Goal: Task Accomplishment & Management: Manage account settings

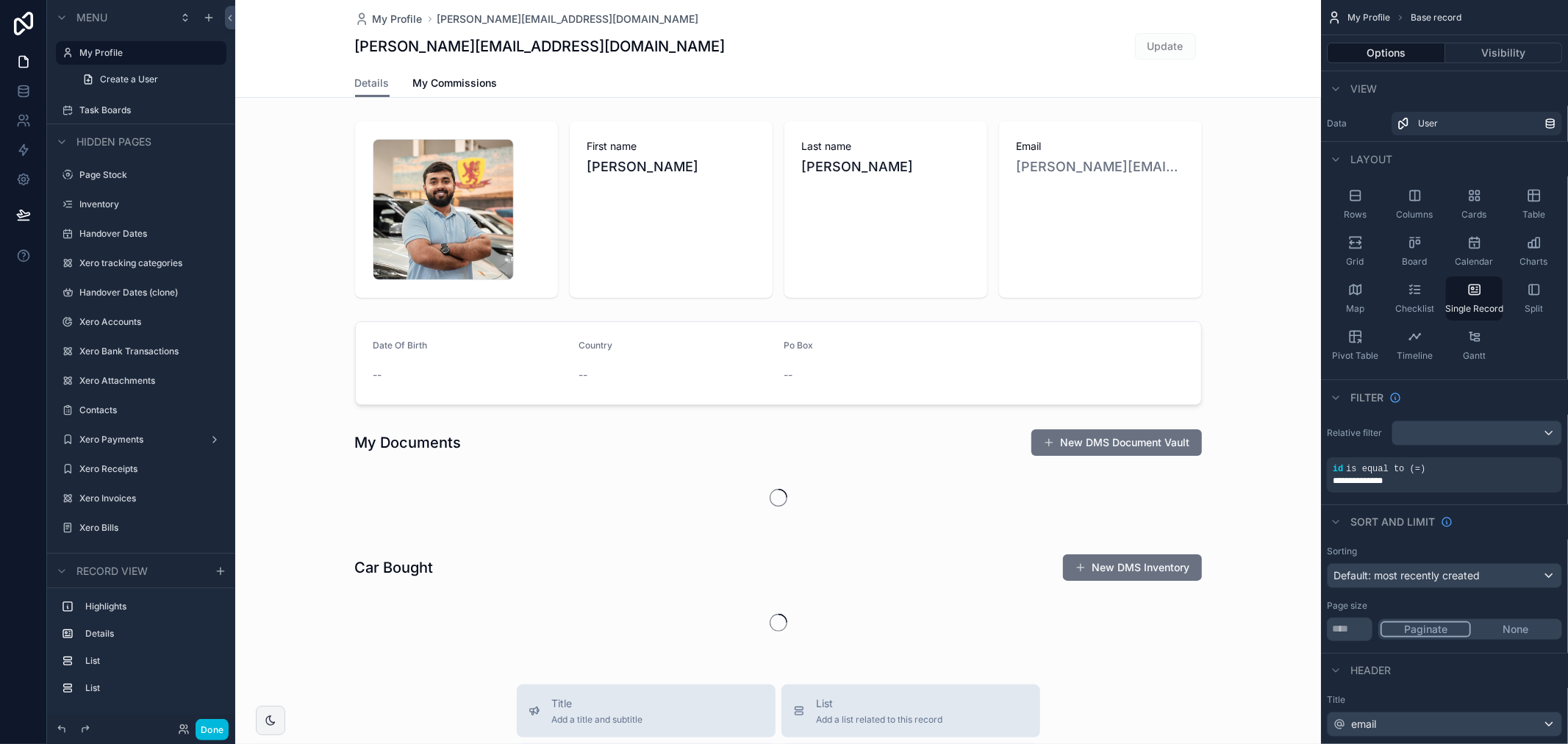
click at [97, 104] on label "Task Boards" at bounding box center [148, 110] width 138 height 12
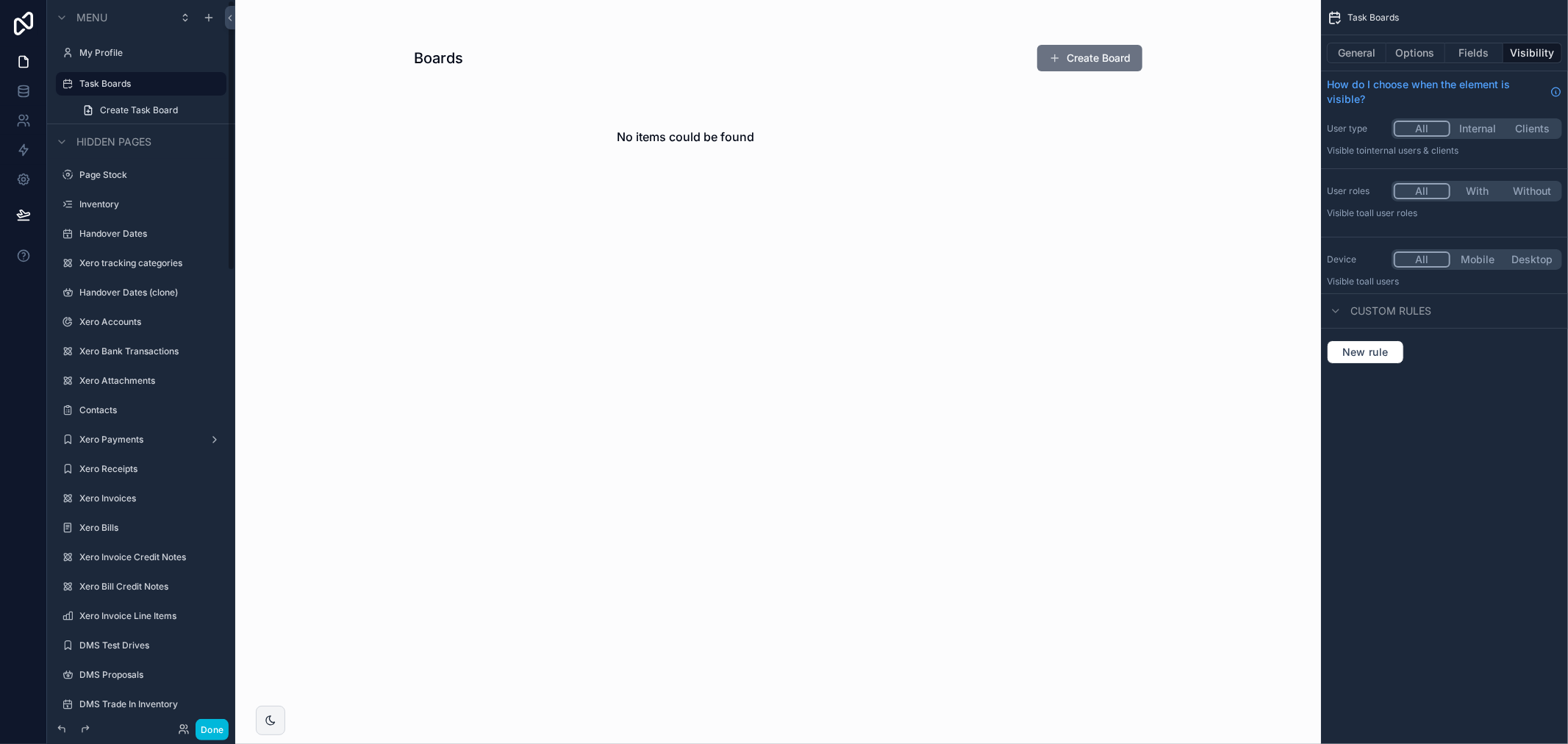
click at [120, 86] on label "Task Boards" at bounding box center [148, 84] width 138 height 12
click at [13, 92] on link at bounding box center [23, 91] width 47 height 29
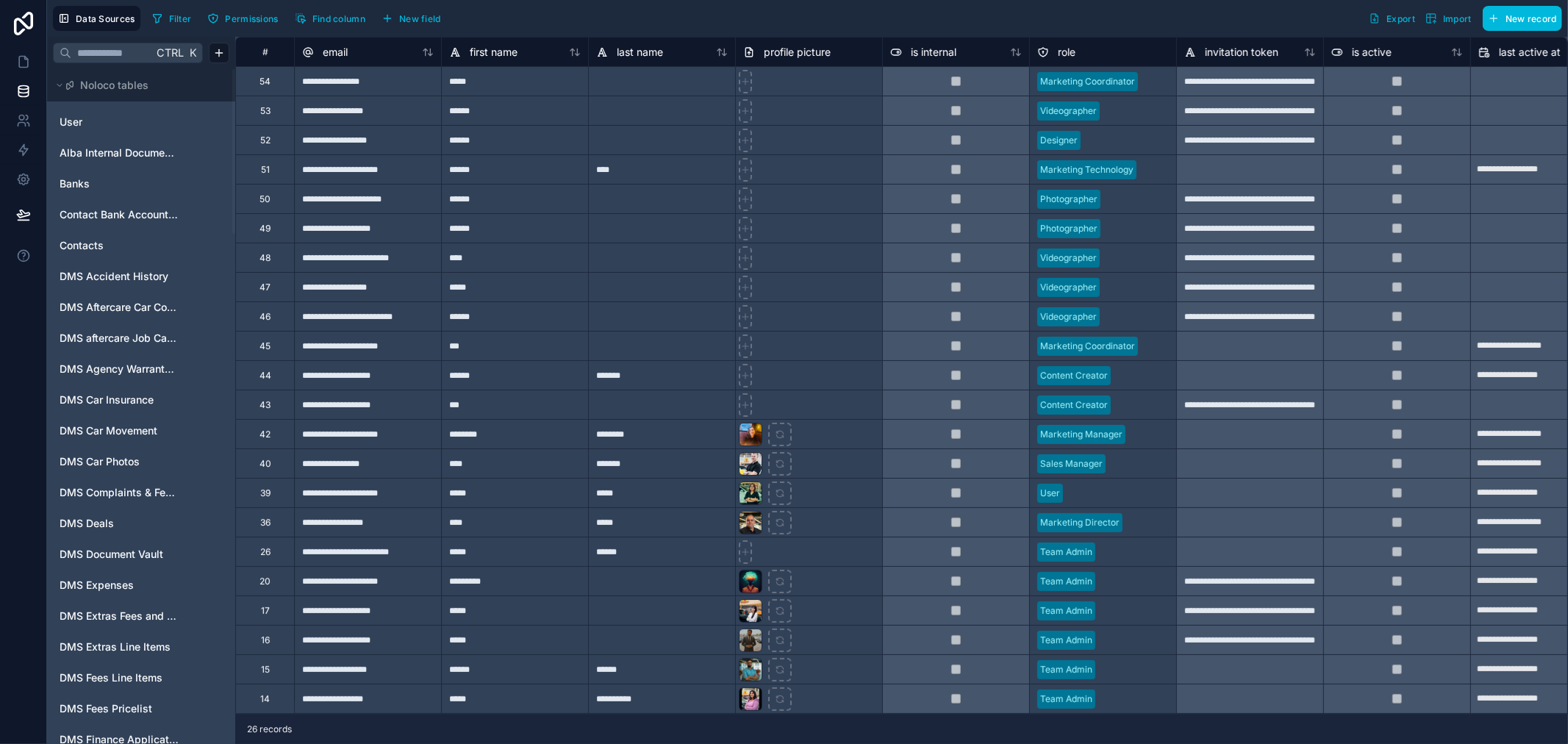
click at [142, 57] on input "text" at bounding box center [112, 53] width 82 height 27
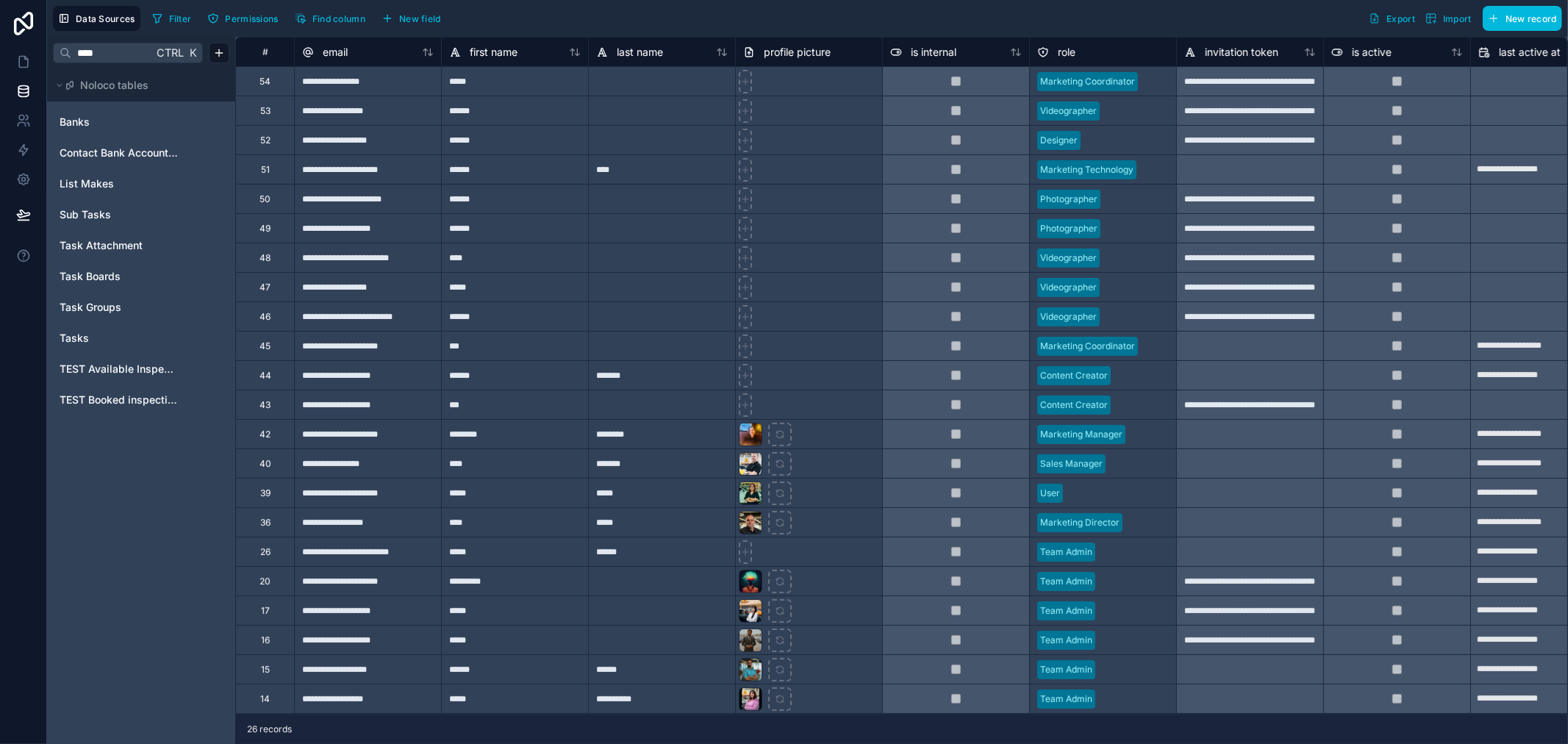
type input "****"
click at [94, 277] on span "Task Boards" at bounding box center [89, 277] width 61 height 15
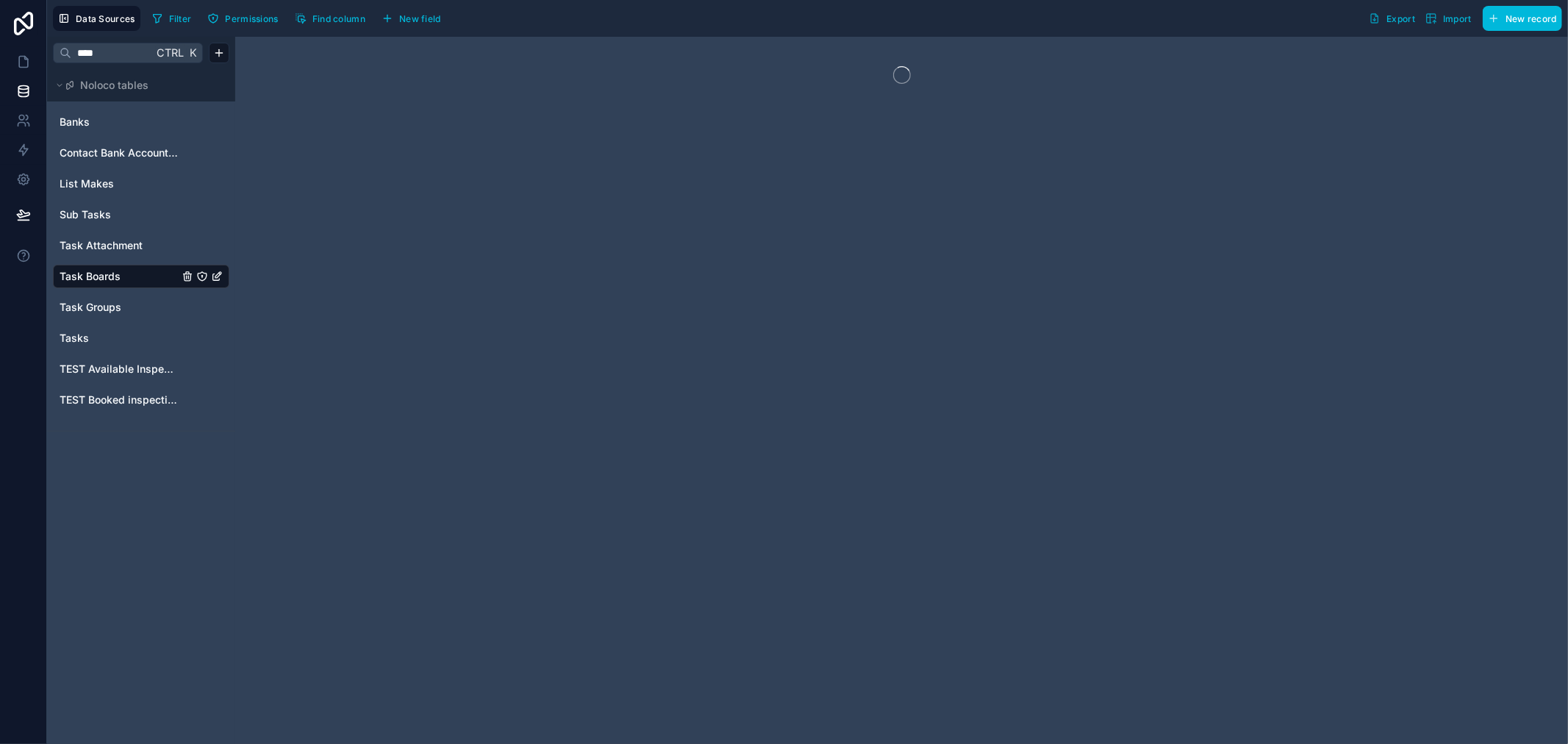
click at [94, 277] on span "Task Boards" at bounding box center [89, 277] width 61 height 15
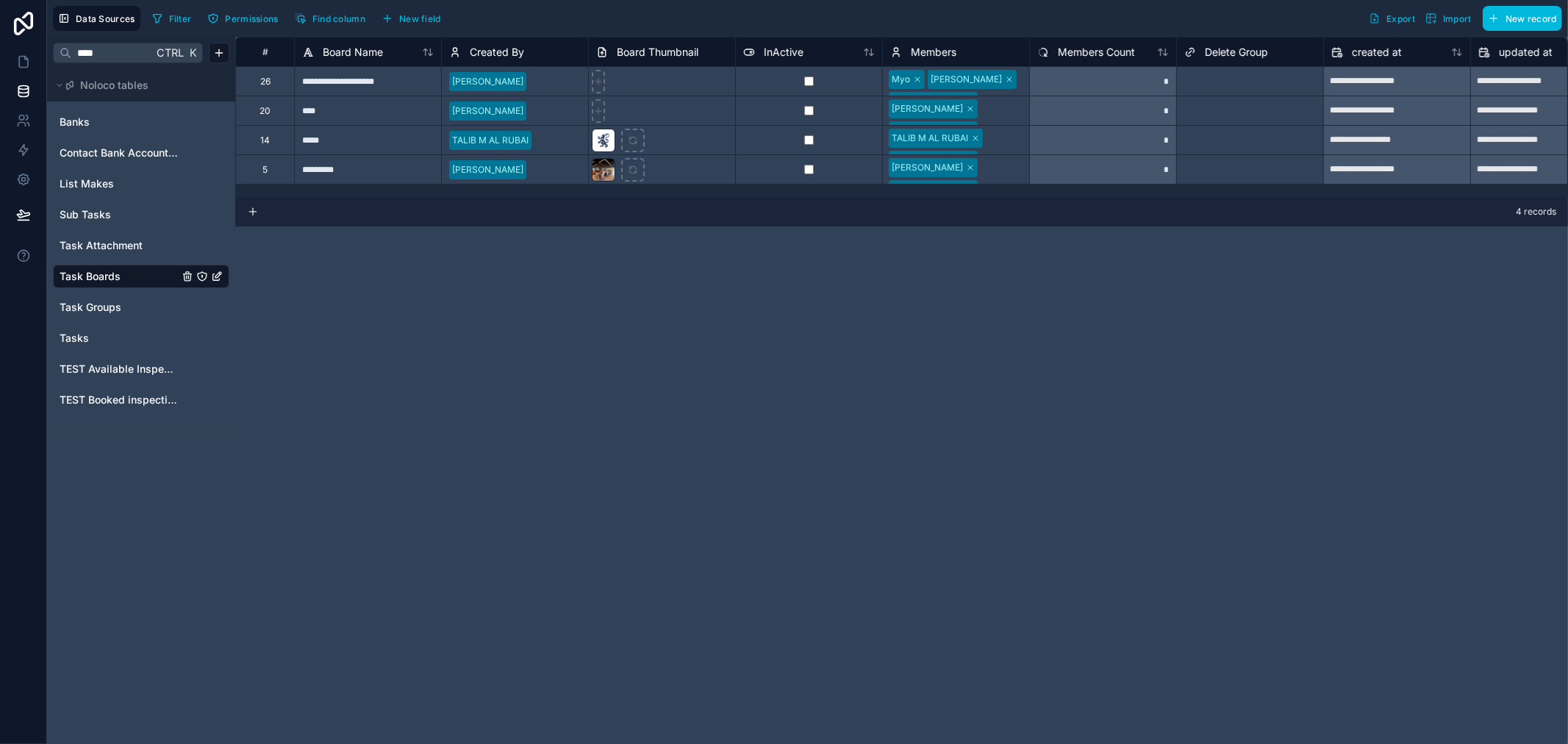
drag, startPoint x: 402, startPoint y: 198, endPoint x: 425, endPoint y: 198, distance: 23.0
click at [425, 198] on div "4 records" at bounding box center [901, 212] width 1333 height 29
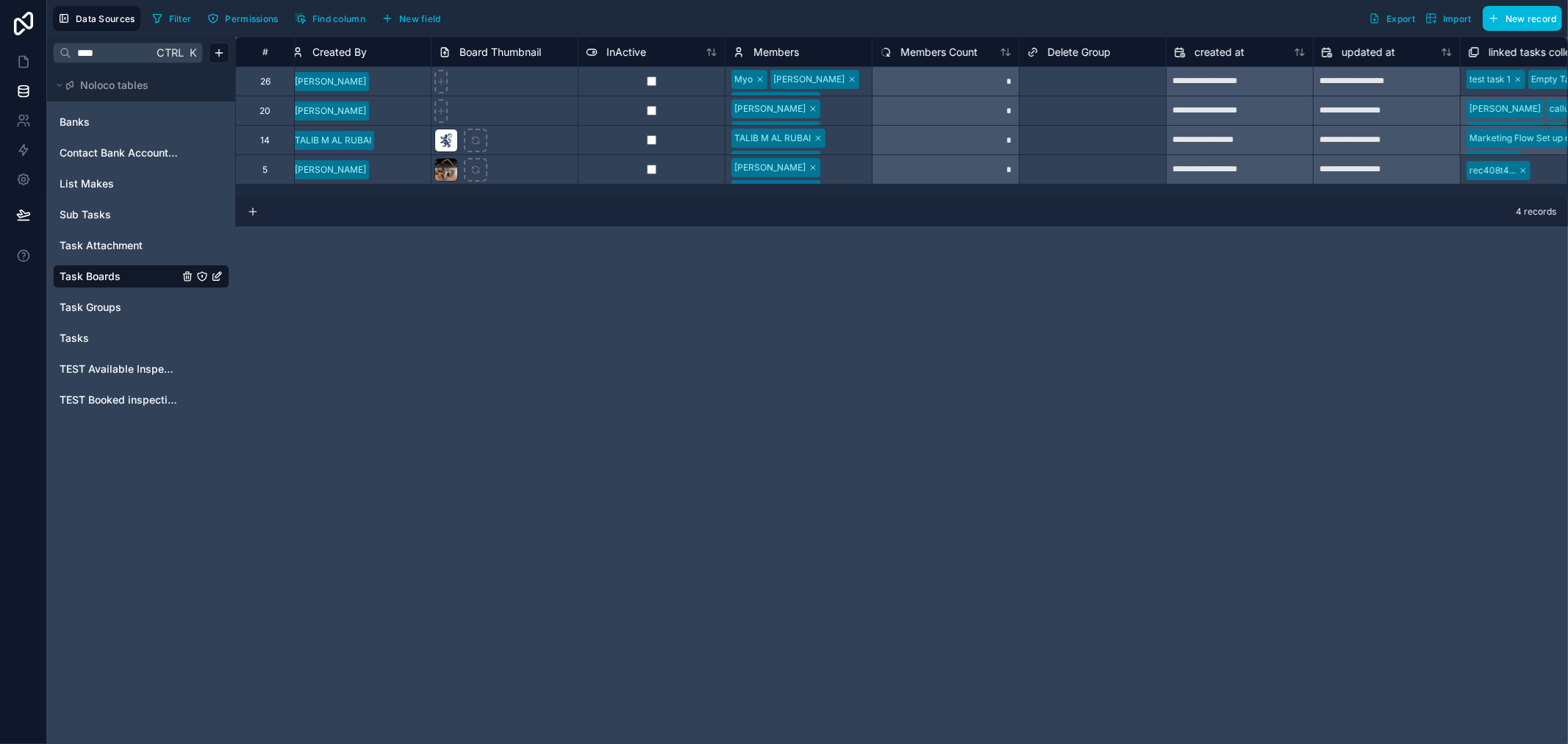
scroll to position [0, 491]
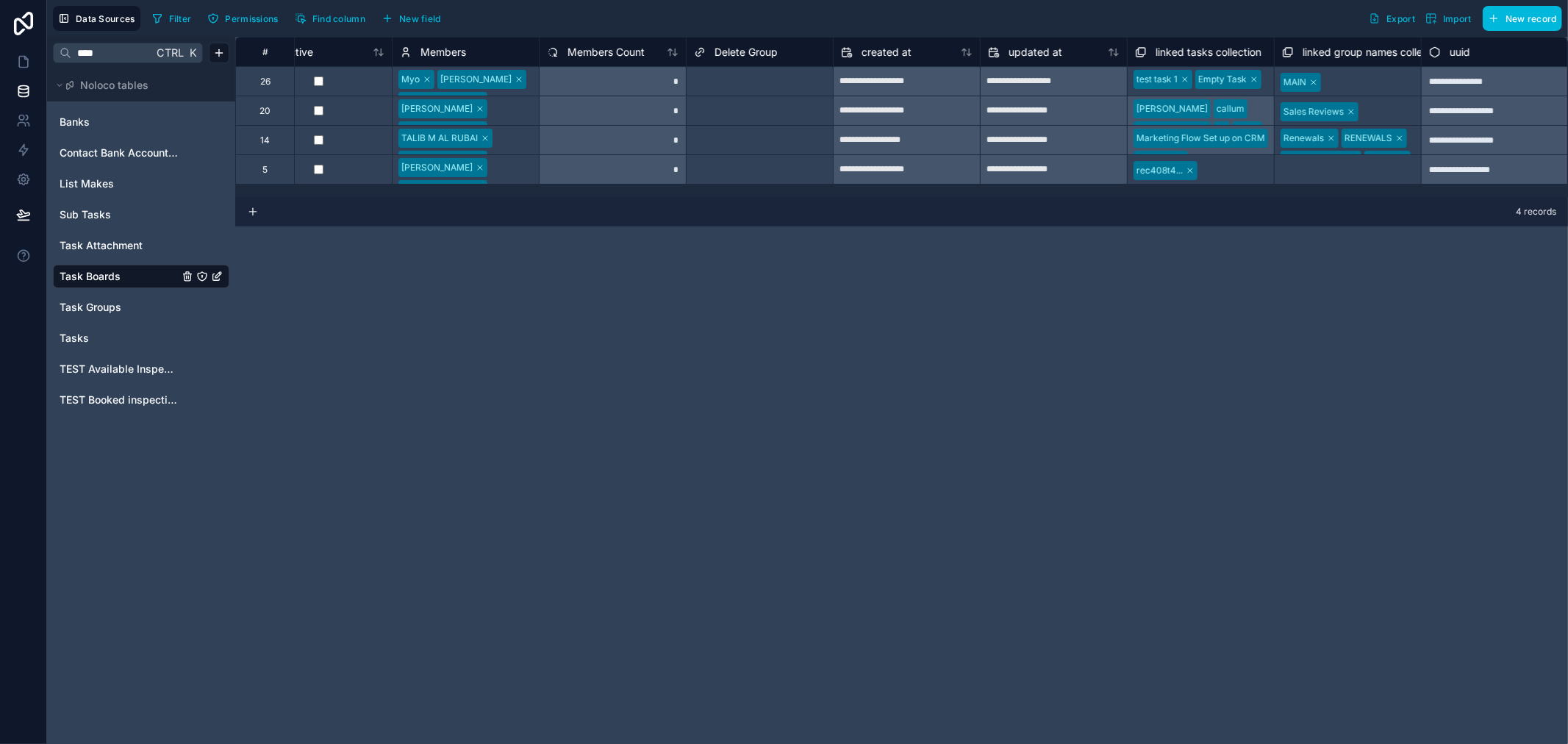
click at [97, 265] on div "Task Boards" at bounding box center [142, 277] width 177 height 23
click at [98, 273] on span "Task Boards" at bounding box center [89, 277] width 61 height 15
click at [102, 243] on span "Task Attachment" at bounding box center [101, 246] width 83 height 15
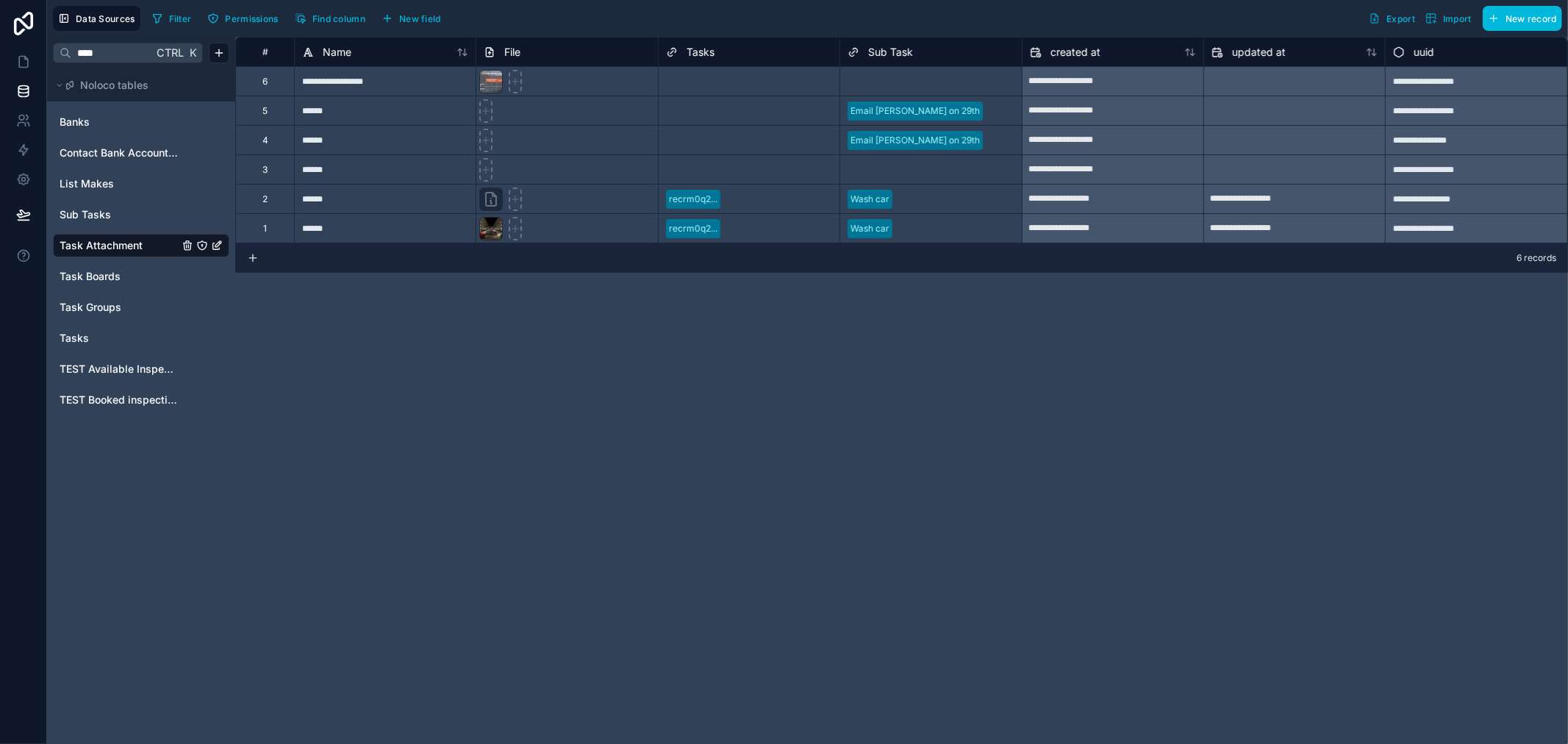
click at [102, 276] on span "Task Boards" at bounding box center [89, 277] width 61 height 15
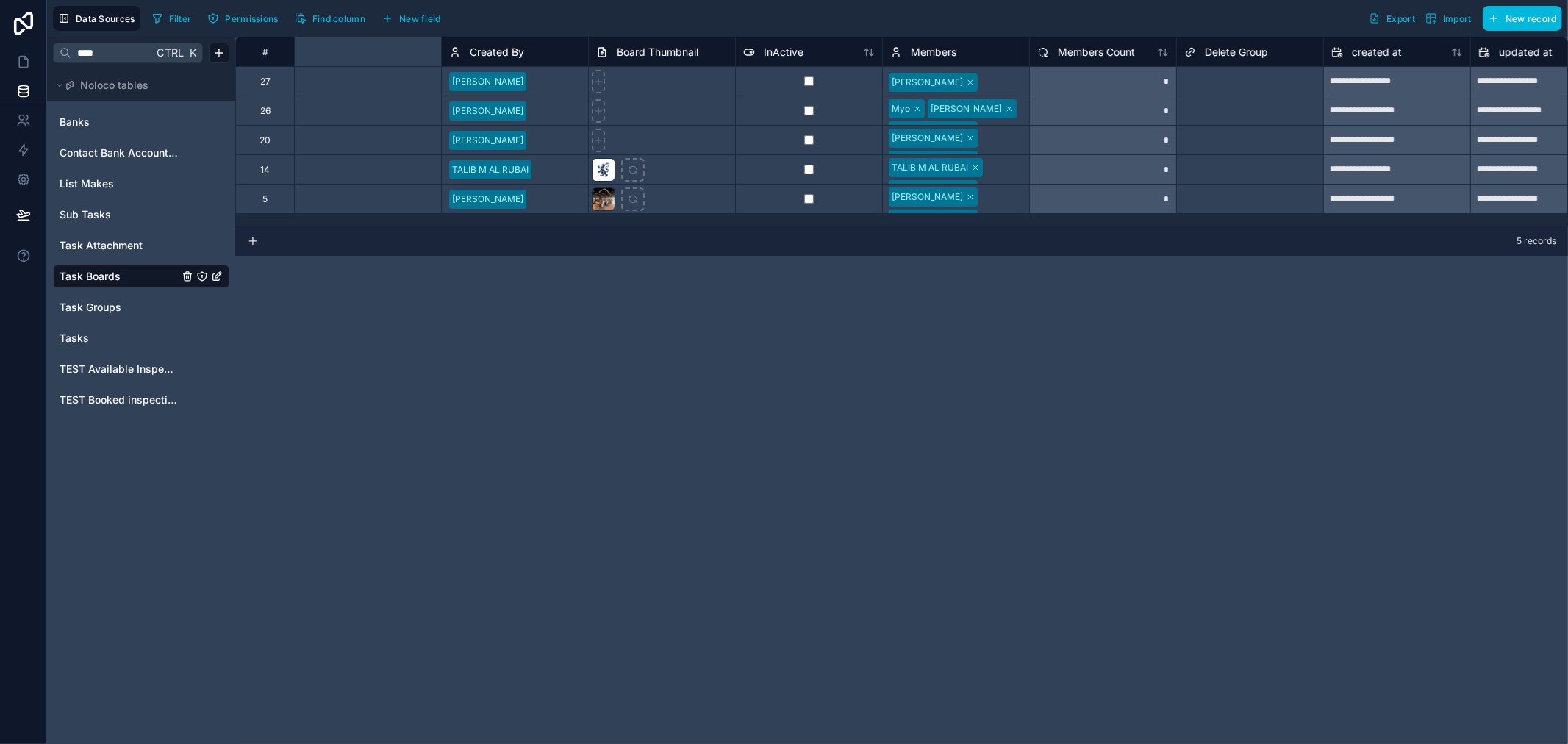
scroll to position [0, 491]
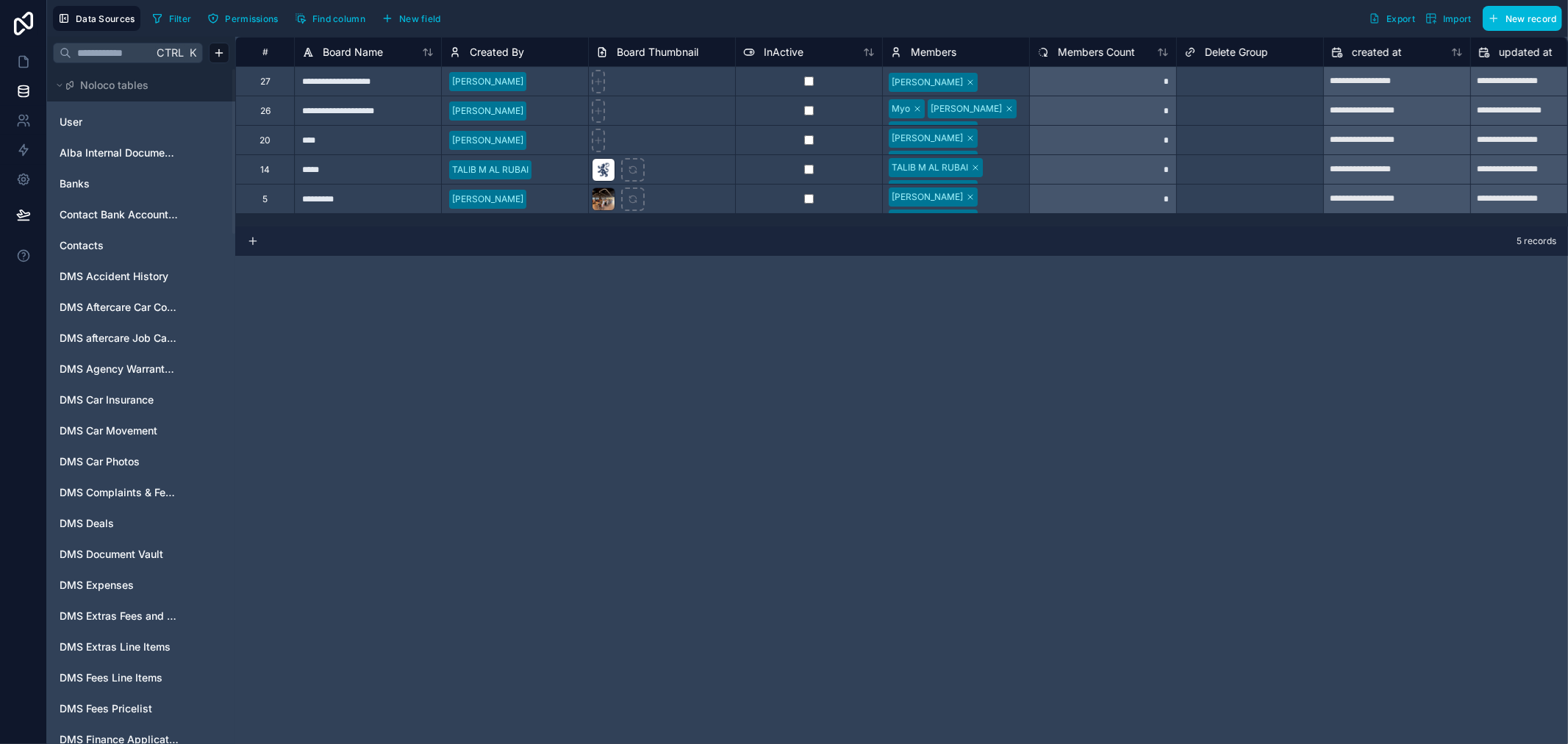
click at [1012, 77] on div at bounding box center [1002, 82] width 40 height 15
click at [1012, 77] on div at bounding box center [1002, 82] width 37 height 15
type input "***"
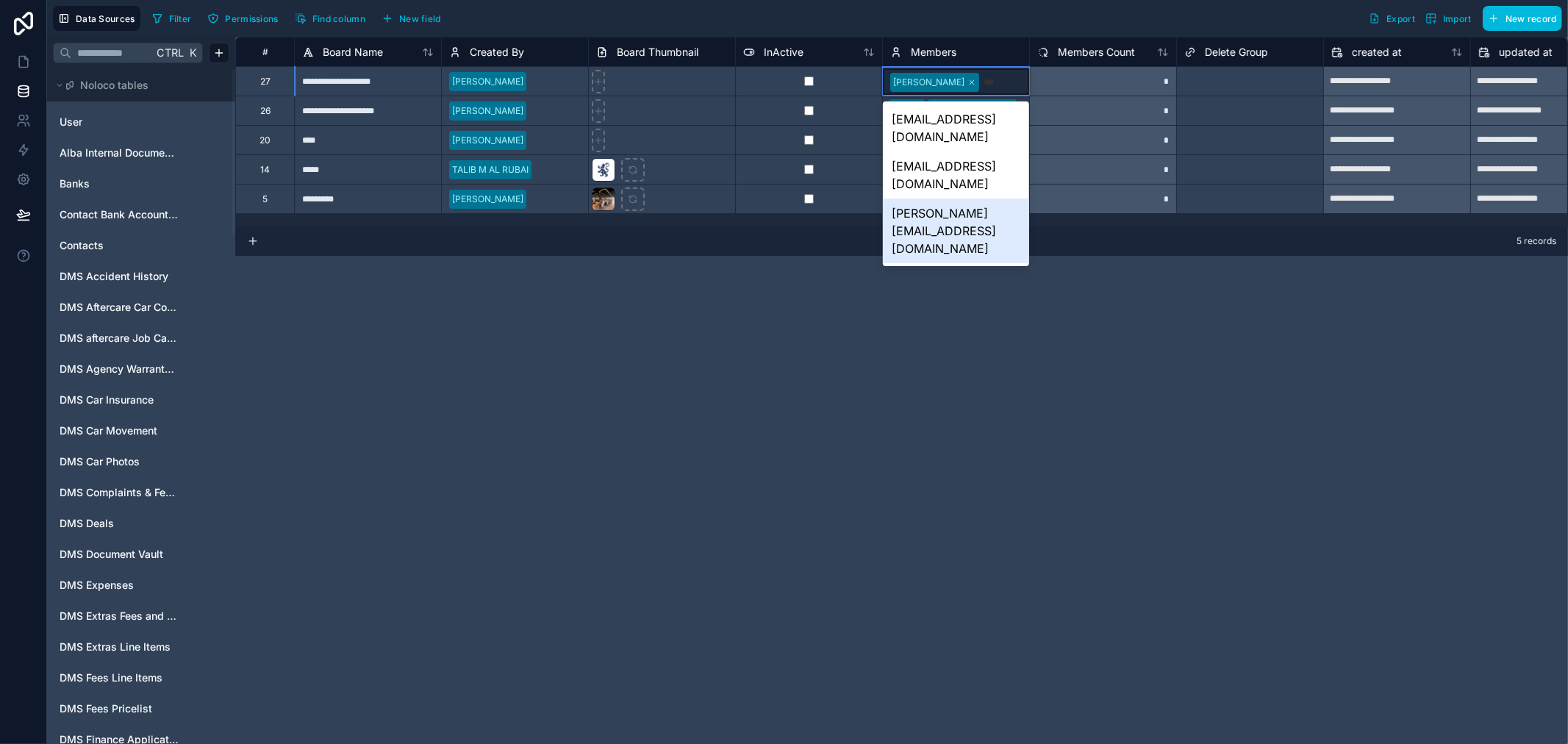
click at [935, 198] on div "[PERSON_NAME][EMAIL_ADDRESS][DOMAIN_NAME]" at bounding box center [956, 231] width 147 height 65
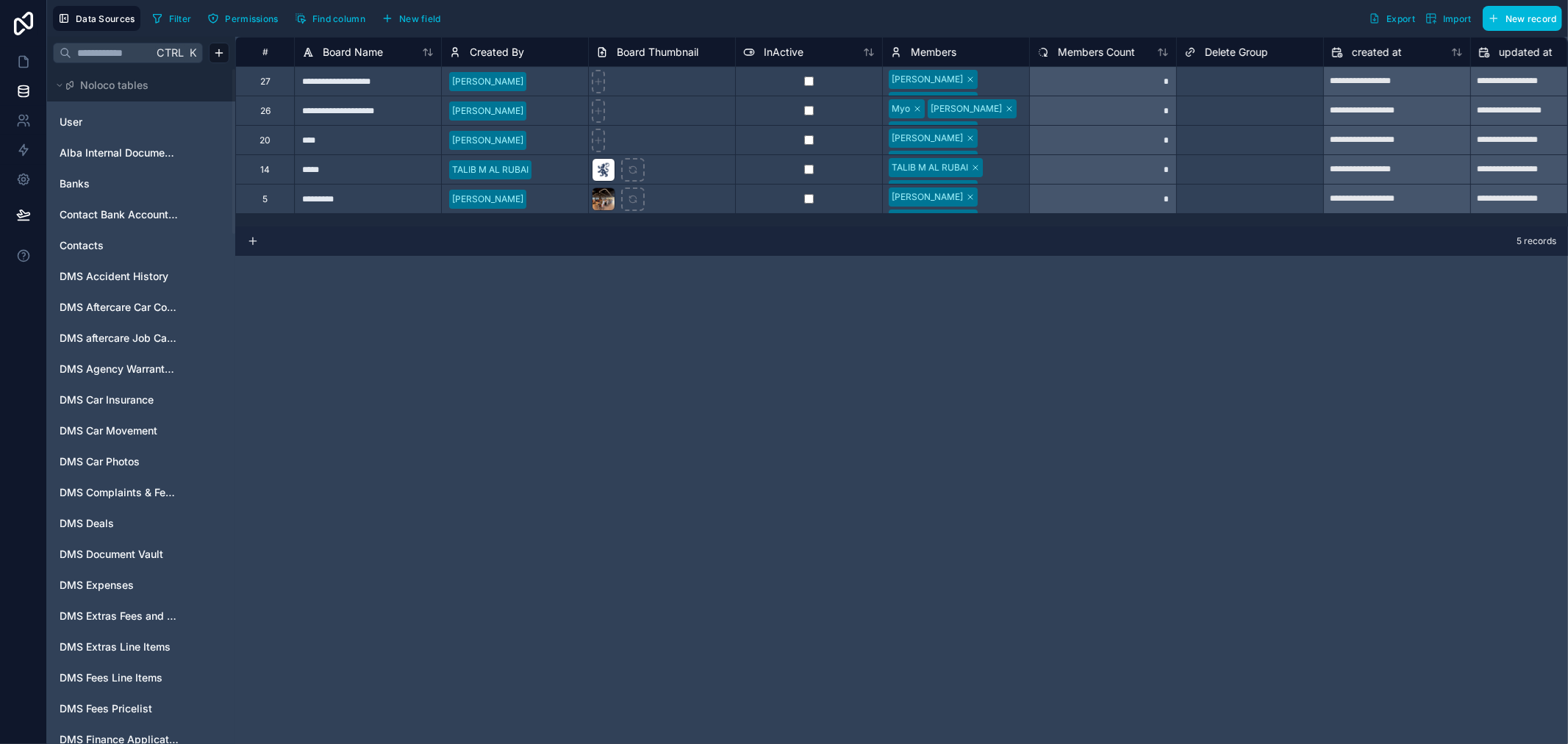
click at [930, 291] on div "**********" at bounding box center [901, 390] width 1333 height 707
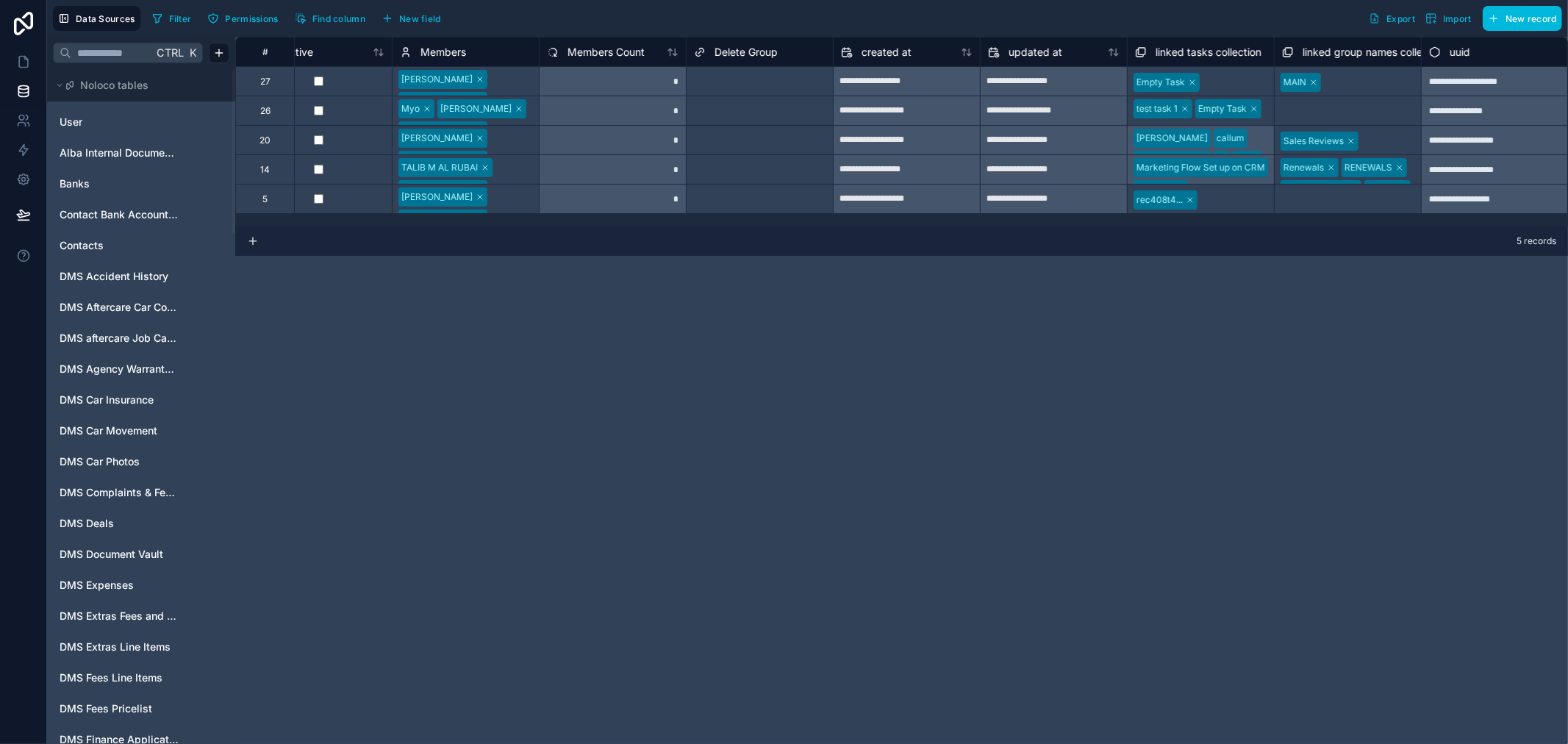
click at [1304, 110] on div "Select a linked group names collection" at bounding box center [1348, 111] width 132 height 23
click at [1304, 110] on div "Select a linked group names collection" at bounding box center [1348, 112] width 128 height 23
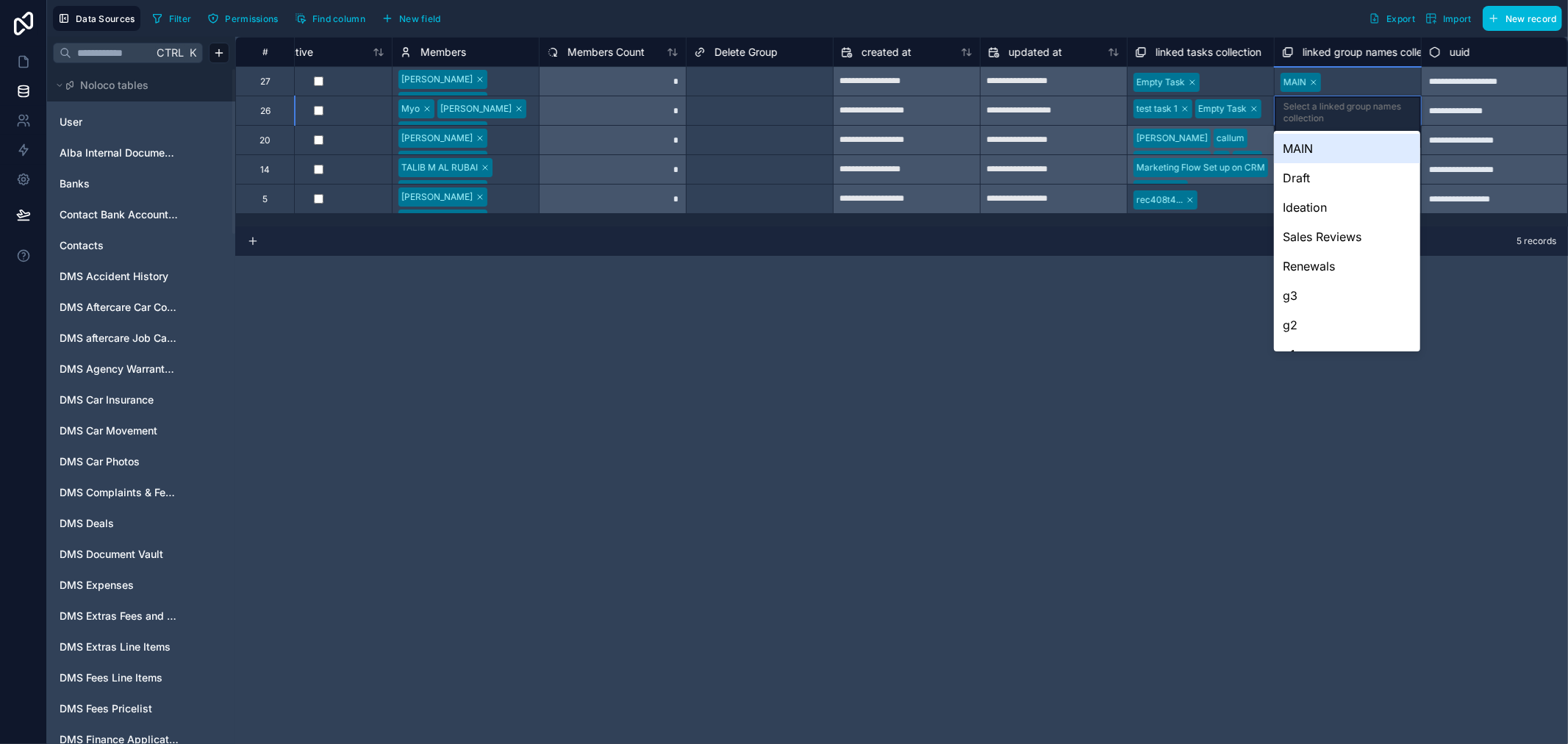
click at [1306, 141] on div "MAIN" at bounding box center [1347, 148] width 147 height 29
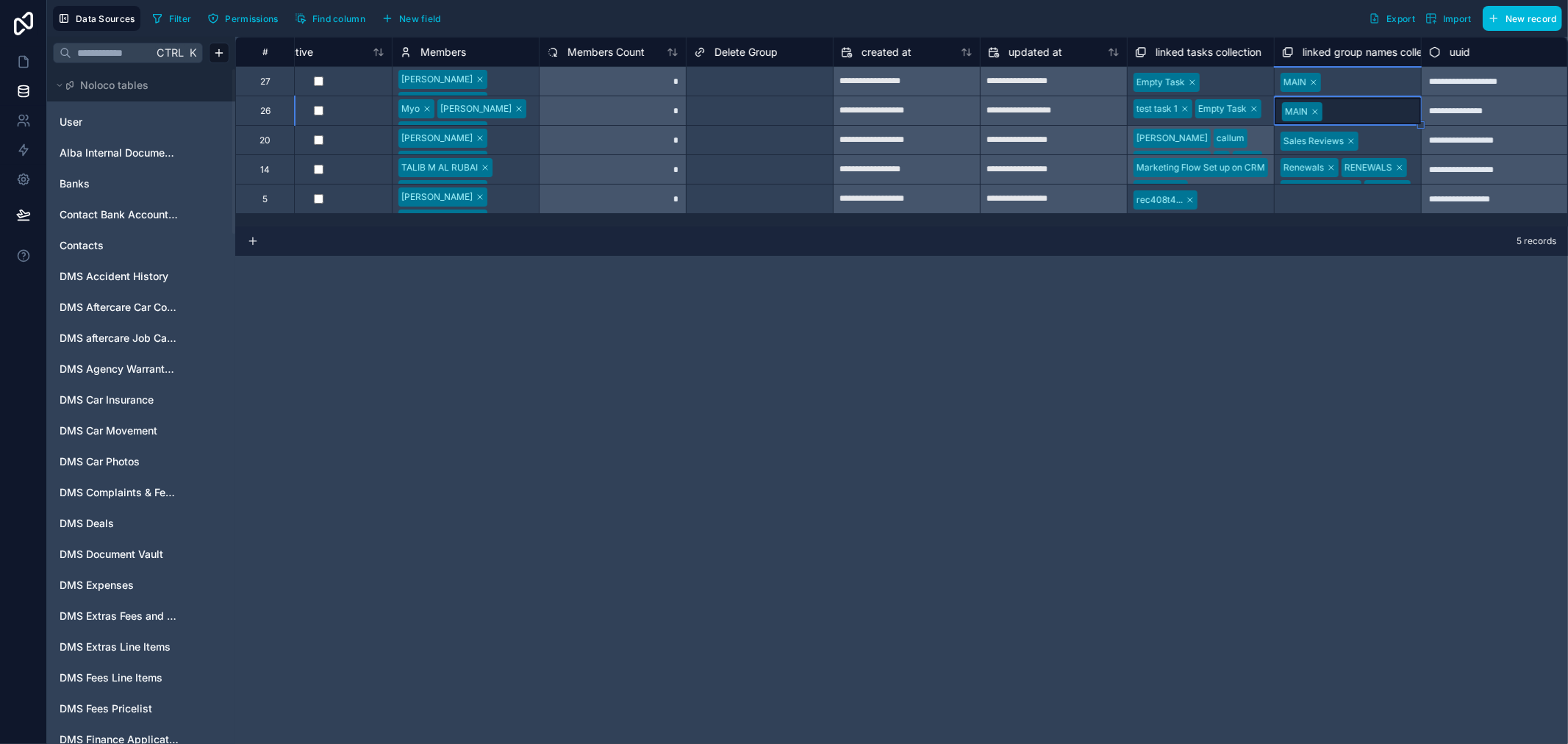
click at [1409, 160] on div "Renewals RENEWALS Active Projects 1 MAIN" at bounding box center [1348, 169] width 147 height 28
click at [1371, 107] on div at bounding box center [1370, 112] width 88 height 15
click at [1371, 107] on div at bounding box center [1370, 112] width 85 height 15
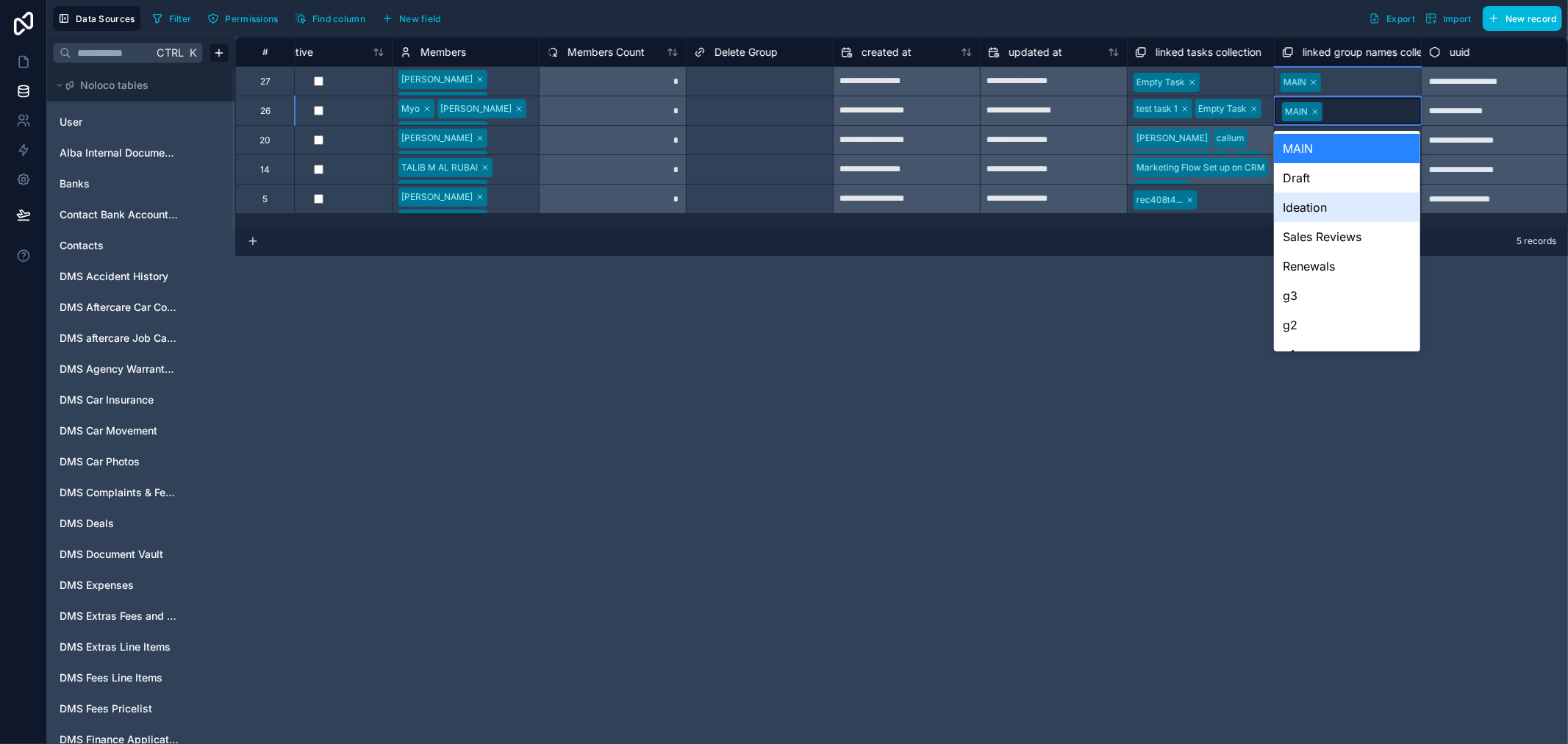
type input "*"
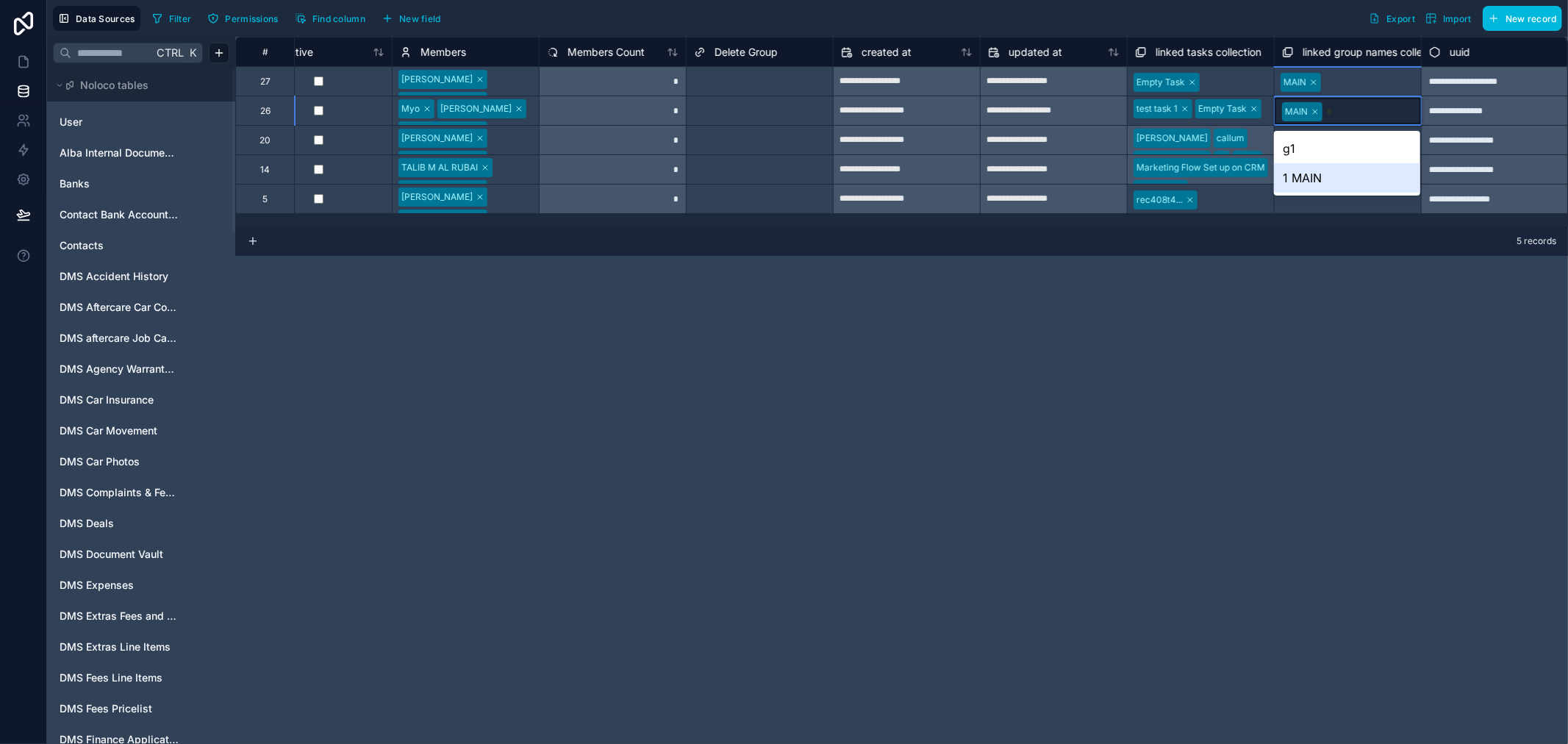
click at [1339, 180] on div "1 MAIN" at bounding box center [1347, 177] width 147 height 29
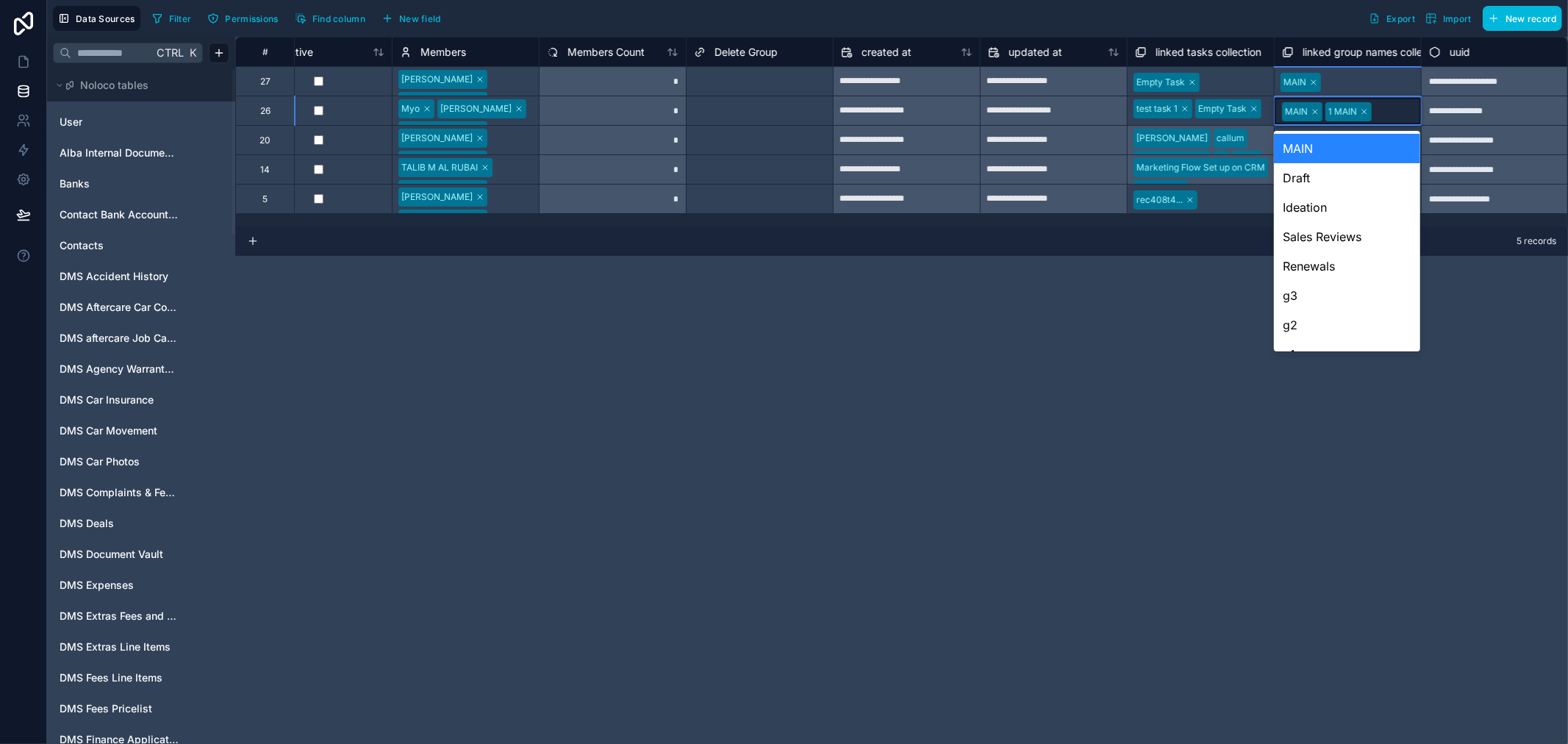
click at [1318, 147] on div "MAIN" at bounding box center [1347, 148] width 147 height 29
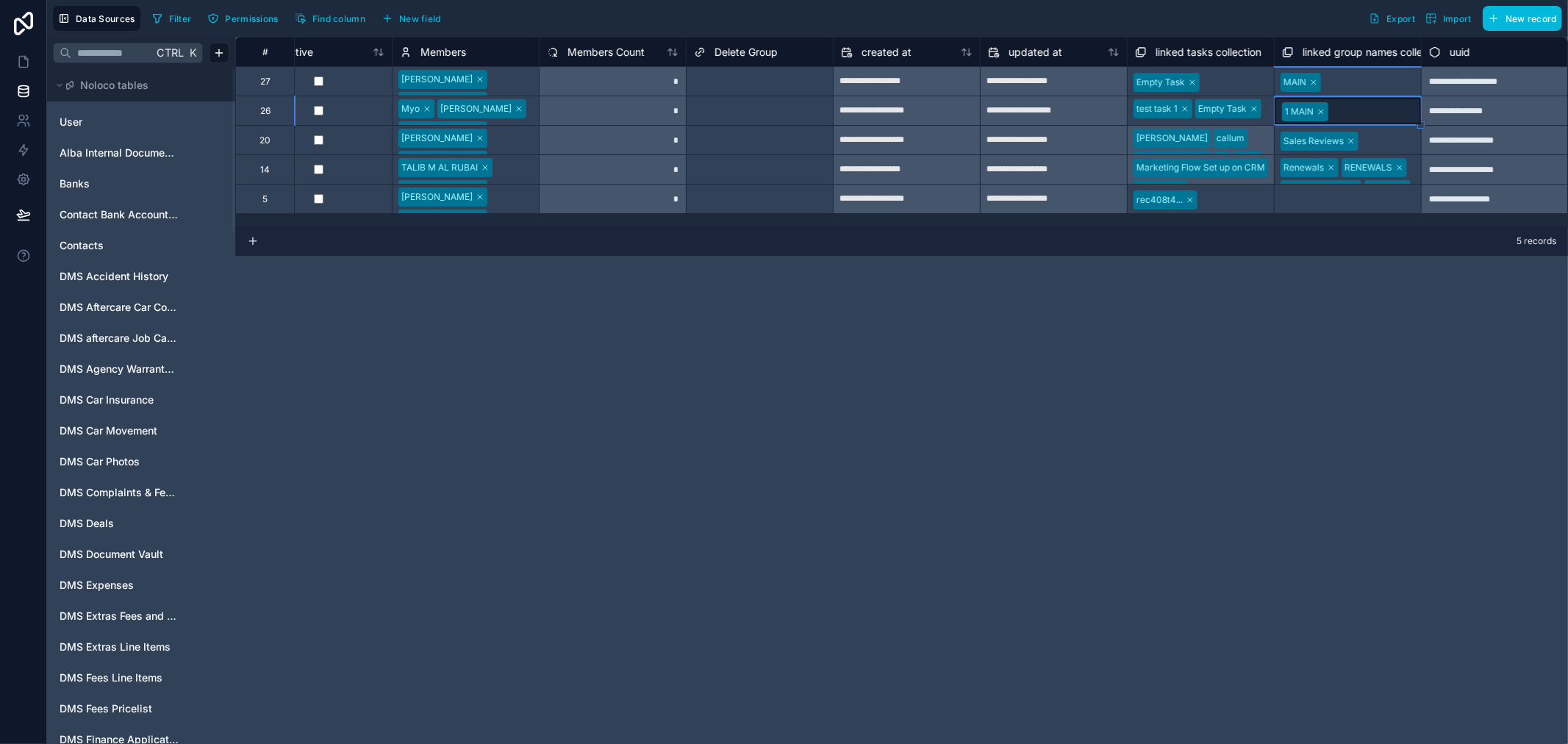
click at [1251, 1] on div "Data Sources Filter Permissions Find column New field Export Import New record" at bounding box center [807, 18] width 1521 height 37
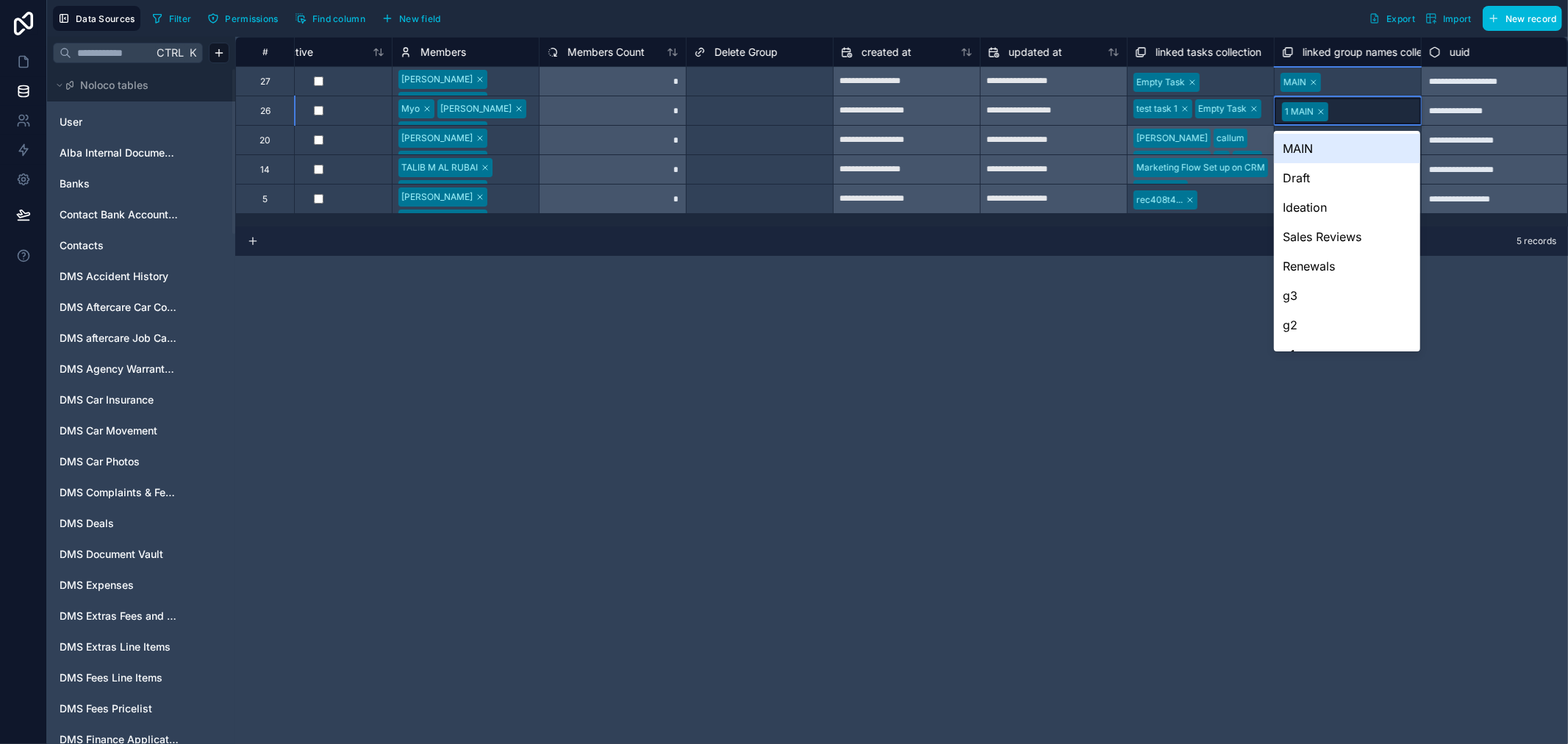
click at [1312, 154] on div "MAIN" at bounding box center [1347, 148] width 147 height 29
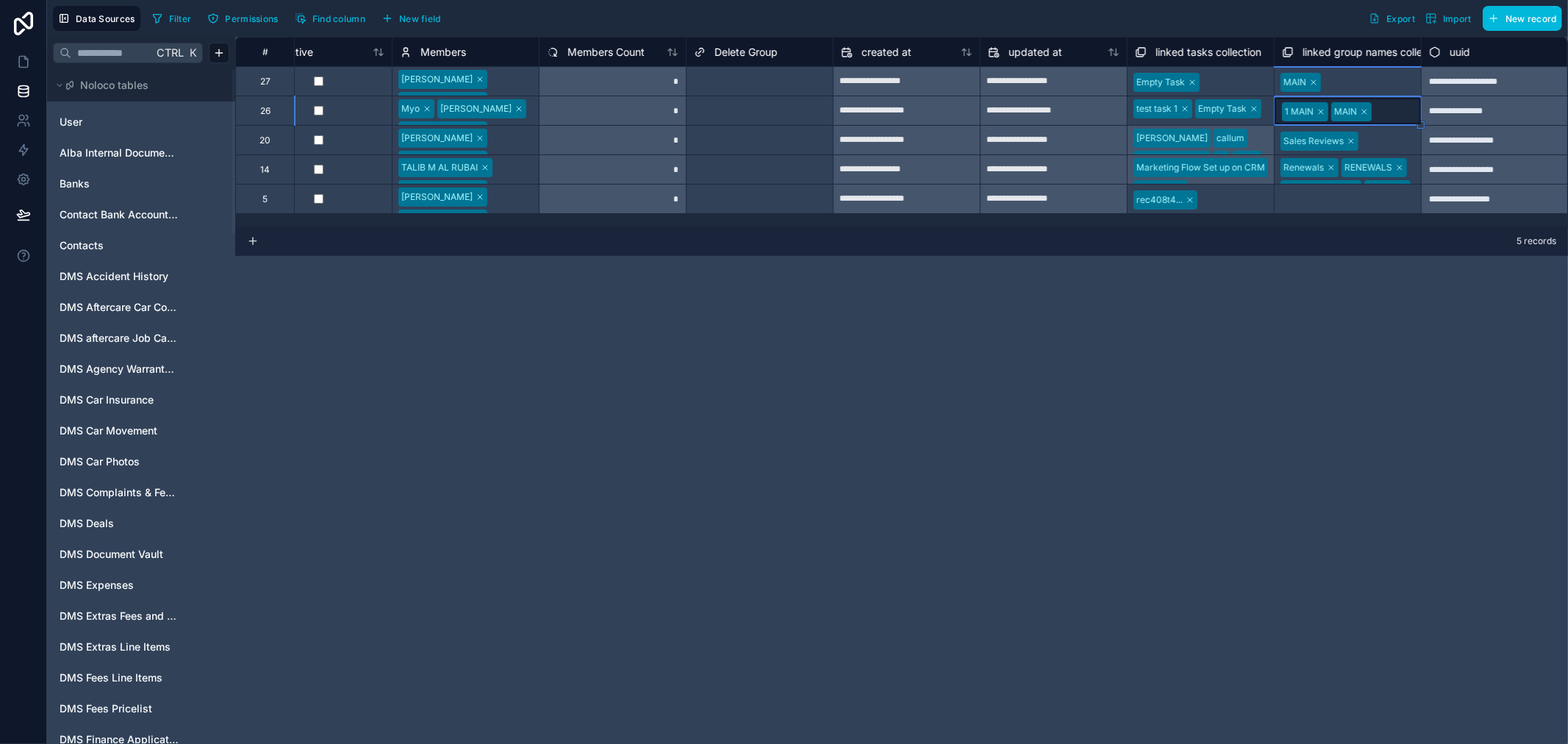
click at [1420, 111] on div "1 MAIN MAIN" at bounding box center [1348, 111] width 147 height 27
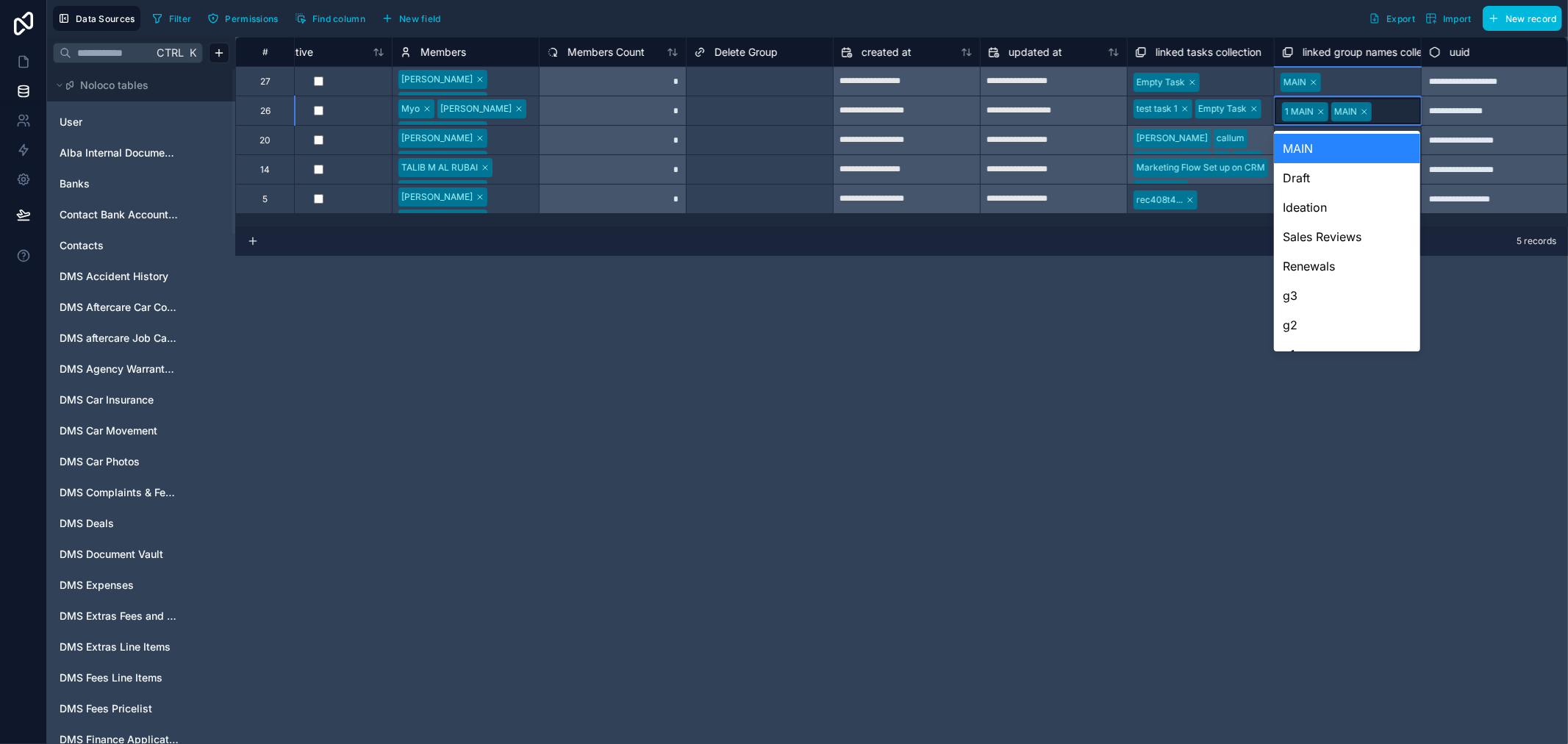
click at [1376, 108] on input "text" at bounding box center [1377, 112] width 2 height 12
click at [1350, 153] on div "MAIN" at bounding box center [1347, 148] width 147 height 29
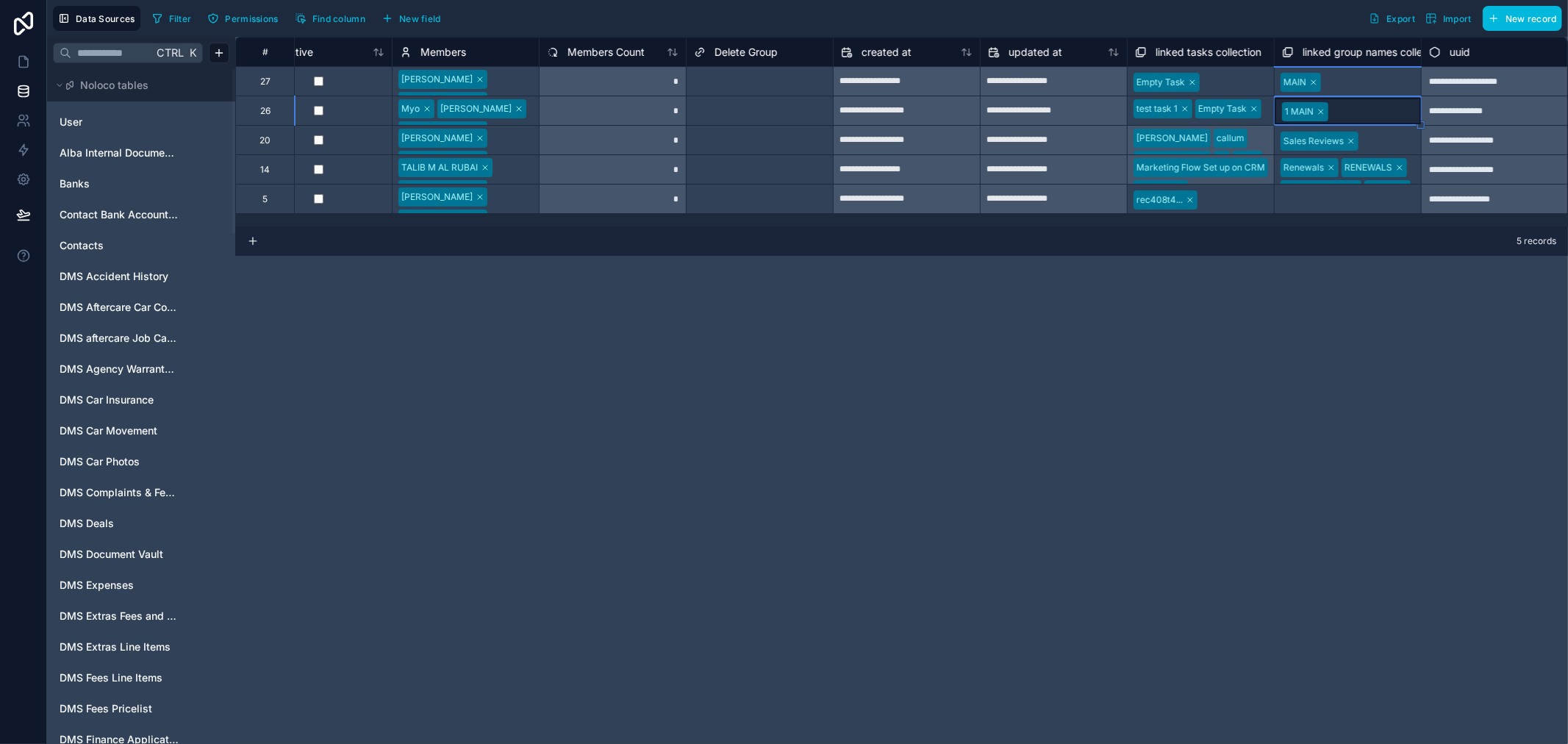
click at [1395, 137] on div at bounding box center [1388, 142] width 51 height 15
click at [1171, 234] on div "5 records" at bounding box center [901, 241] width 1333 height 29
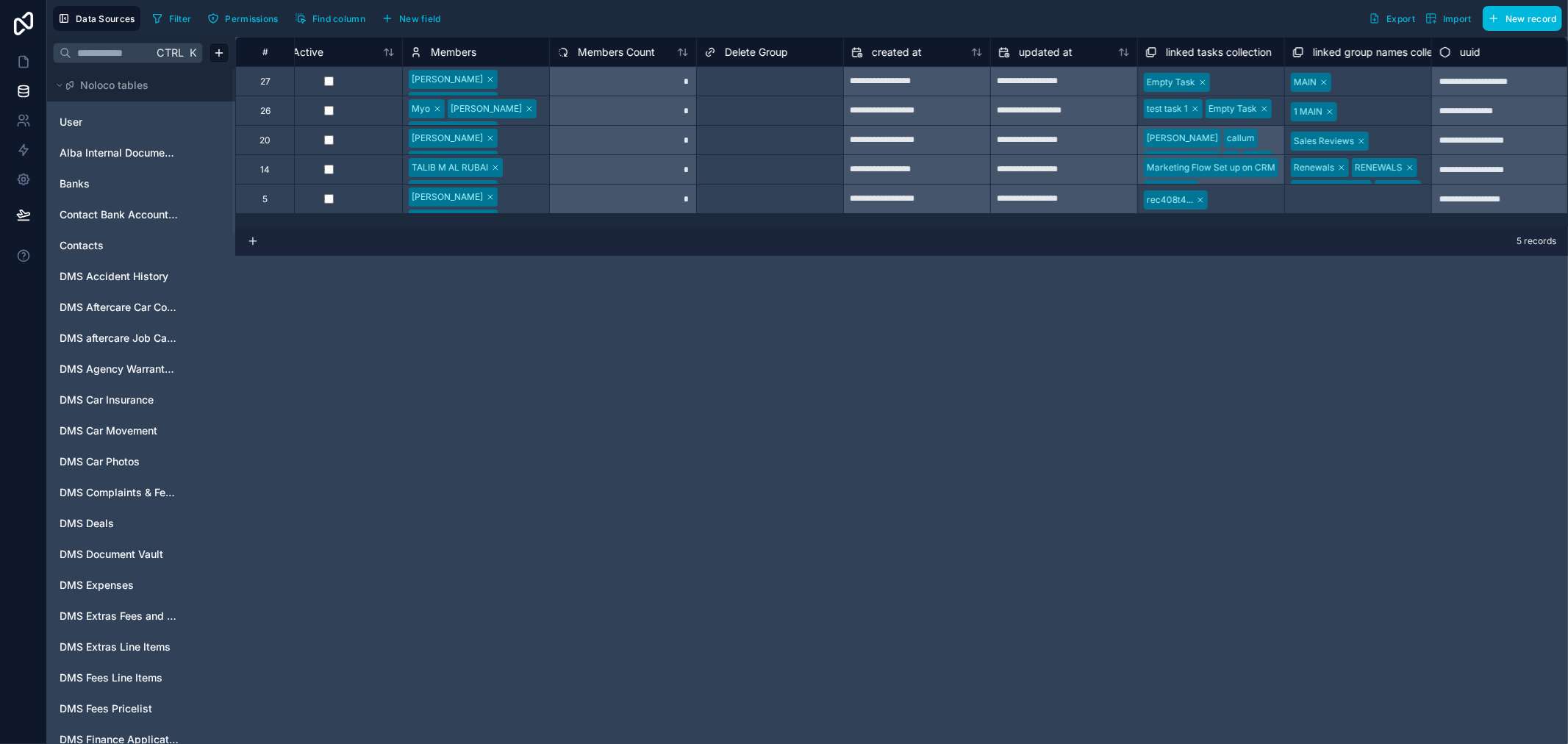
scroll to position [0, 491]
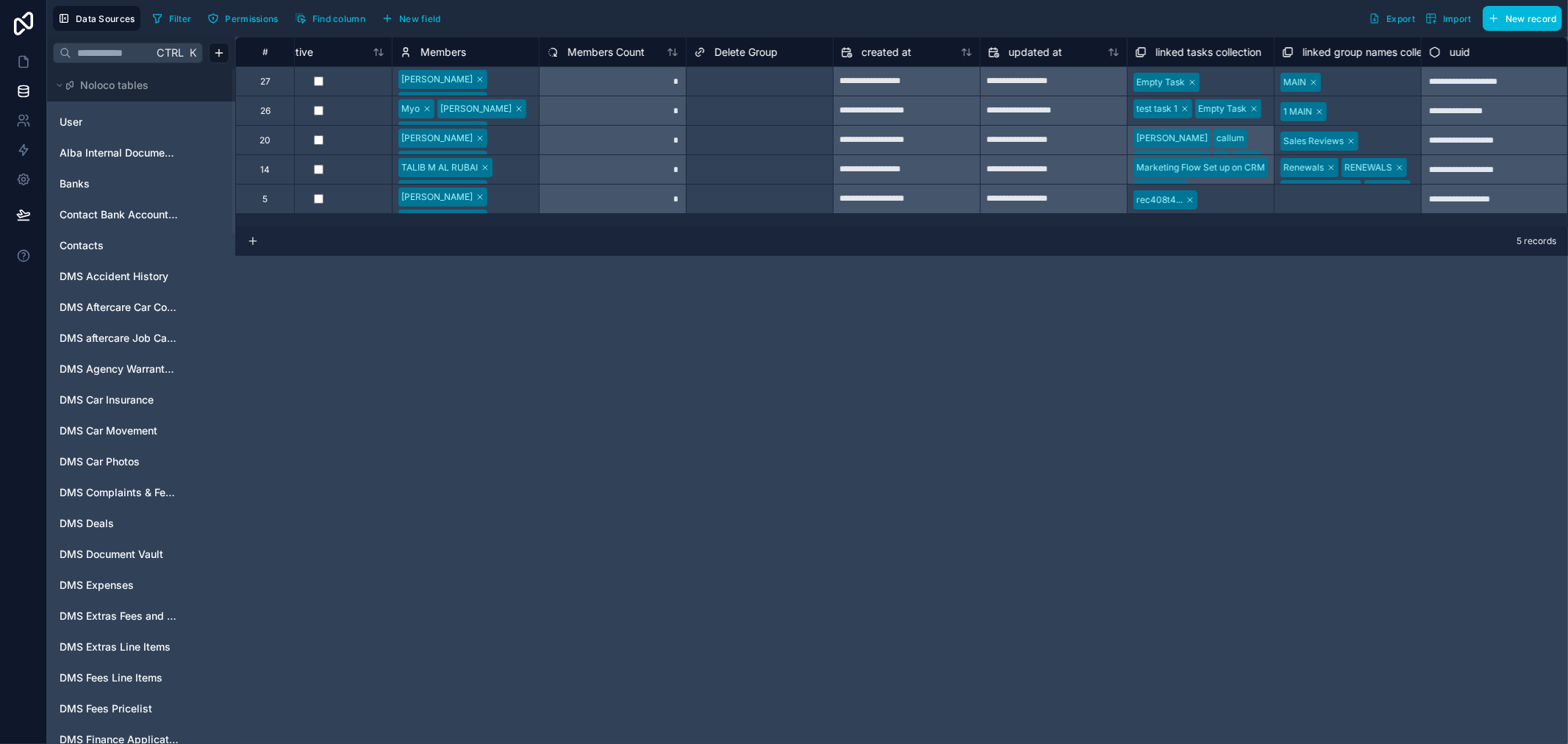
click at [1376, 129] on div "Sales Reviews" at bounding box center [1348, 140] width 147 height 23
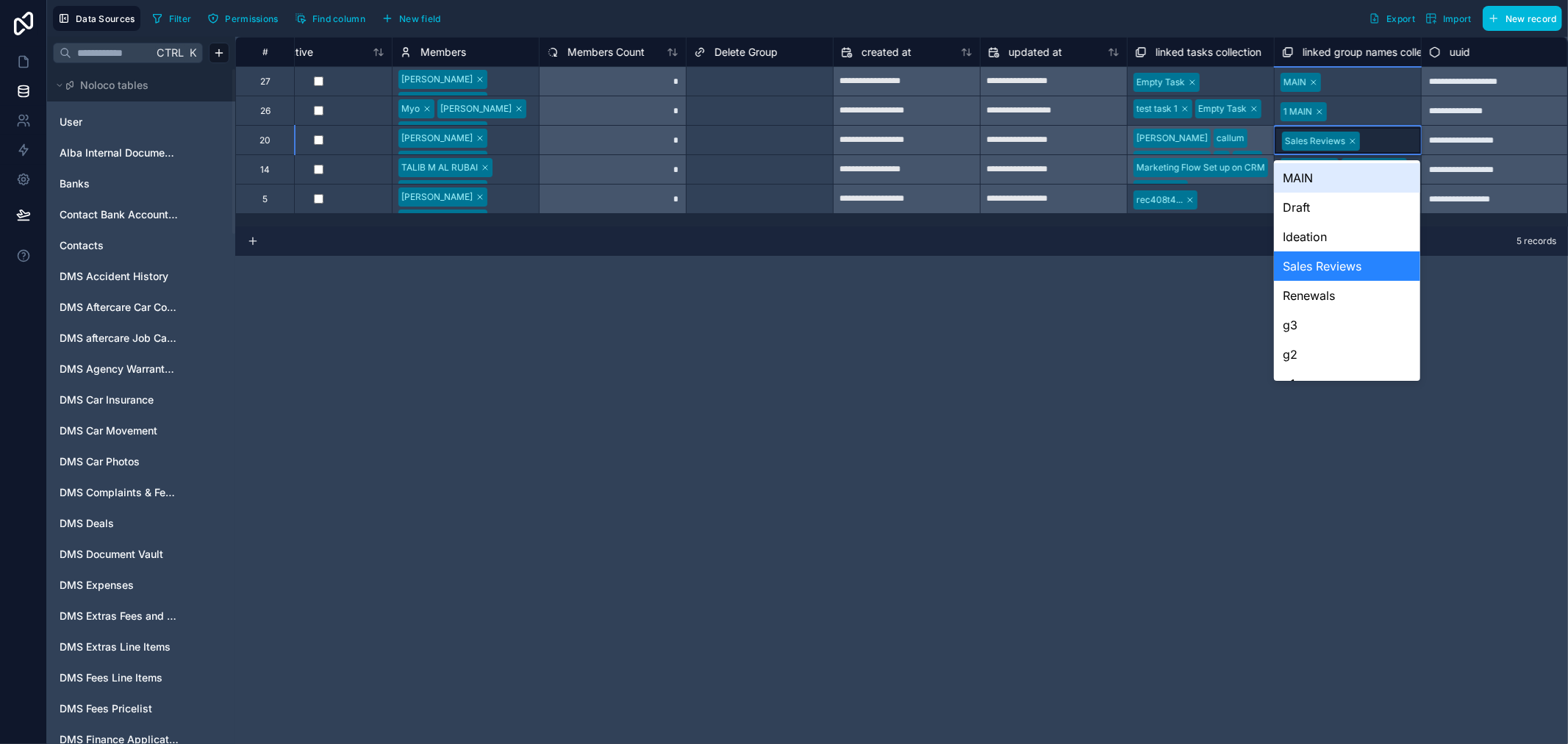
click at [1376, 129] on div "Sales Reviews" at bounding box center [1348, 141] width 147 height 27
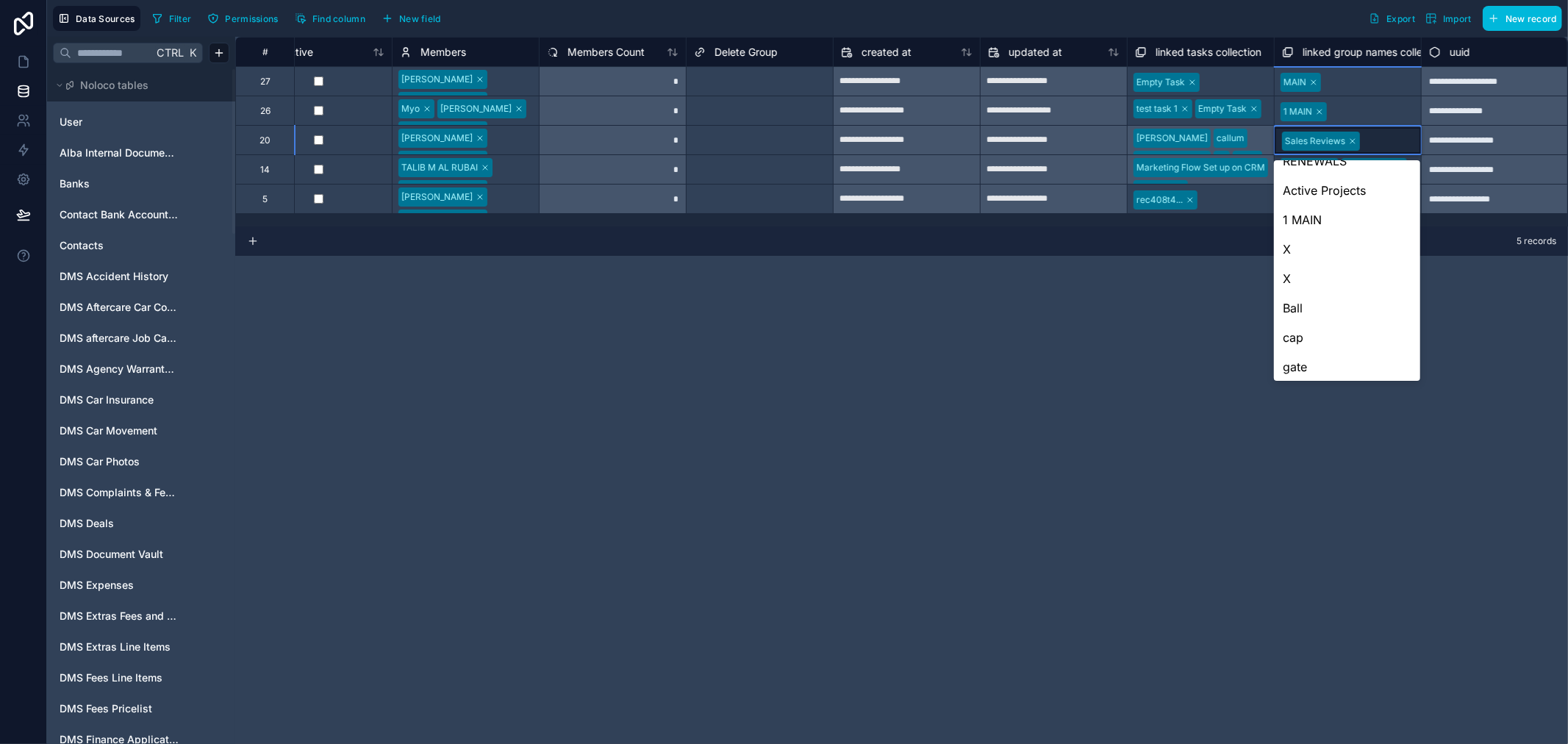
scroll to position [402, 0]
type input "*"
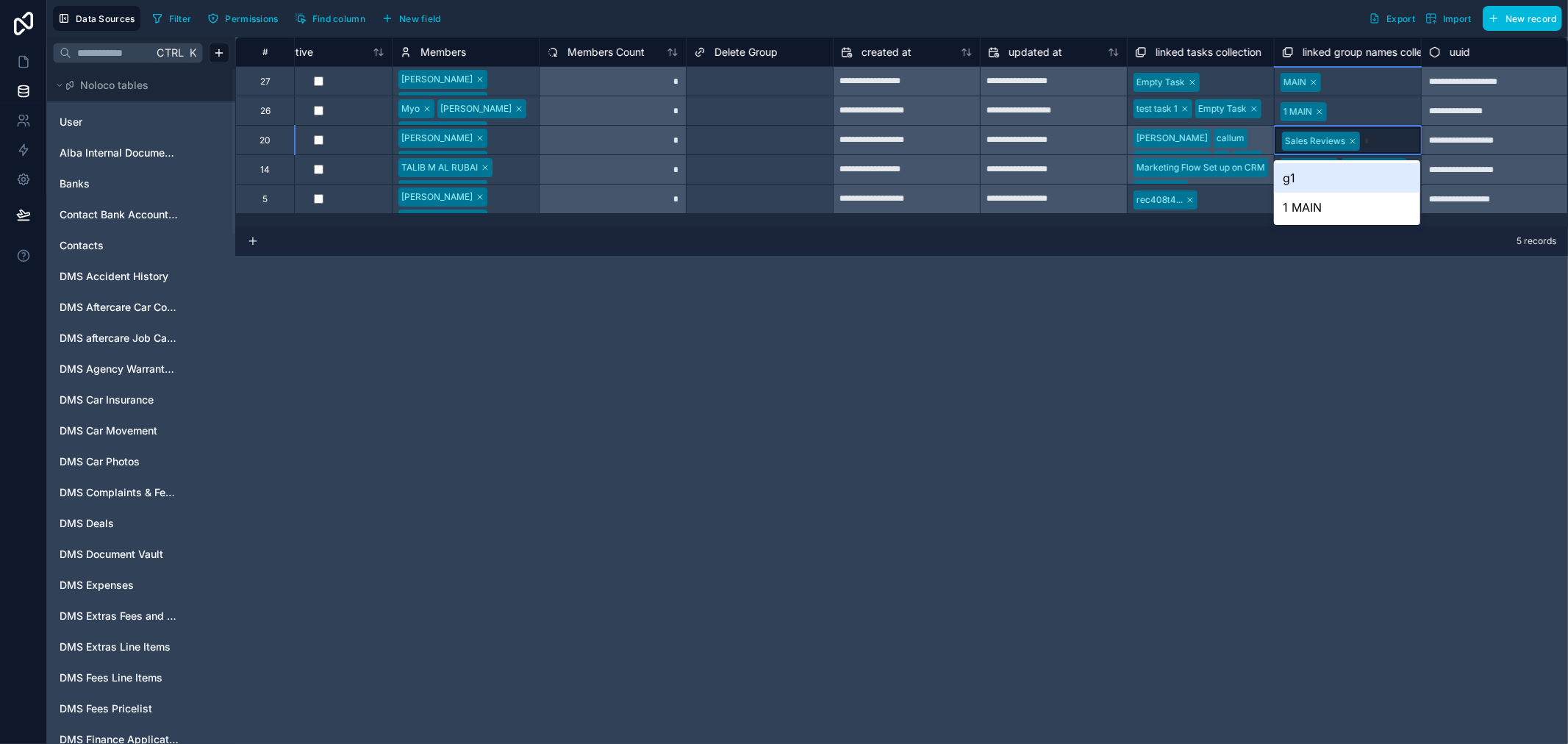
scroll to position [0, 0]
click at [1342, 207] on div "1 MAIN" at bounding box center [1347, 207] width 147 height 29
click at [996, 285] on div "**********" at bounding box center [901, 390] width 1333 height 707
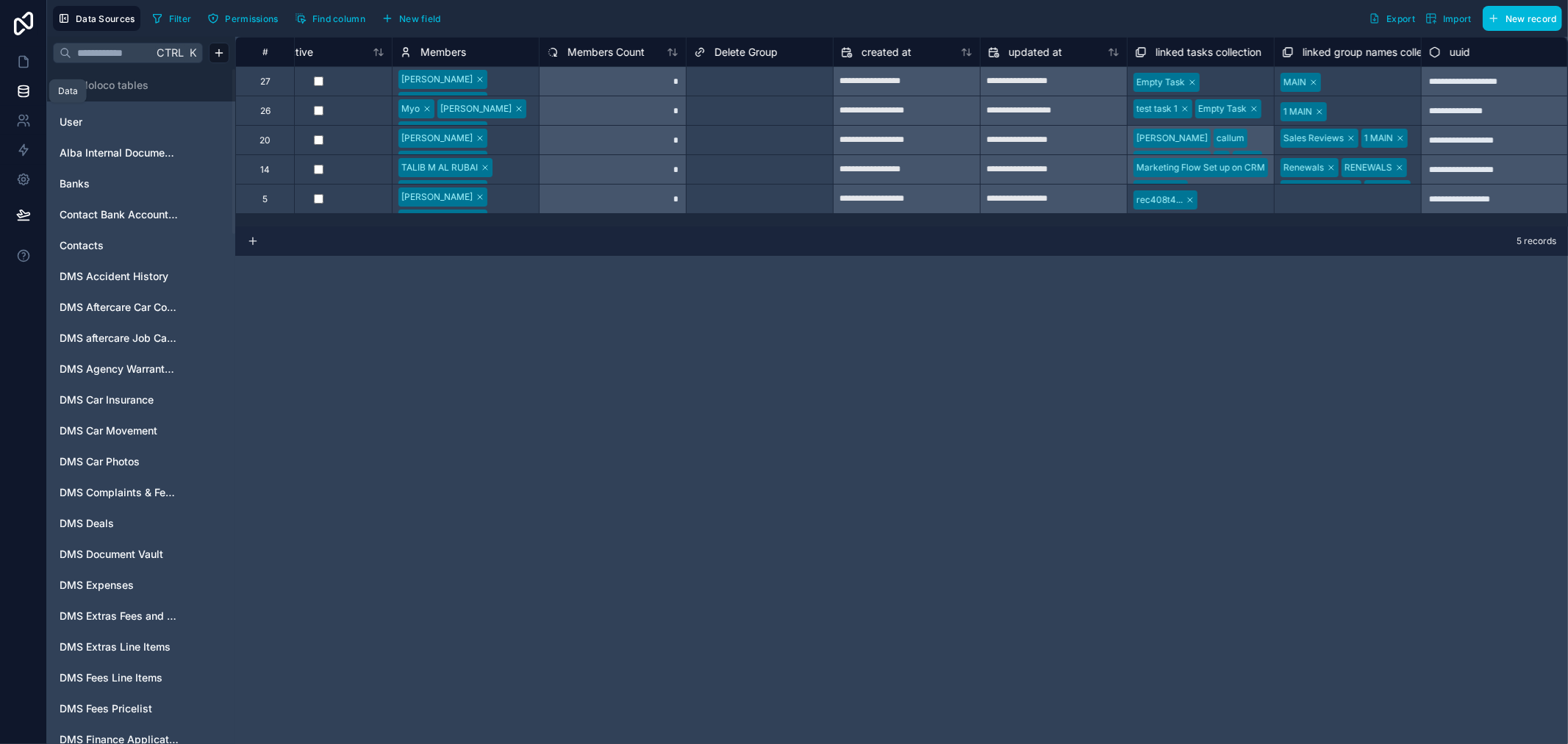
click at [97, 53] on input "text" at bounding box center [112, 53] width 82 height 27
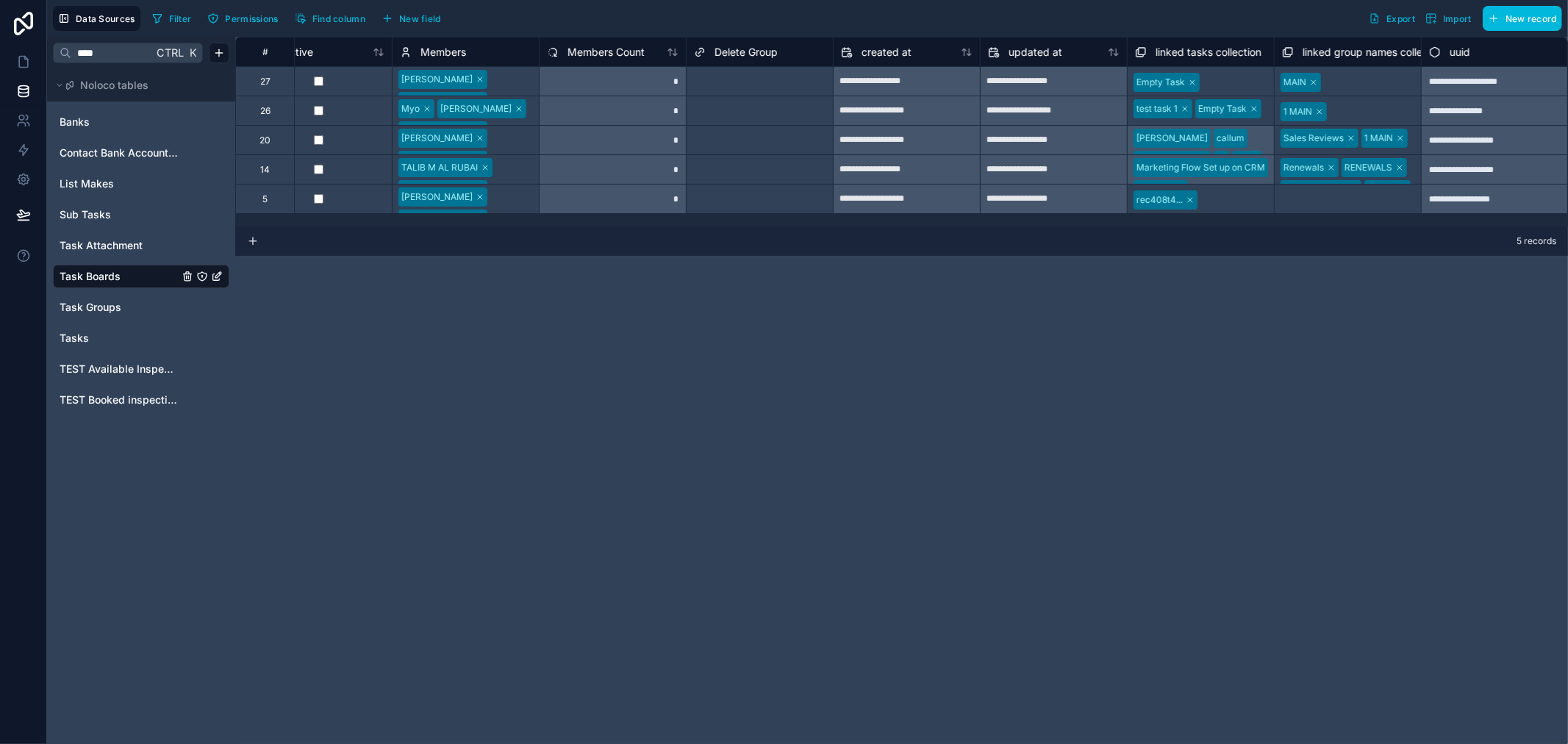
type input "****"
click at [84, 331] on span "Tasks" at bounding box center [73, 338] width 29 height 15
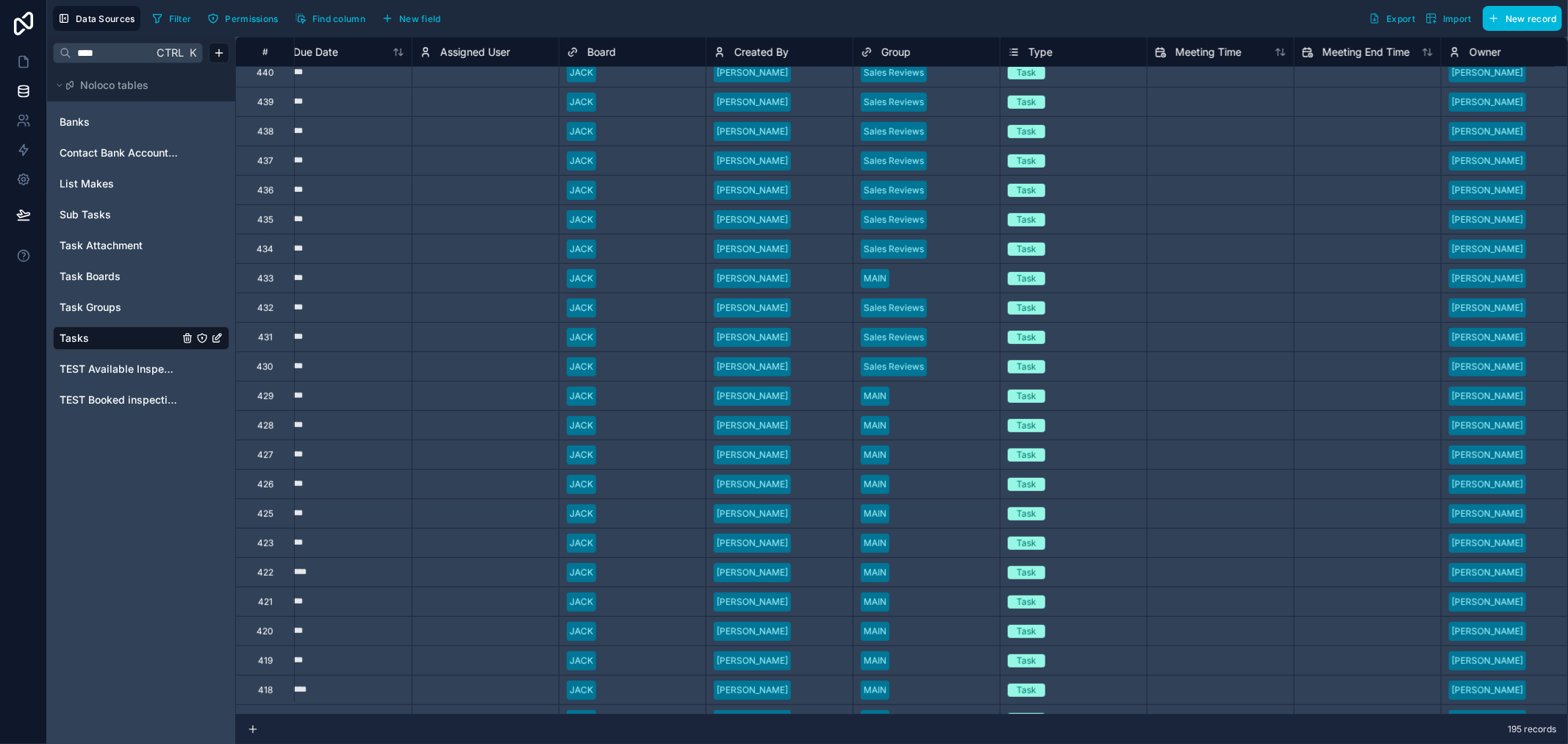
scroll to position [653, 765]
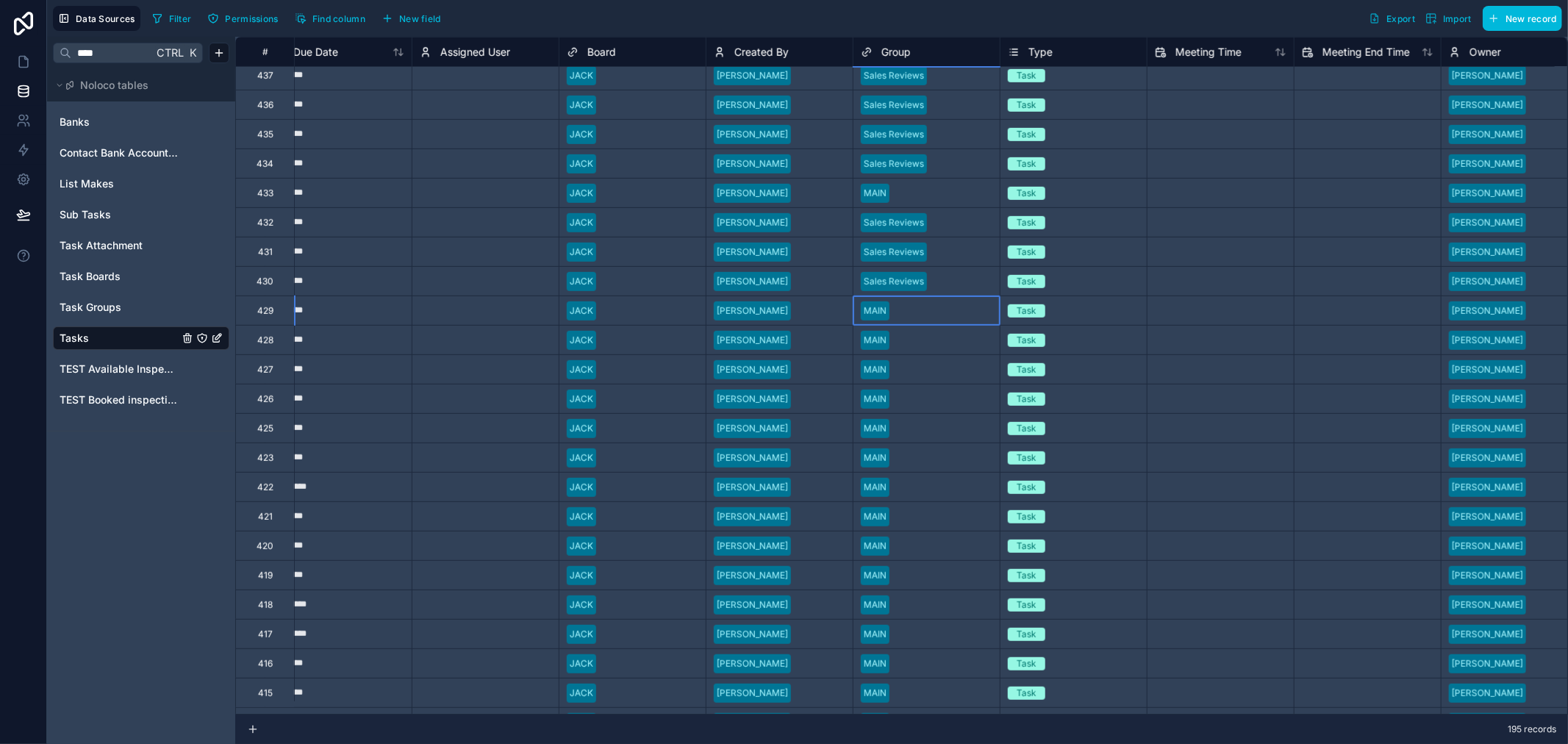
click at [897, 312] on input "text" at bounding box center [896, 311] width 2 height 12
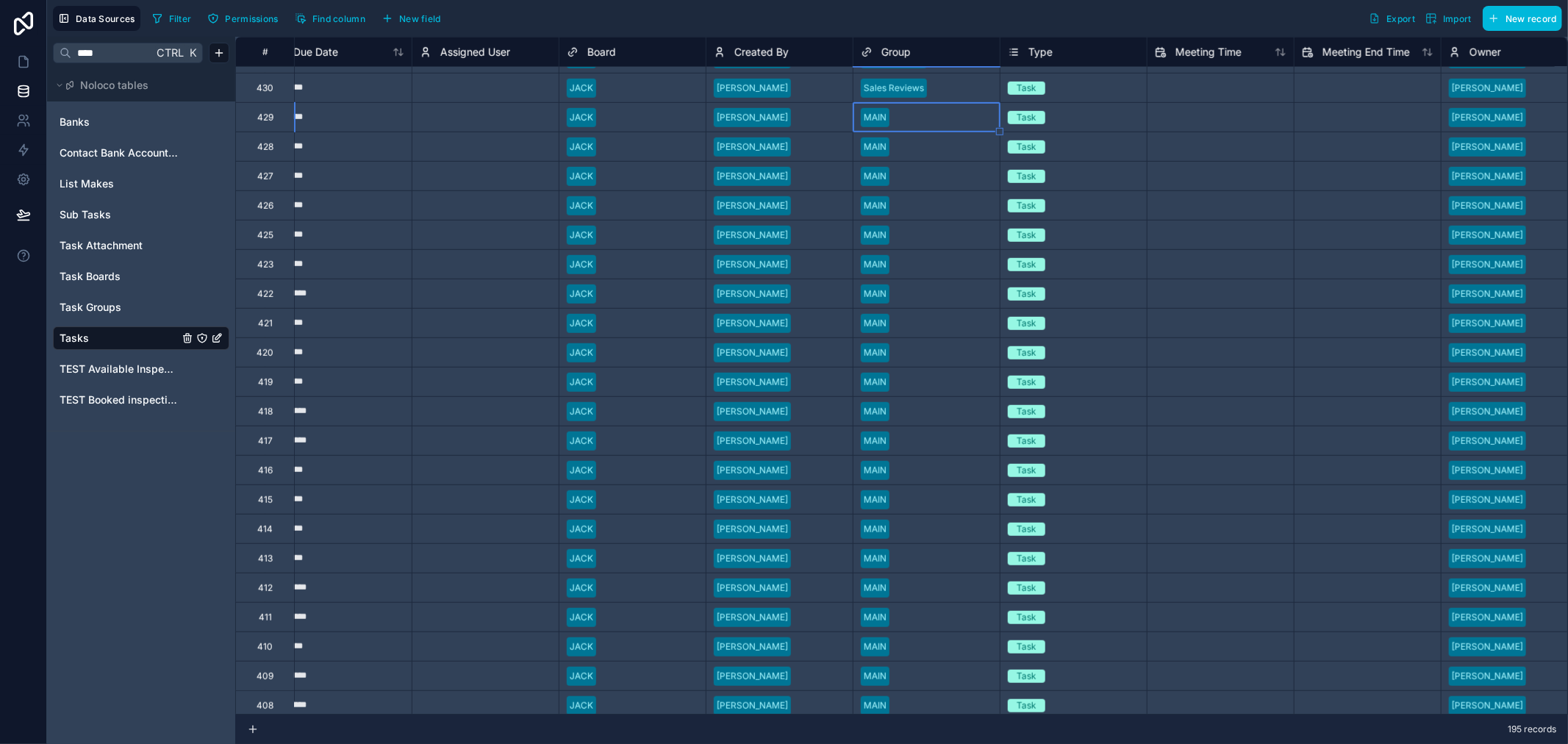
scroll to position [572, 765]
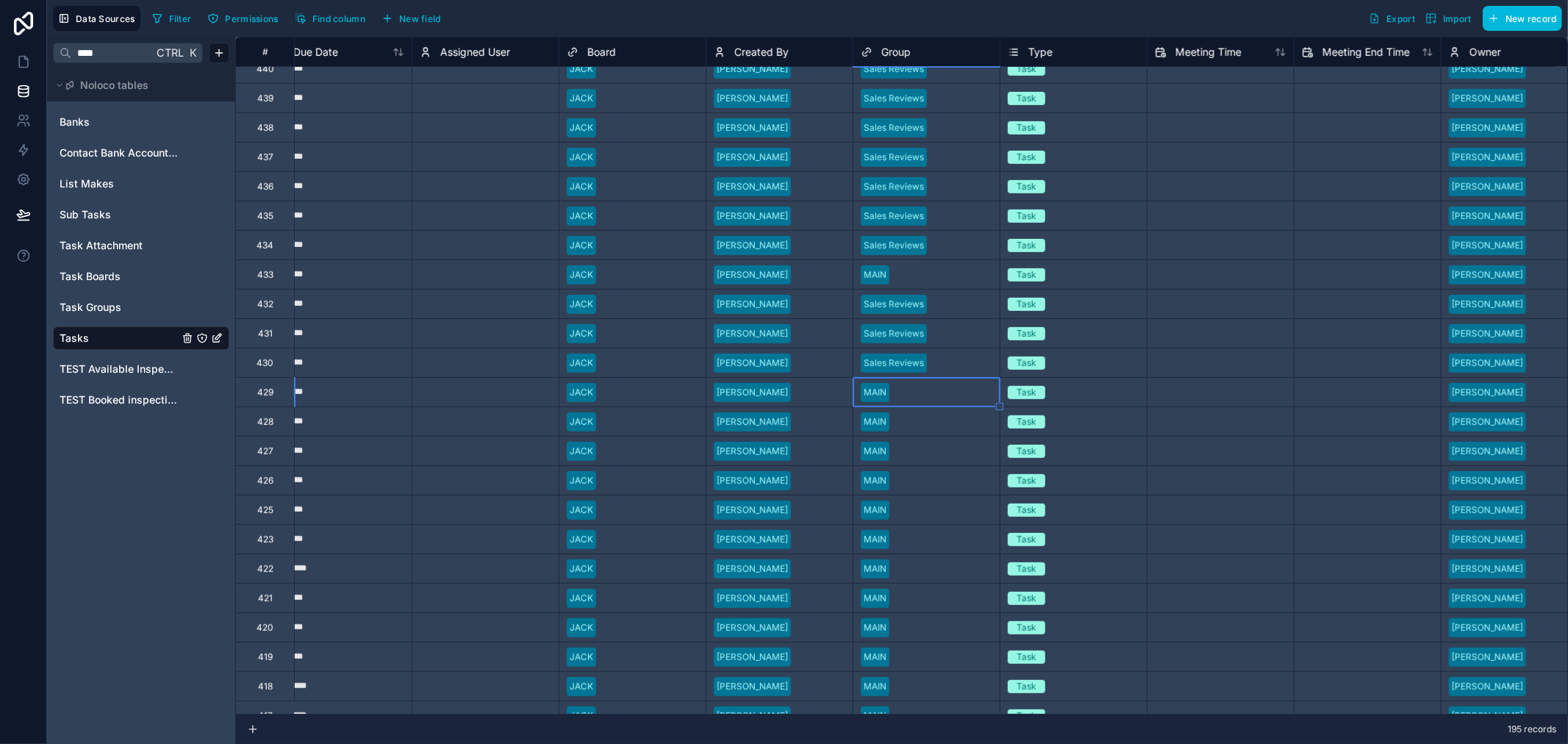
click at [927, 276] on div at bounding box center [944, 275] width 97 height 15
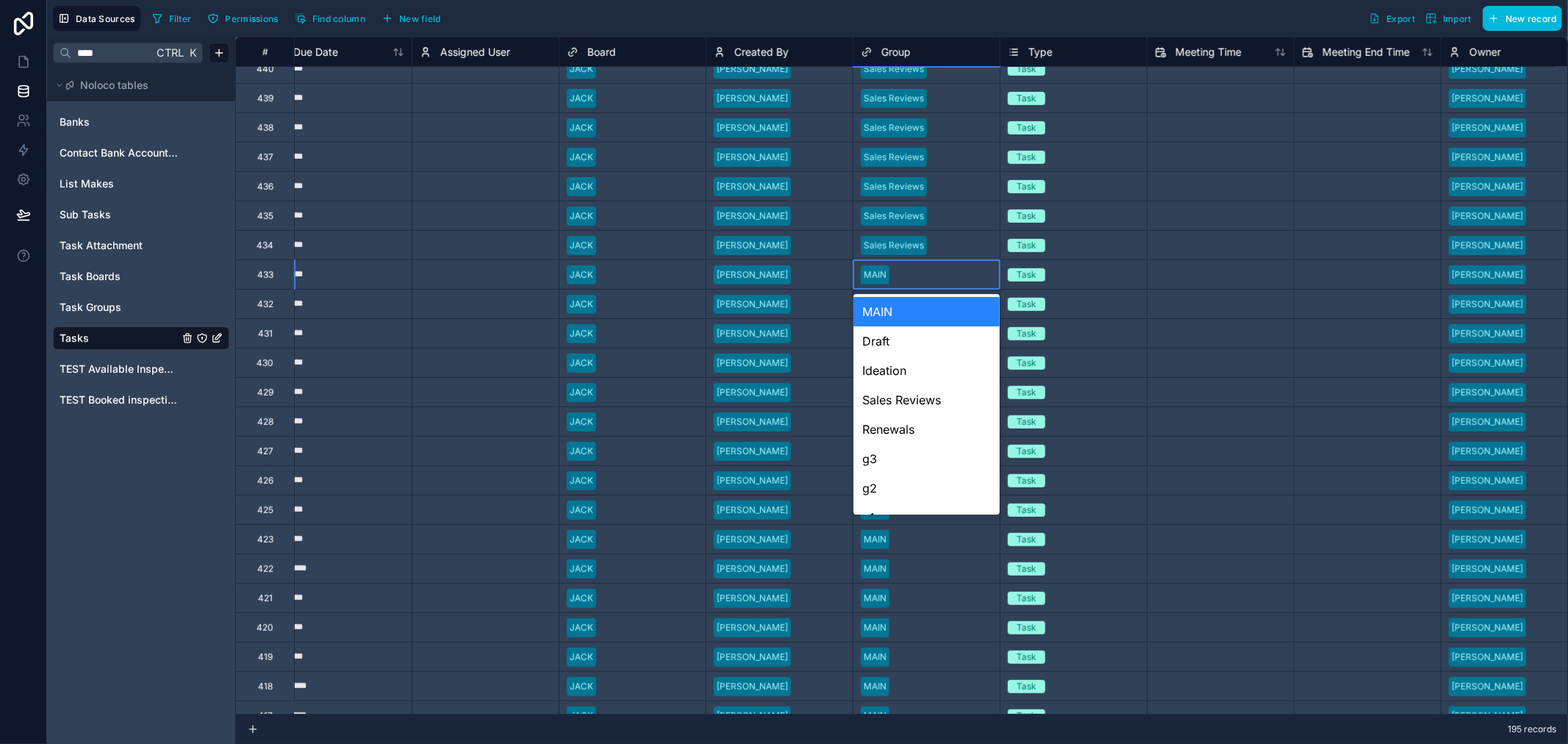
click at [927, 276] on div at bounding box center [944, 275] width 97 height 15
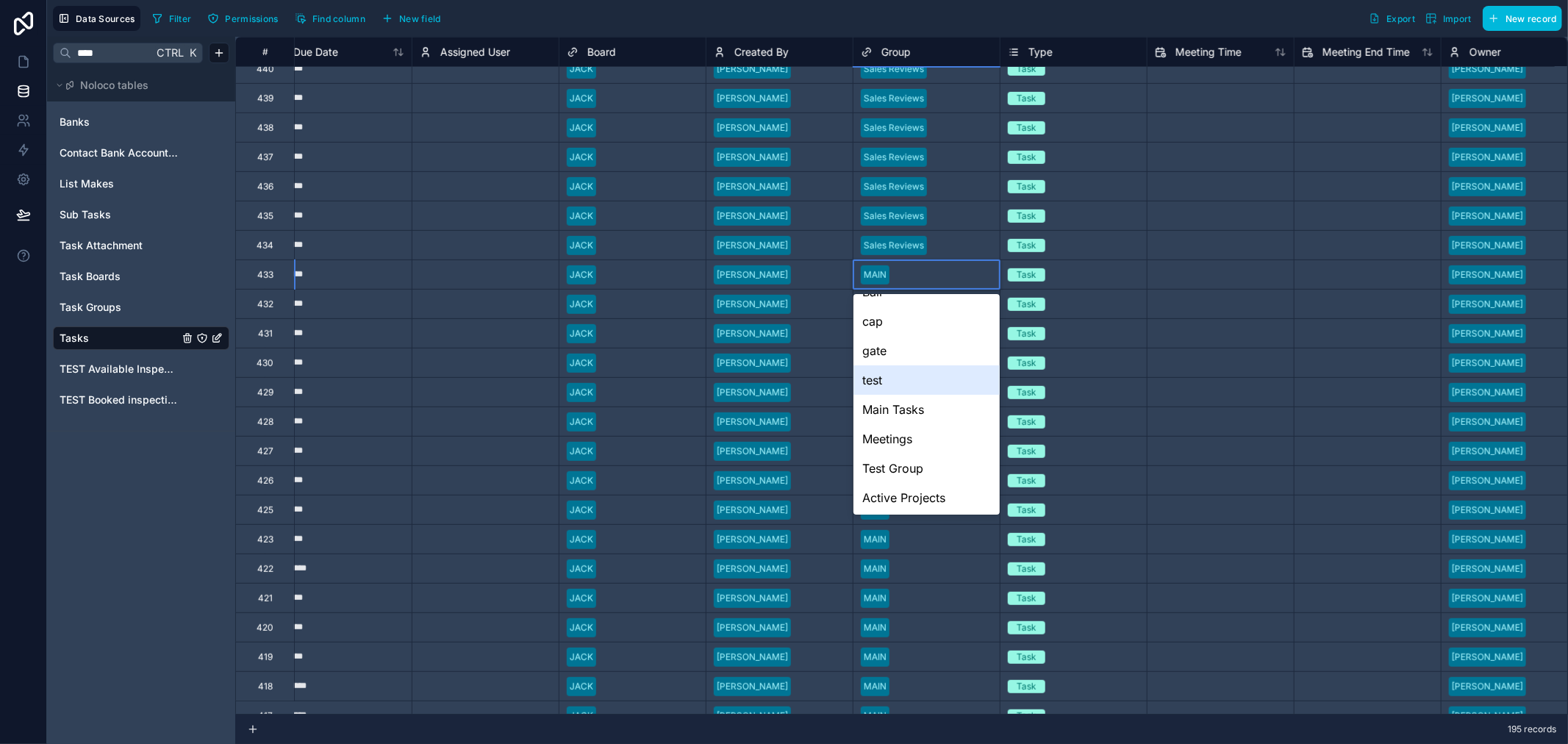
click at [826, 242] on div at bounding box center [821, 246] width 48 height 15
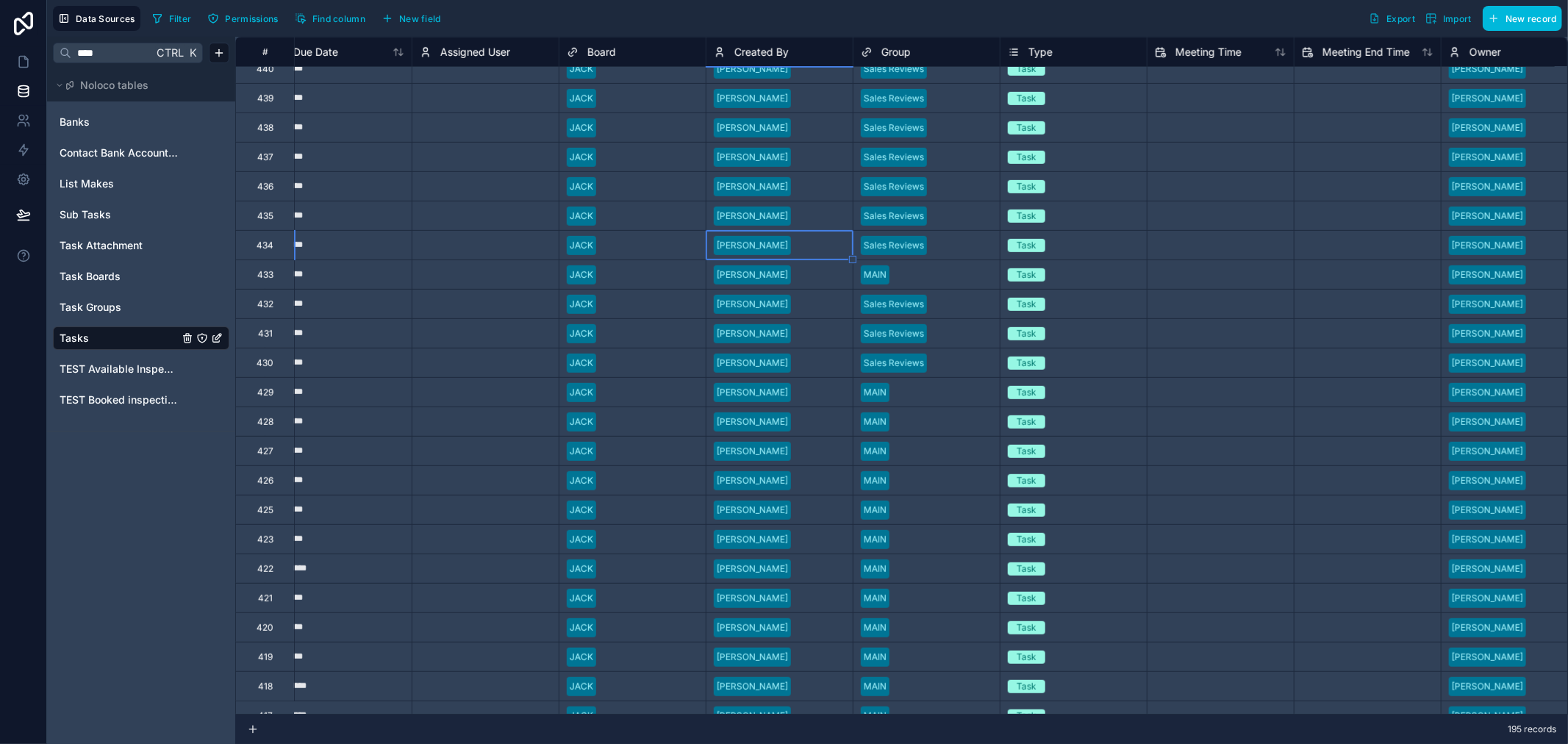
click at [97, 276] on span "Task Boards" at bounding box center [89, 277] width 61 height 15
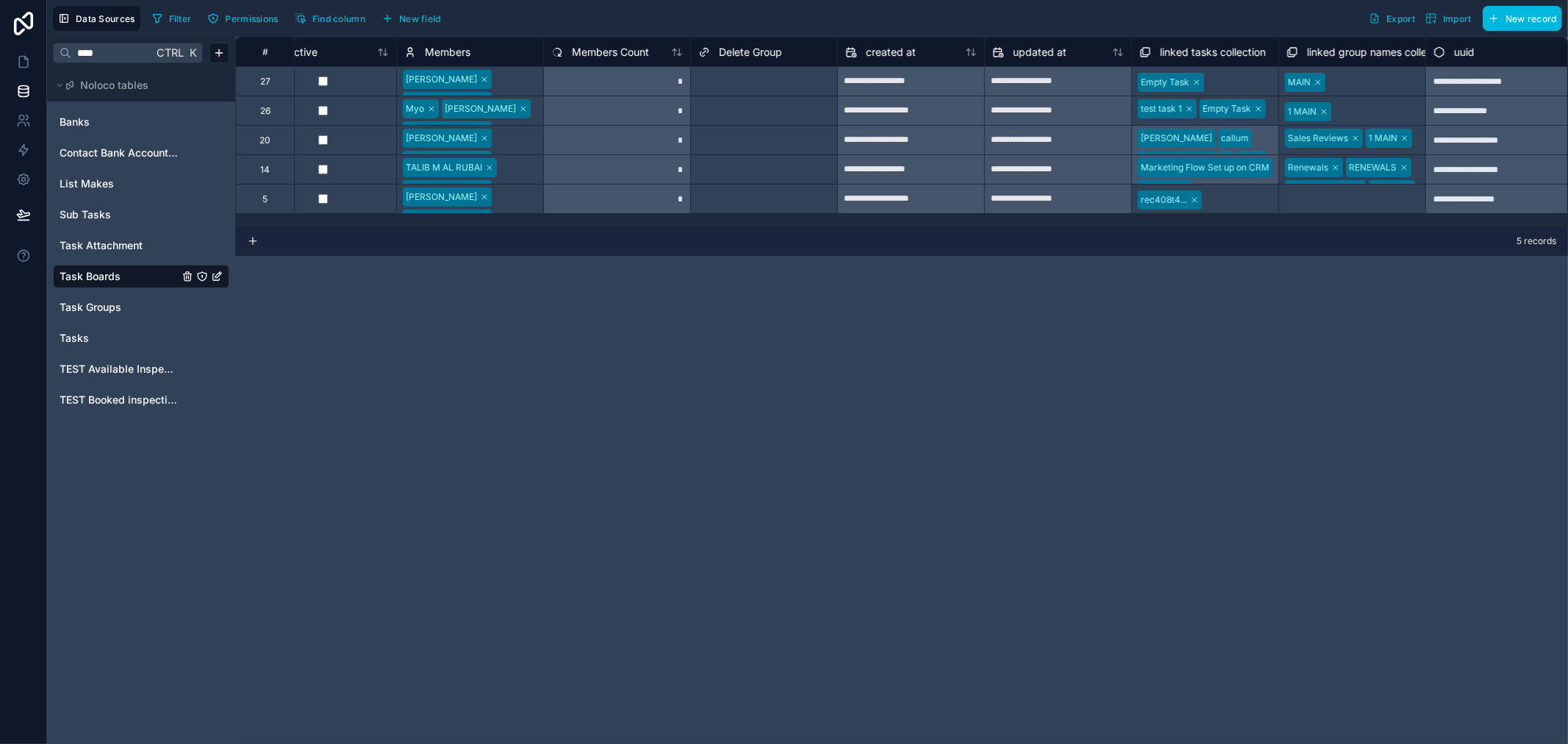
scroll to position [0, 491]
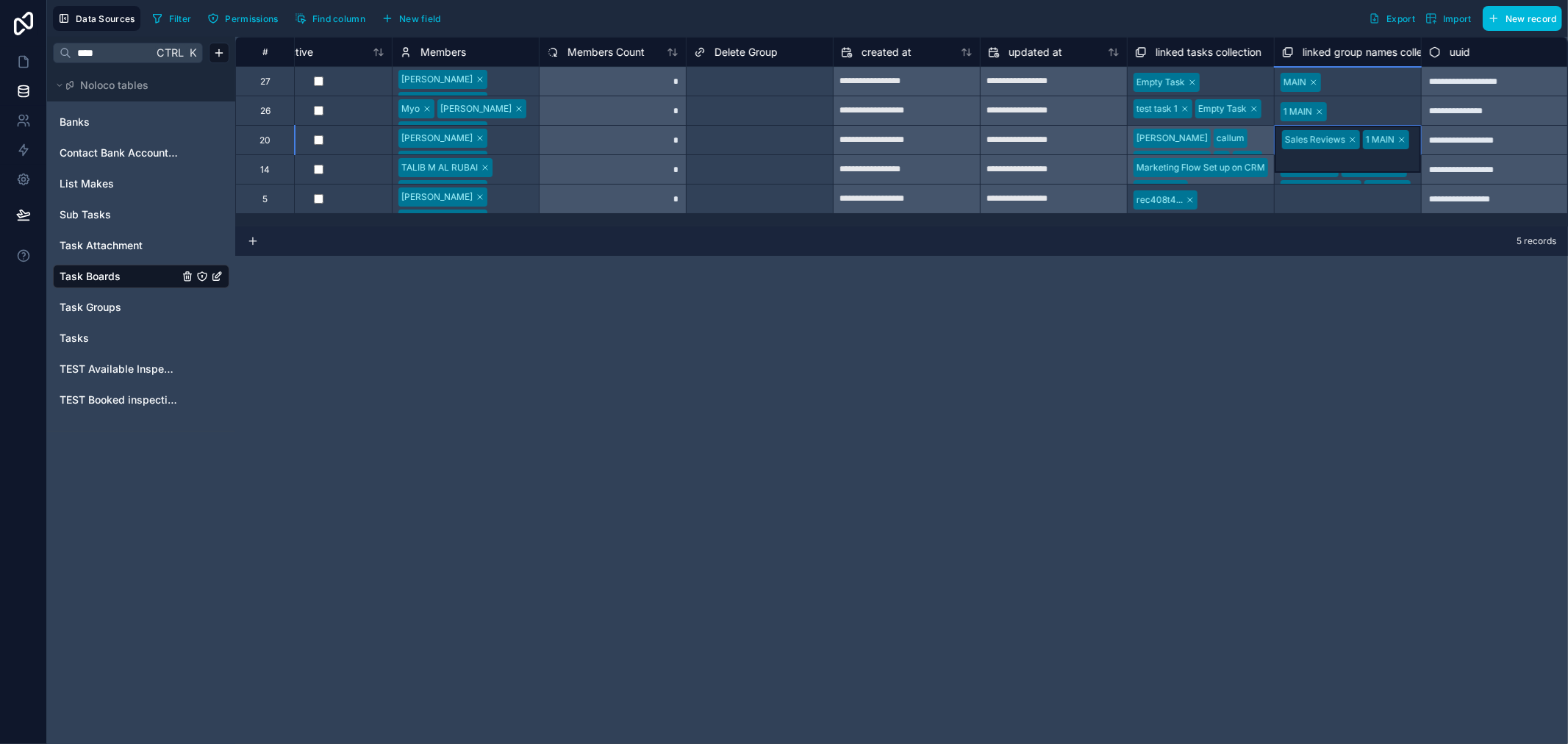
click at [1414, 147] on div "Sales Reviews 1 MAIN" at bounding box center [1348, 149] width 147 height 47
click at [1413, 147] on div "Sales Reviews 1 MAIN" at bounding box center [1348, 149] width 147 height 47
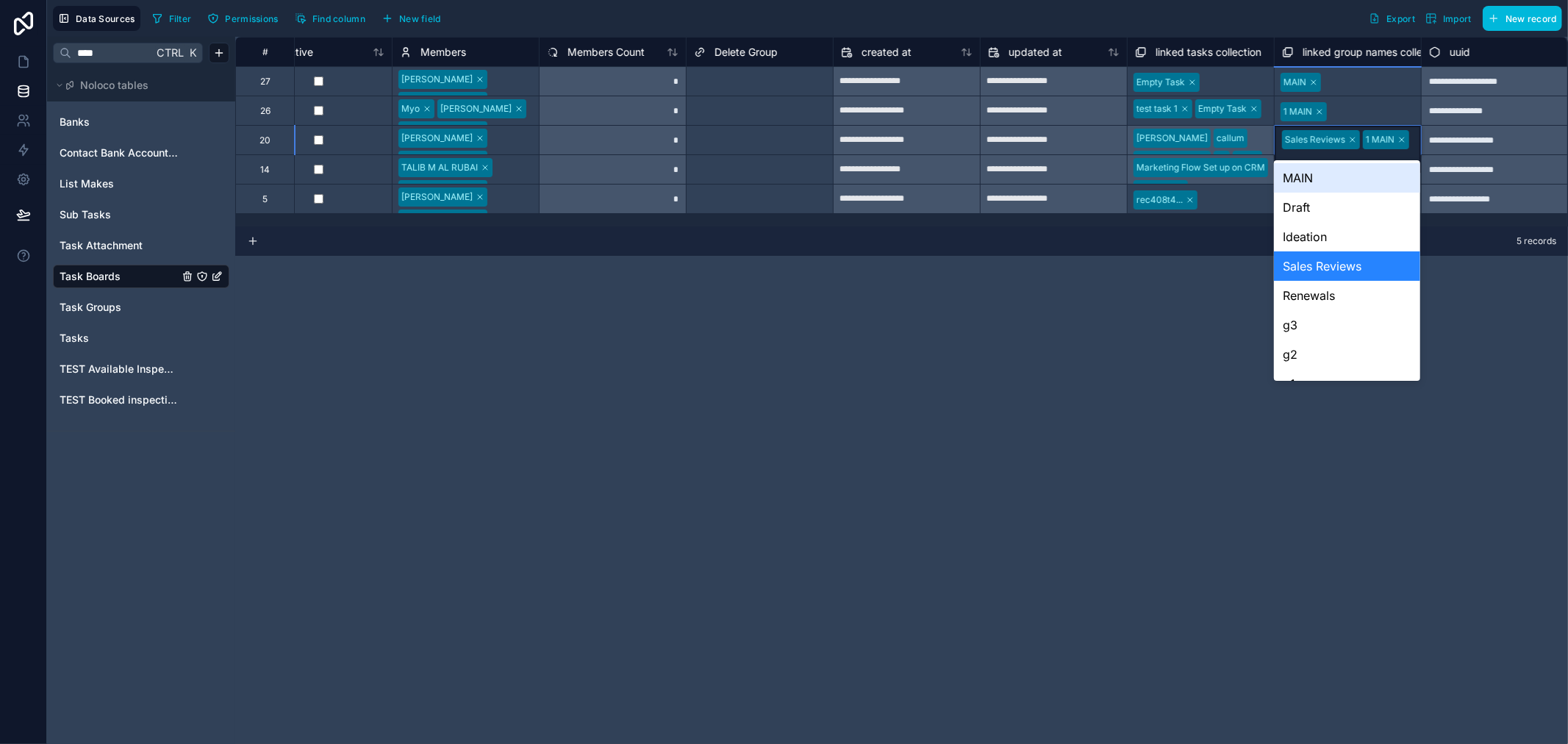
click at [1341, 182] on div "MAIN" at bounding box center [1347, 177] width 147 height 29
click at [1401, 152] on div "Sales Reviews 1 MAIN MAIN" at bounding box center [1348, 150] width 147 height 48
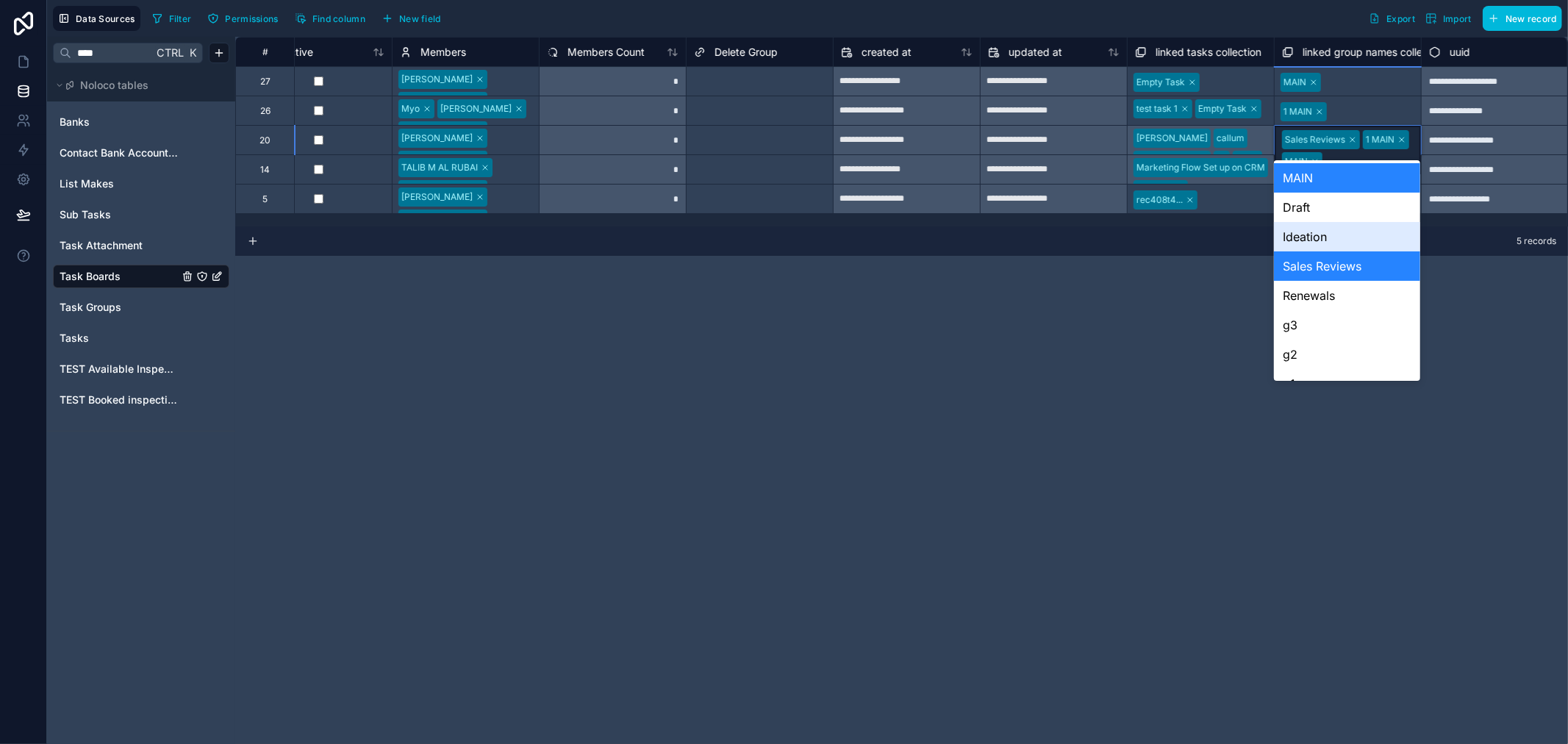
scroll to position [245, 0]
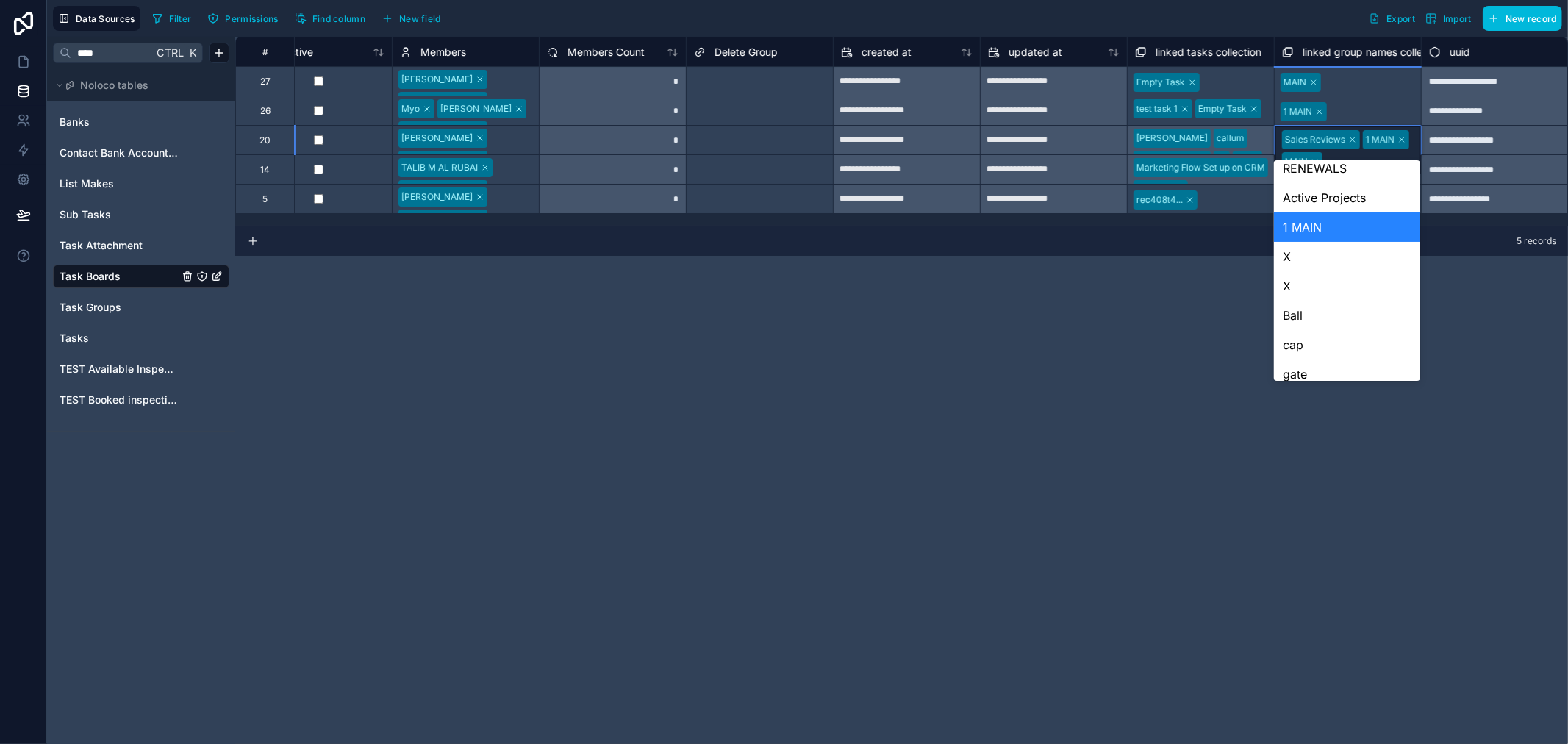
click at [1325, 224] on div "1 MAIN" at bounding box center [1347, 227] width 147 height 29
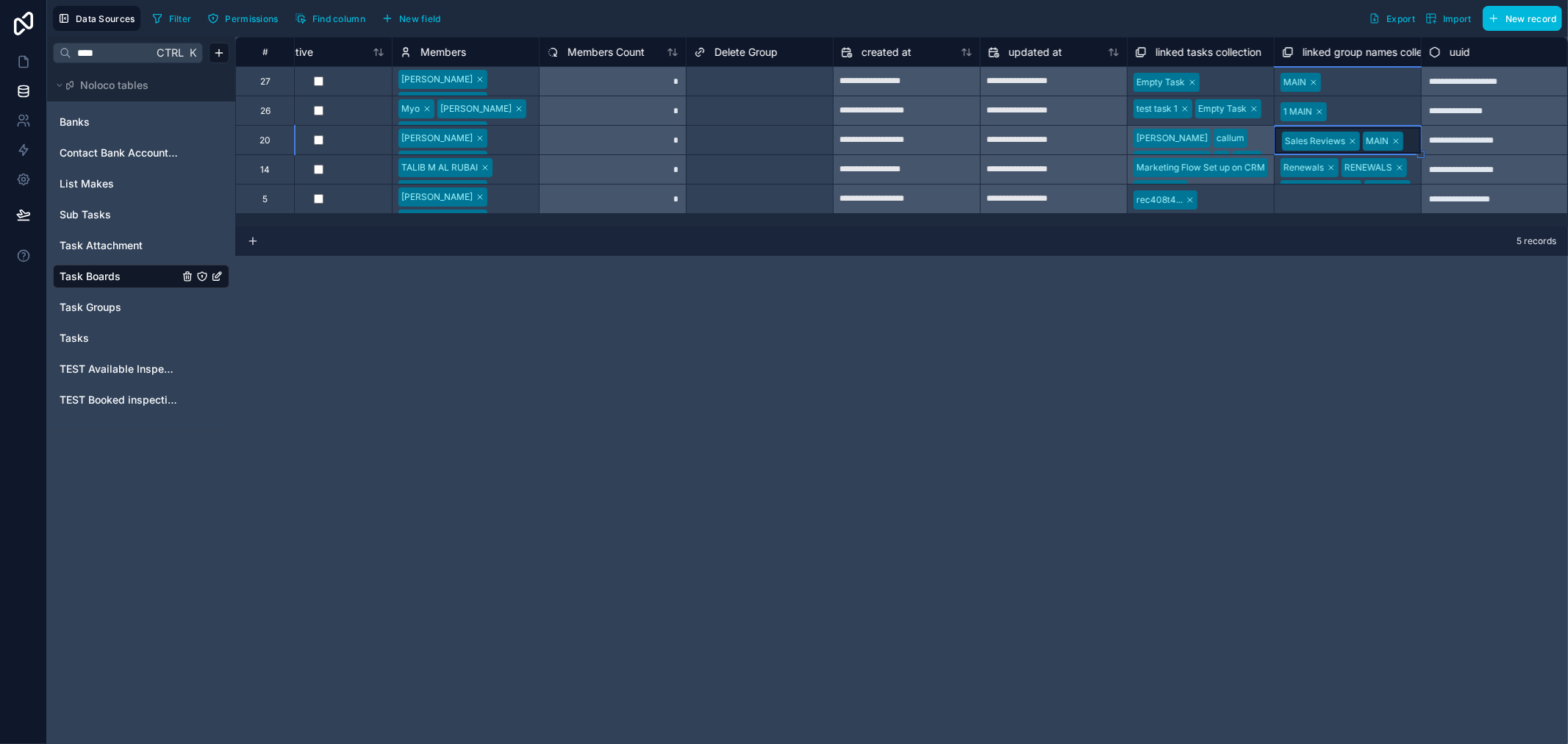
click at [1296, 274] on div "**********" at bounding box center [901, 390] width 1333 height 707
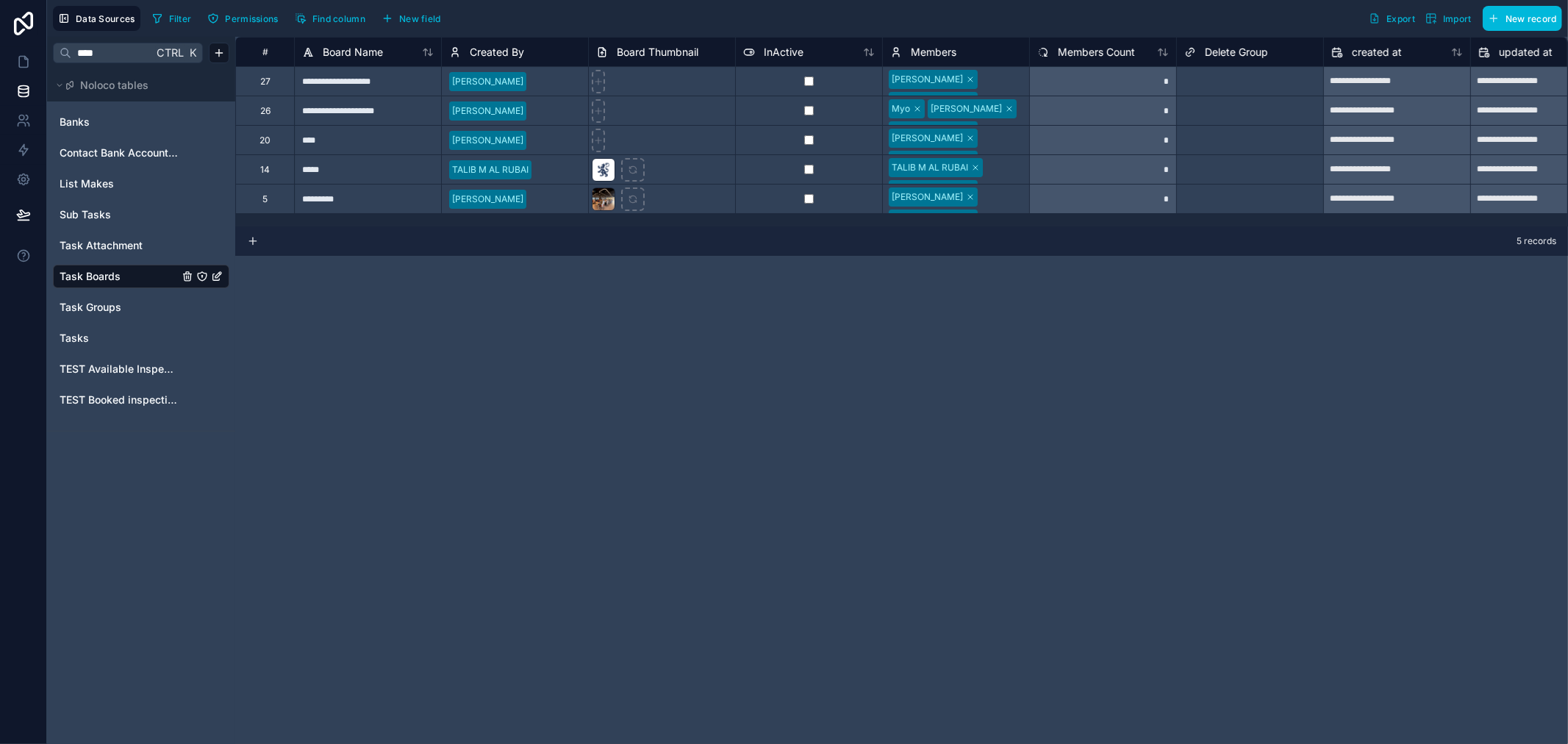
scroll to position [0, 491]
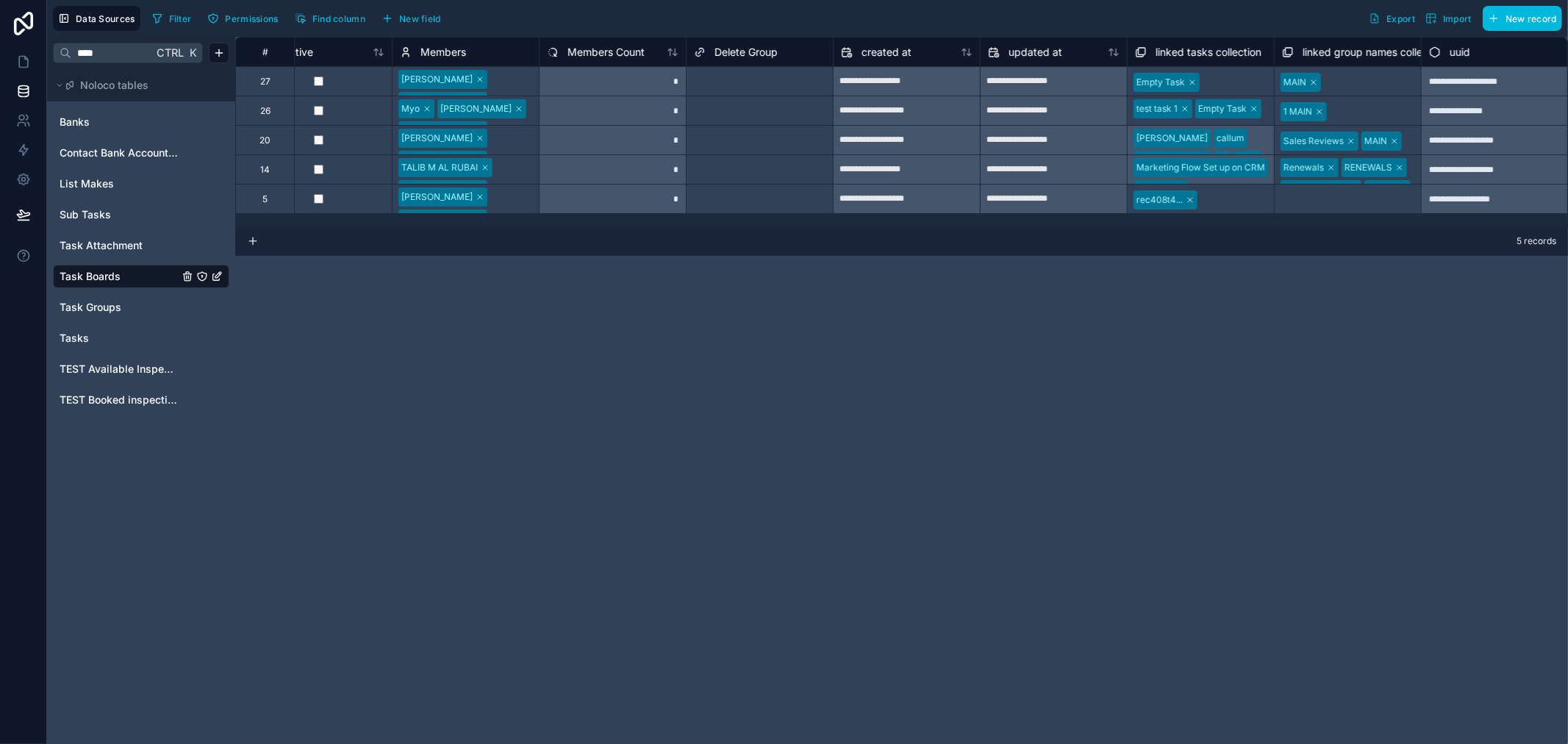
click at [1406, 142] on div "Sales Reviews MAIN" at bounding box center [1348, 140] width 147 height 23
click at [1395, 104] on div at bounding box center [1372, 112] width 79 height 15
click at [1387, 84] on div at bounding box center [1370, 82] width 88 height 15
click at [1423, 166] on div "**********" at bounding box center [1495, 168] width 147 height 29
click at [1422, 167] on div "**********" at bounding box center [1495, 168] width 147 height 29
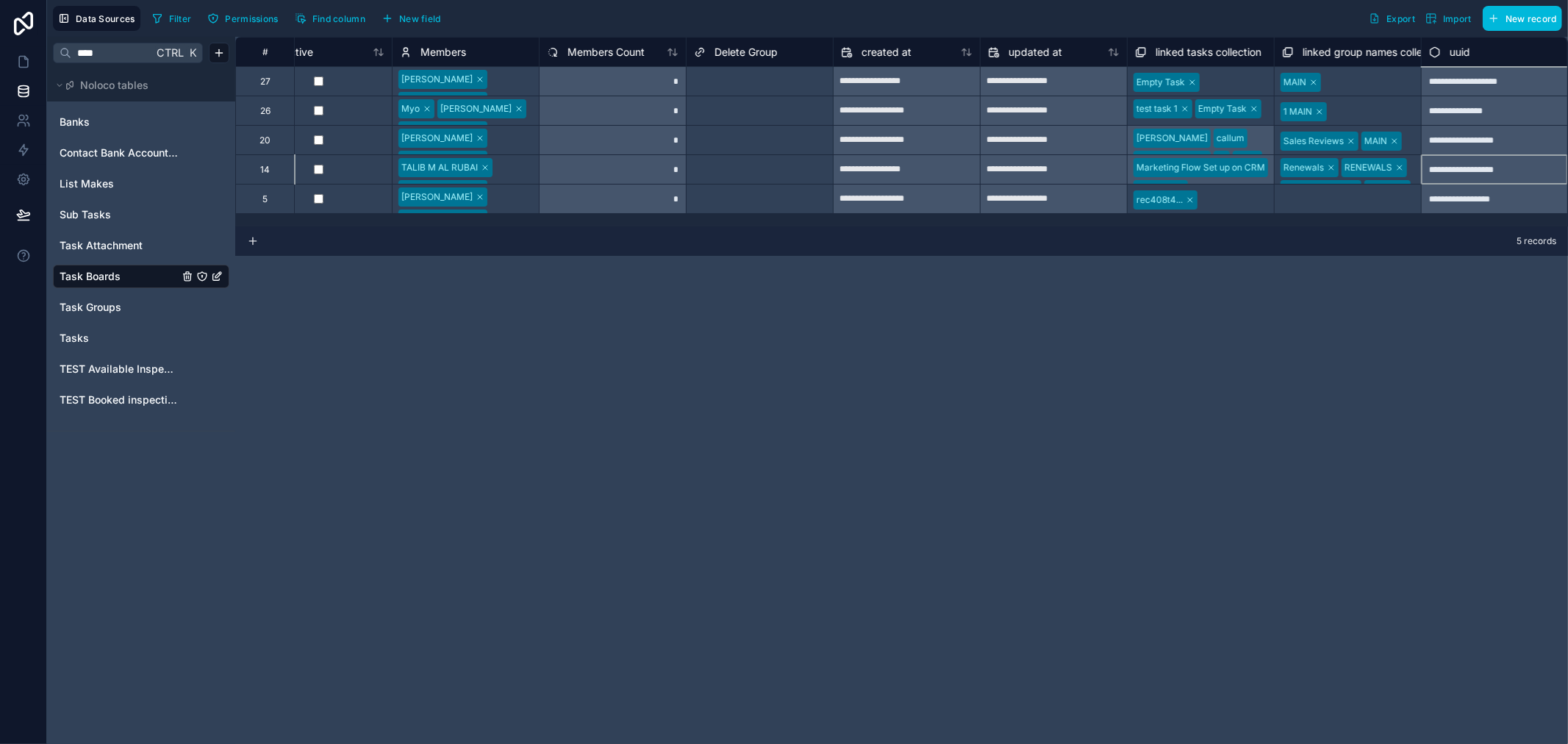
scroll to position [0, 0]
click at [1412, 167] on div "Renewals RENEWALS Active Projects 1 MAIN" at bounding box center [1348, 169] width 147 height 28
click at [1383, 96] on div "1 MAIN" at bounding box center [1347, 110] width 147 height 29
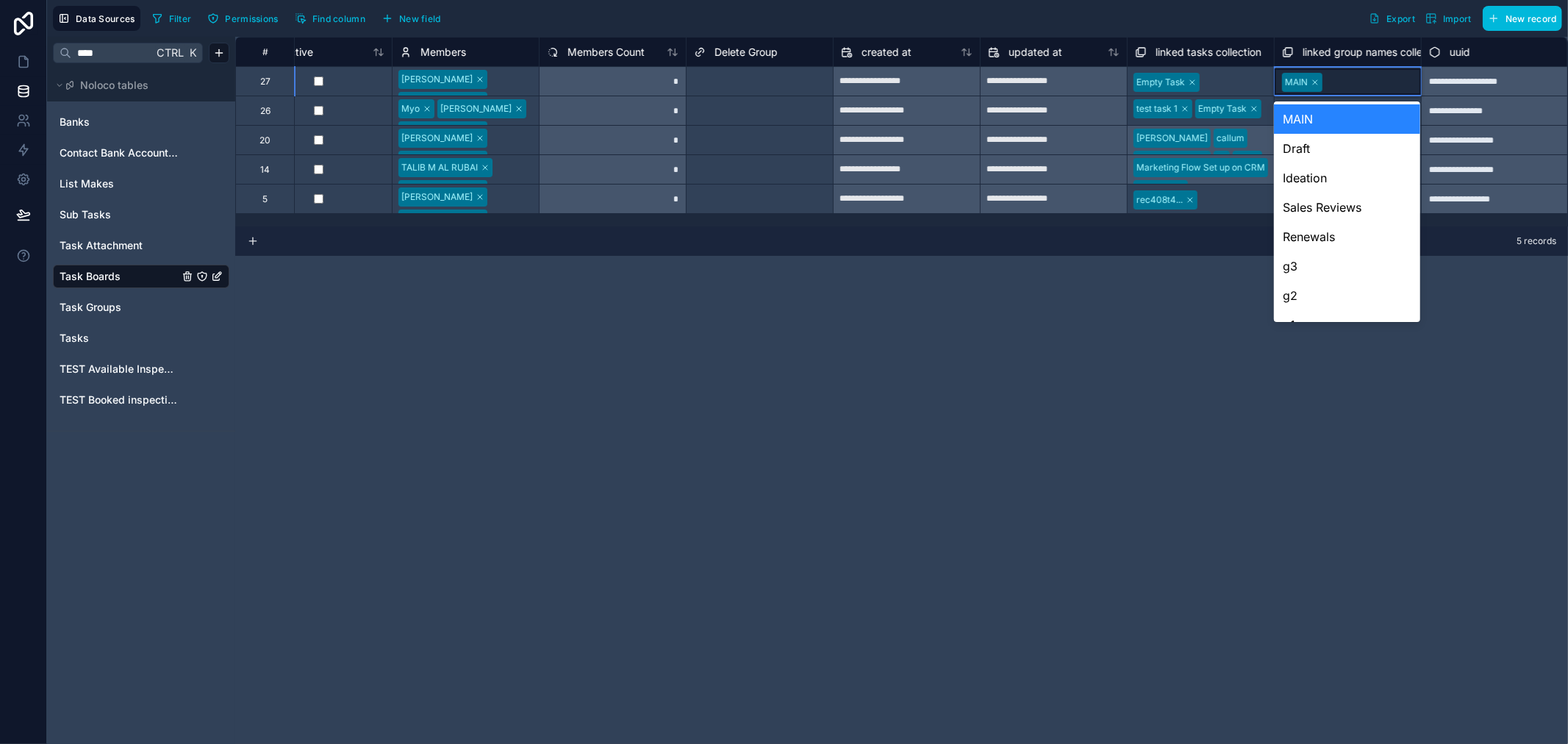
type input "**"
click at [1342, 78] on div at bounding box center [1370, 82] width 85 height 15
type input "*"
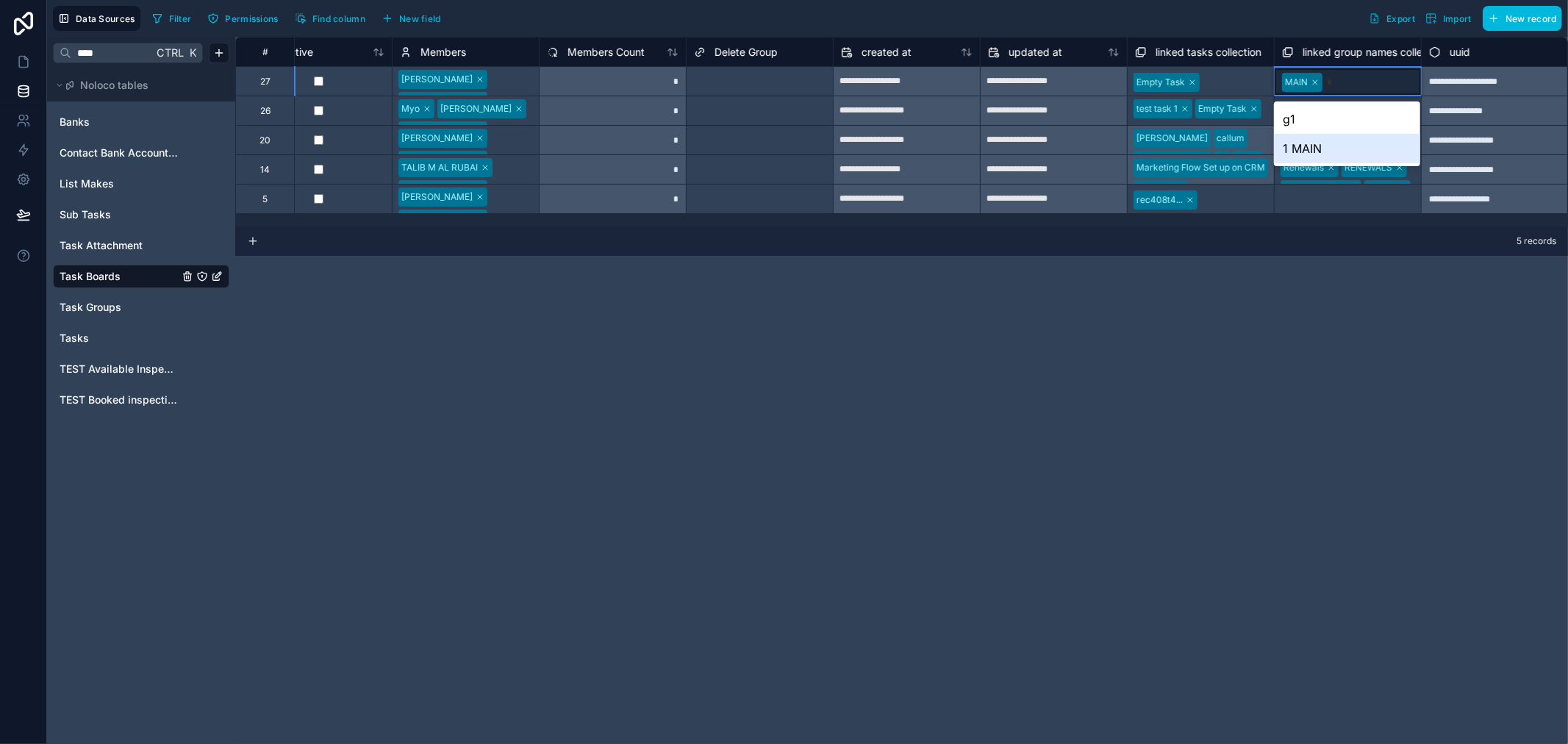
click at [1338, 160] on div "1 MAIN" at bounding box center [1347, 148] width 147 height 29
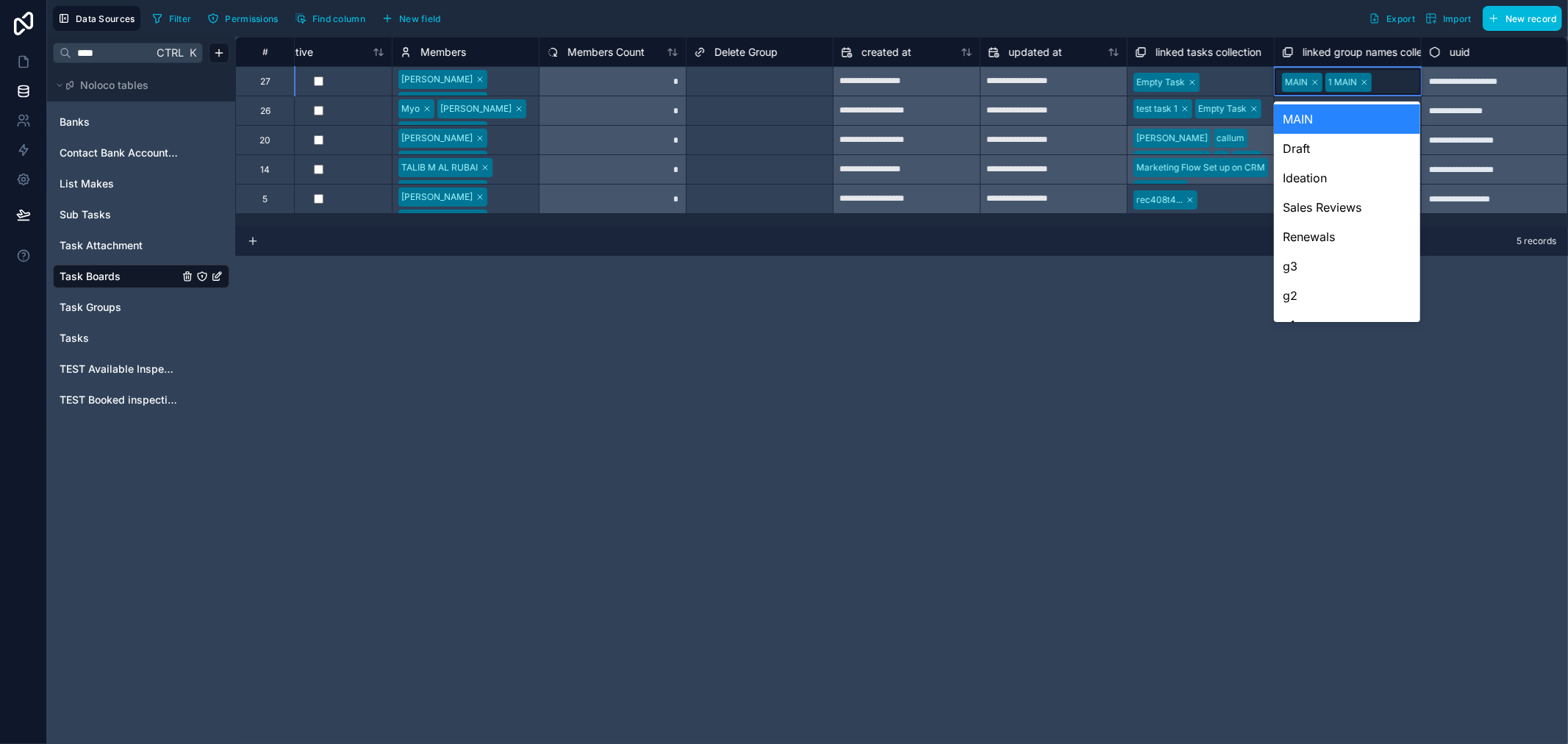
click at [1336, 116] on div "MAIN" at bounding box center [1347, 118] width 147 height 29
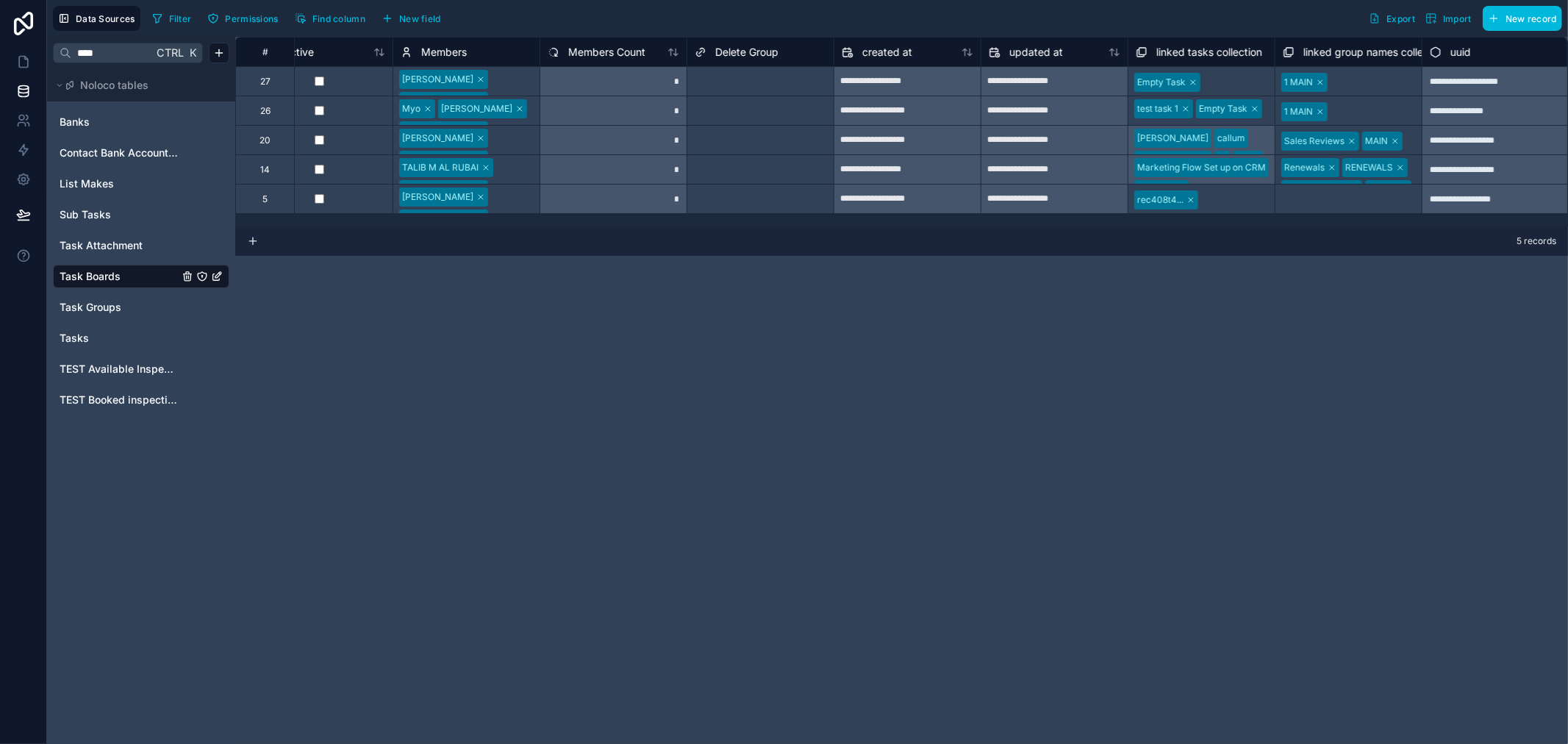
scroll to position [0, 491]
click at [1410, 136] on div at bounding box center [1410, 142] width 7 height 15
click at [1410, 136] on div at bounding box center [1410, 142] width 4 height 15
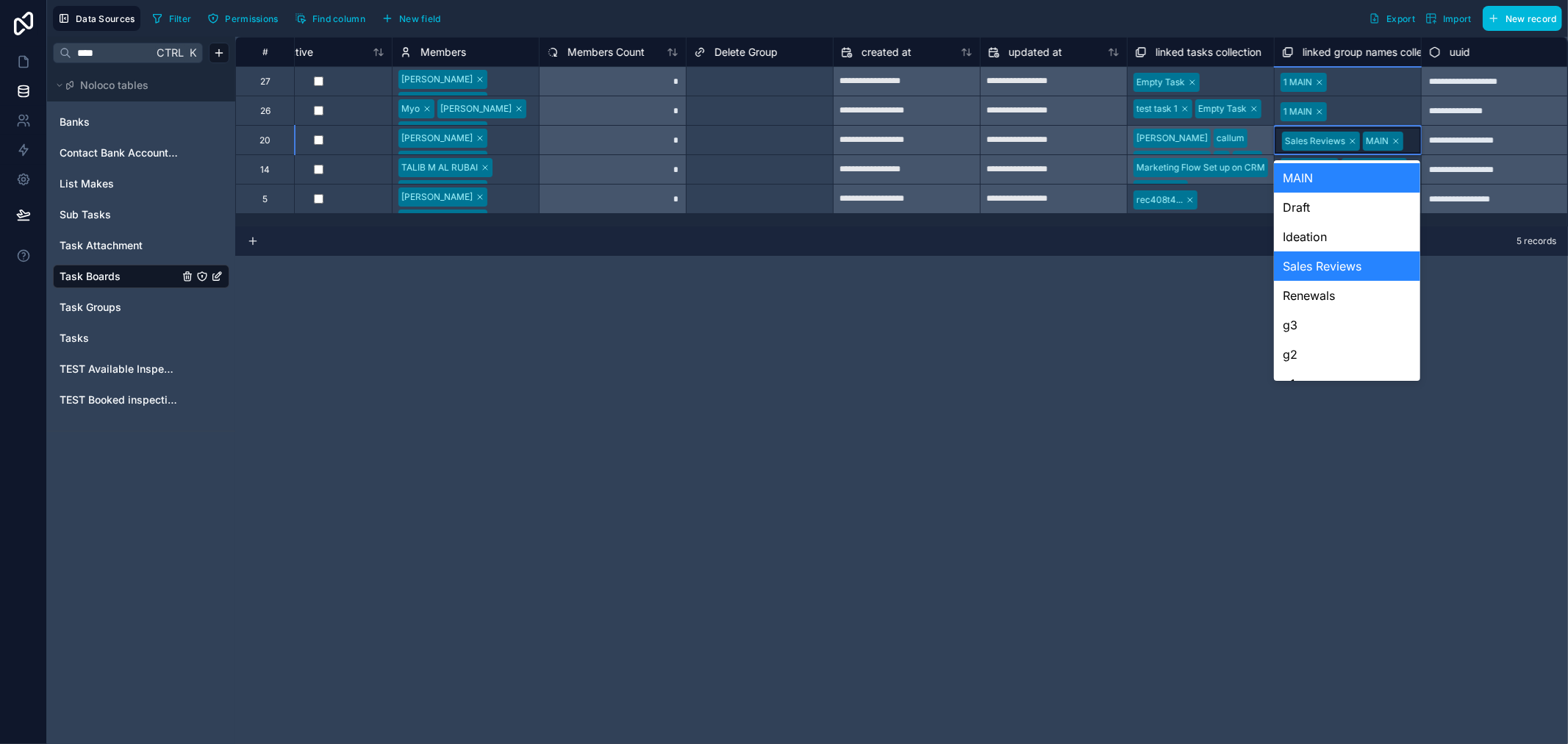
type input "*"
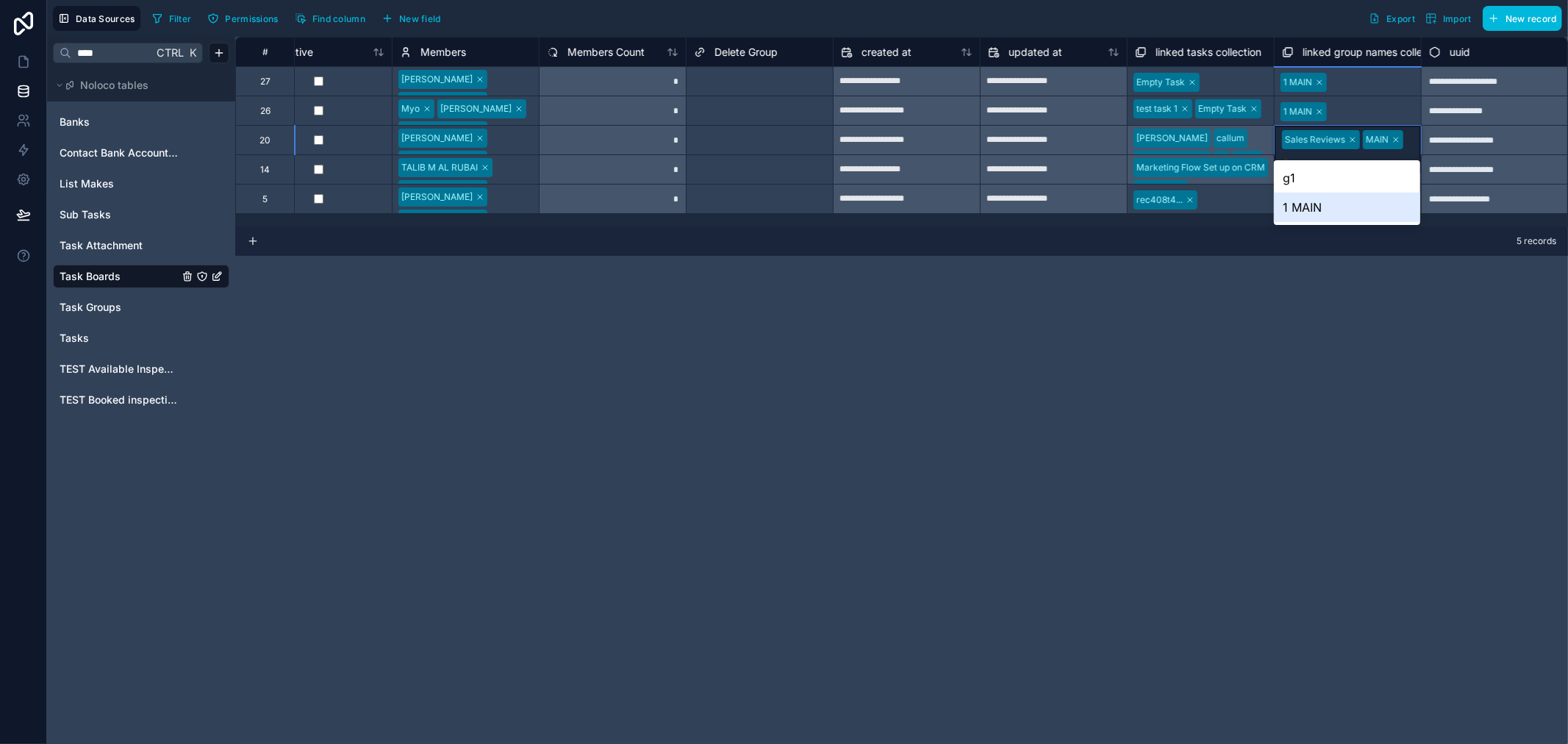
click at [1361, 202] on div "1 MAIN" at bounding box center [1347, 207] width 147 height 29
click at [1392, 155] on div "**********" at bounding box center [657, 125] width 1824 height 177
click at [1408, 129] on div "Sales Reviews MAIN 1 MAIN" at bounding box center [1348, 150] width 147 height 48
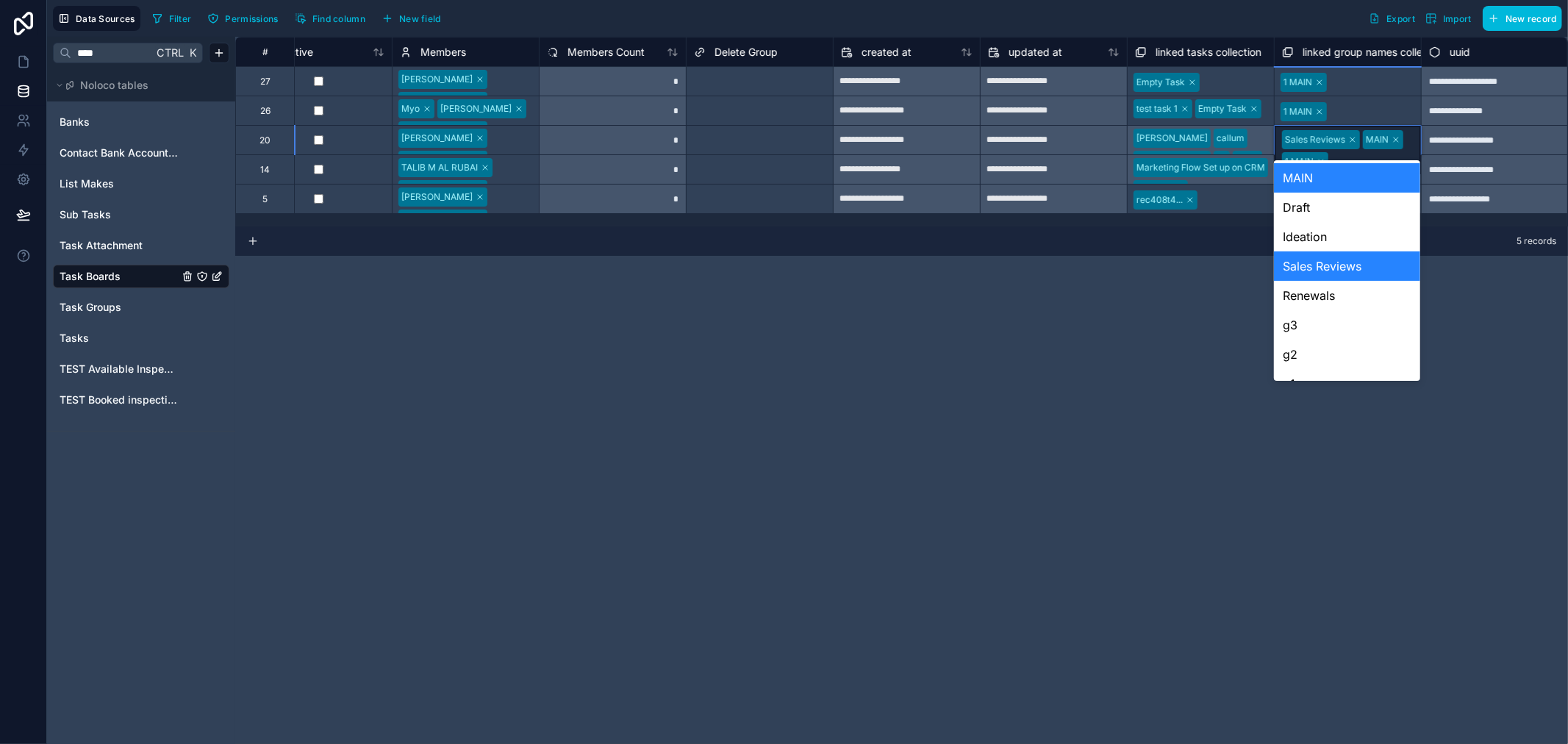
click at [1406, 134] on div "Sales Reviews MAIN 1 MAIN" at bounding box center [1348, 150] width 147 height 48
click at [1357, 172] on div "MAIN" at bounding box center [1347, 177] width 147 height 29
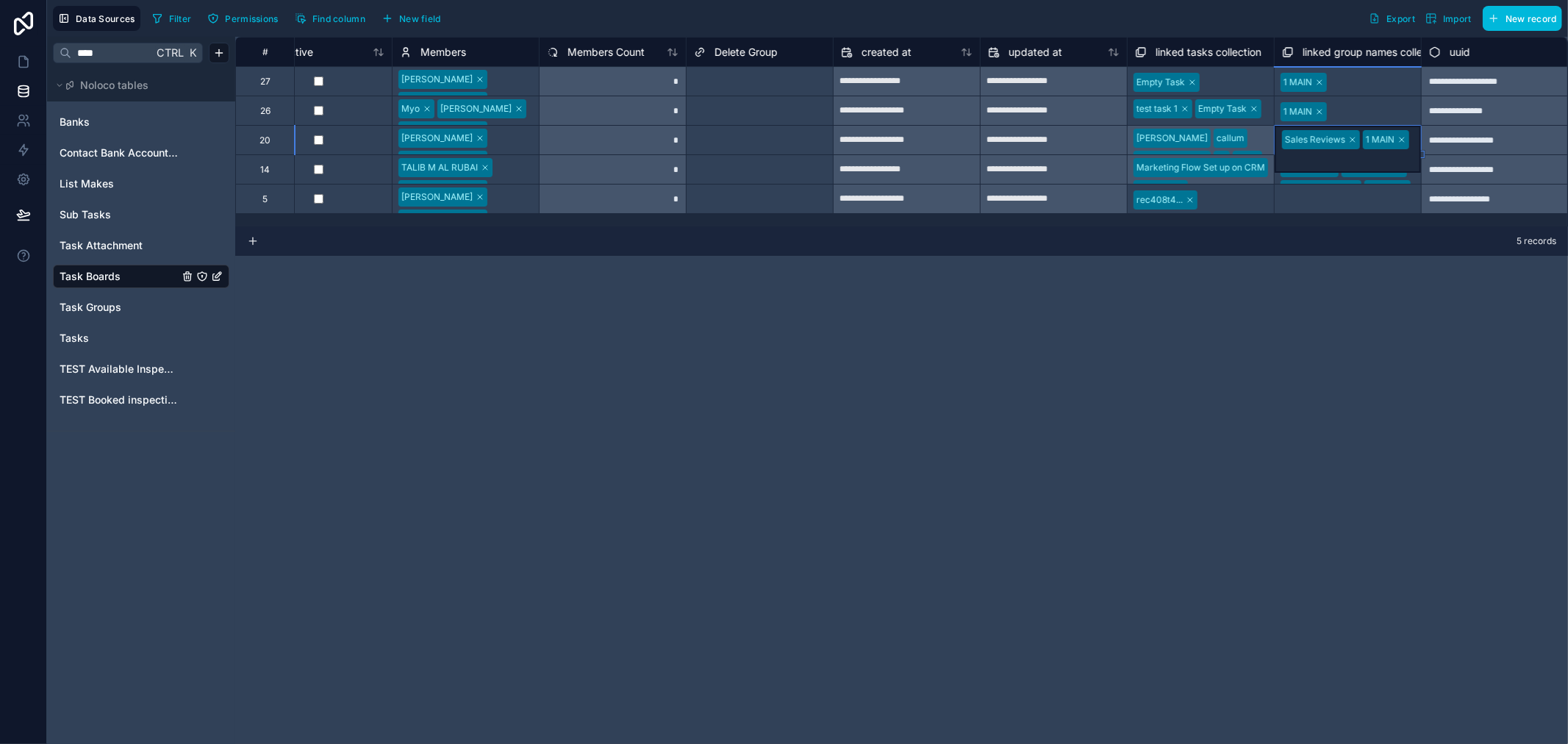
click at [1346, 267] on div "**********" at bounding box center [901, 390] width 1333 height 707
click at [1414, 172] on div "Renewals RENEWALS Active Projects 1 MAIN" at bounding box center [1348, 169] width 147 height 28
click at [1376, 237] on div "5 records" at bounding box center [901, 241] width 1333 height 29
click at [99, 333] on link "Tasks" at bounding box center [118, 338] width 119 height 15
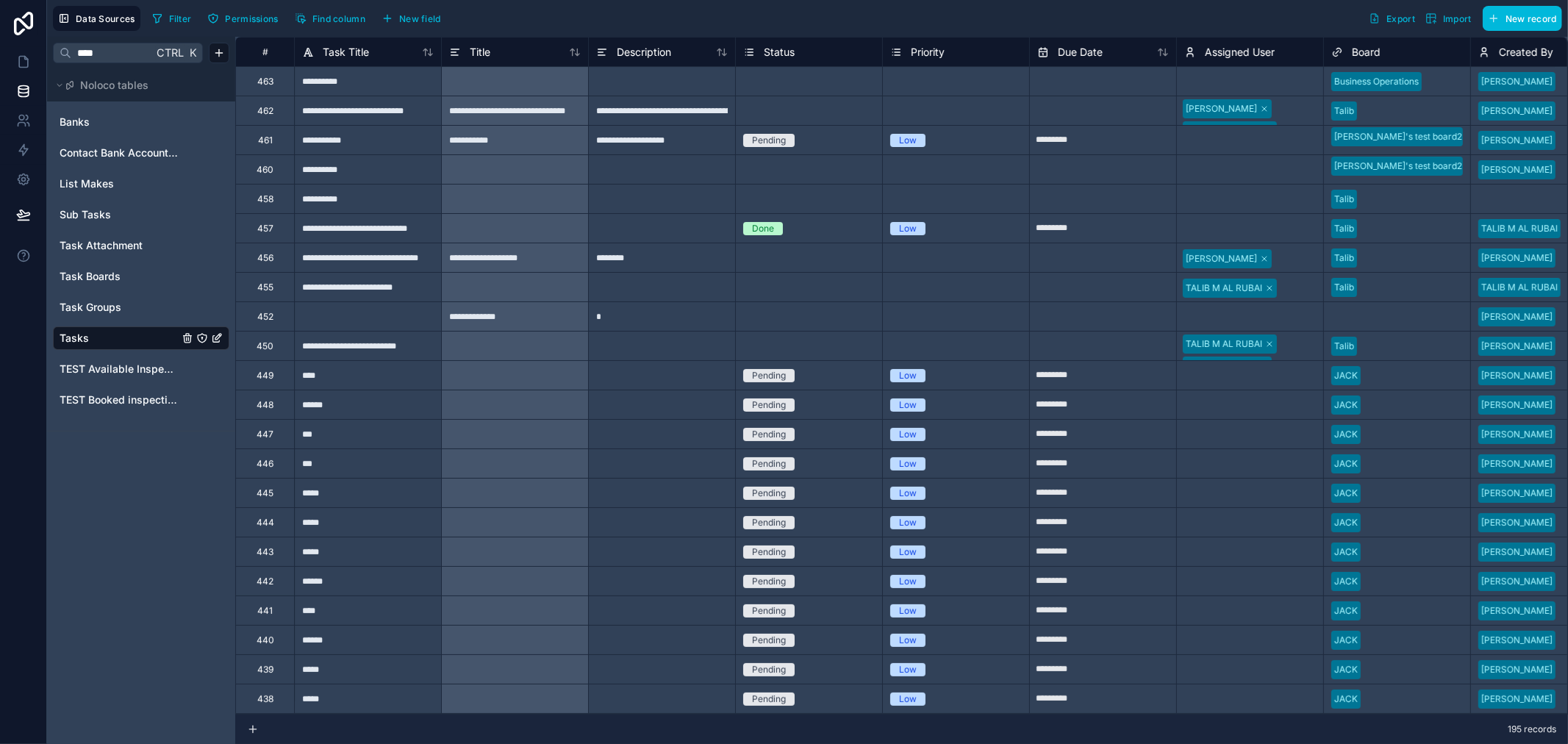
click at [181, 13] on span "Filter" at bounding box center [180, 18] width 22 height 11
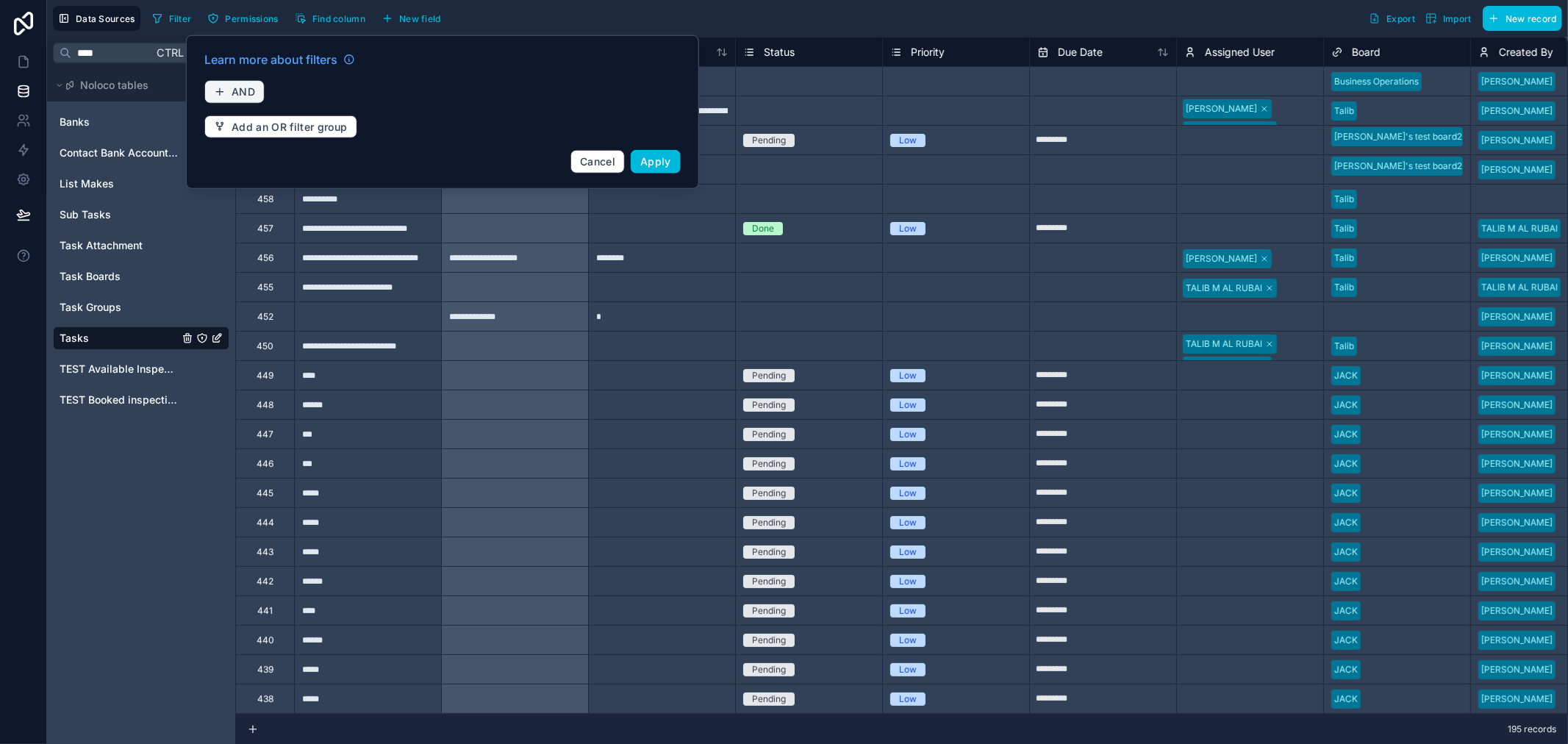
click at [247, 84] on button "AND" at bounding box center [234, 92] width 60 height 23
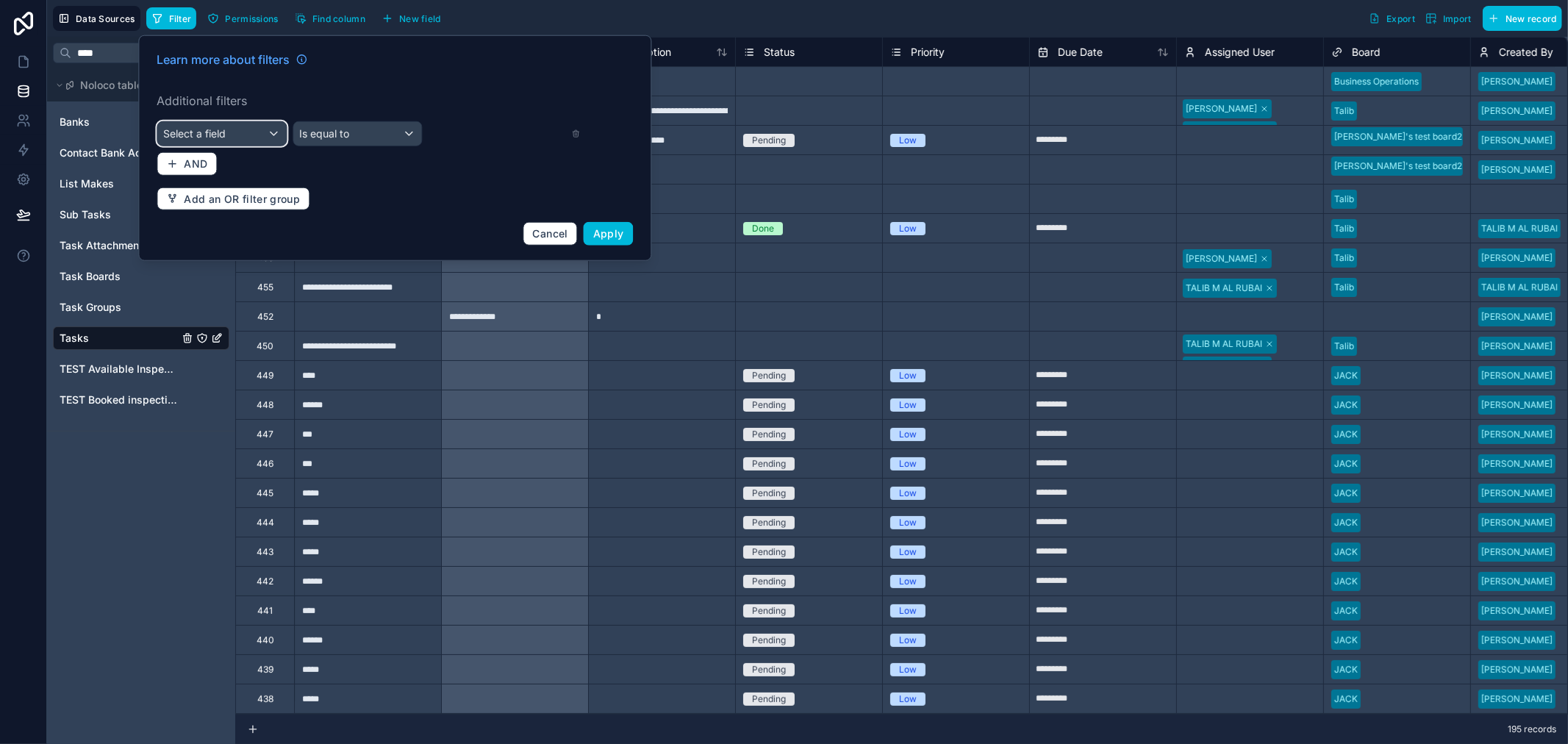
click at [219, 135] on span "Select a field" at bounding box center [194, 133] width 62 height 12
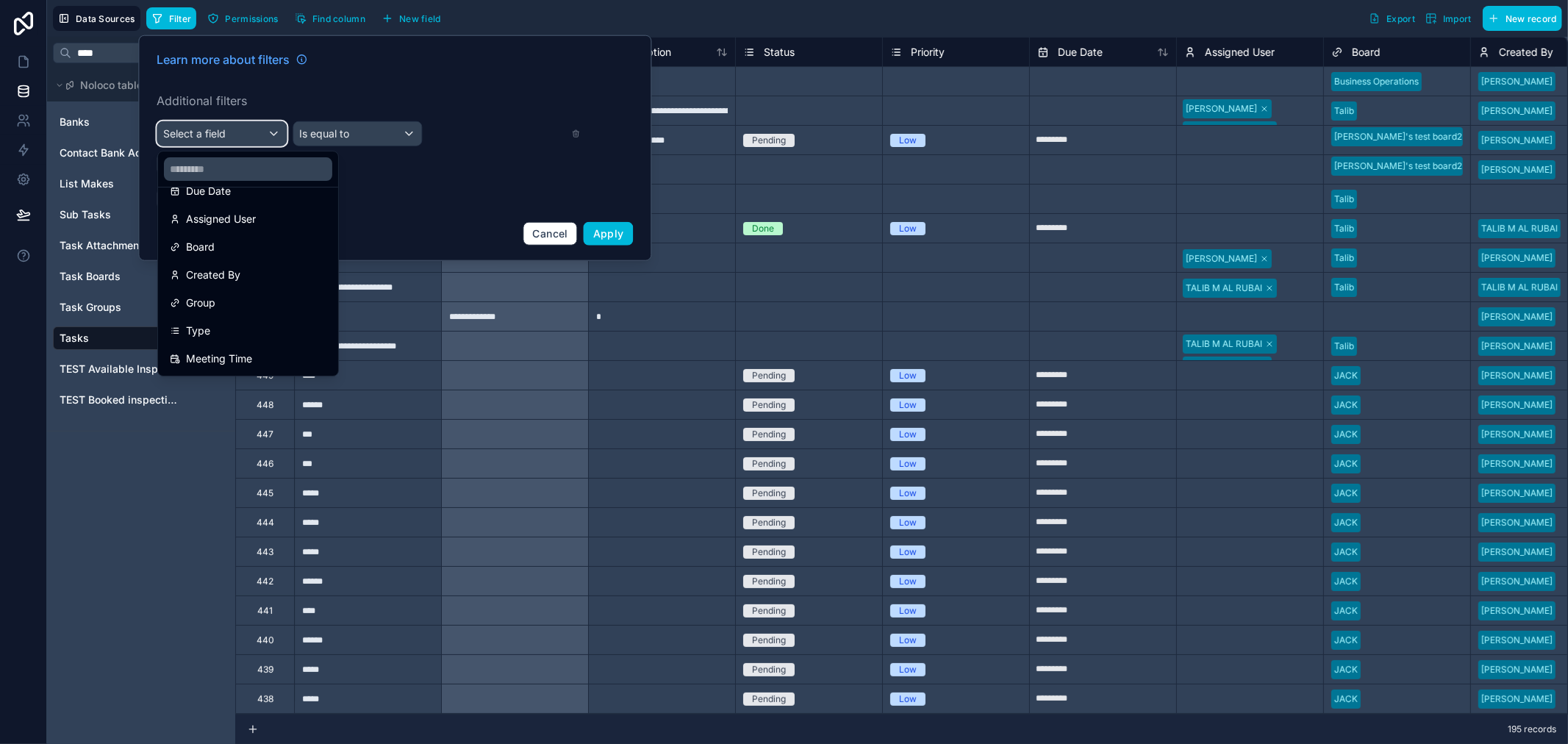
scroll to position [327, 0]
click at [222, 216] on div "Group" at bounding box center [248, 221] width 157 height 17
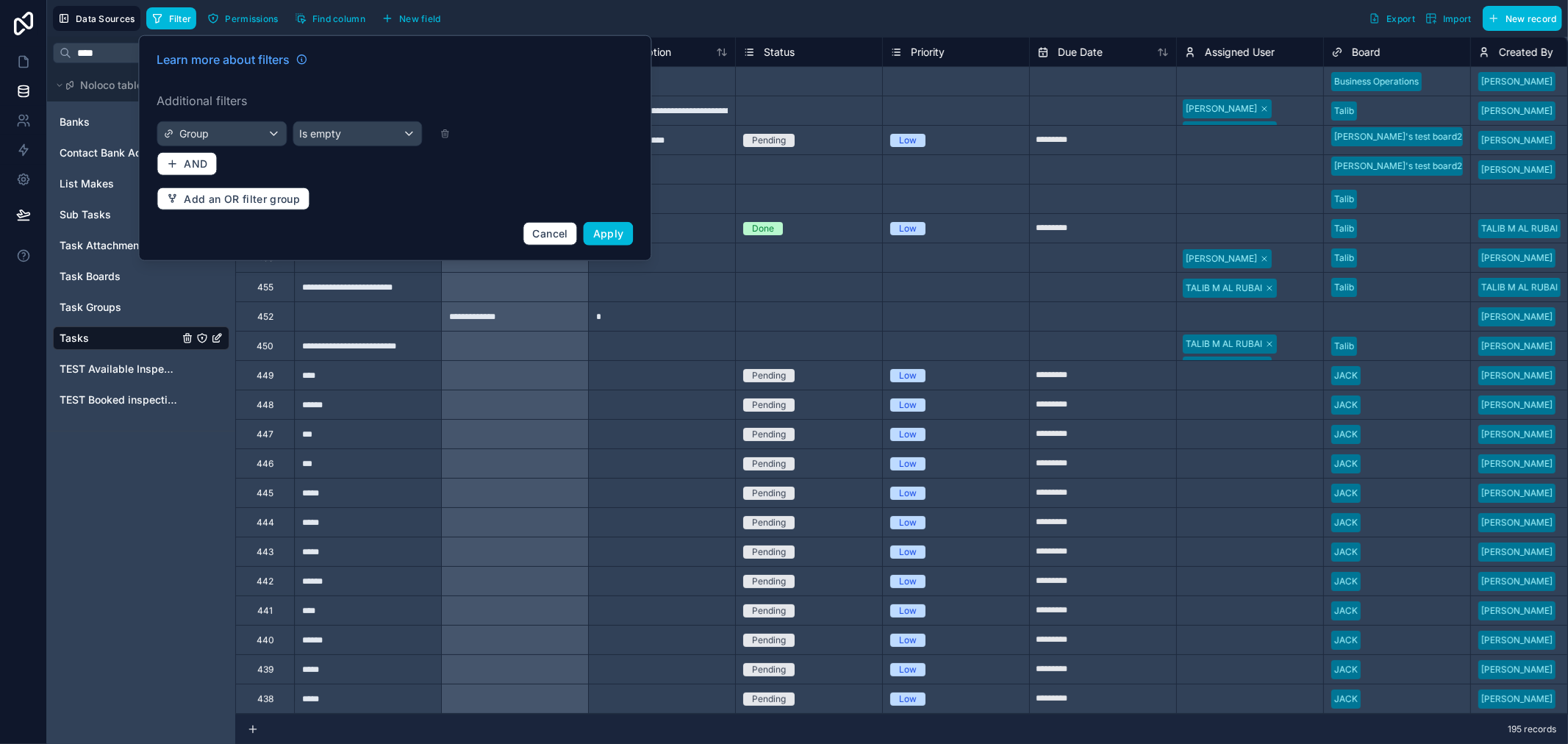
click at [328, 113] on div "Learn more about filters Additional filters Group Is empty AND Add an OR filter…" at bounding box center [394, 147] width 494 height 212
click at [327, 125] on div "Is empty" at bounding box center [357, 134] width 128 height 23
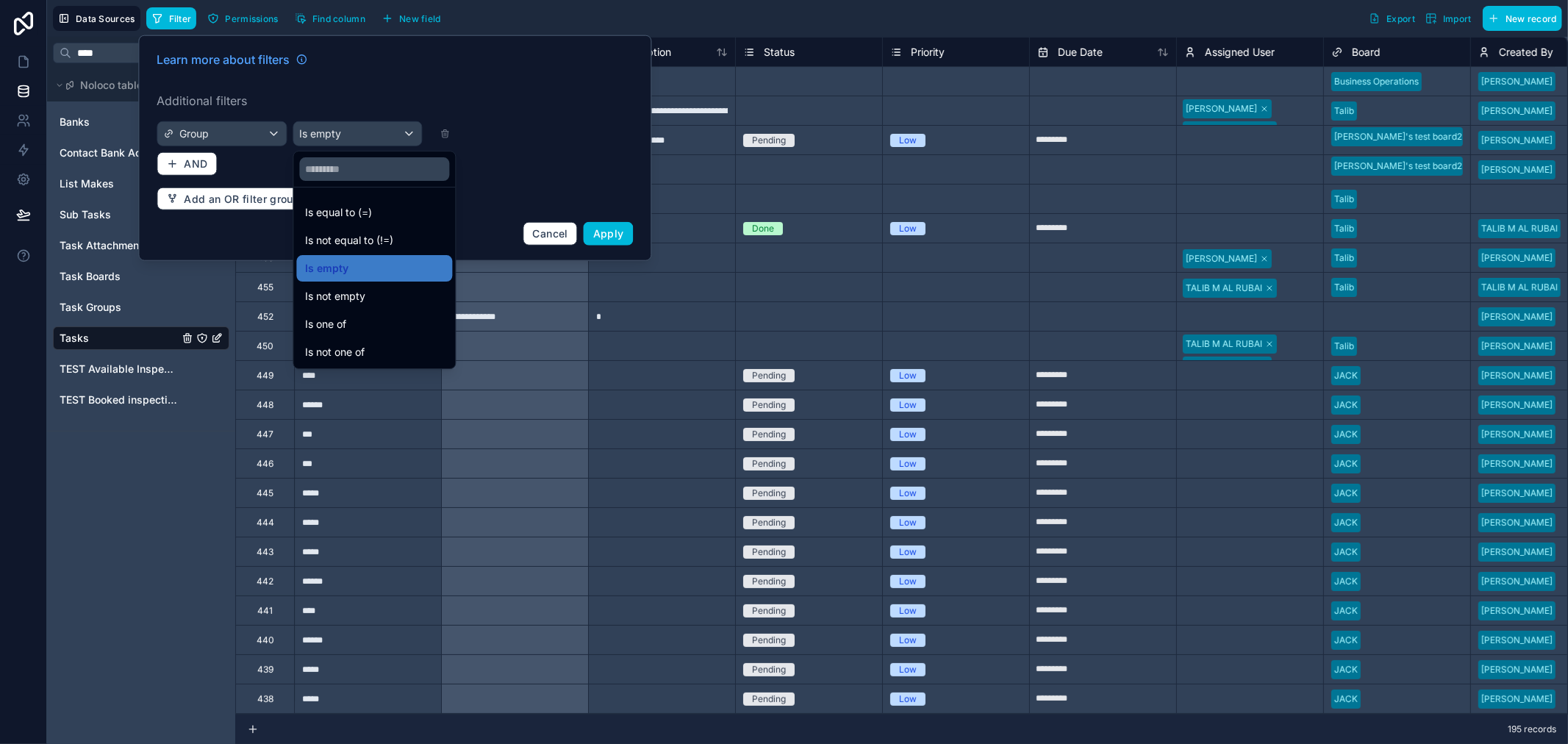
click at [354, 211] on span "Is equal to (=)" at bounding box center [338, 212] width 67 height 17
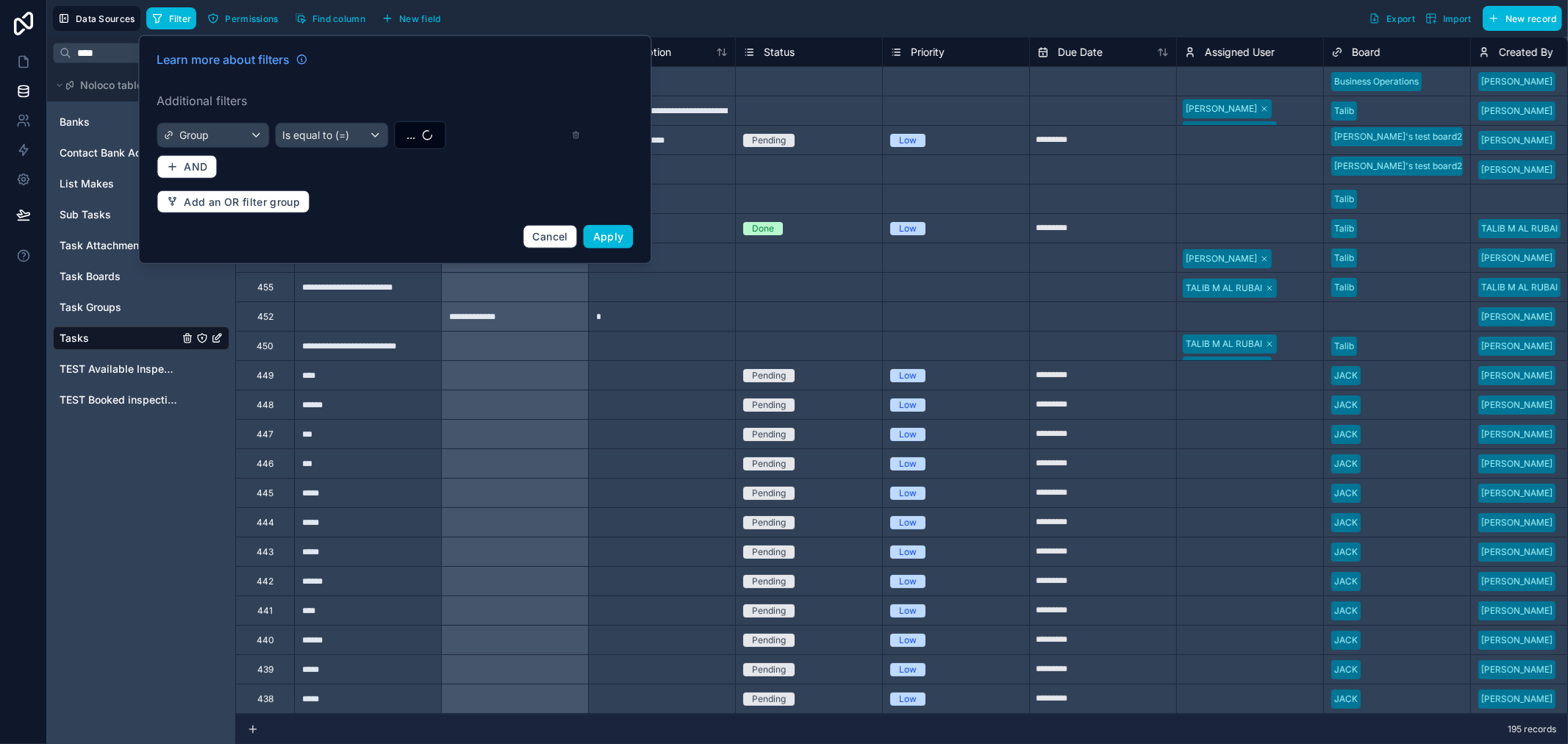
click at [434, 142] on button "..." at bounding box center [420, 136] width 52 height 28
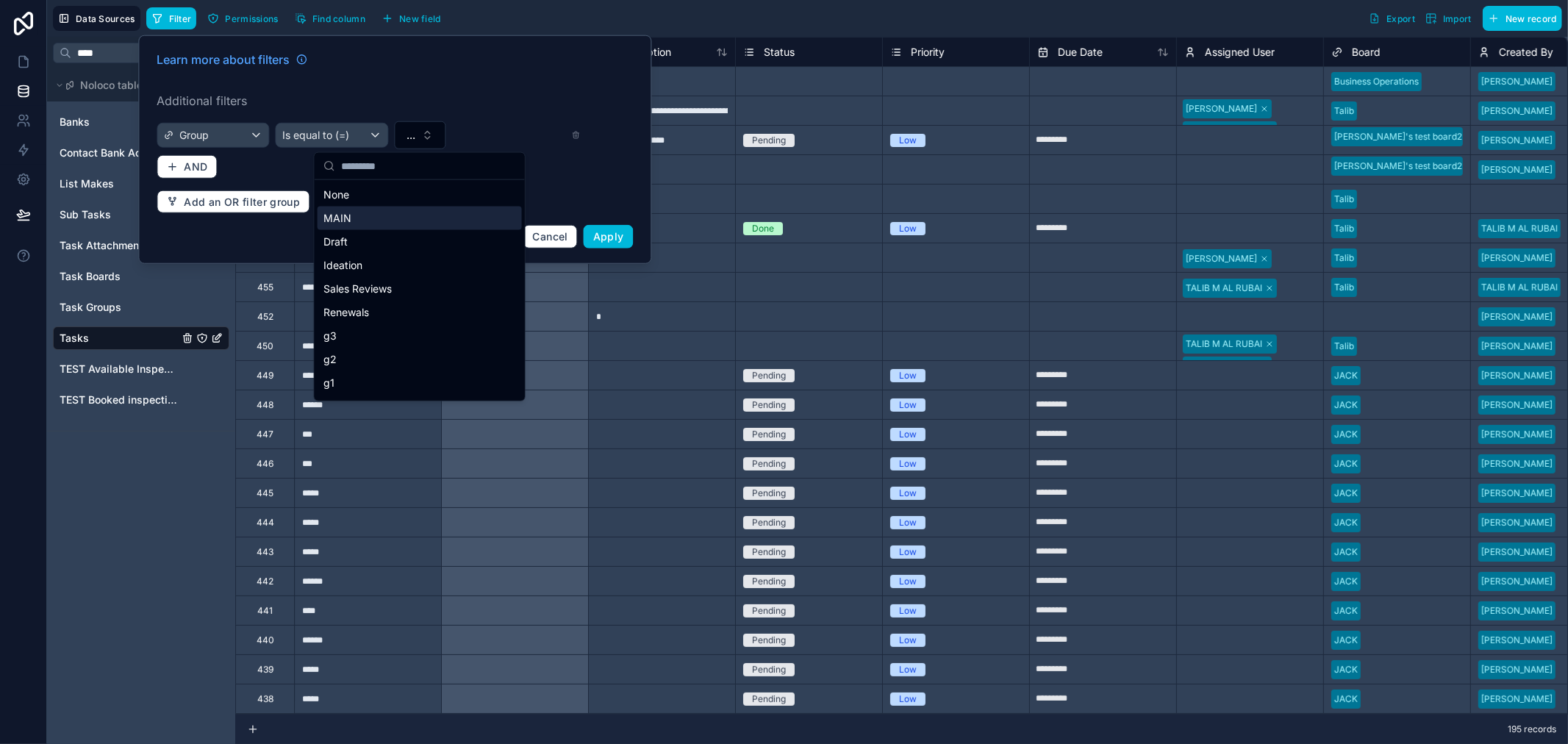
click at [387, 209] on div "MAIN" at bounding box center [419, 218] width 204 height 23
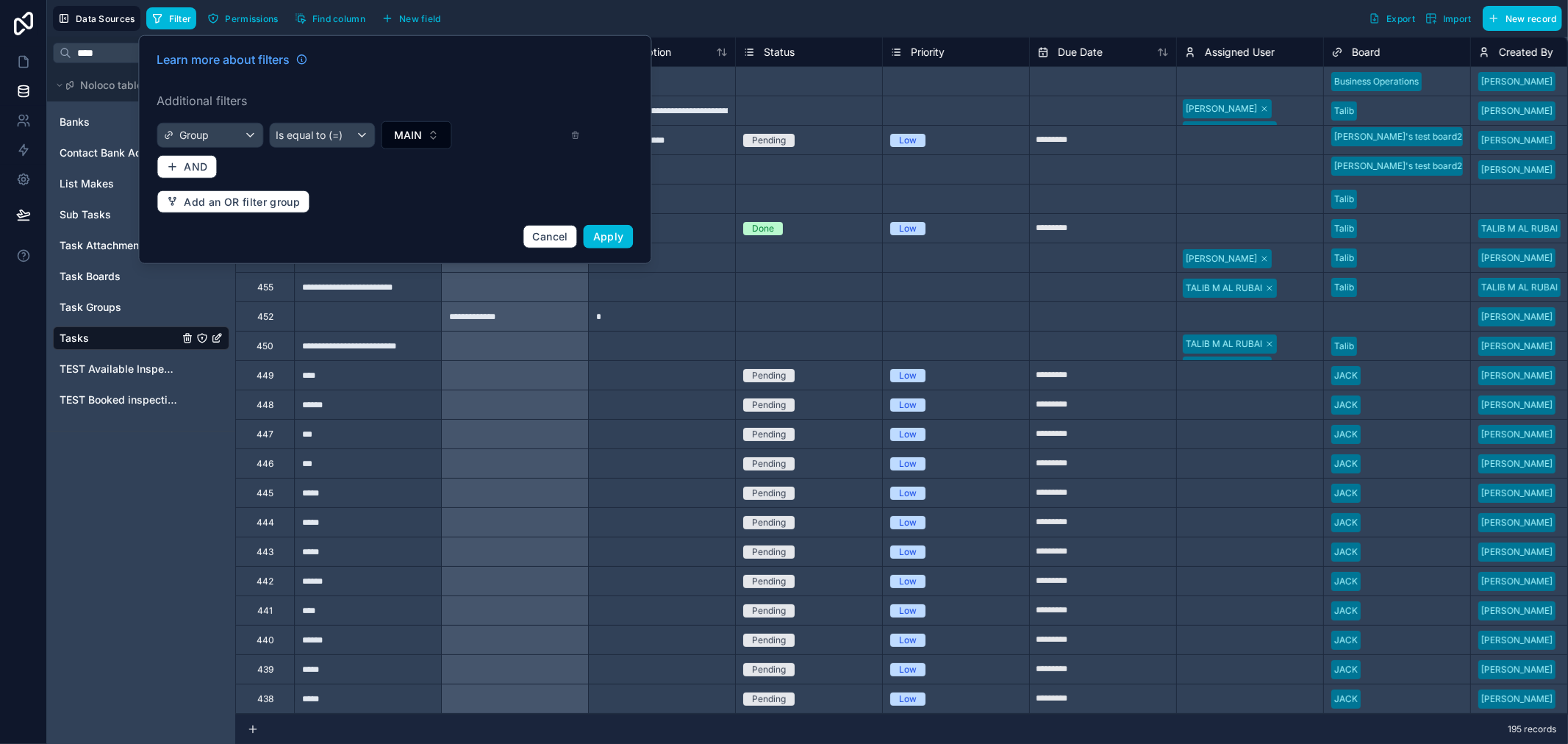
click at [598, 237] on span "Apply" at bounding box center [608, 236] width 31 height 12
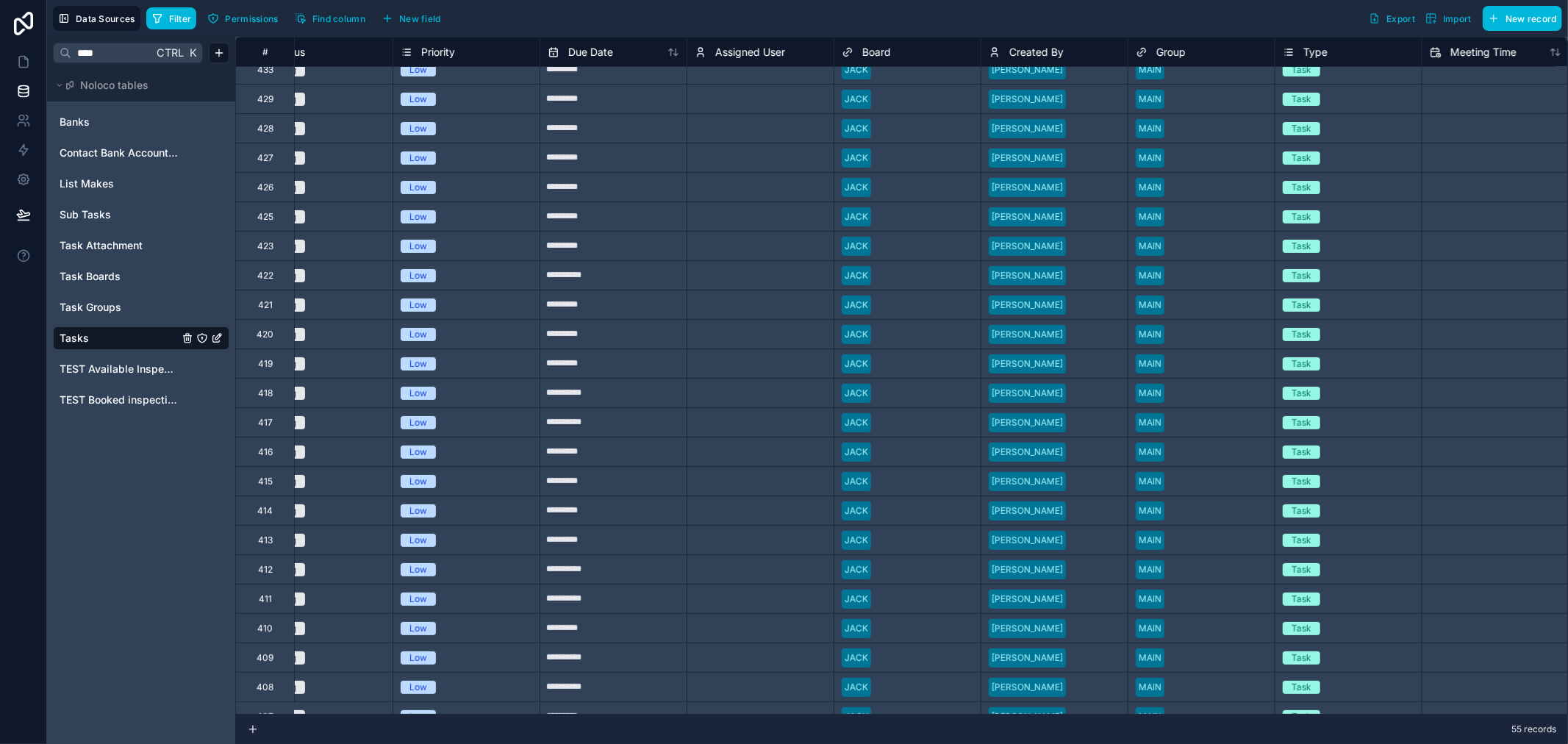
scroll to position [0, 490]
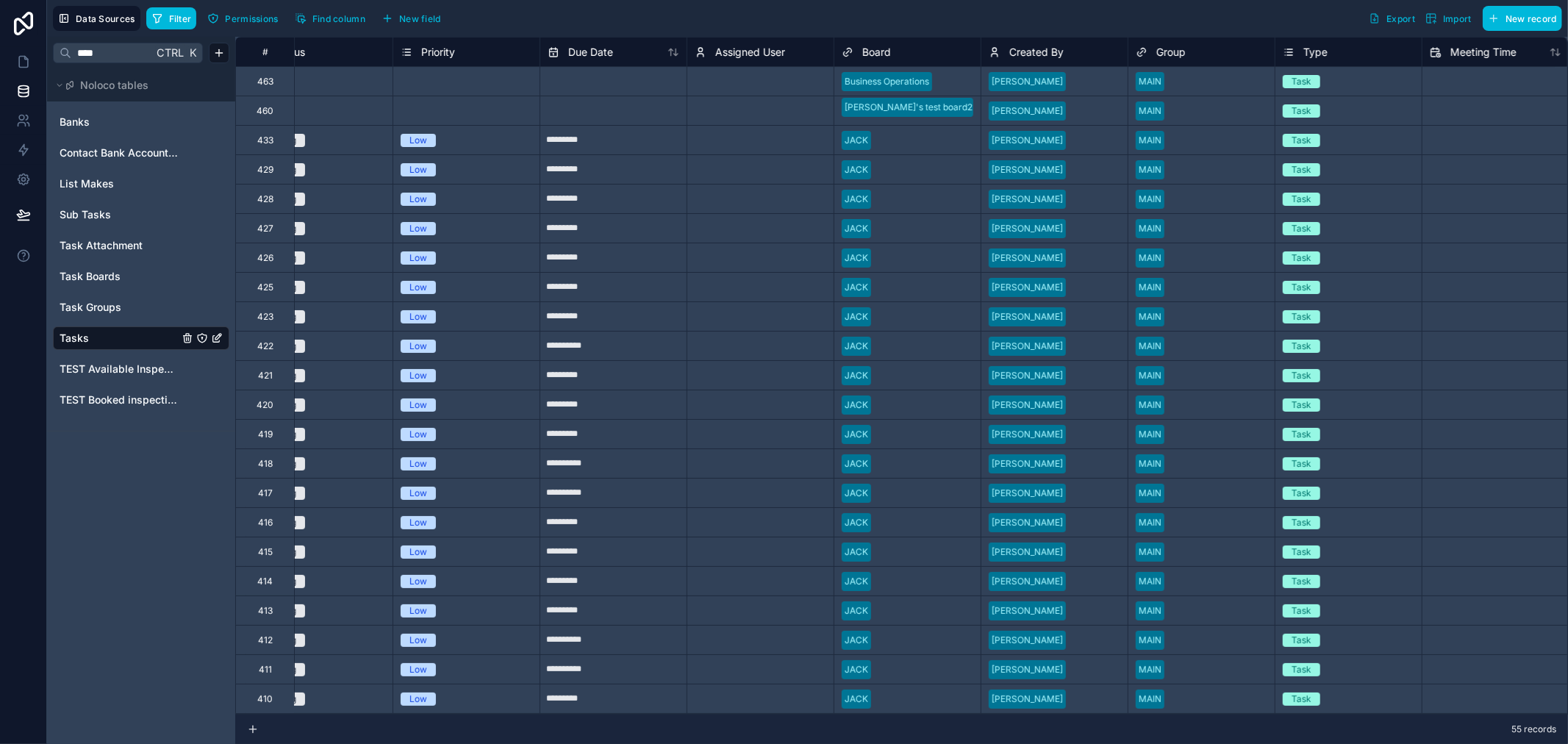
click at [1192, 78] on div at bounding box center [1219, 82] width 97 height 15
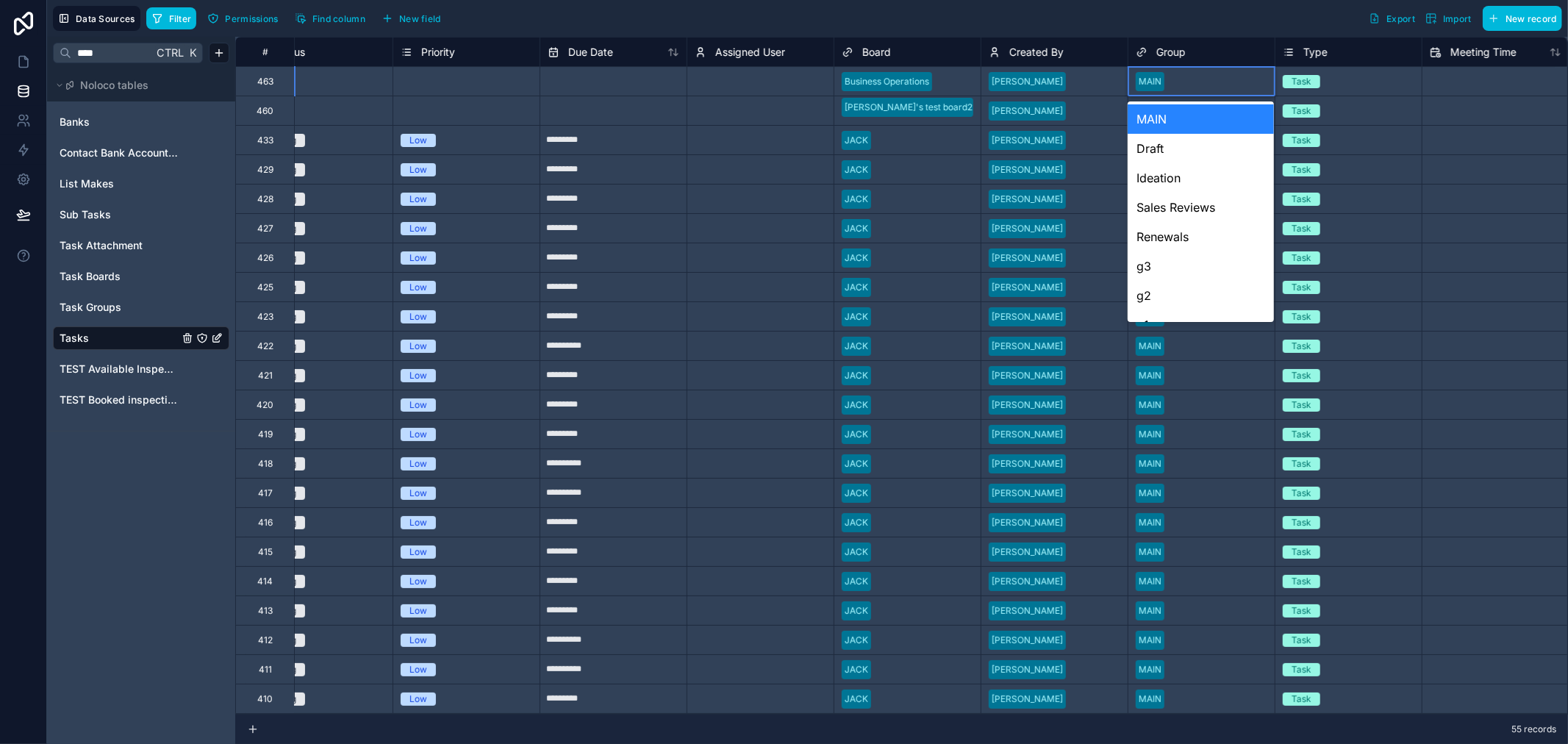
click at [1192, 78] on div at bounding box center [1219, 82] width 97 height 15
type input "*"
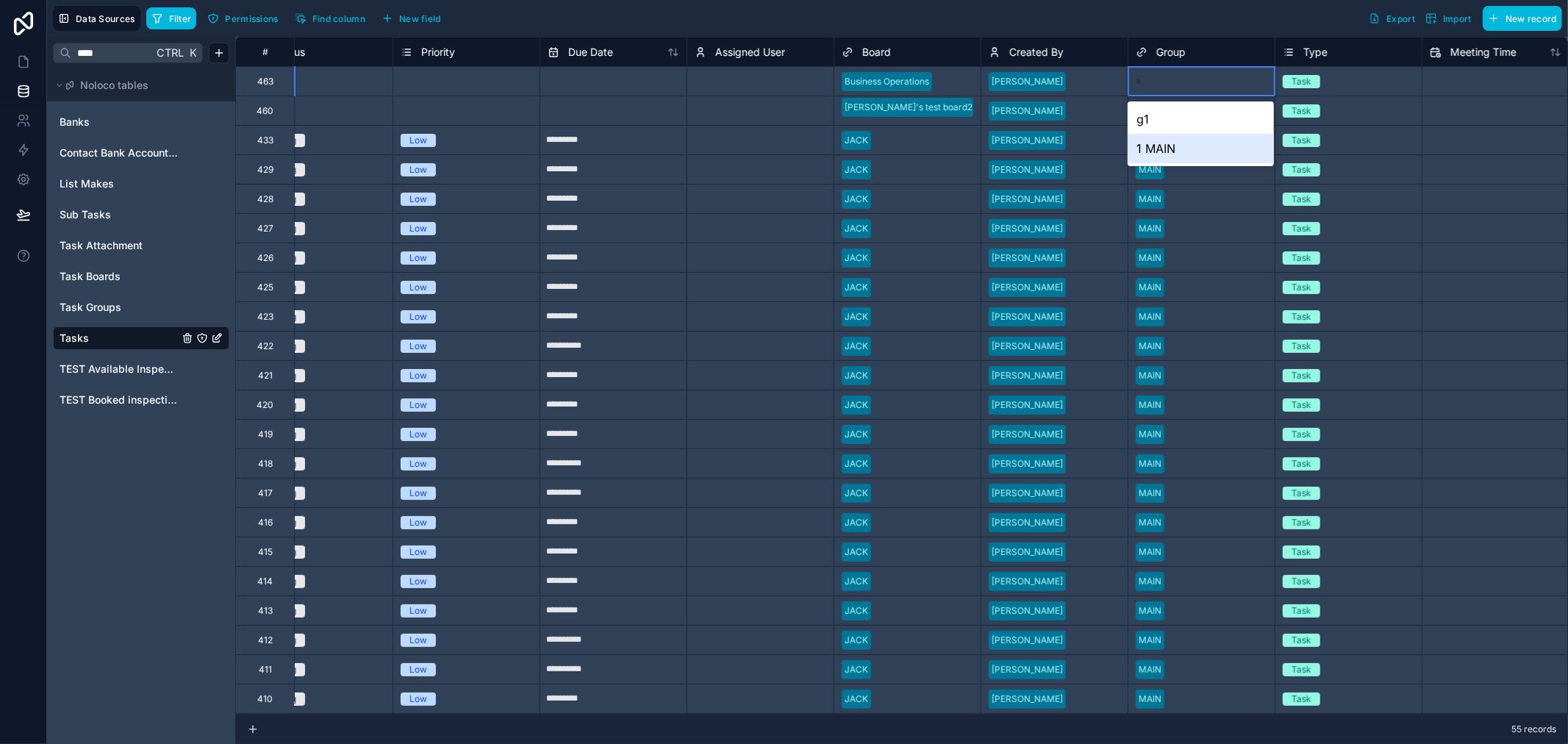
click at [1189, 151] on div "1 MAIN" at bounding box center [1201, 148] width 147 height 29
click at [1187, 114] on div at bounding box center [1219, 111] width 97 height 15
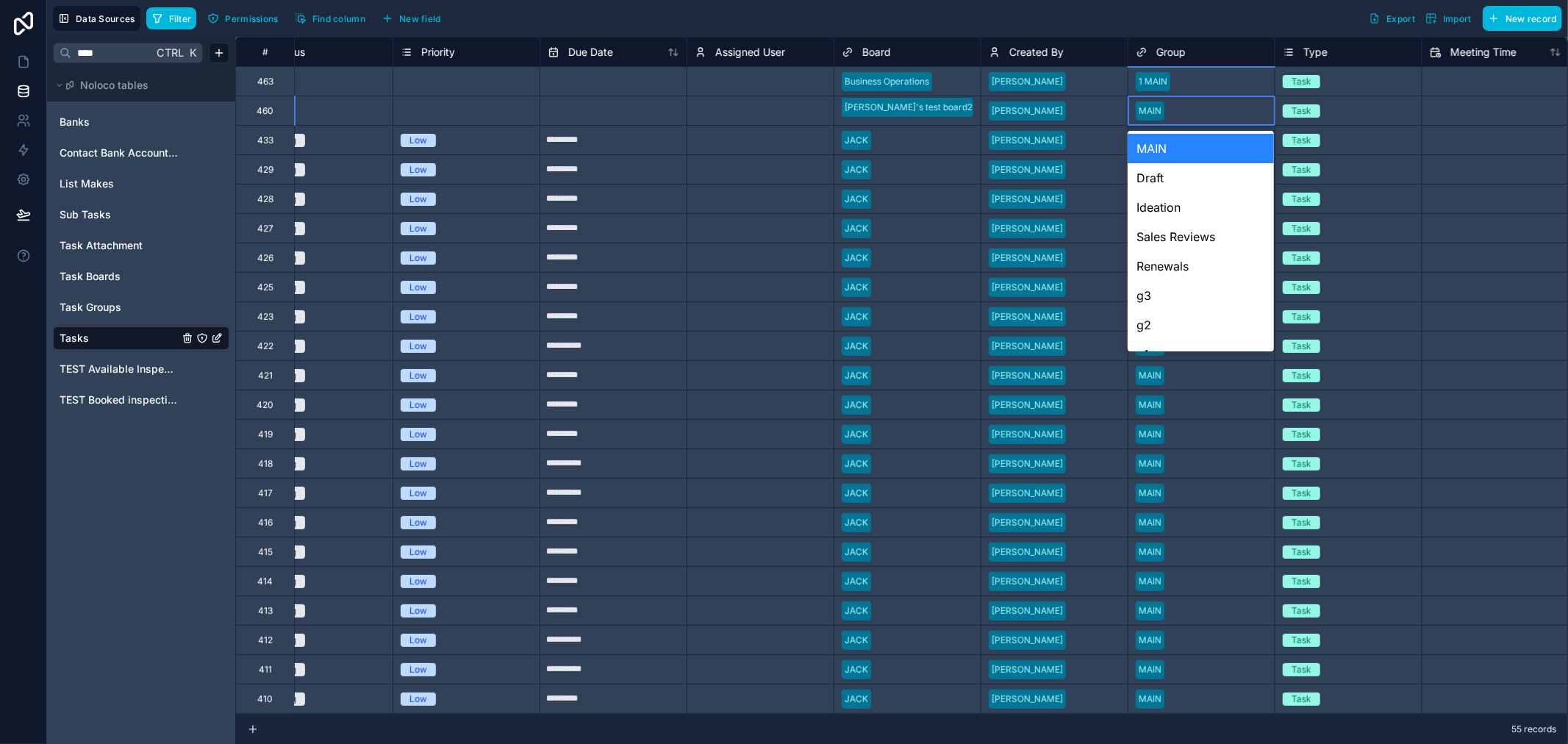
type input "*"
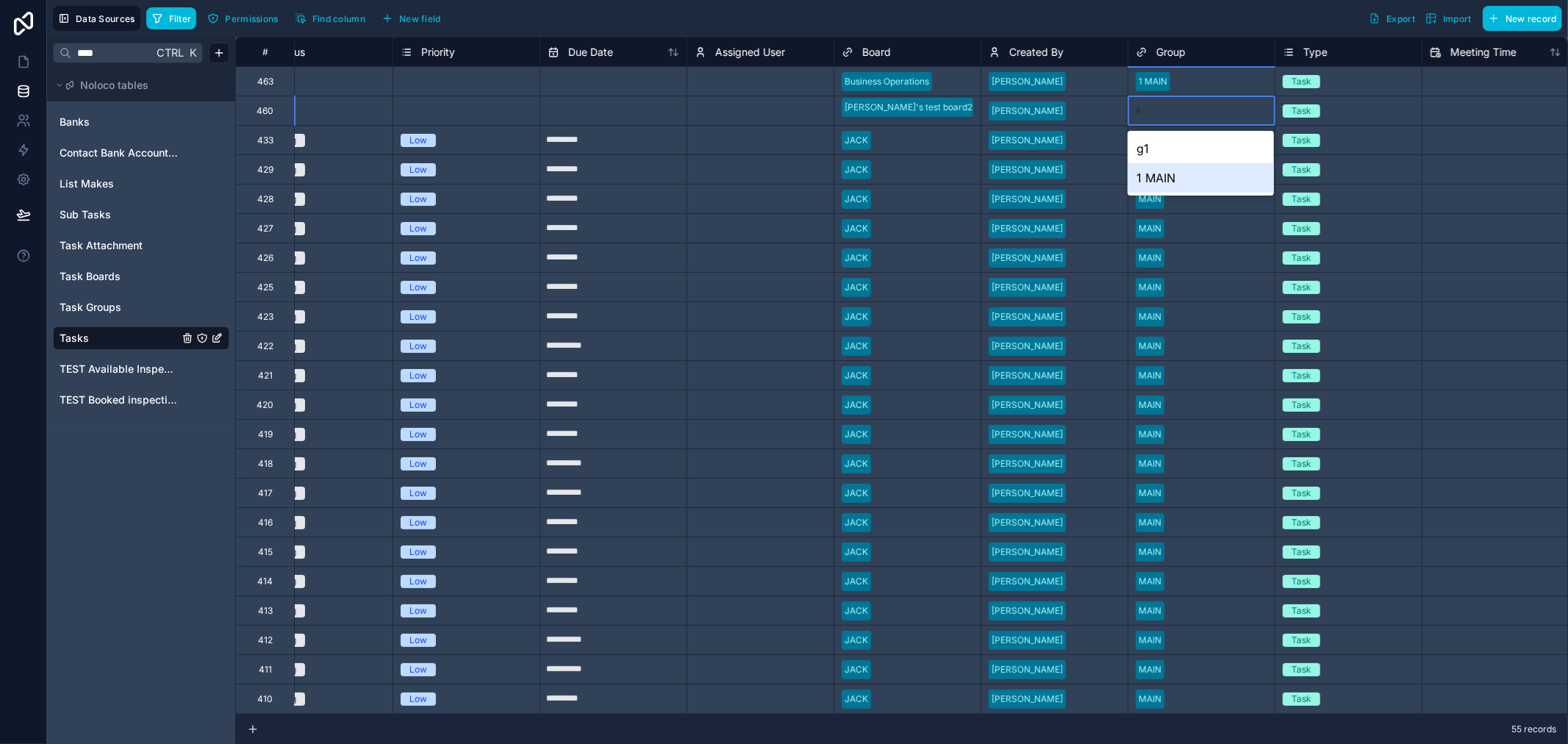
click at [1186, 178] on div "1 MAIN" at bounding box center [1201, 177] width 147 height 29
drag, startPoint x: 1206, startPoint y: 83, endPoint x: 1207, endPoint y: 121, distance: 38.0
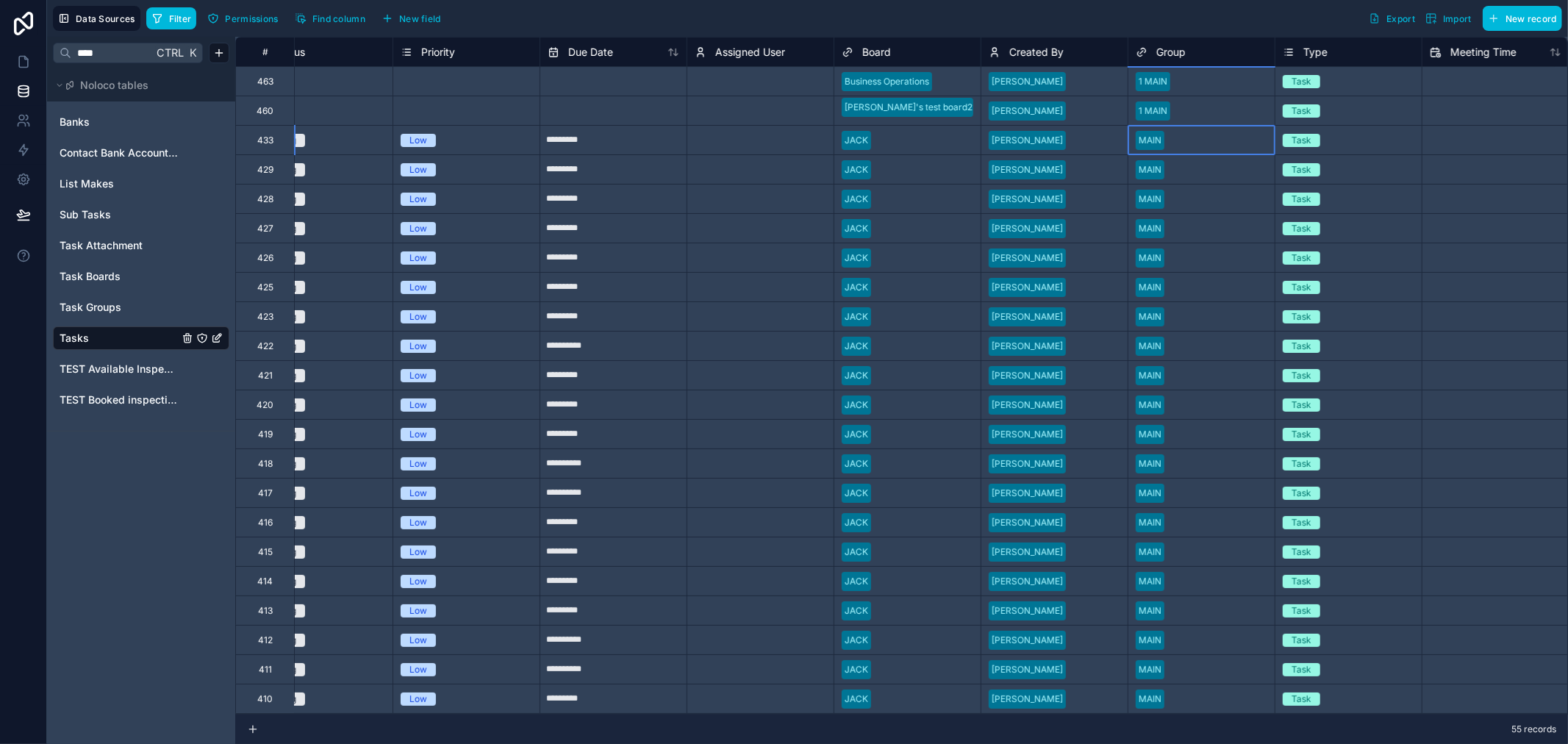
click at [1208, 144] on div at bounding box center [1219, 141] width 97 height 15
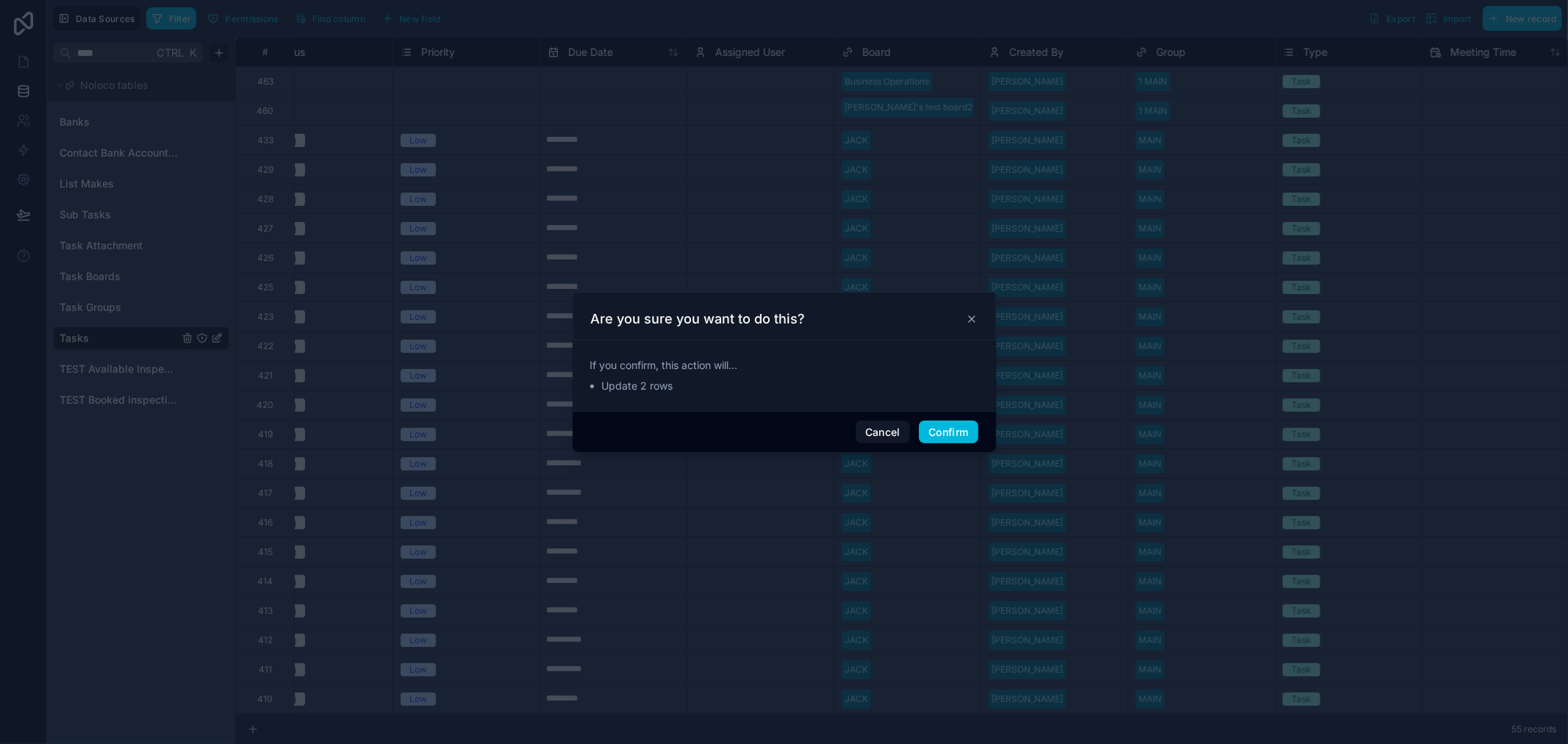
click at [943, 430] on button "Confirm" at bounding box center [948, 432] width 59 height 23
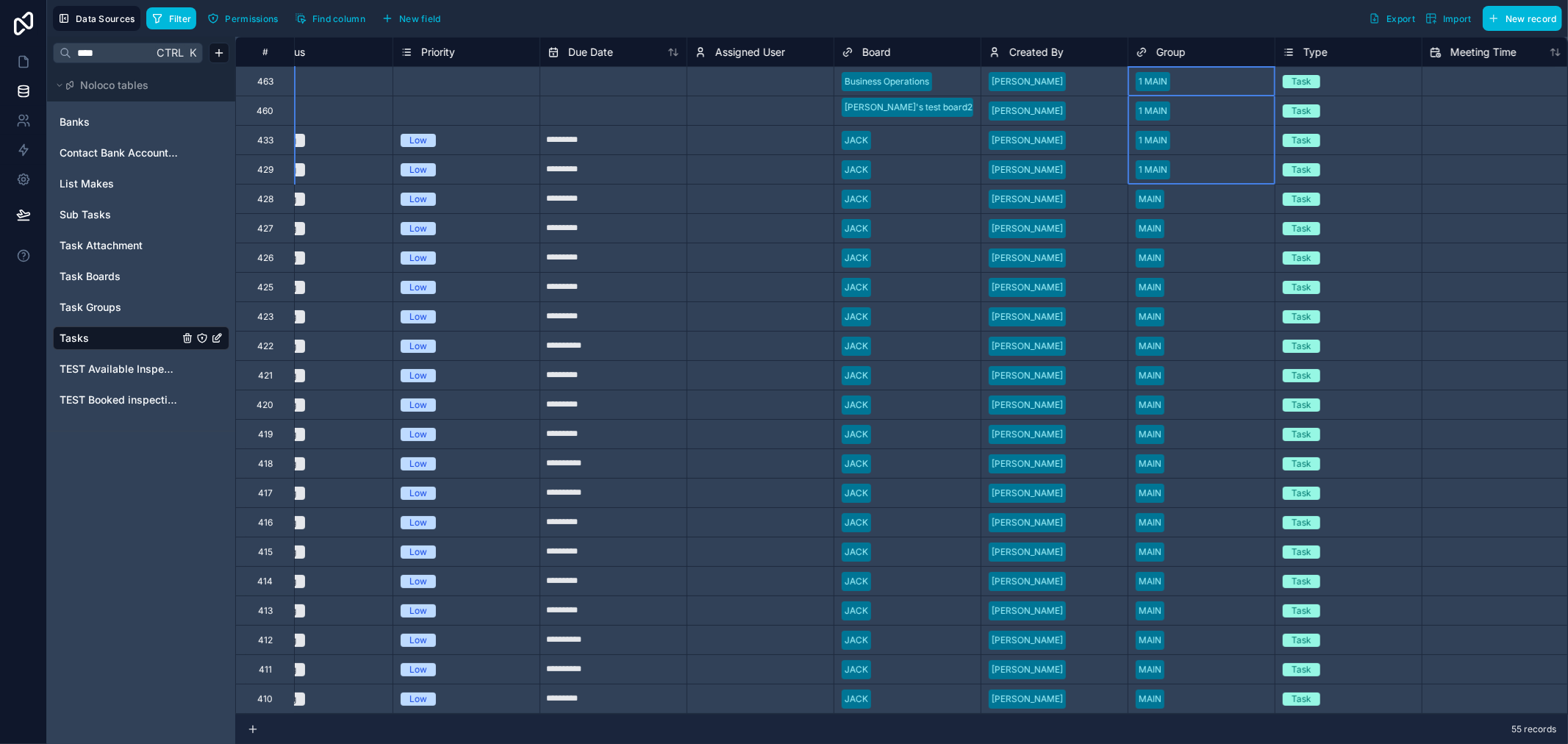
drag, startPoint x: 1206, startPoint y: 78, endPoint x: 1211, endPoint y: 171, distance: 93.1
click at [1210, 190] on div "MAIN" at bounding box center [1202, 199] width 147 height 22
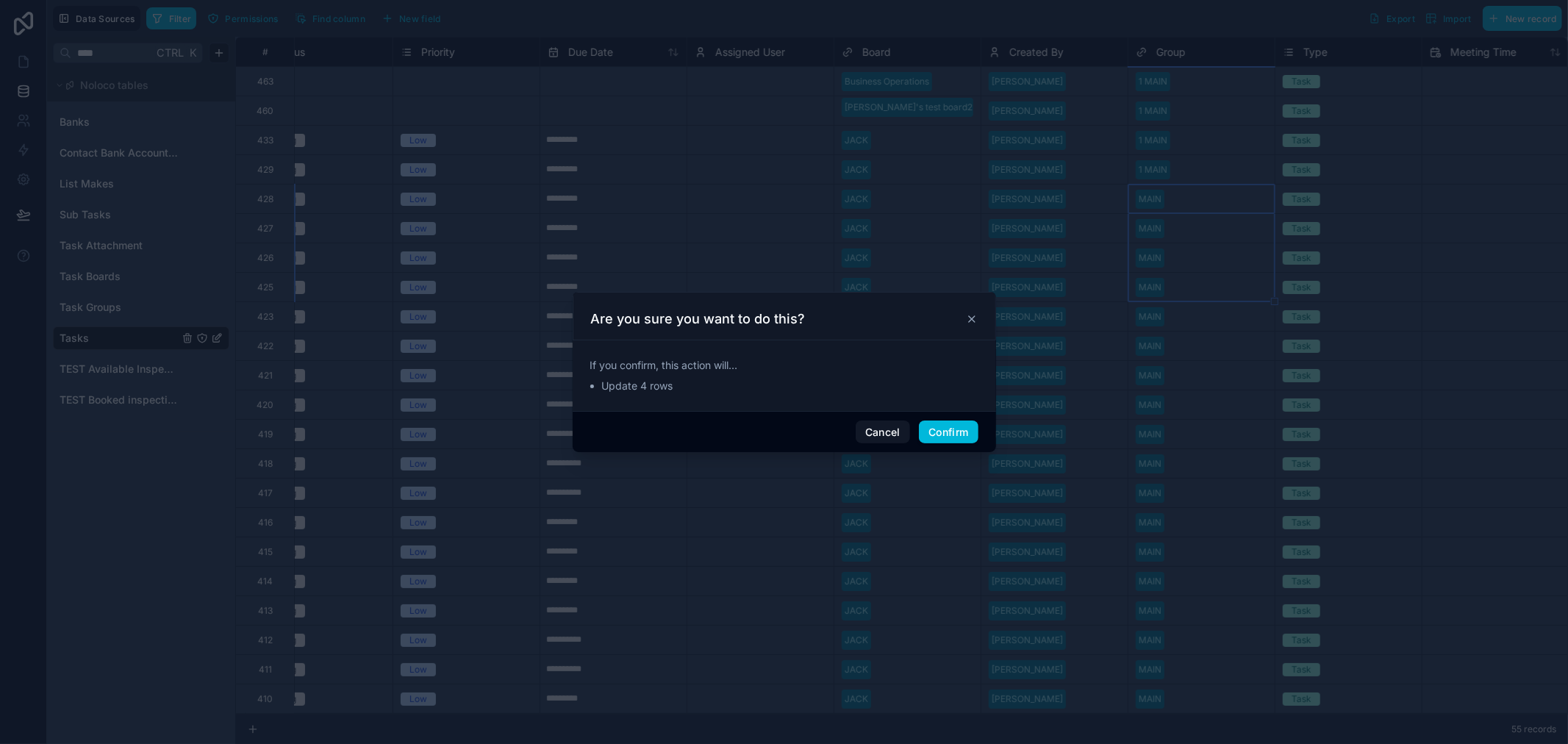
click at [946, 439] on button "Confirm" at bounding box center [948, 432] width 59 height 23
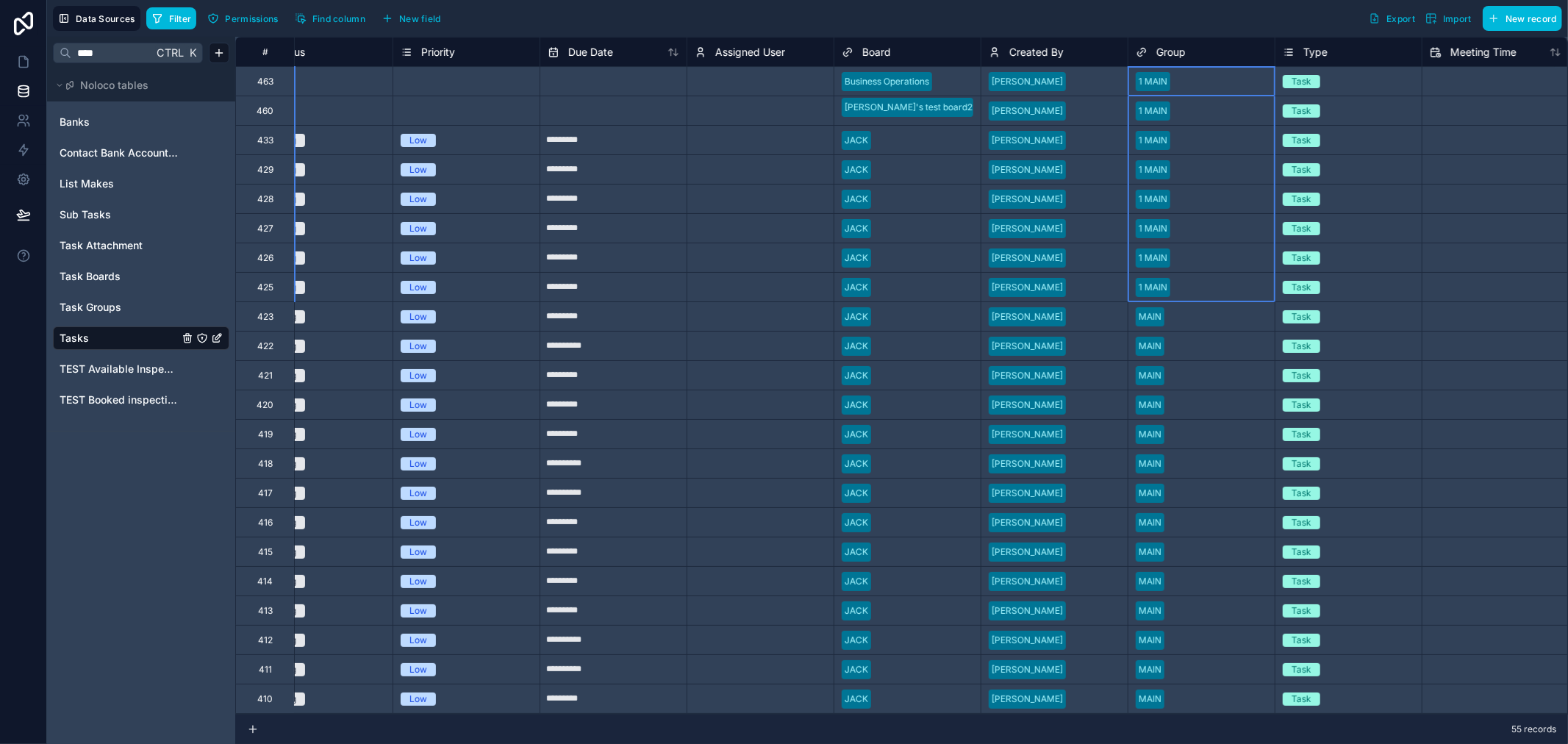
drag, startPoint x: 1196, startPoint y: 83, endPoint x: 1206, endPoint y: 289, distance: 206.2
click at [1206, 320] on div at bounding box center [1219, 317] width 97 height 15
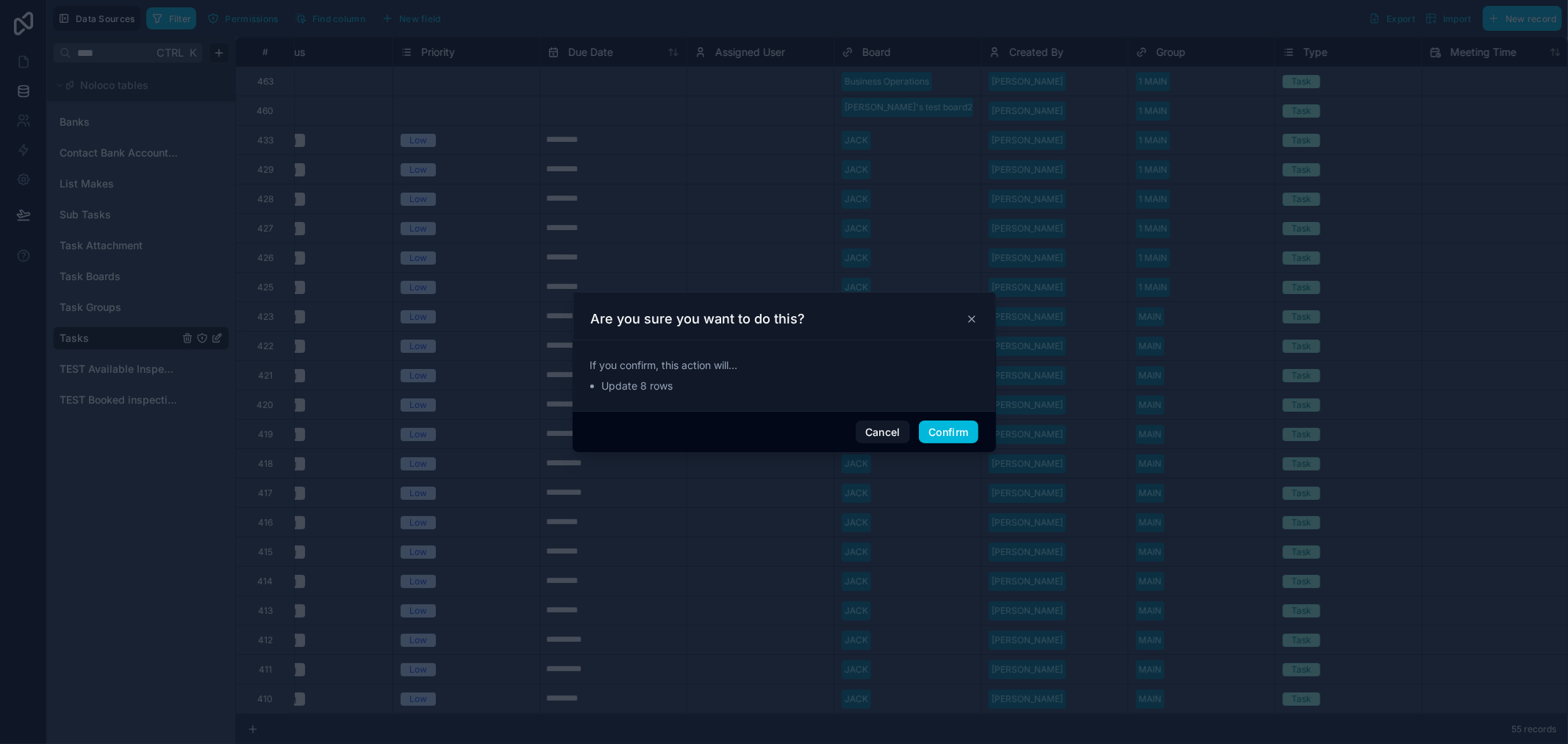
click at [934, 422] on button "Confirm" at bounding box center [948, 432] width 59 height 23
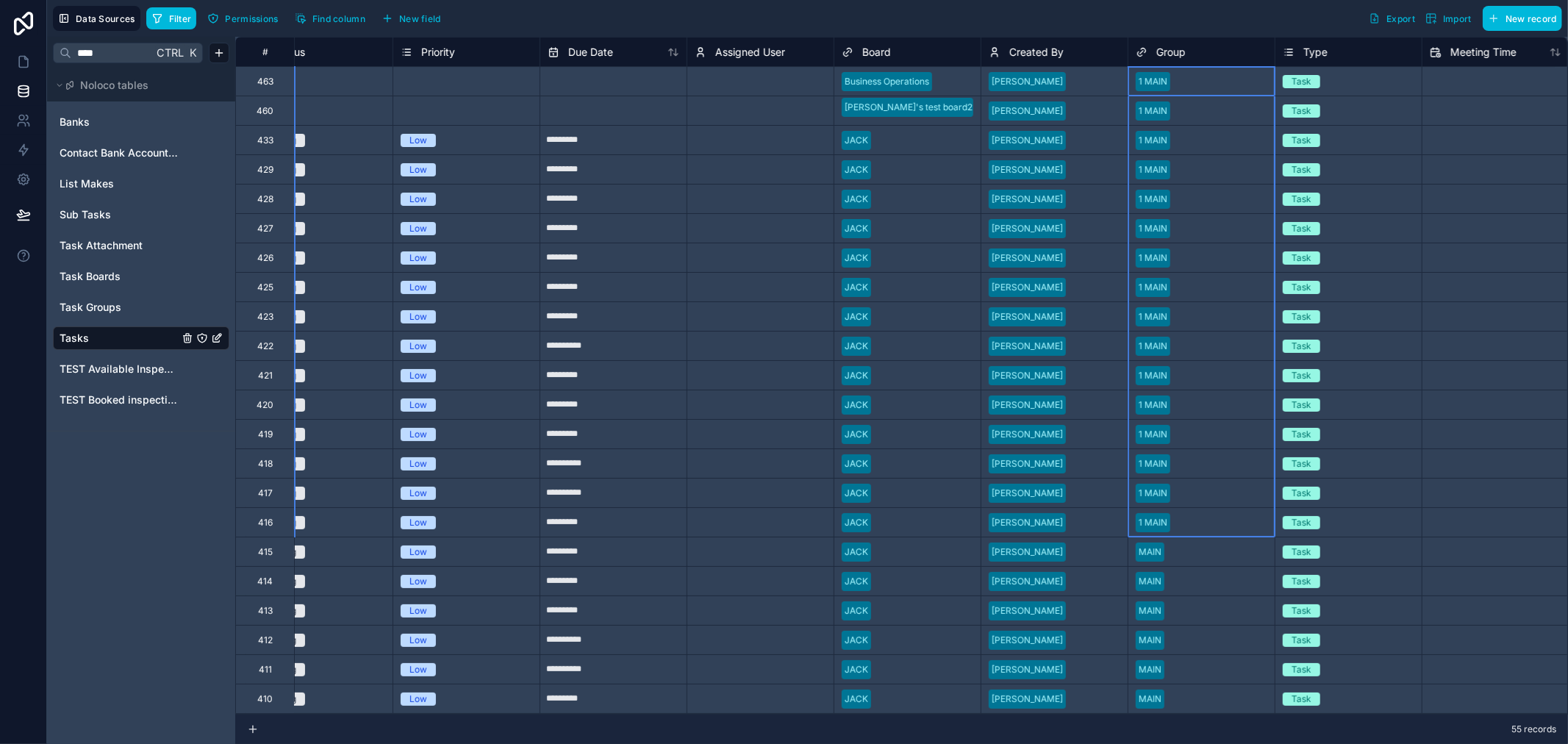
drag, startPoint x: 1192, startPoint y: 81, endPoint x: 1231, endPoint y: 534, distance: 454.7
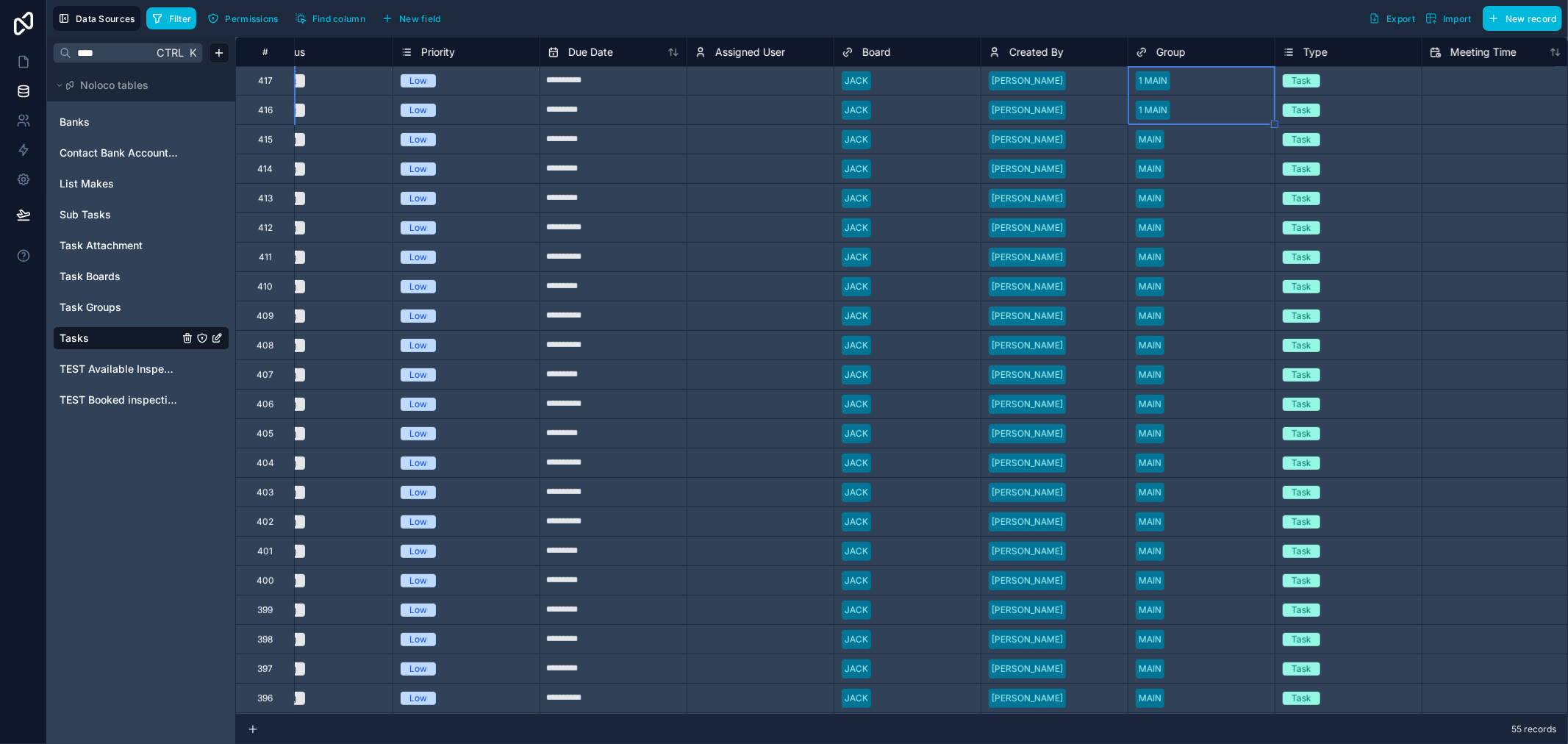
scroll to position [327, 490]
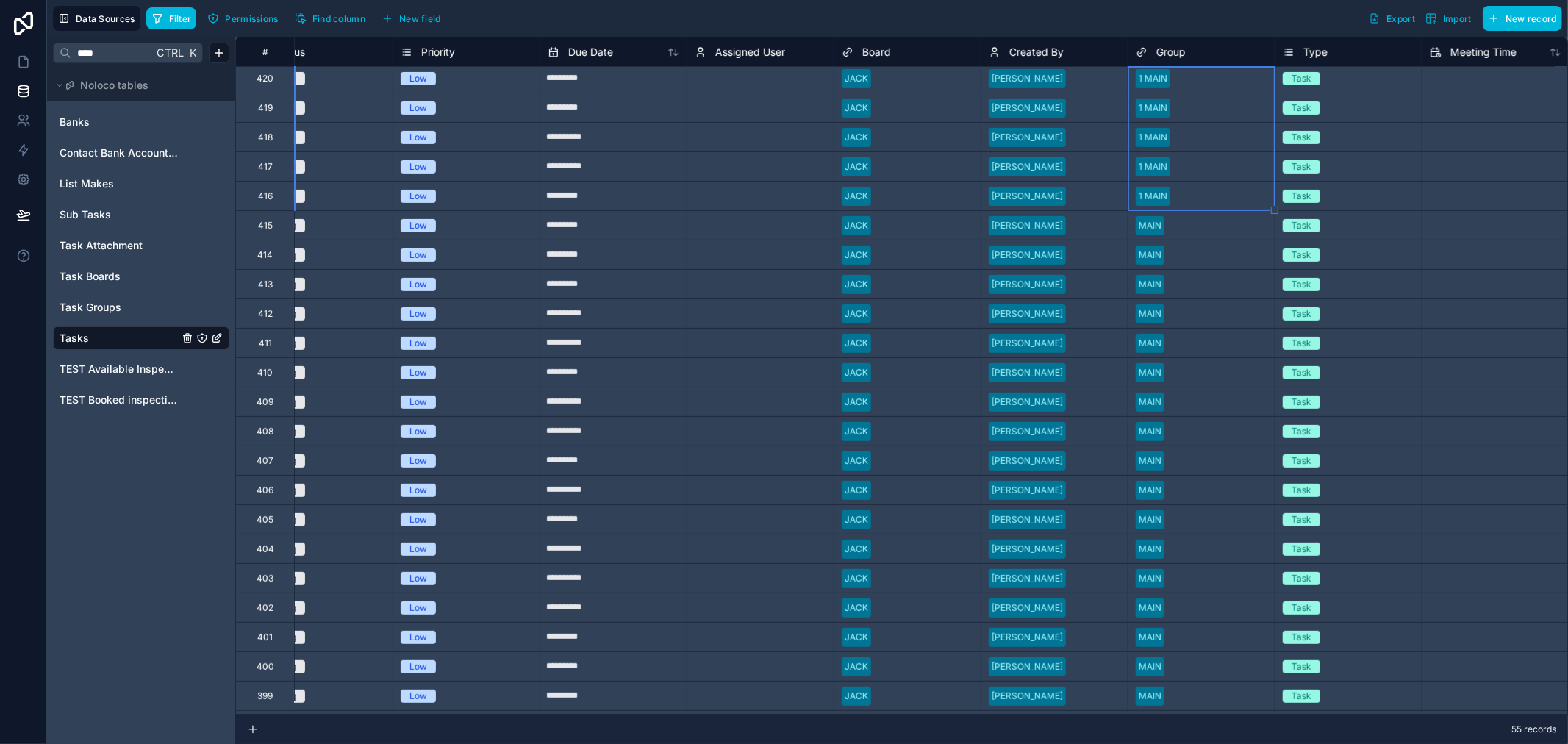
click at [1186, 232] on div "MAIN" at bounding box center [1202, 226] width 147 height 22
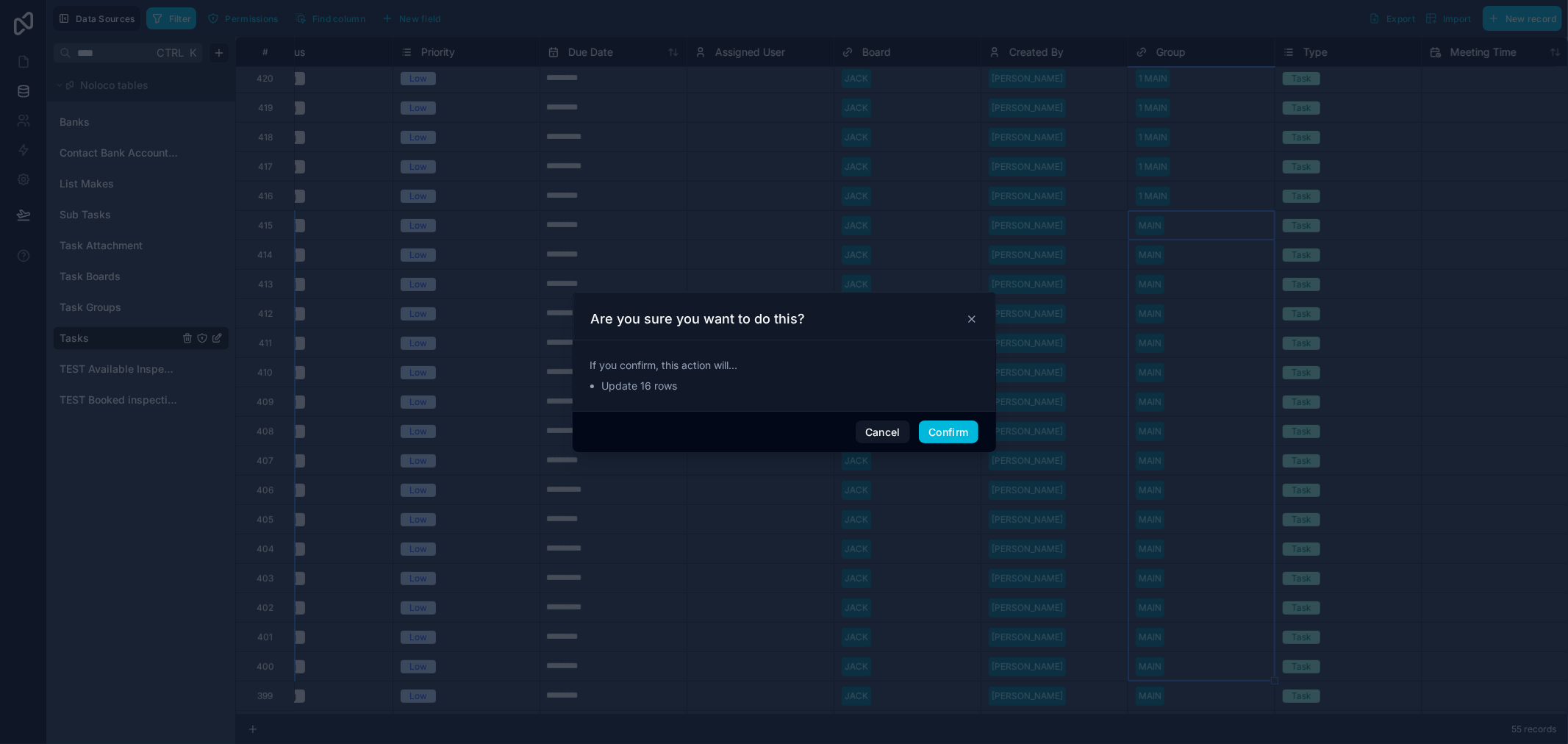
click at [948, 435] on button "Confirm" at bounding box center [948, 432] width 59 height 23
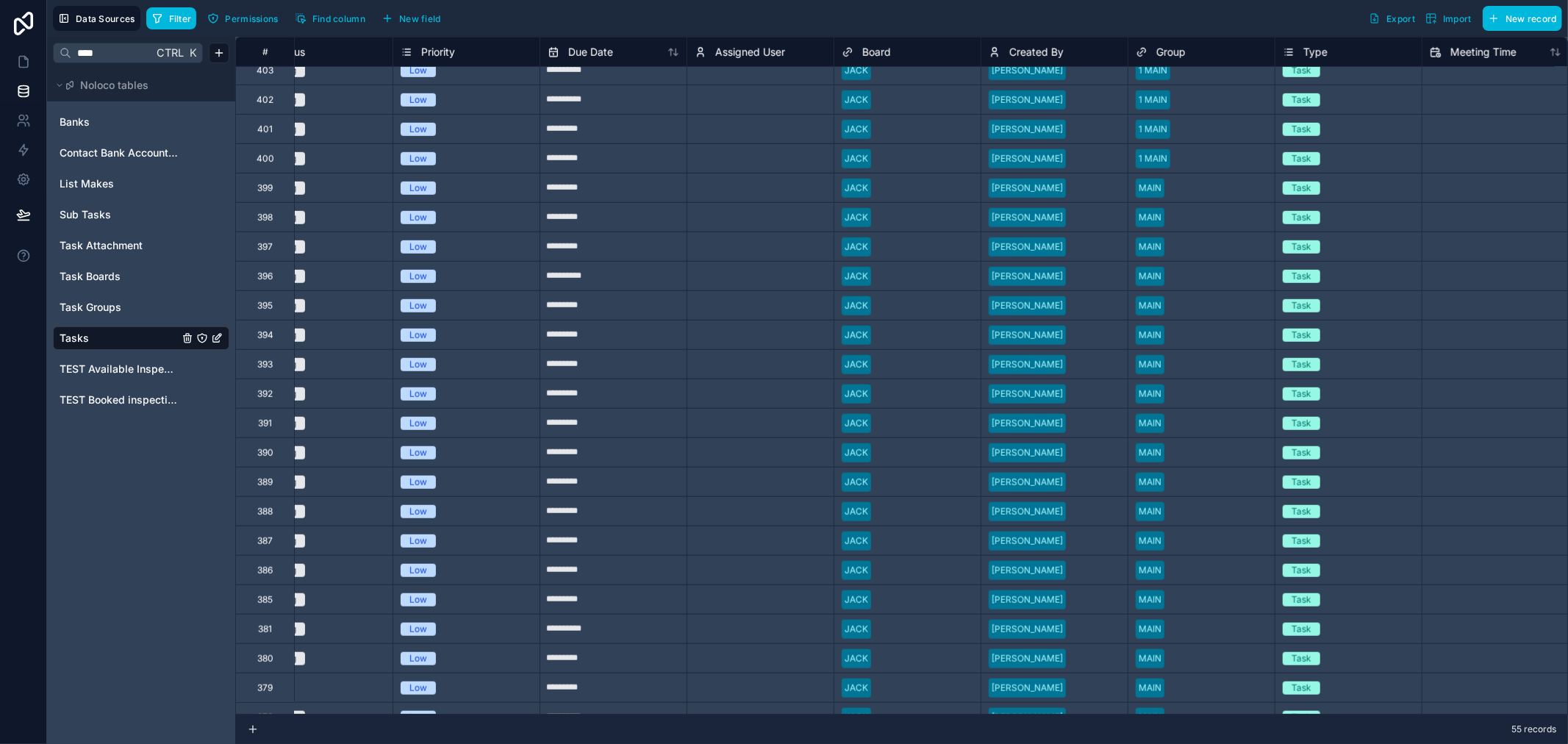
scroll to position [817, 490]
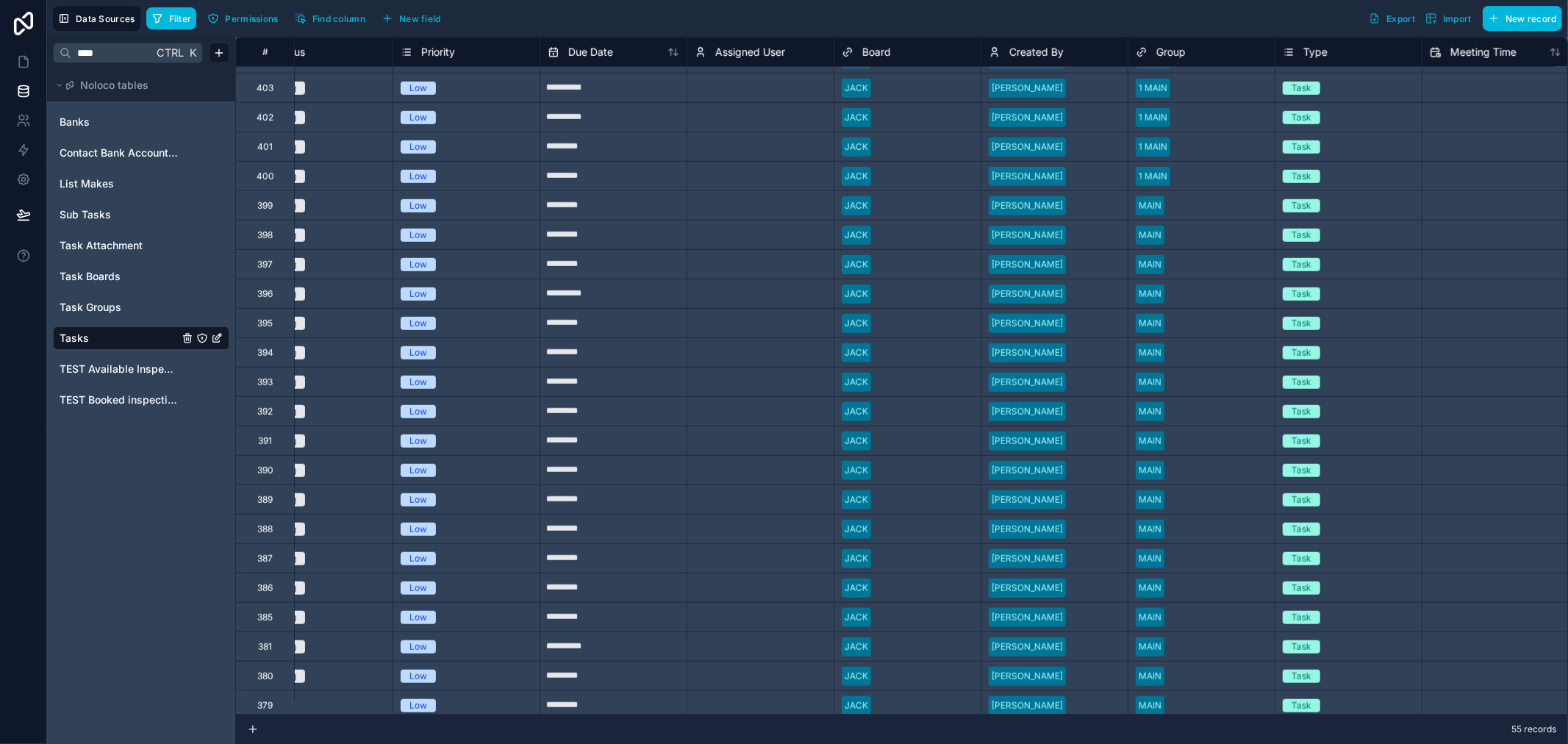
click at [1181, 211] on div at bounding box center [1219, 206] width 97 height 15
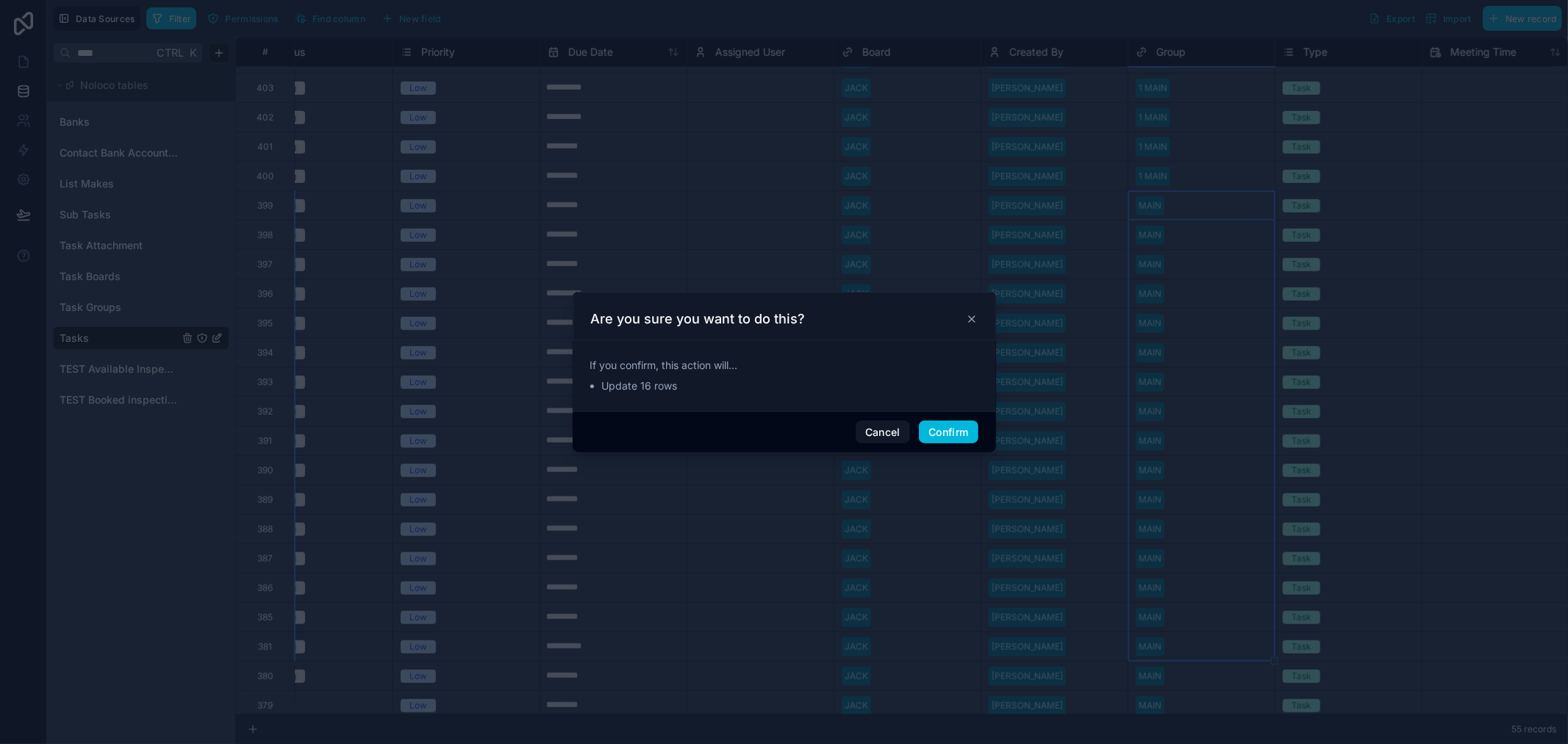
click at [954, 423] on button "Confirm" at bounding box center [948, 432] width 59 height 23
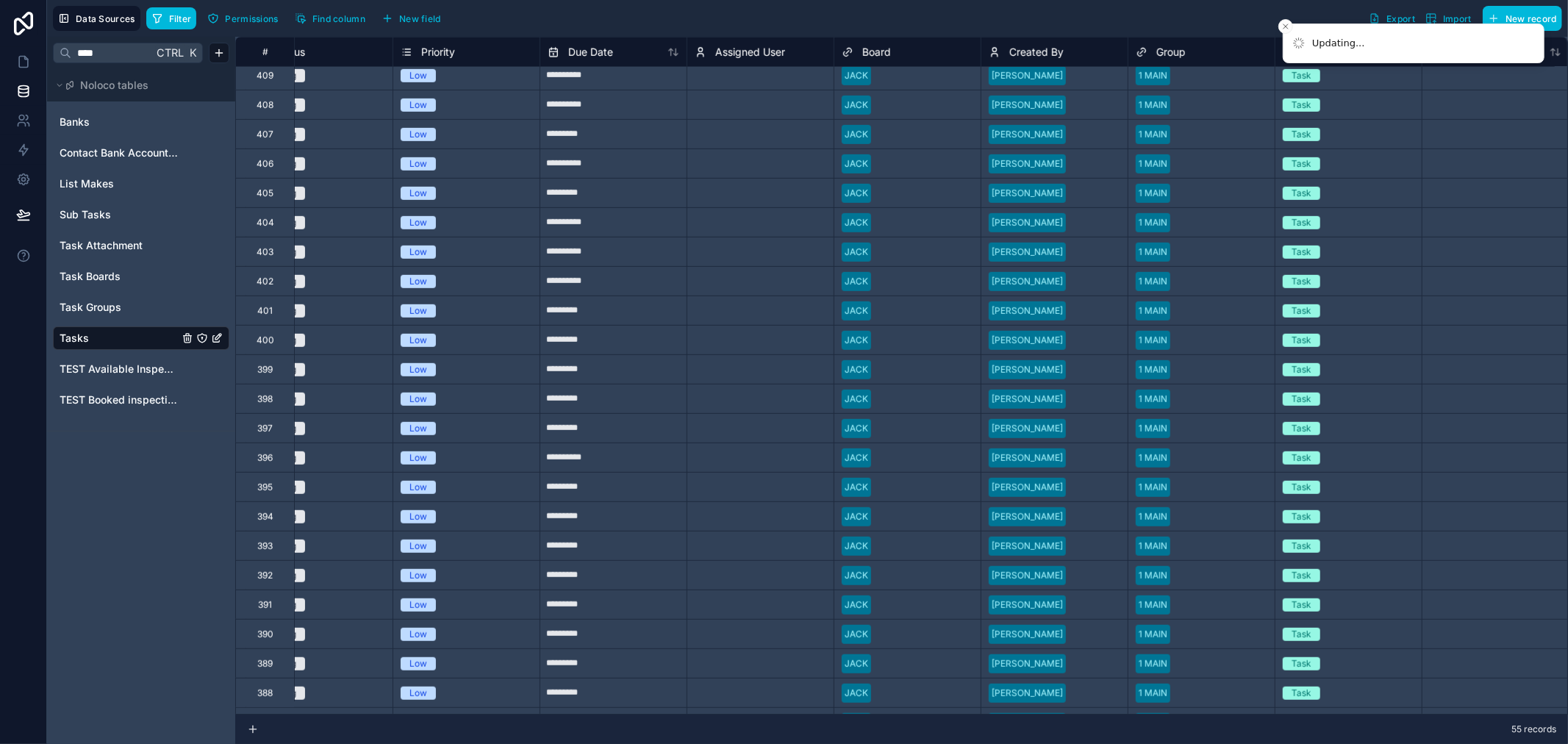
scroll to position [981, 490]
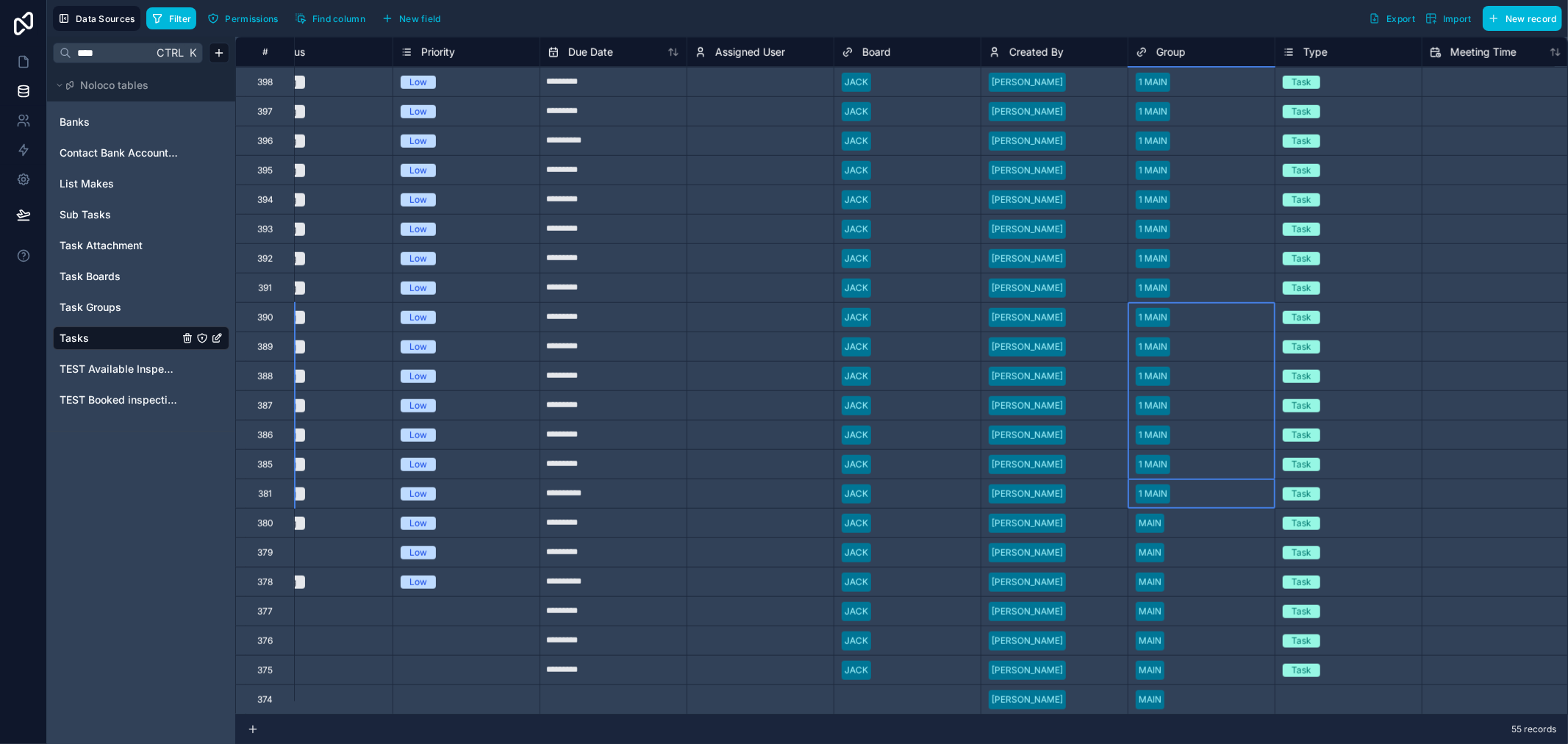
drag, startPoint x: 1182, startPoint y: 448, endPoint x: 1176, endPoint y: 305, distance: 143.1
click at [1176, 517] on div at bounding box center [1219, 524] width 97 height 15
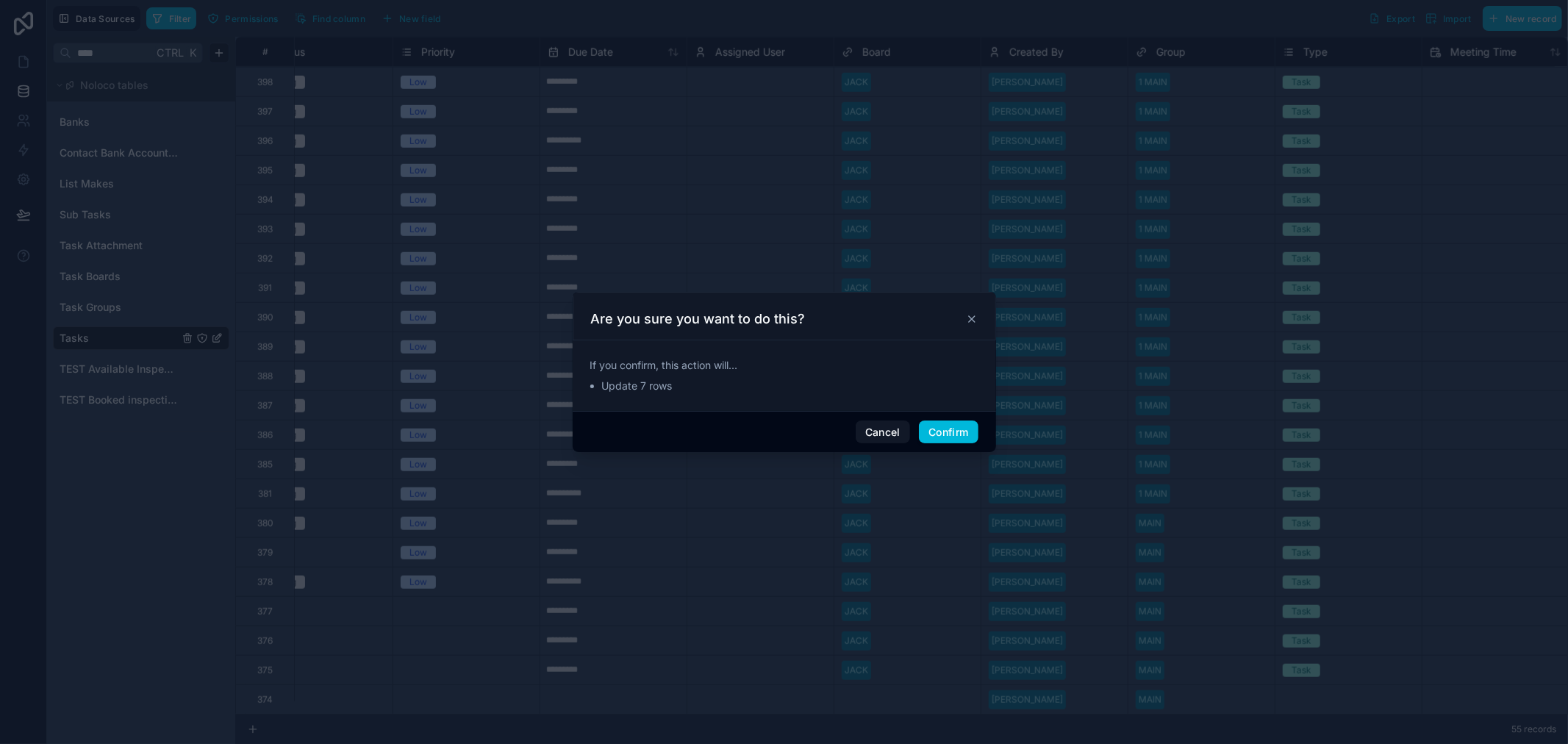
click at [971, 417] on div "Cancel Confirm" at bounding box center [785, 432] width 423 height 42
click at [965, 422] on button "Confirm" at bounding box center [948, 432] width 59 height 23
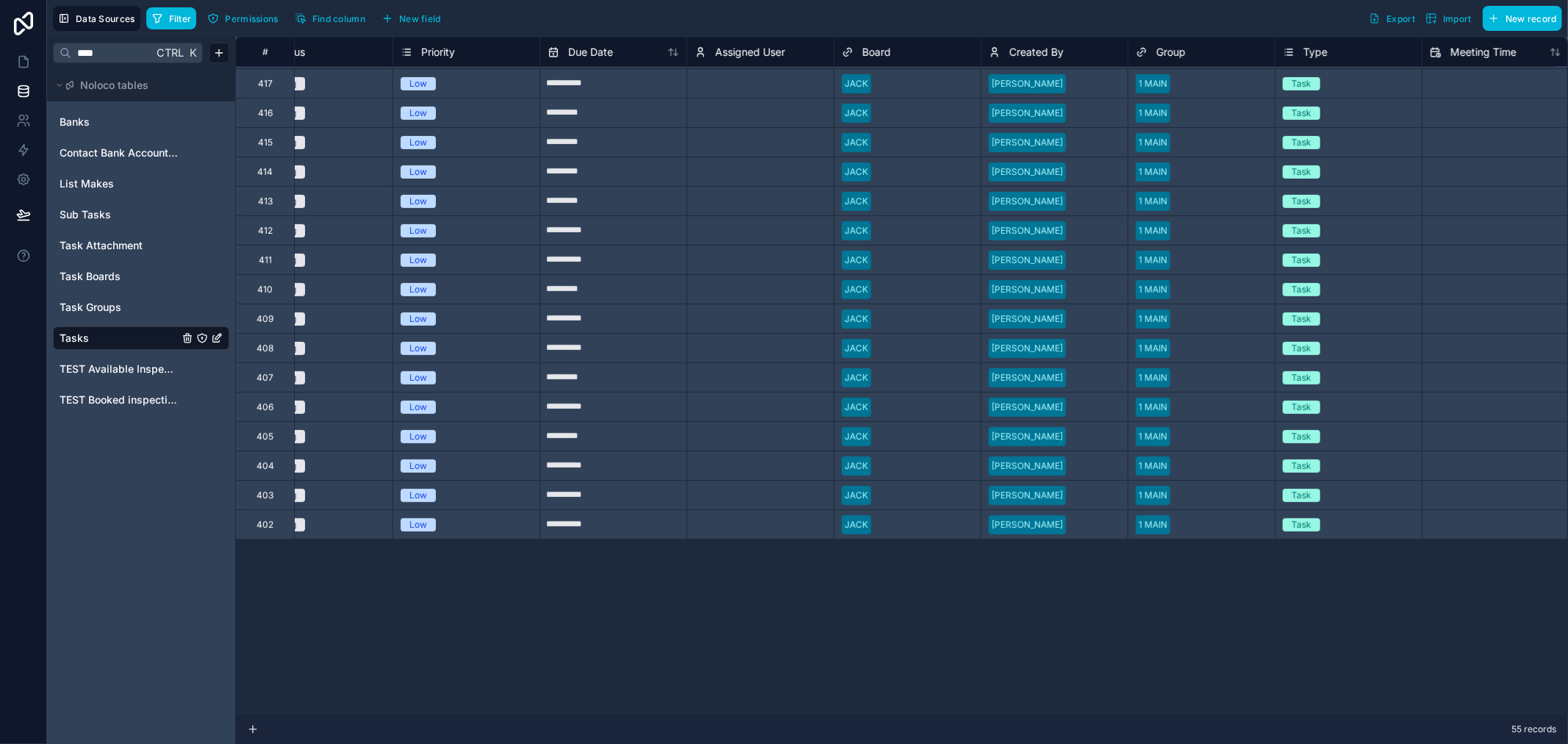
scroll to position [0, 490]
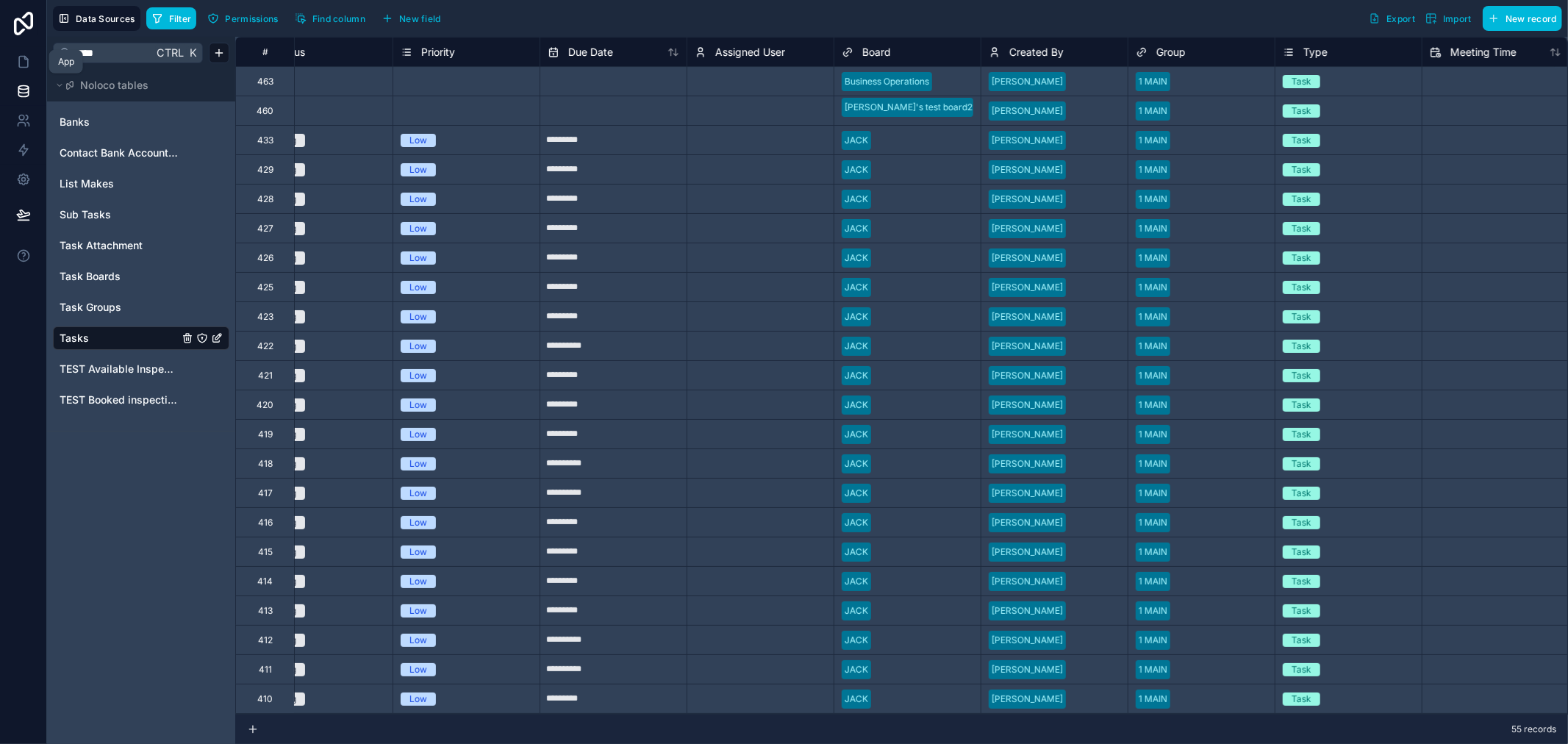
click at [22, 57] on icon at bounding box center [23, 62] width 15 height 15
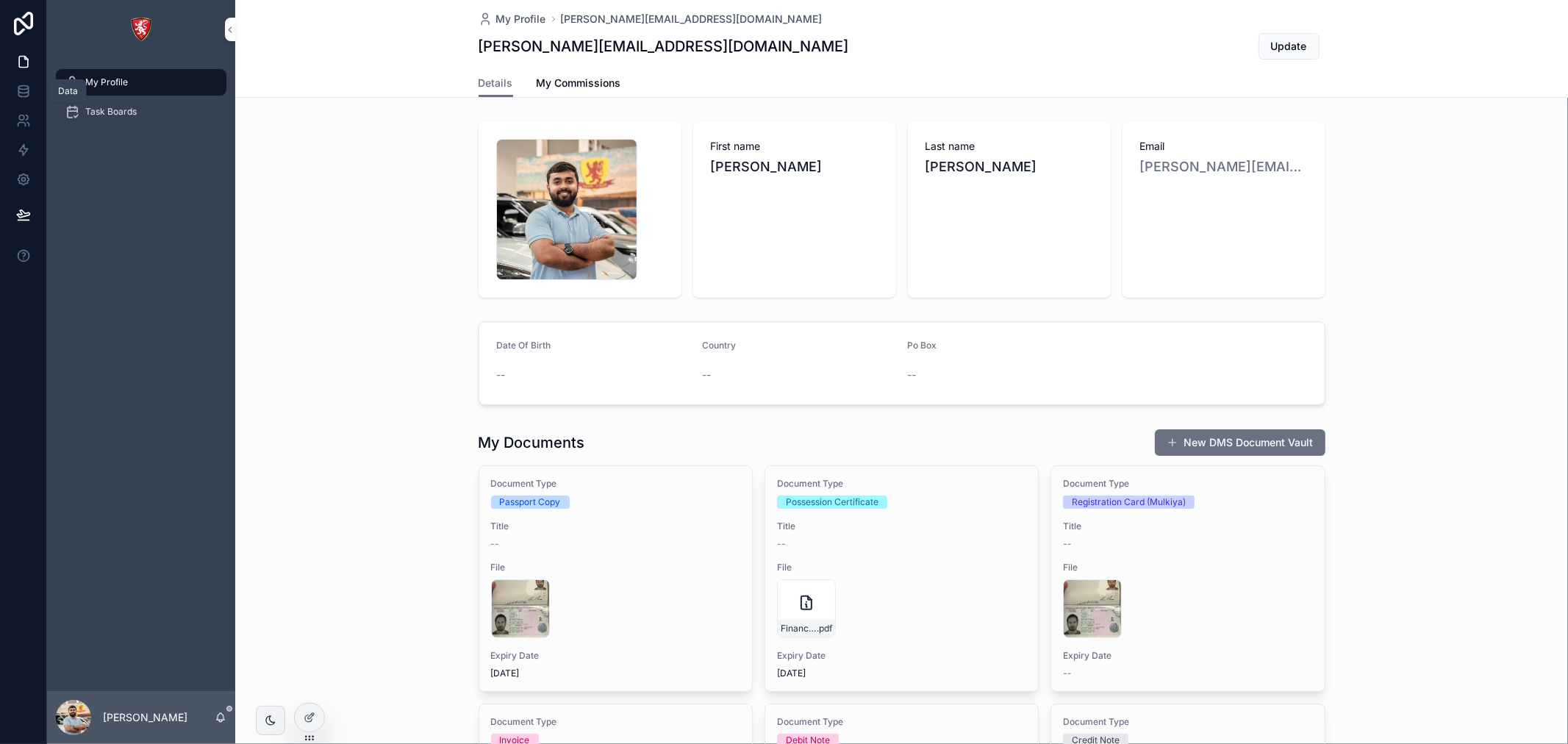
click at [27, 97] on icon at bounding box center [22, 93] width 9 height 6
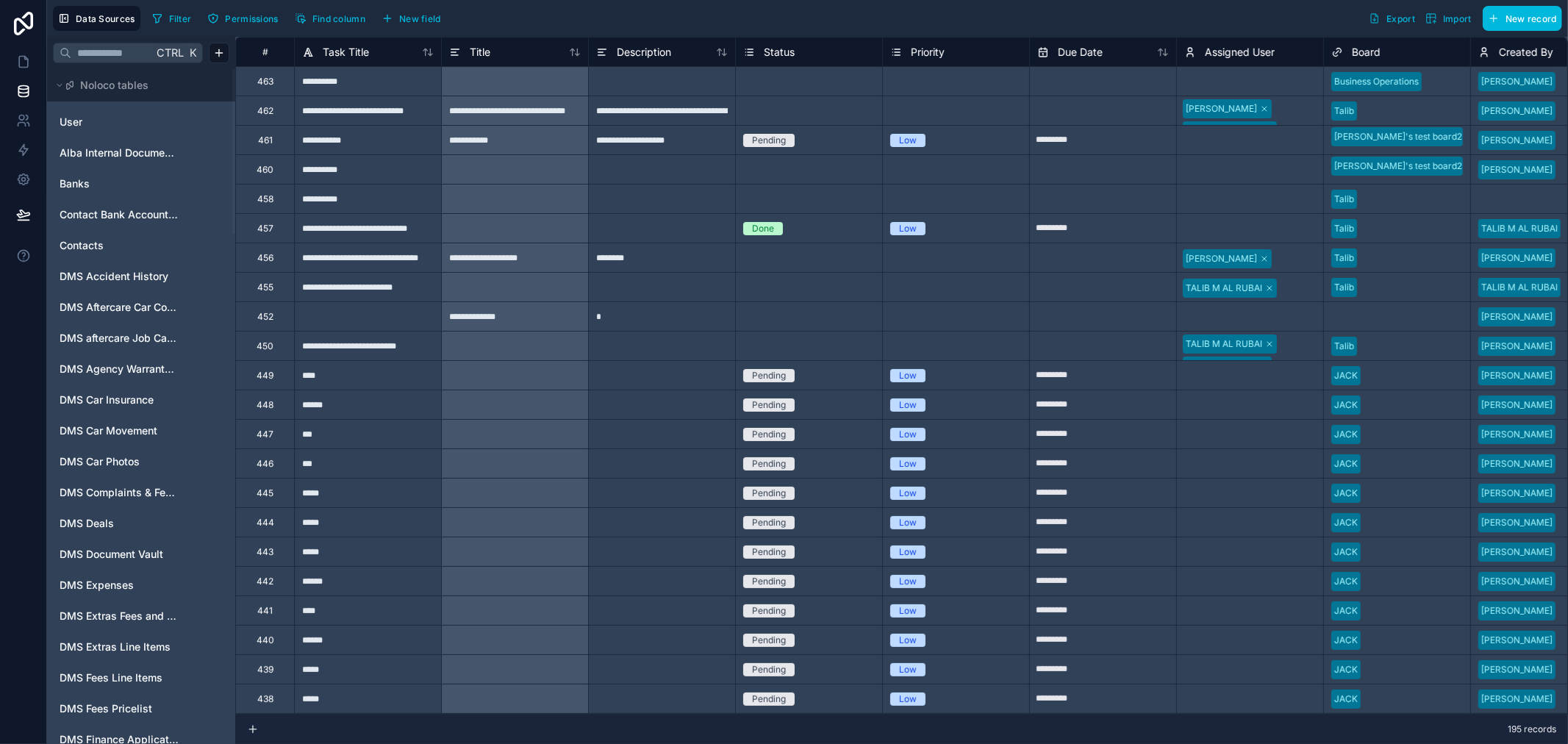
click at [177, 17] on span "Filter" at bounding box center [180, 18] width 22 height 11
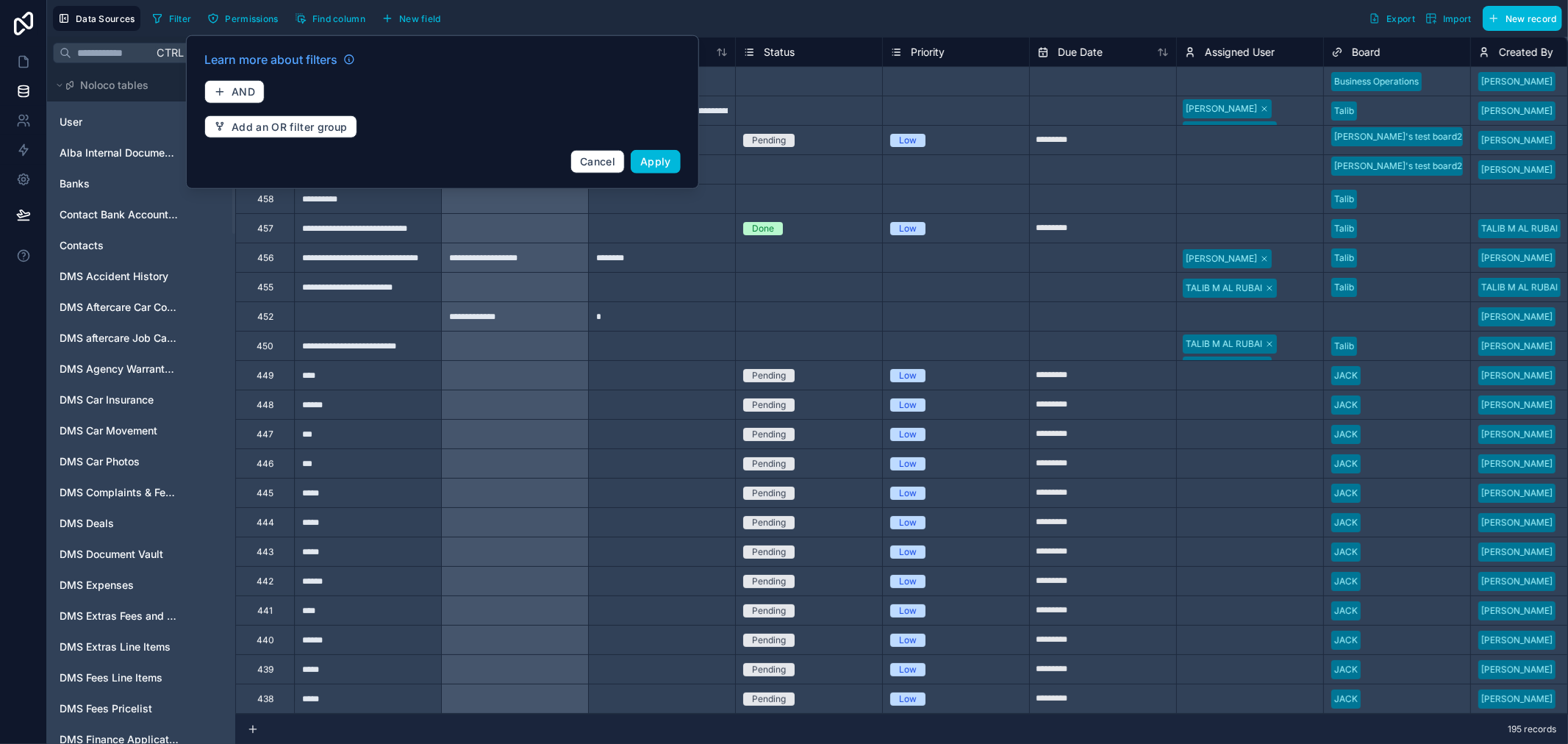
click at [925, 17] on div "Filter Permissions Find column New field Export Import New record" at bounding box center [855, 18] width 1416 height 25
click at [255, 103] on button "AND" at bounding box center [234, 92] width 60 height 23
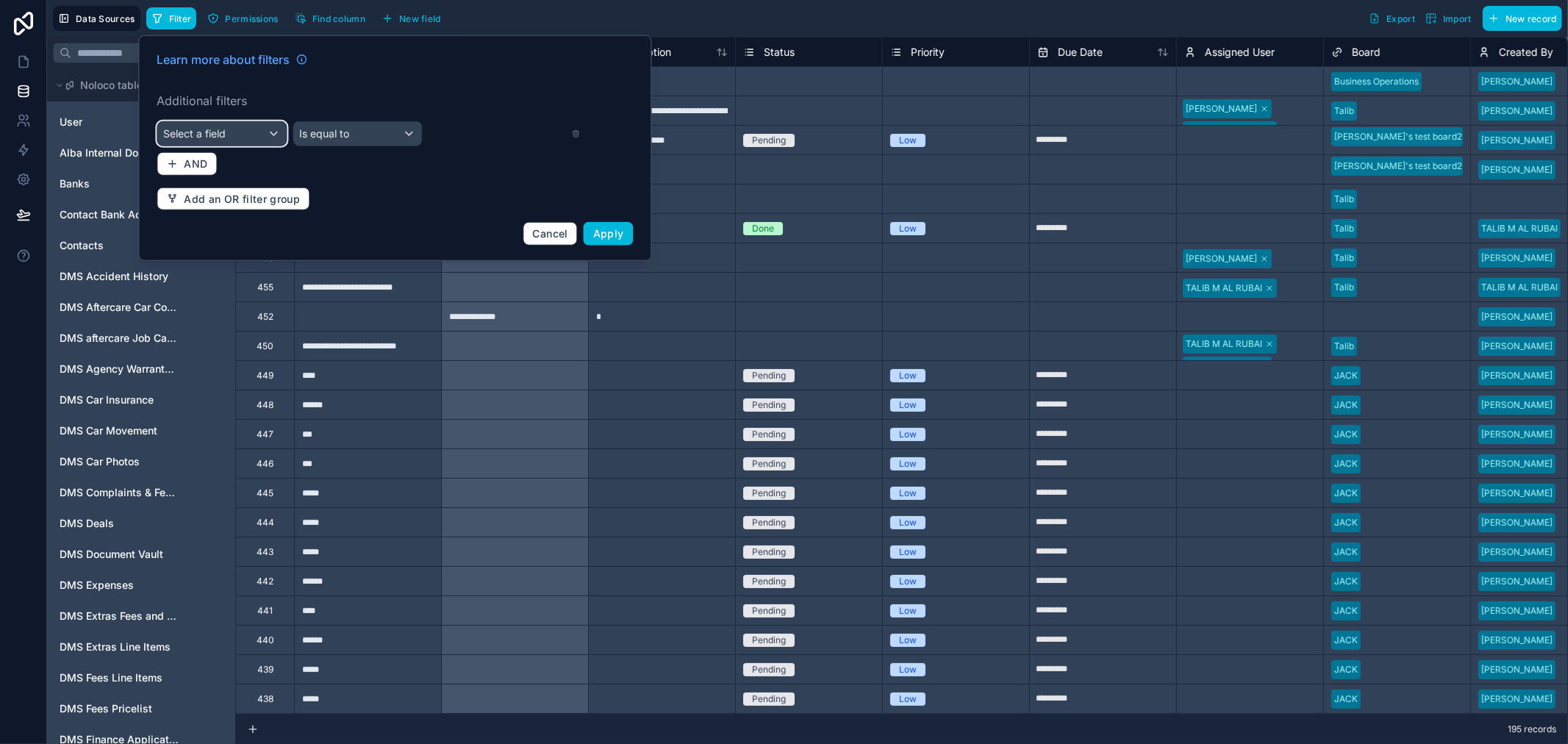
click at [241, 127] on div "Select a field" at bounding box center [222, 134] width 128 height 23
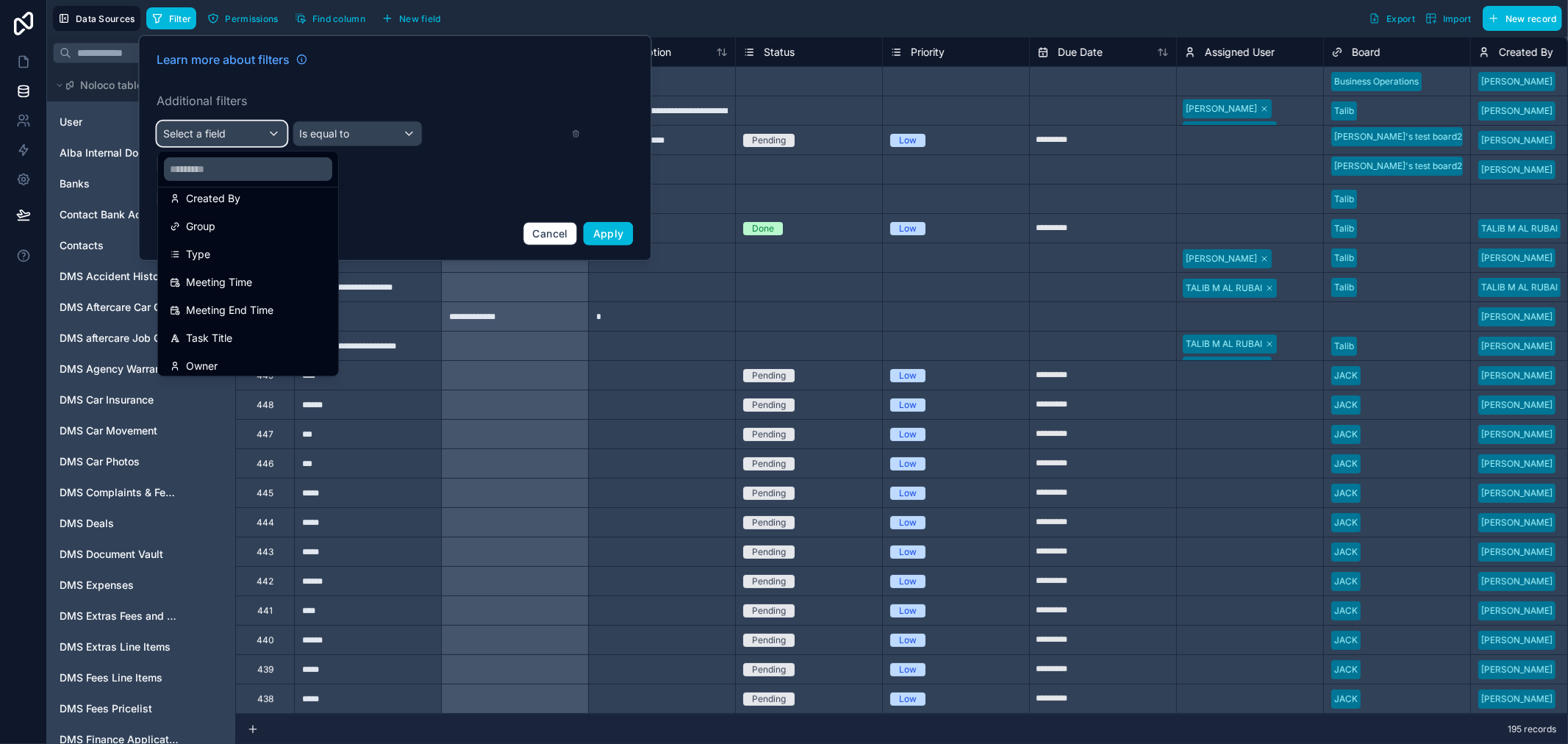
scroll to position [327, 0]
click at [212, 216] on span "Group" at bounding box center [200, 221] width 29 height 17
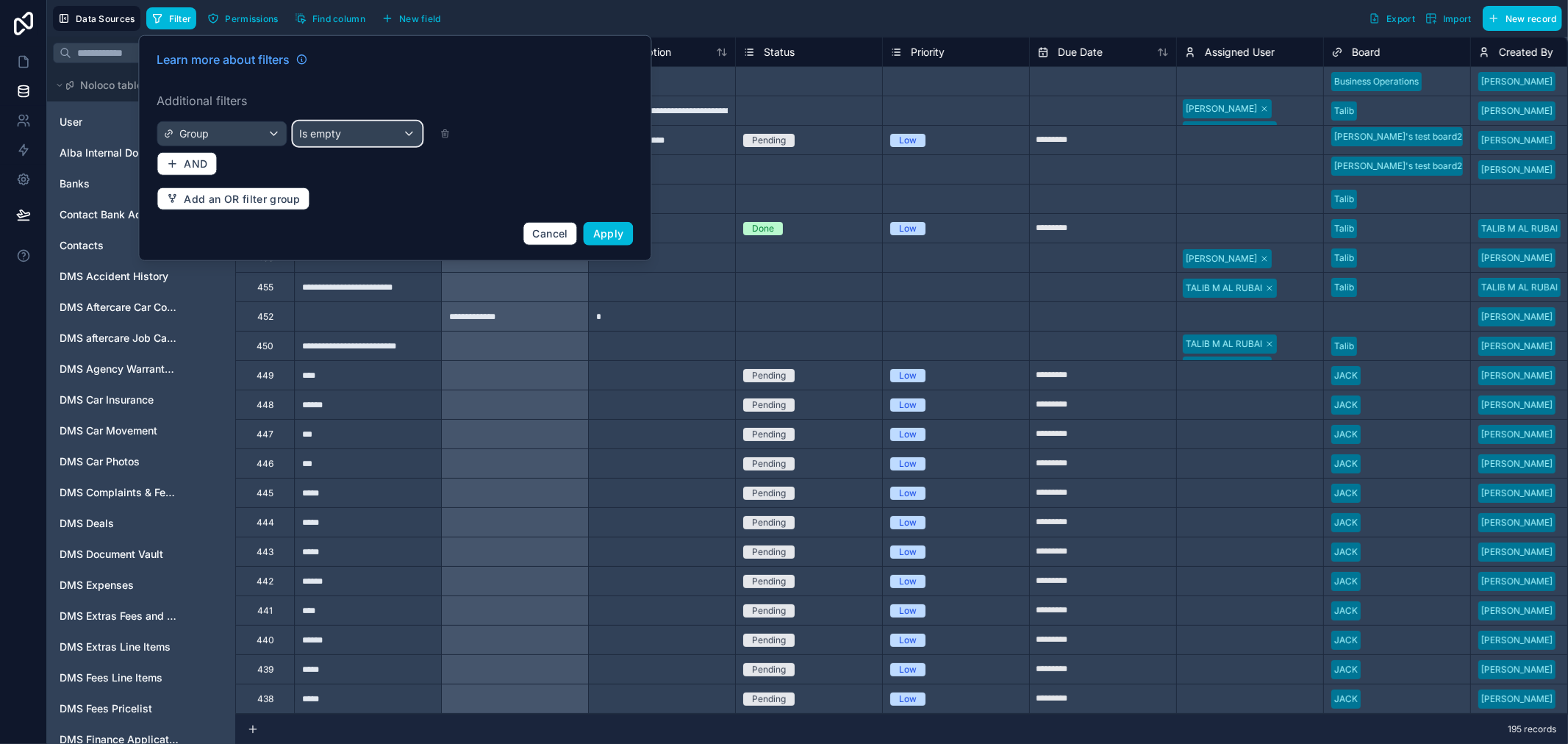
click at [302, 137] on span "Is empty" at bounding box center [320, 134] width 42 height 15
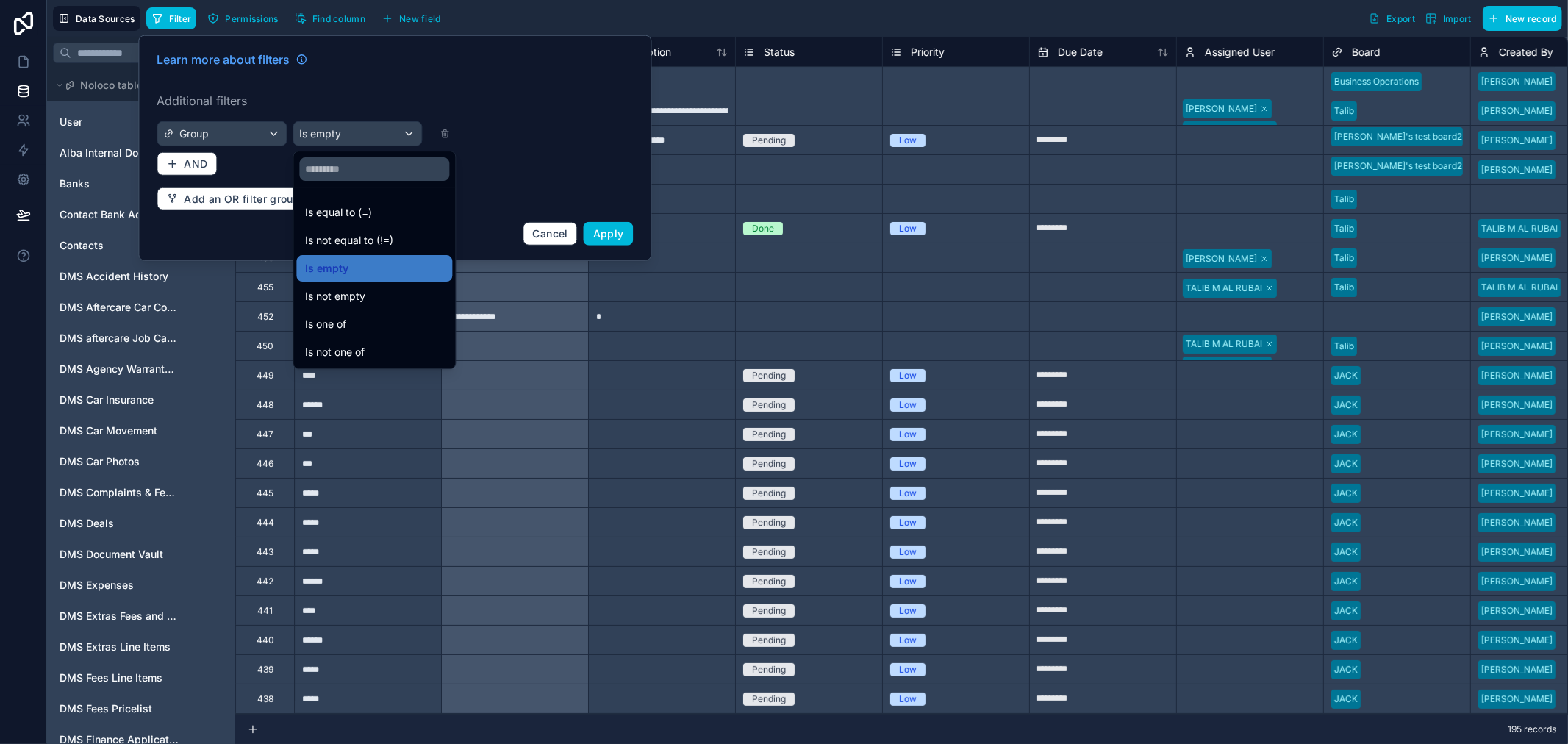
click at [317, 279] on div "Is empty" at bounding box center [374, 268] width 156 height 27
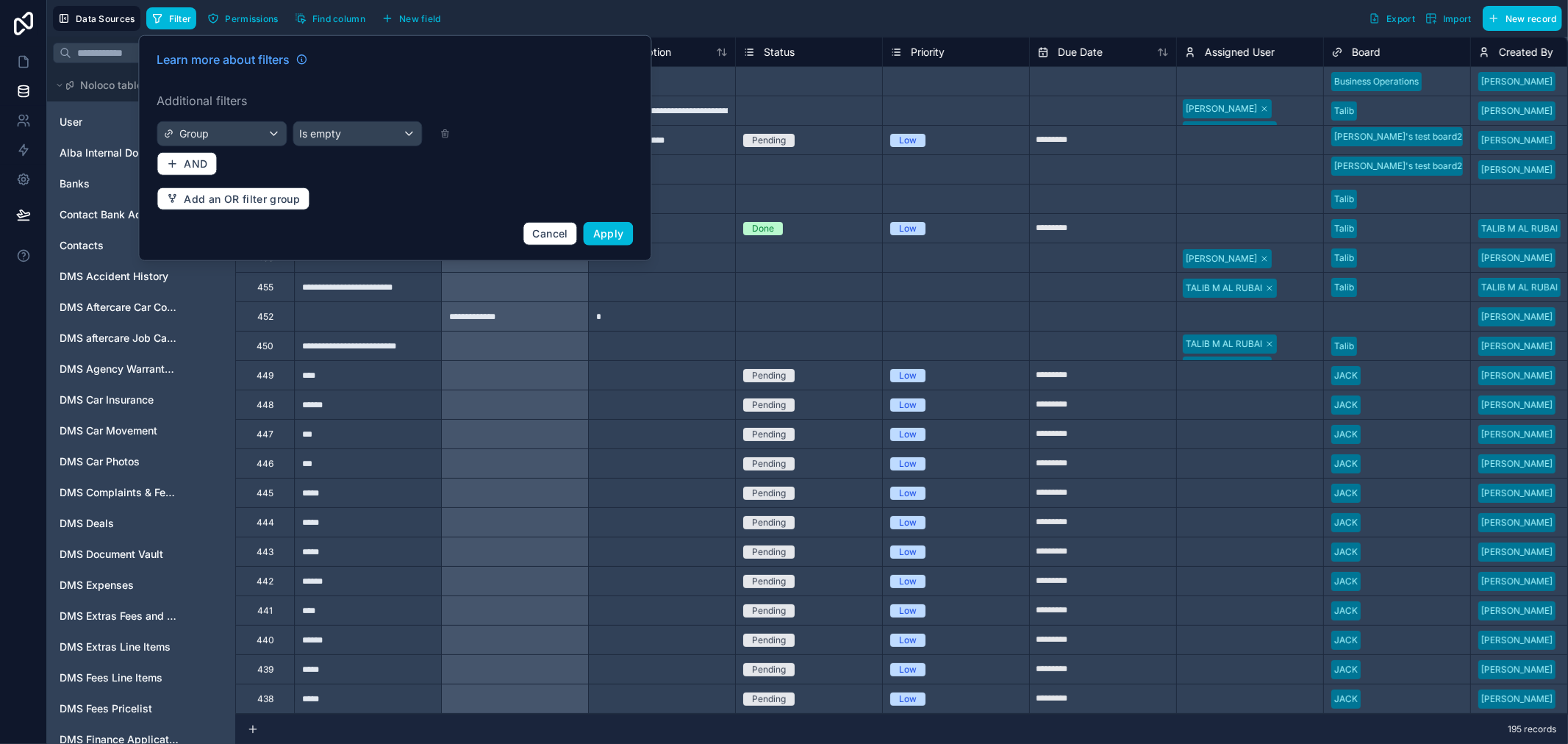
click at [629, 234] on button "Apply" at bounding box center [609, 234] width 50 height 23
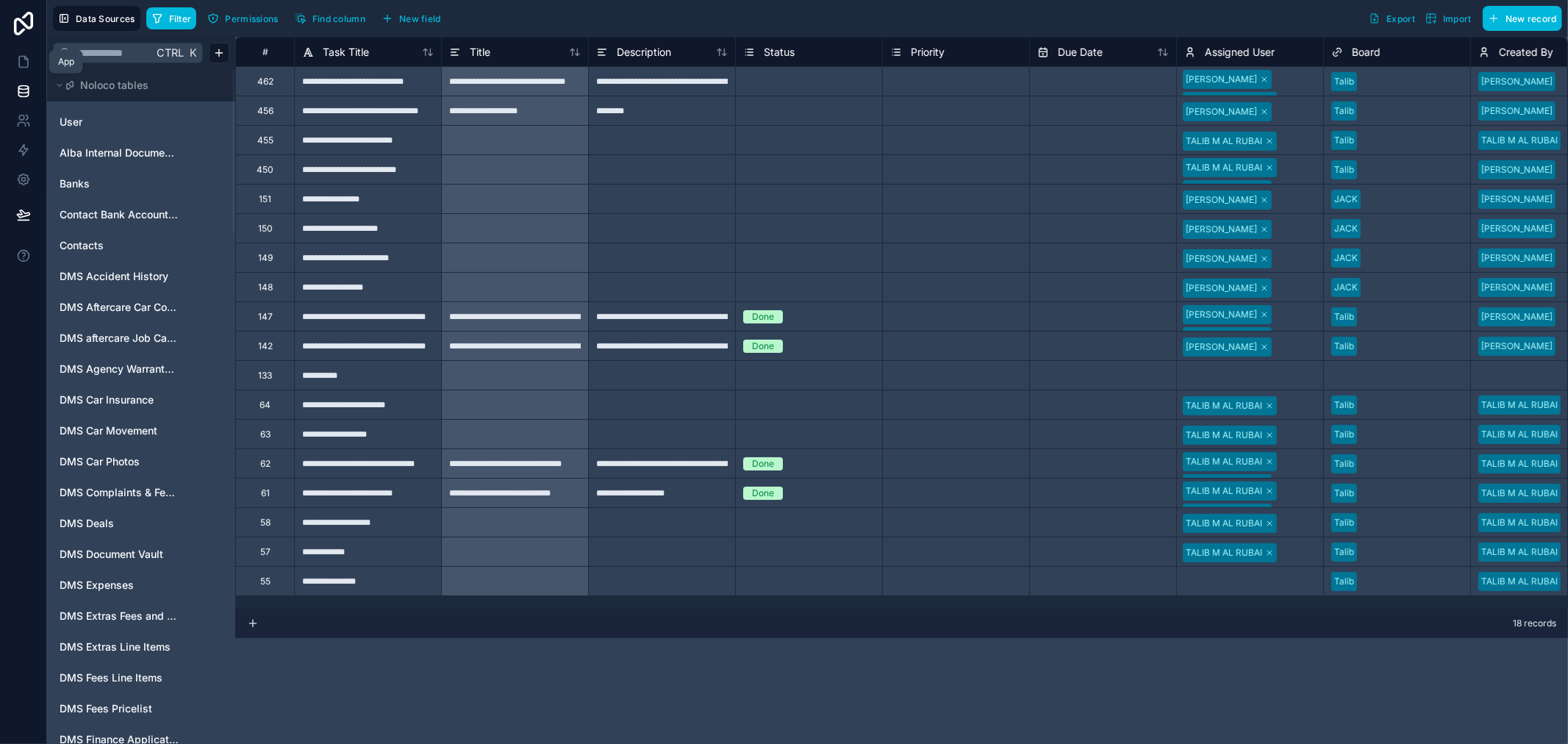
click at [21, 66] on icon at bounding box center [23, 62] width 15 height 15
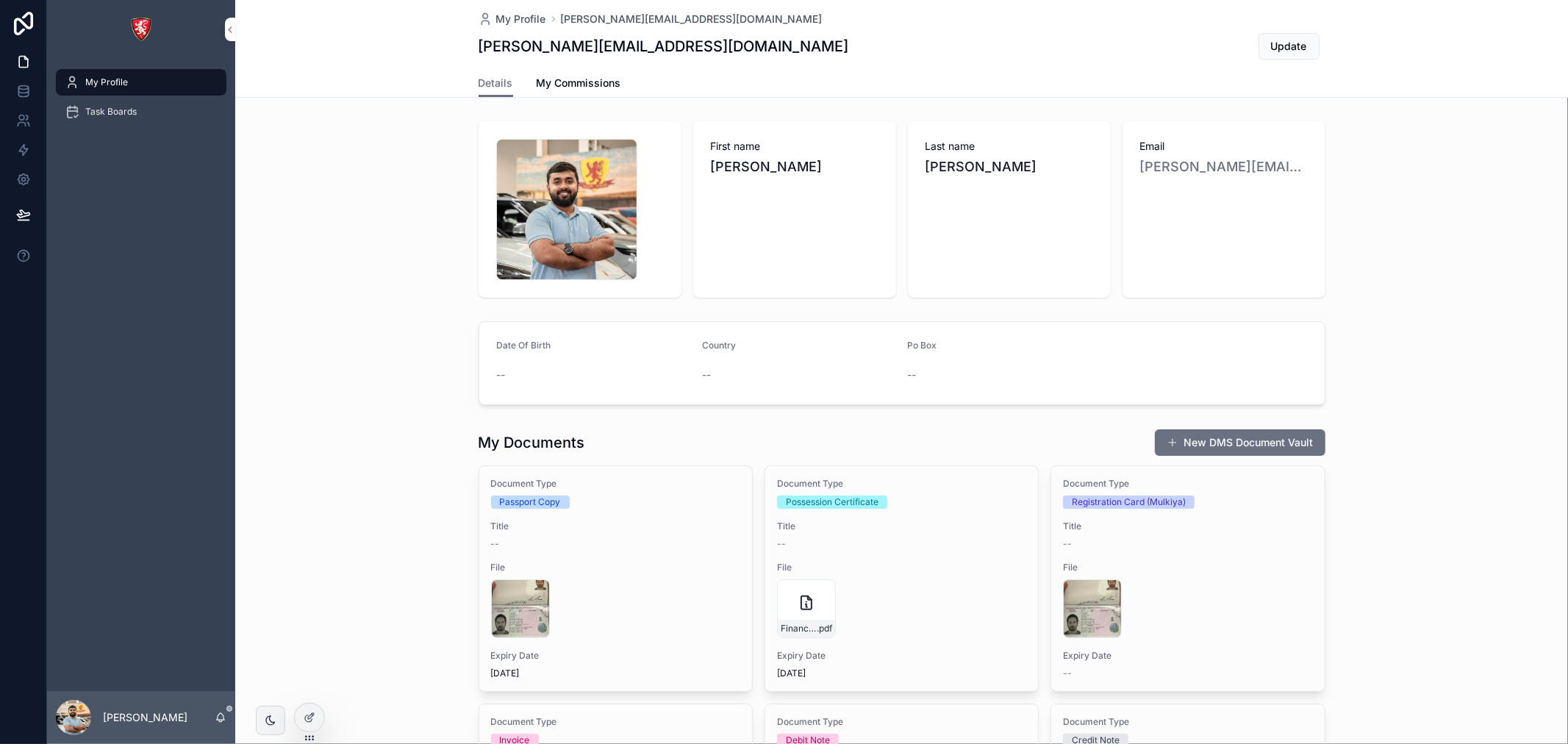
click at [104, 114] on span "Task Boards" at bounding box center [111, 112] width 52 height 12
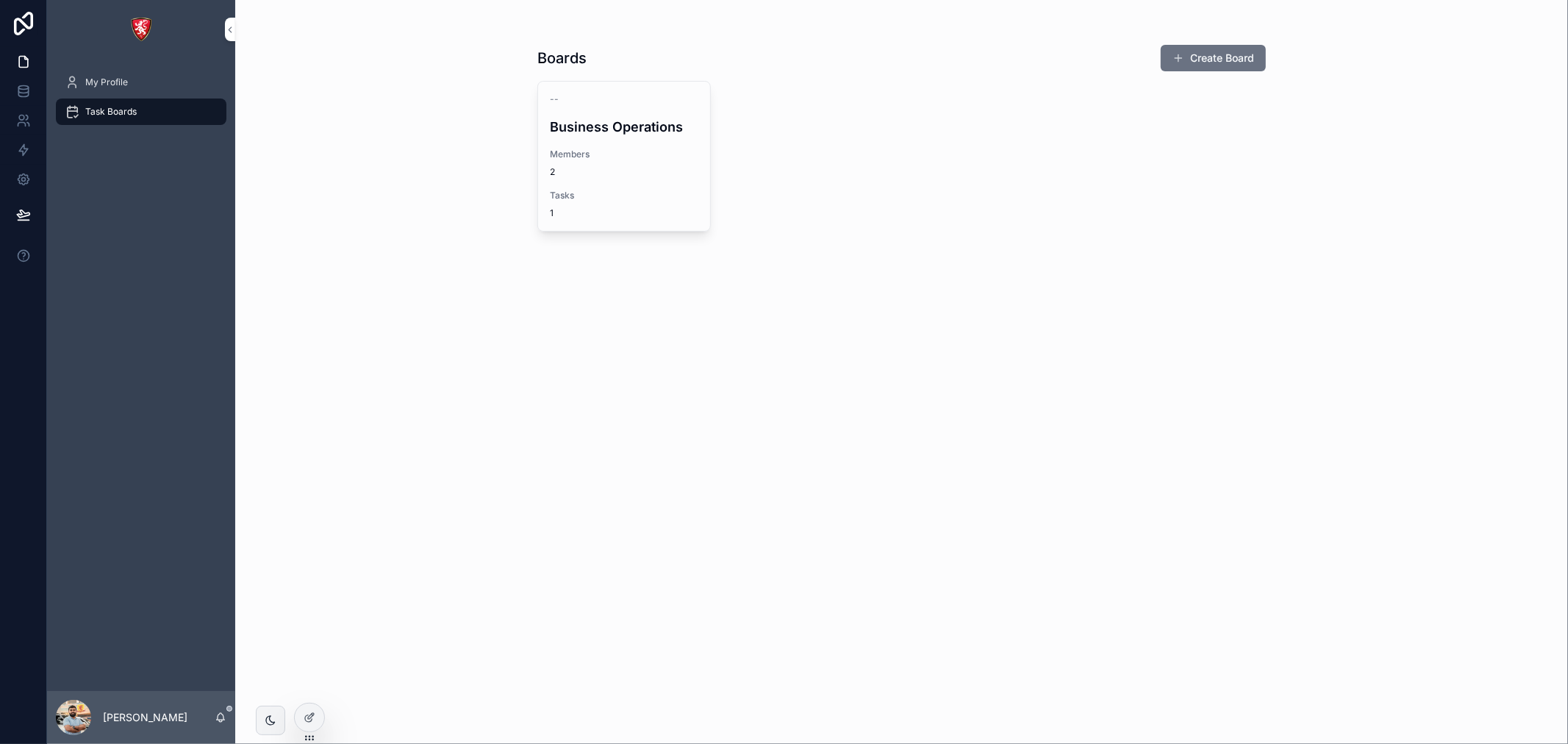
click at [637, 142] on div "-- Business Operations Members 2 Tasks 1" at bounding box center [624, 156] width 172 height 149
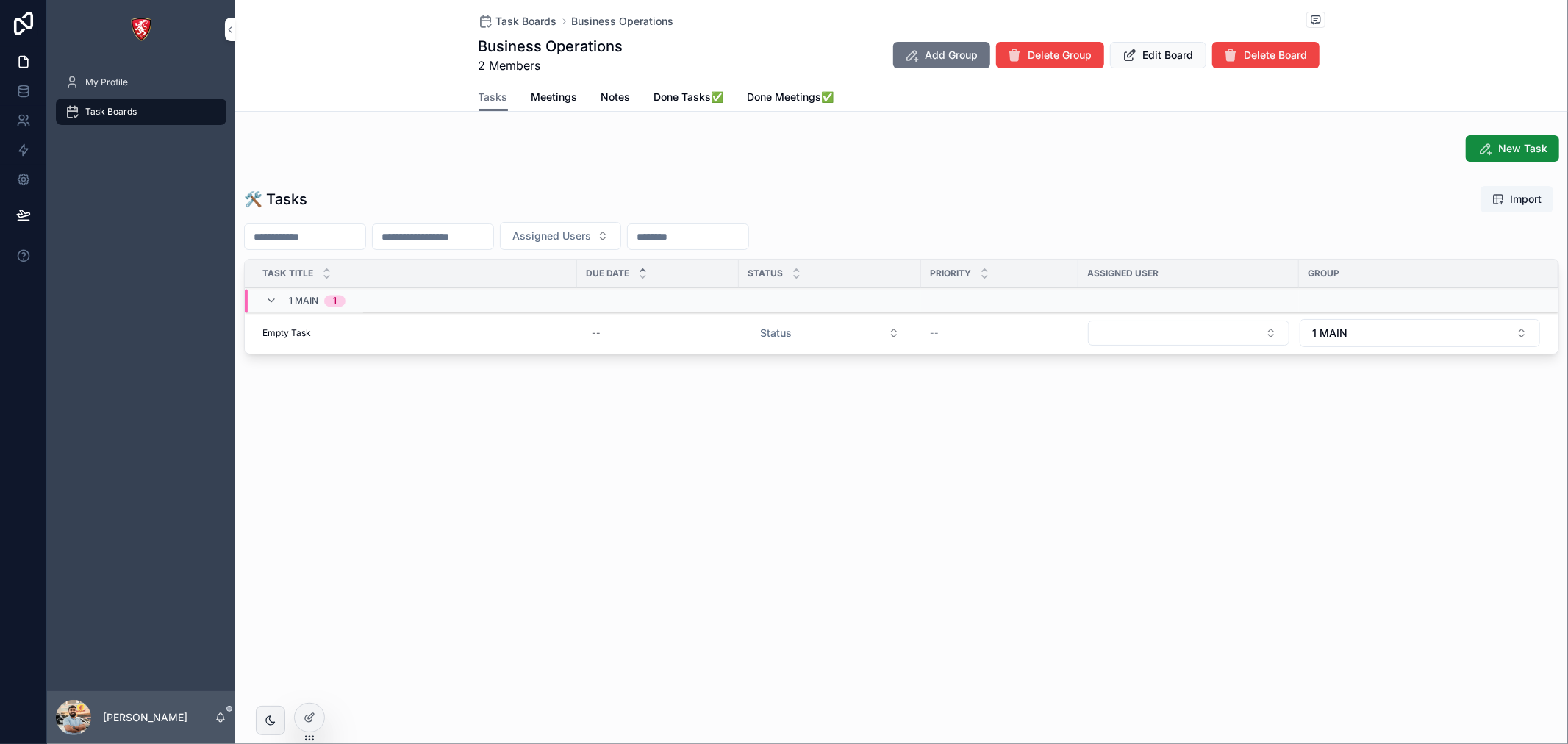
click at [538, 333] on div "Empty Task Empty Task" at bounding box center [415, 333] width 306 height 12
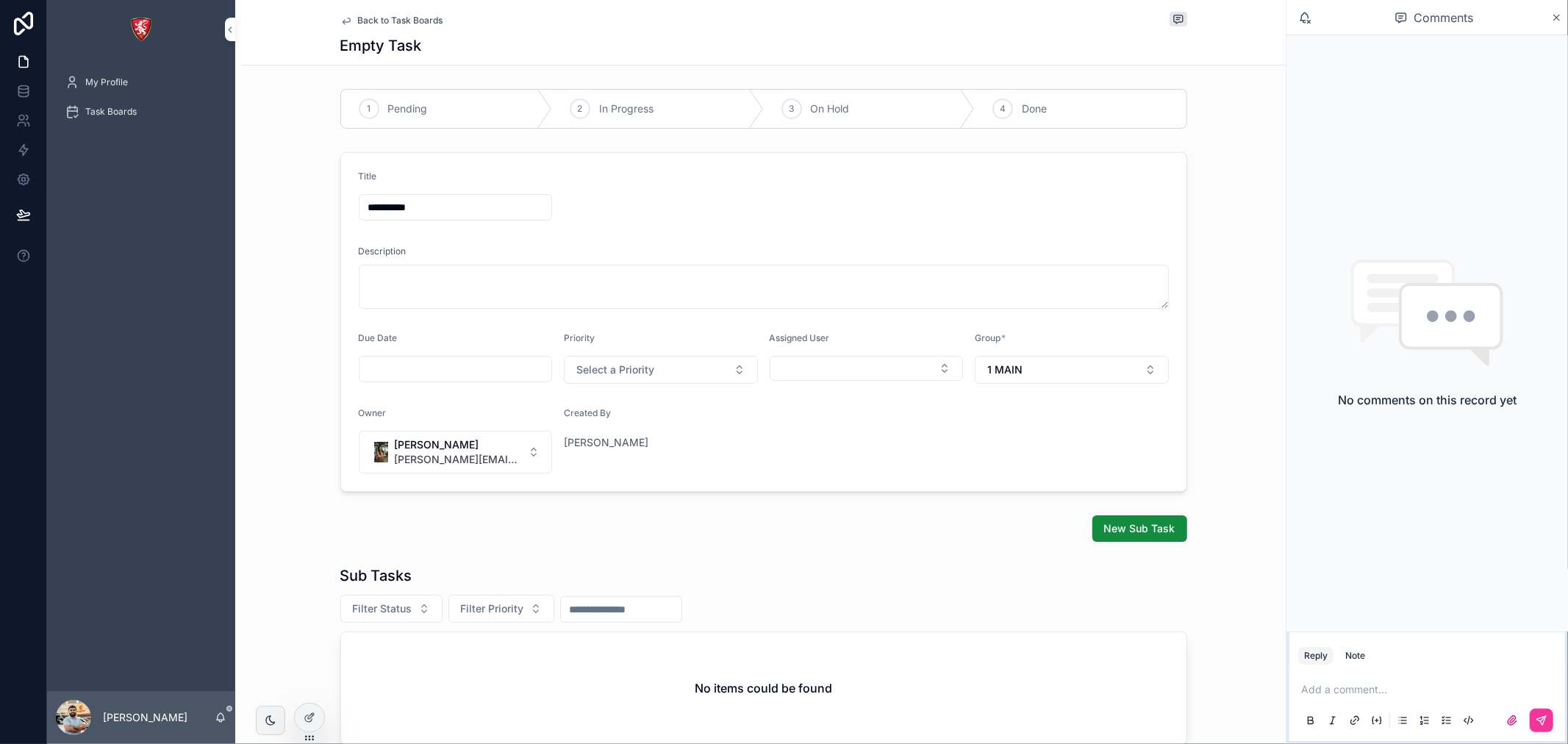
click at [430, 17] on span "Back to Task Boards" at bounding box center [401, 21] width 85 height 12
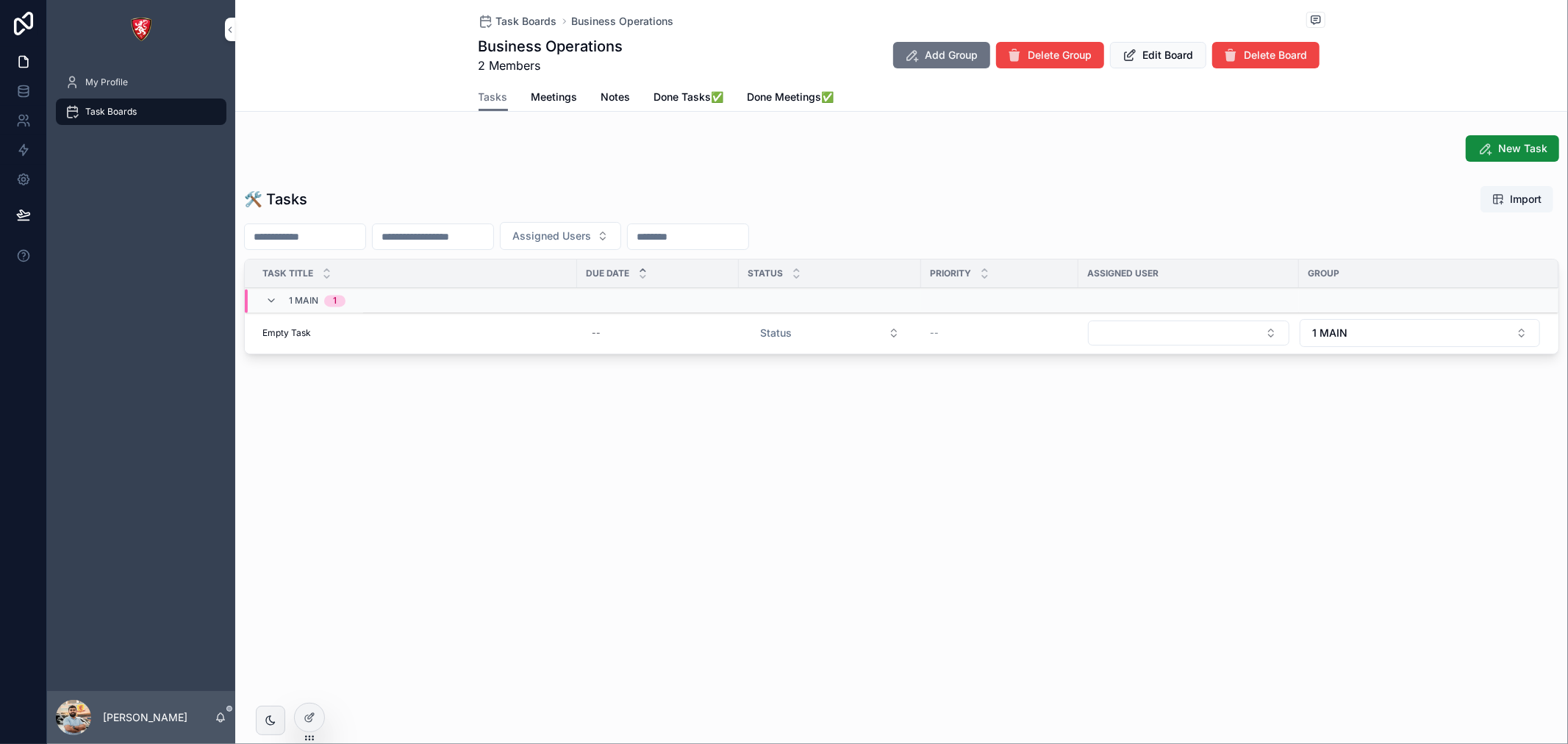
click at [460, 326] on td "Empty Task Empty Task" at bounding box center [411, 333] width 332 height 42
click at [460, 341] on td "Empty Task Empty Task" at bounding box center [411, 333] width 332 height 42
click at [30, 137] on link at bounding box center [23, 149] width 47 height 29
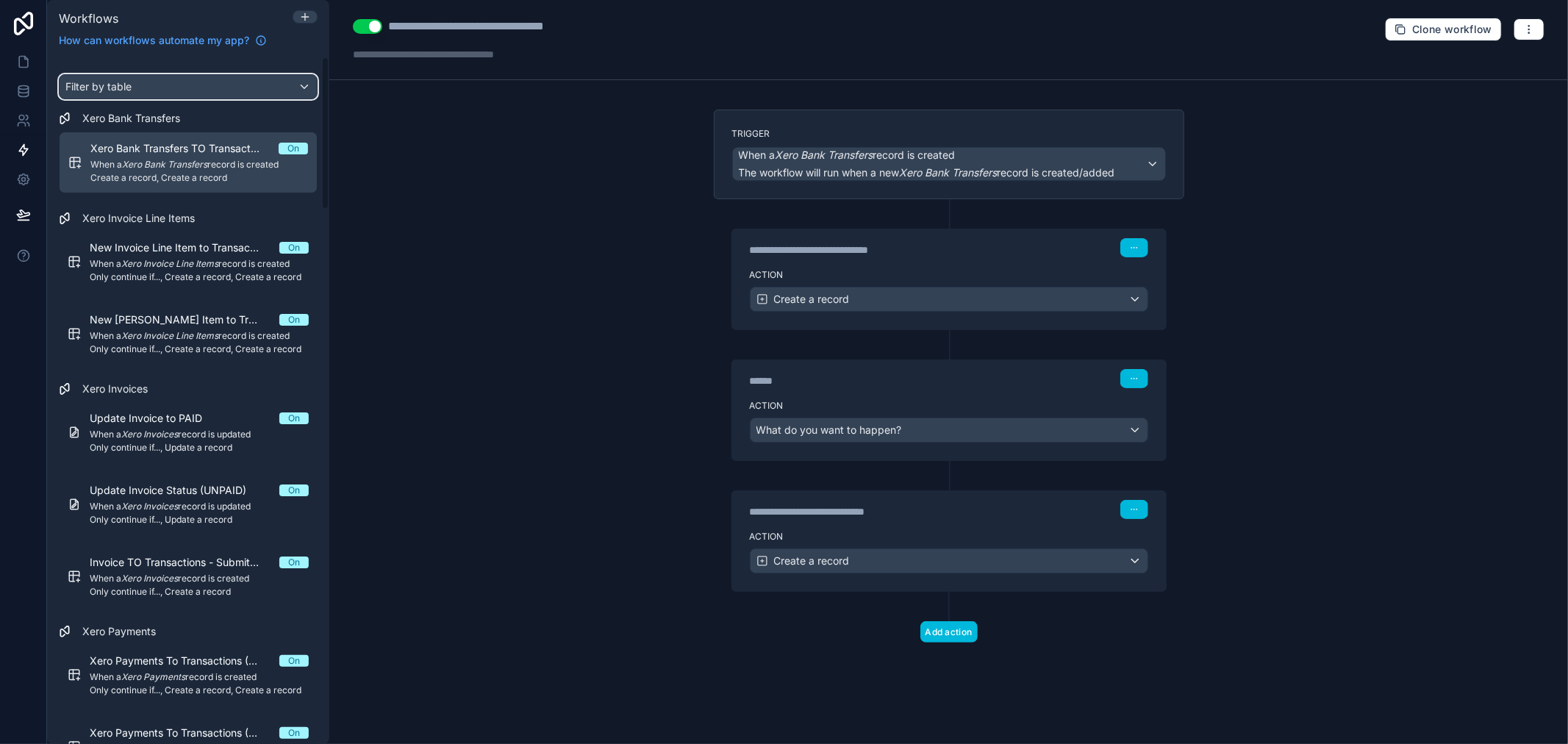
click at [113, 77] on div "Filter by table" at bounding box center [187, 87] width 257 height 23
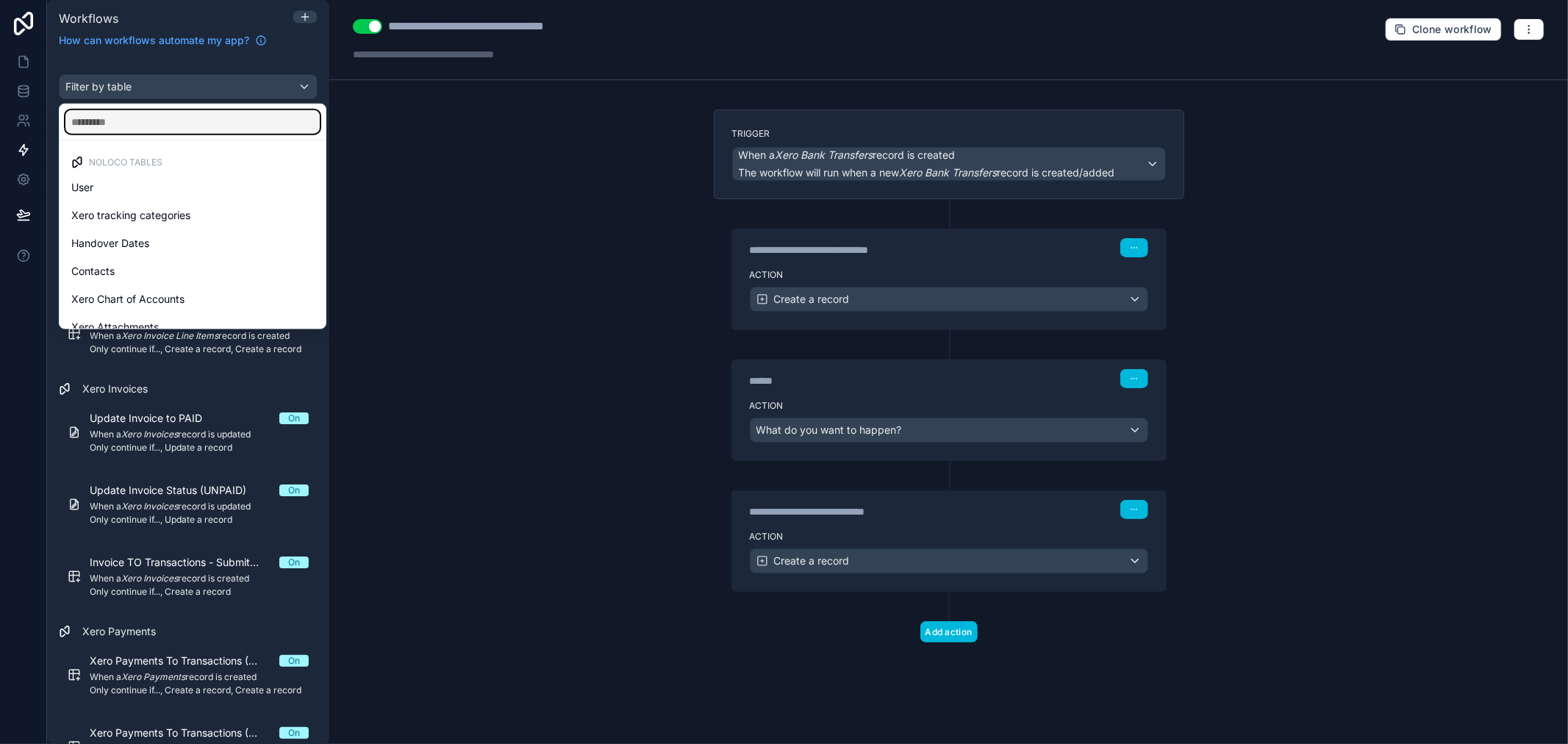
click at [127, 118] on input "text" at bounding box center [192, 122] width 254 height 23
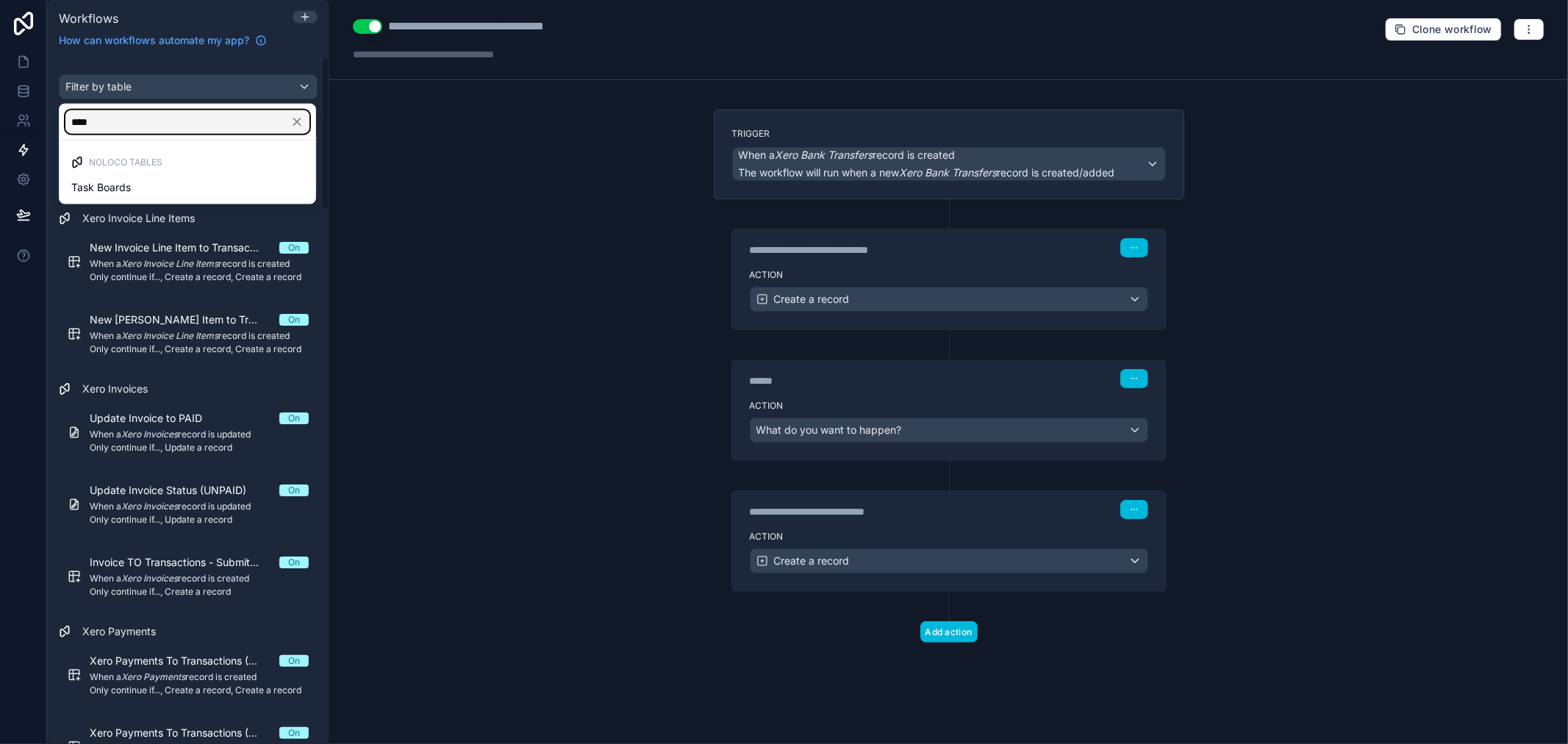
type input "****"
click at [130, 180] on span "Task Boards" at bounding box center [101, 187] width 59 height 17
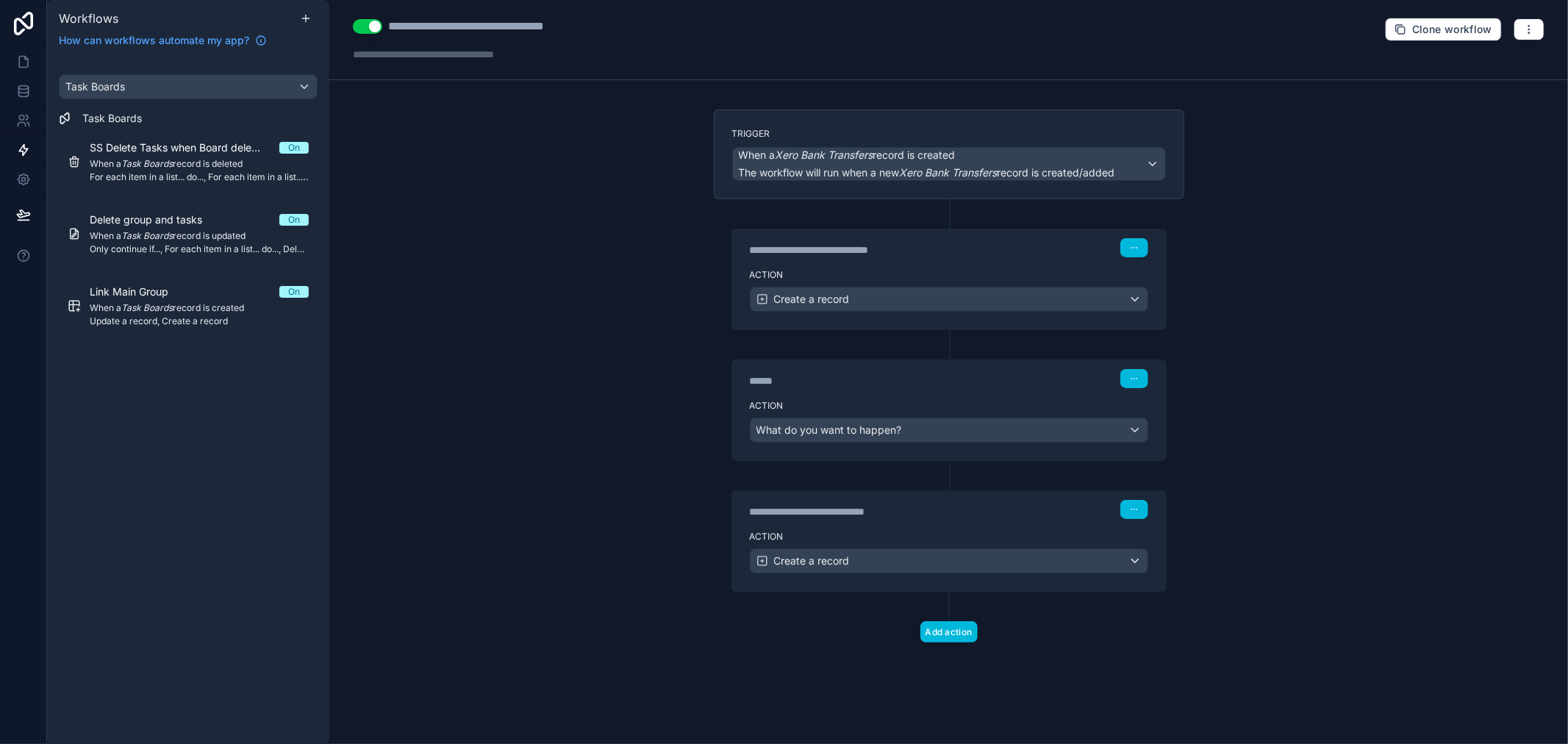
click at [170, 302] on em "Task Boards" at bounding box center [147, 307] width 52 height 11
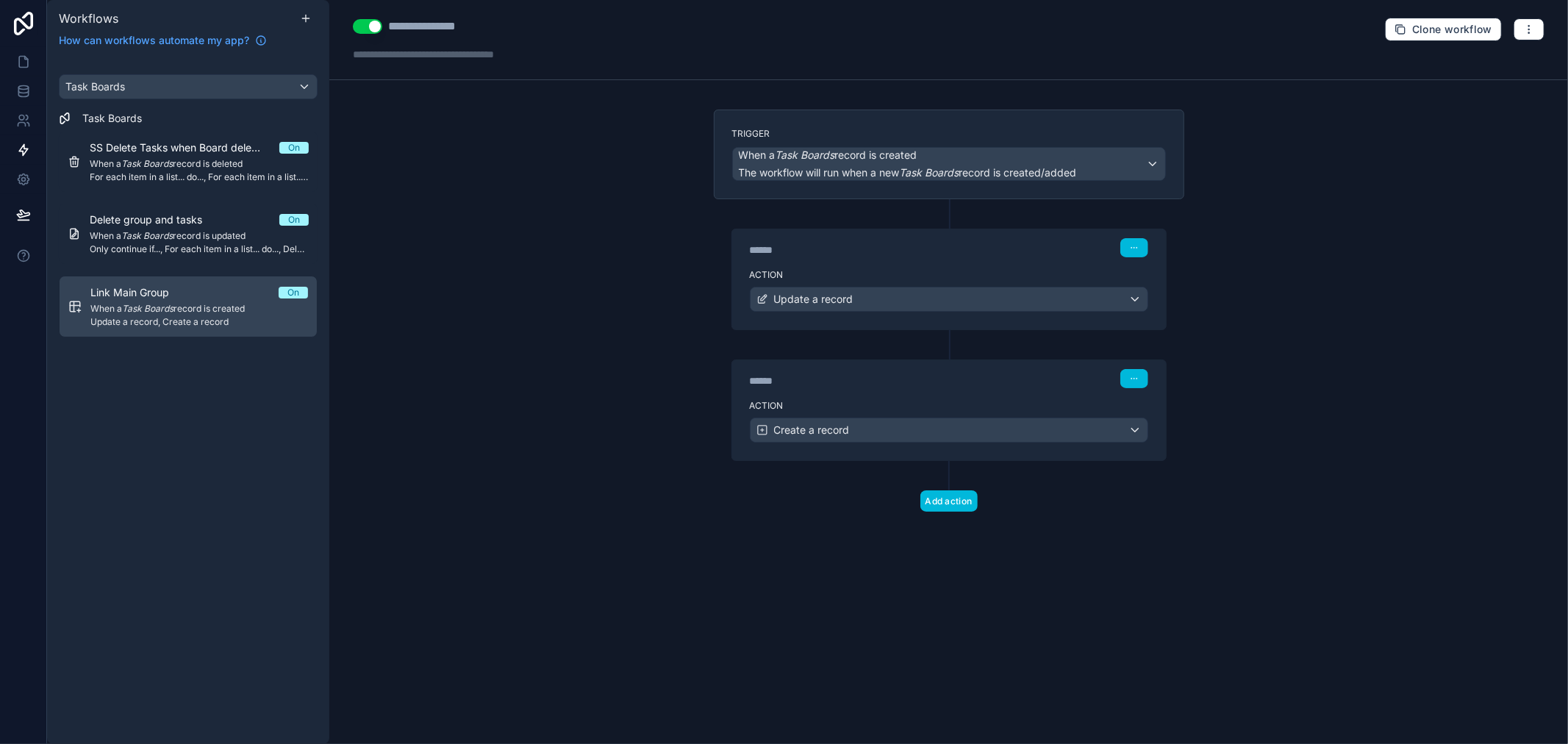
click at [826, 253] on div "******" at bounding box center [860, 250] width 221 height 15
click at [880, 261] on div "****** Step 1" at bounding box center [949, 246] width 434 height 34
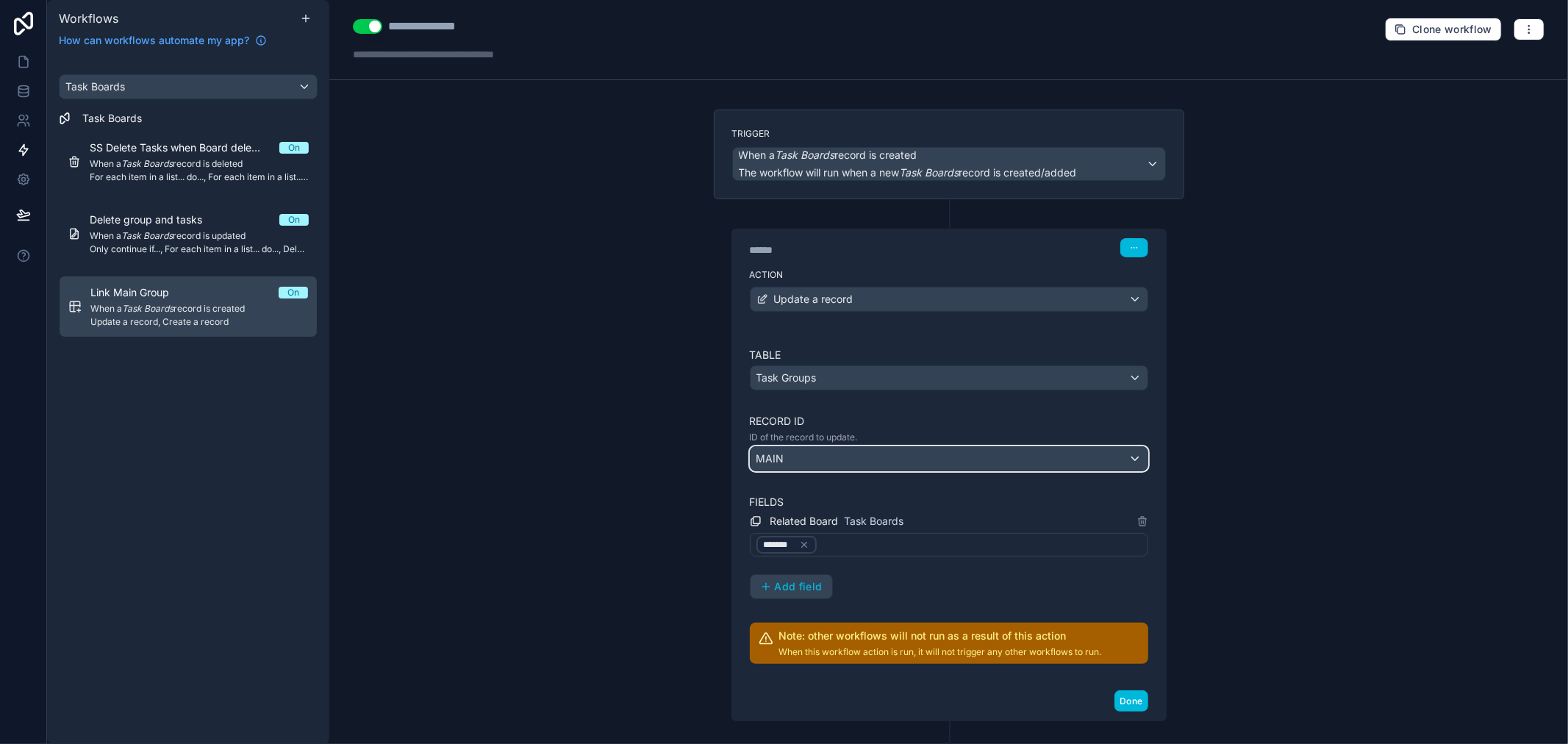
click at [831, 458] on div "MAIN" at bounding box center [949, 459] width 397 height 23
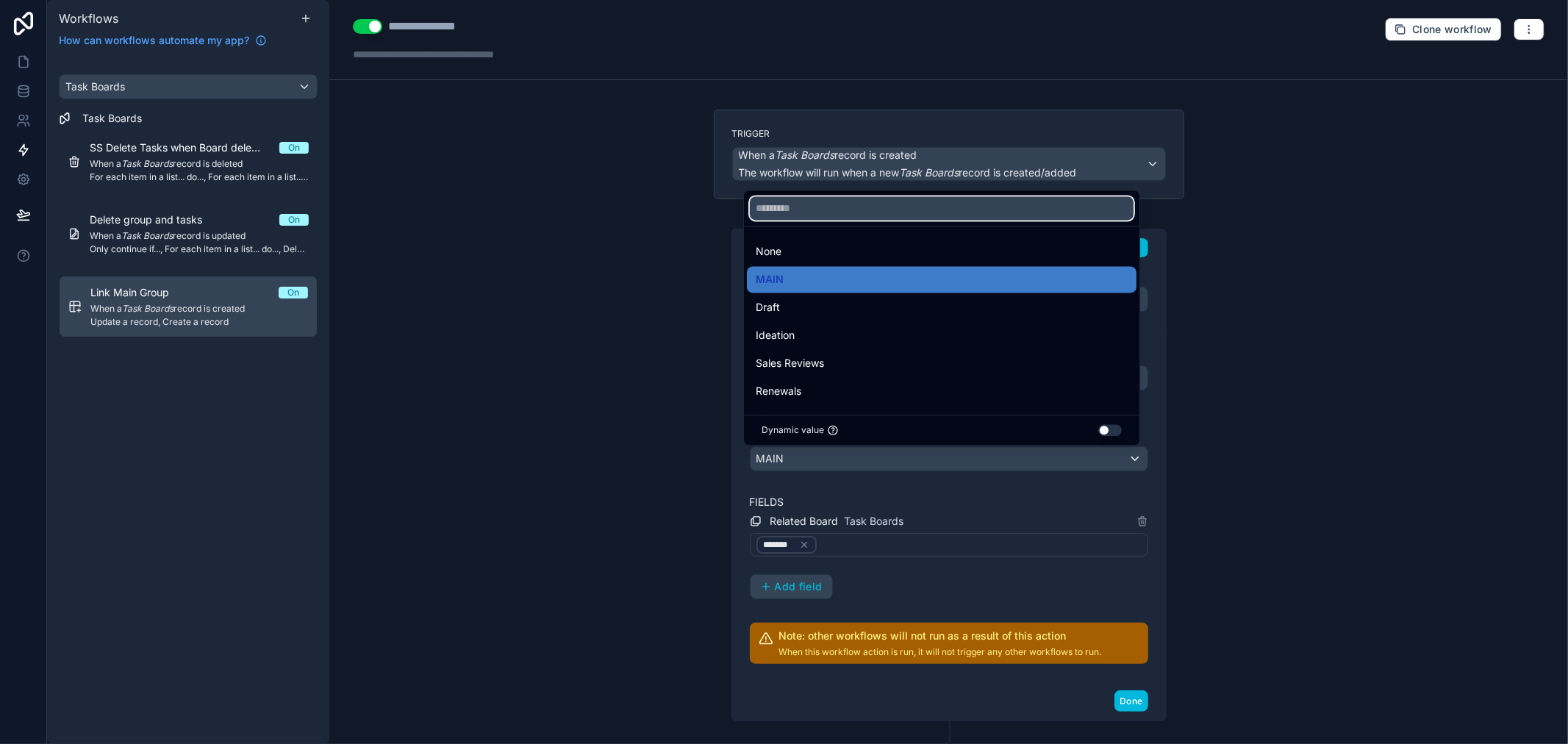
click at [811, 208] on input "text" at bounding box center [941, 208] width 384 height 23
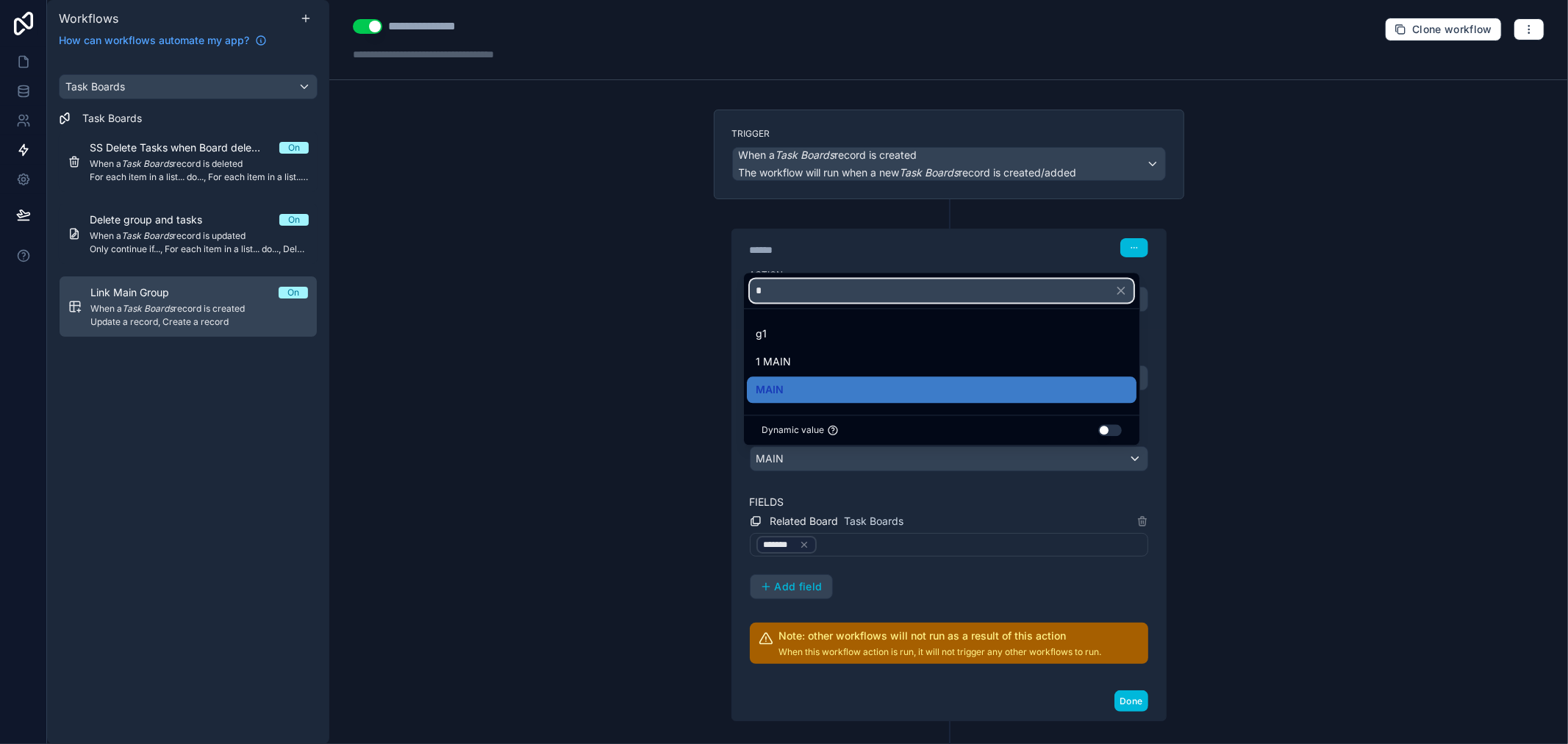
type input "*"
click at [790, 364] on span "1 MAIN" at bounding box center [773, 362] width 35 height 17
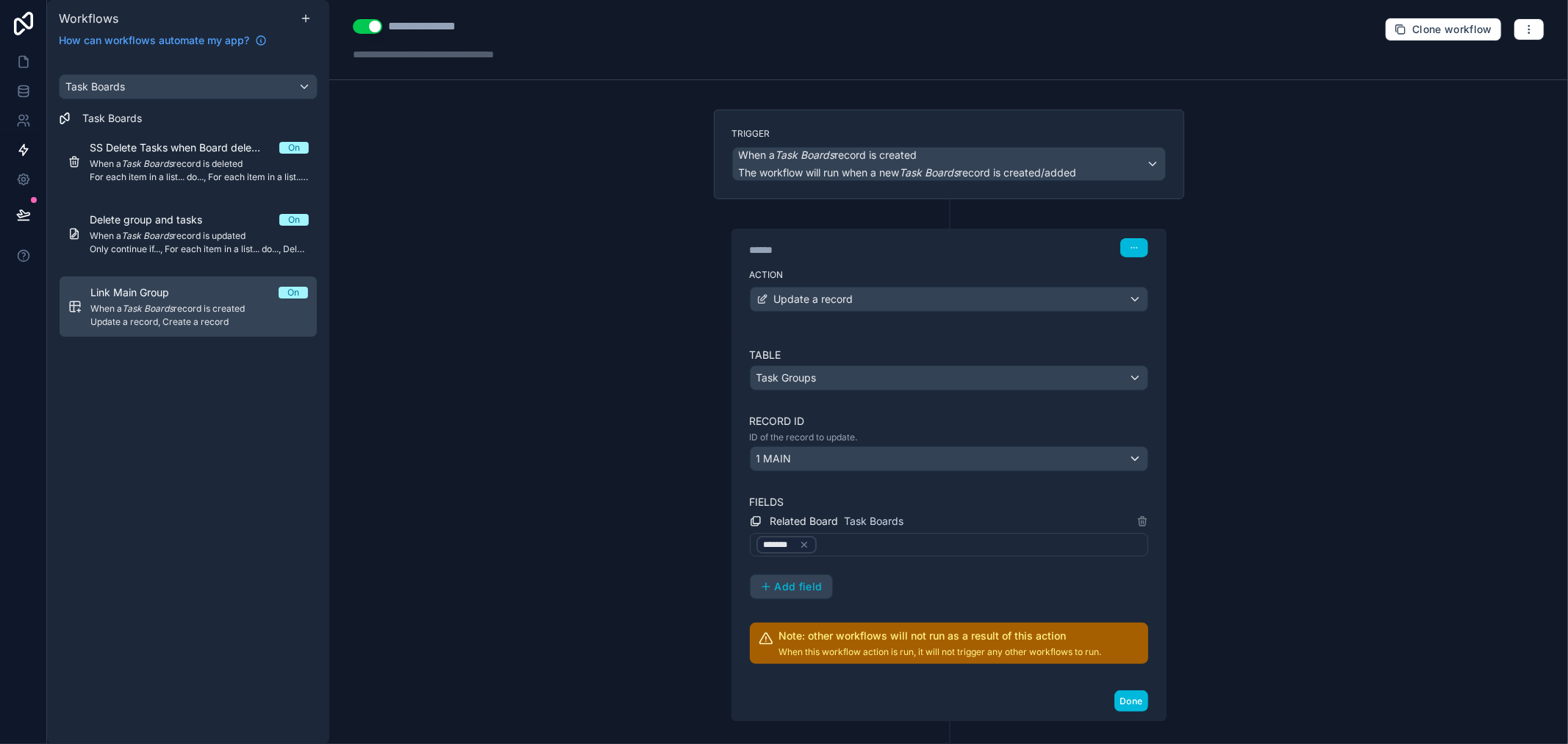
click at [848, 403] on div "Table Task Groups Record ID ID of the record to update. 1 MAIN Fields Related B…" at bounding box center [949, 505] width 398 height 316
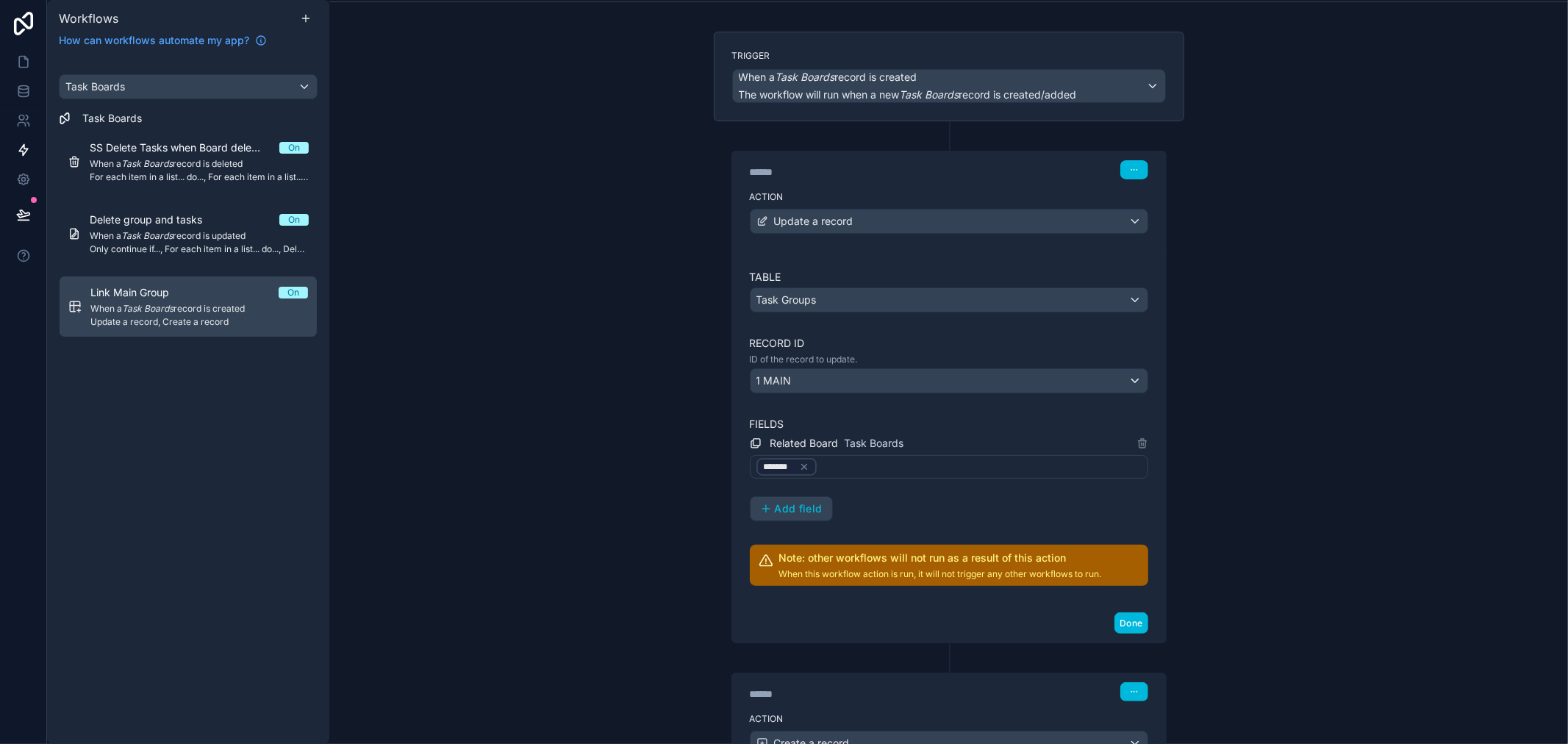
scroll to position [207, 0]
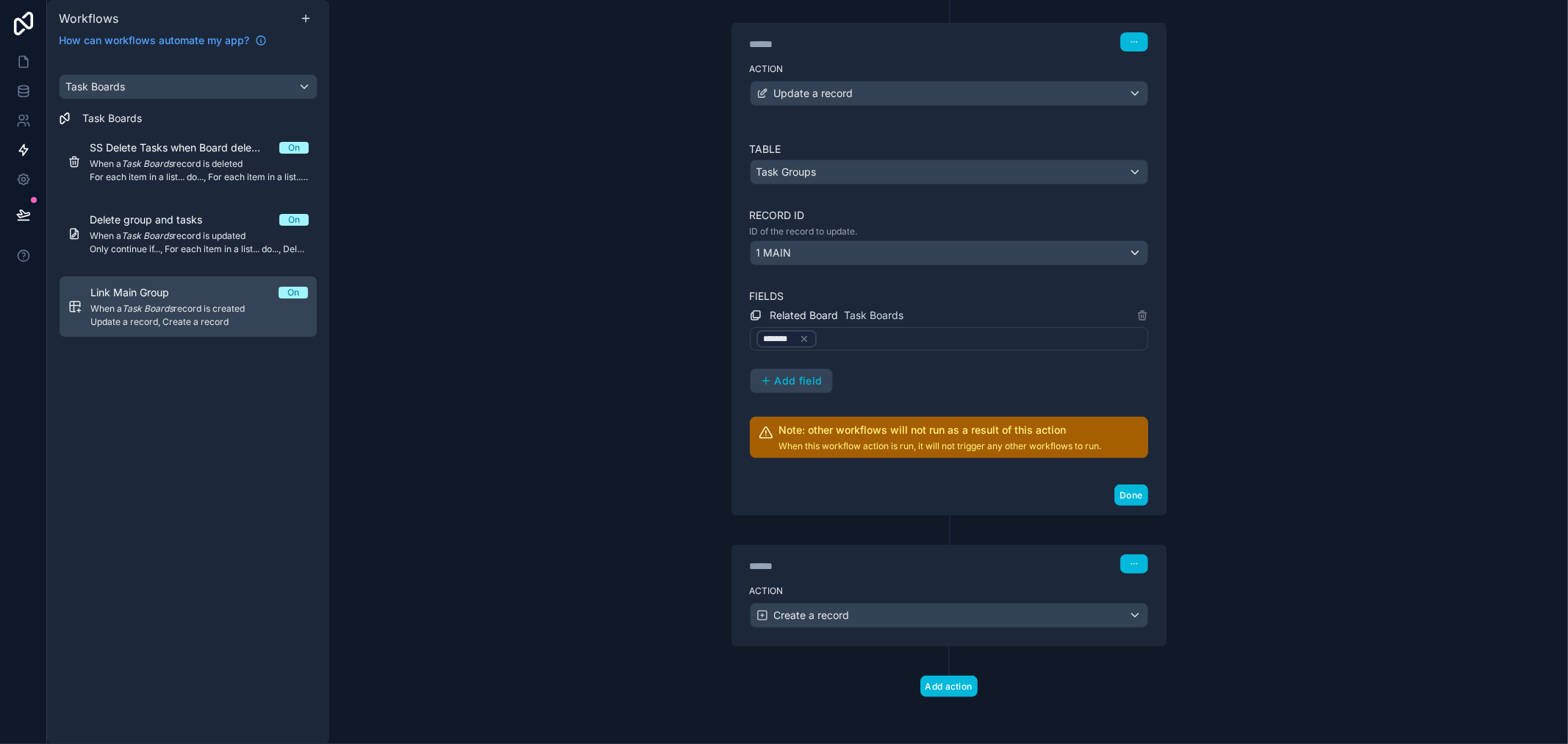
click at [858, 574] on div "****** Step 2" at bounding box center [949, 562] width 434 height 34
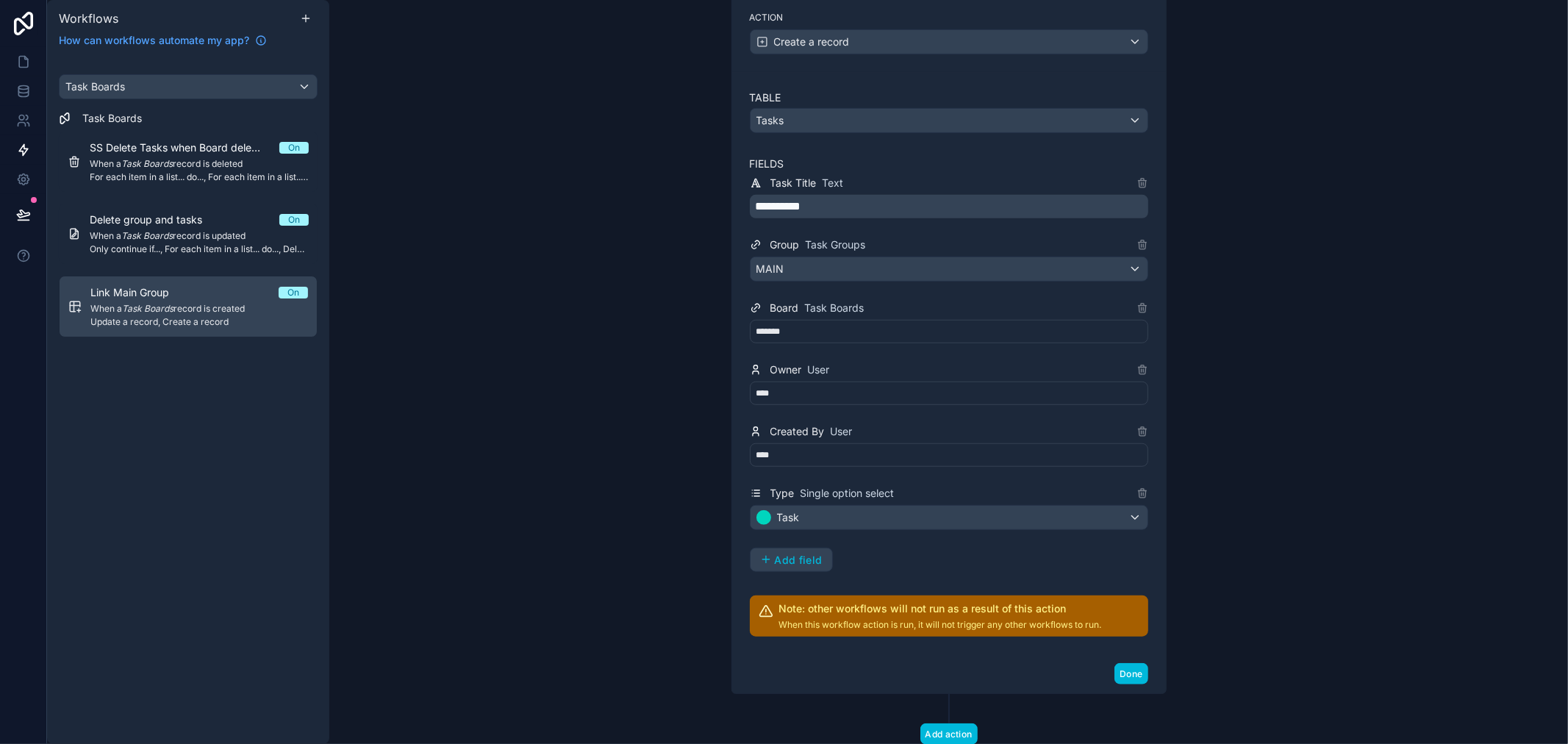
scroll to position [830, 0]
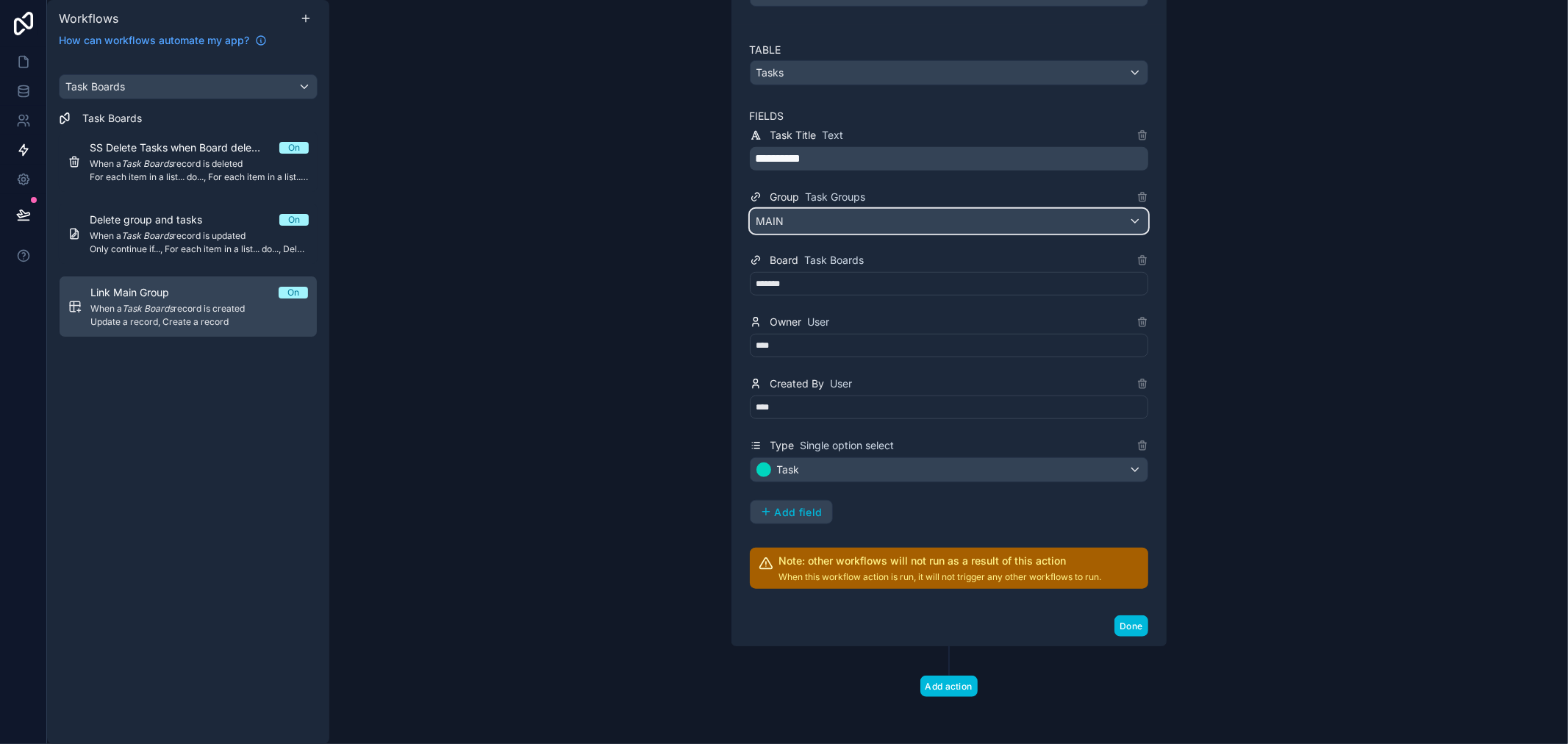
click at [848, 222] on div "MAIN" at bounding box center [949, 222] width 397 height 23
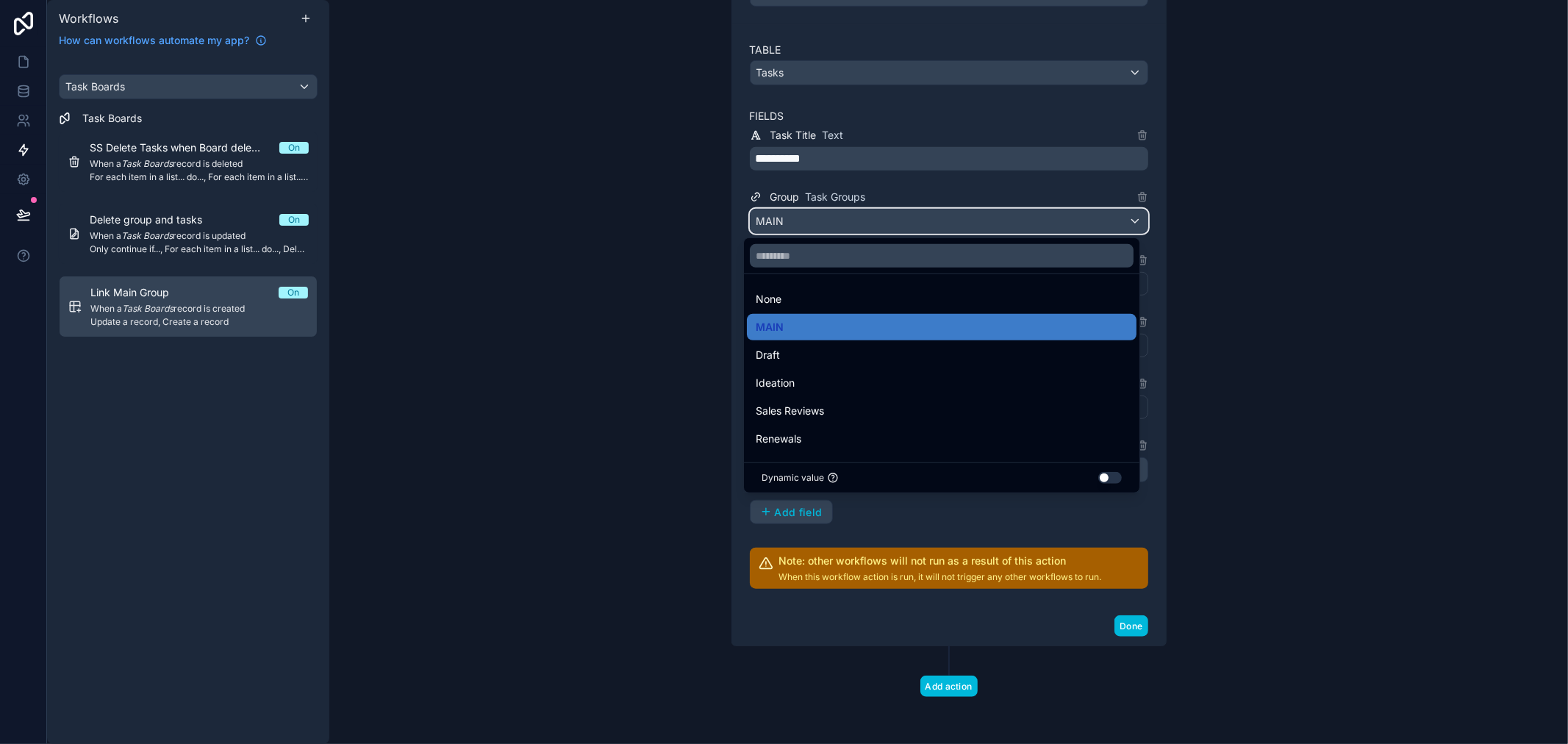
scroll to position [327, 0]
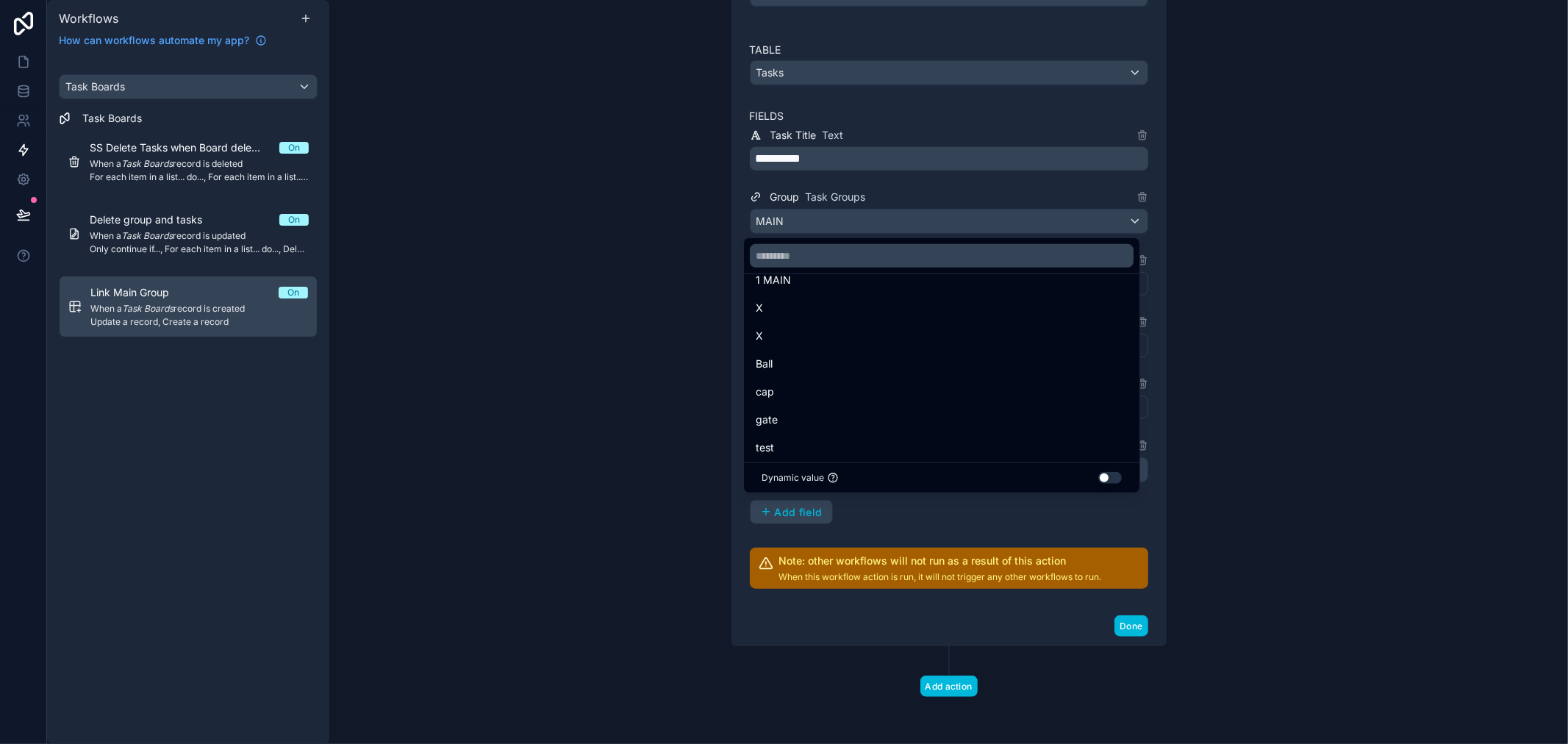
click at [834, 283] on div "1 MAIN" at bounding box center [941, 280] width 372 height 17
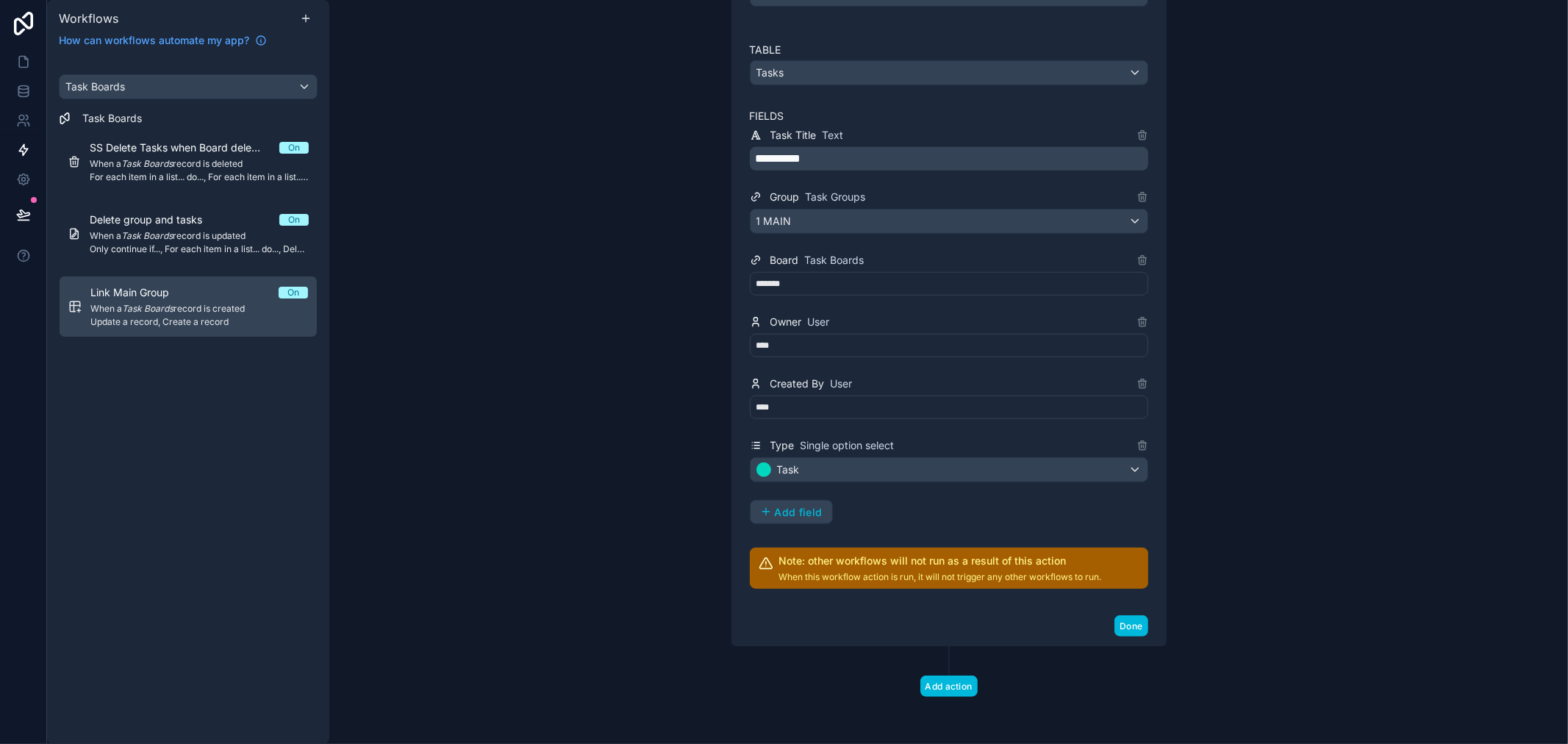
click at [1123, 628] on button "Done" at bounding box center [1131, 627] width 33 height 22
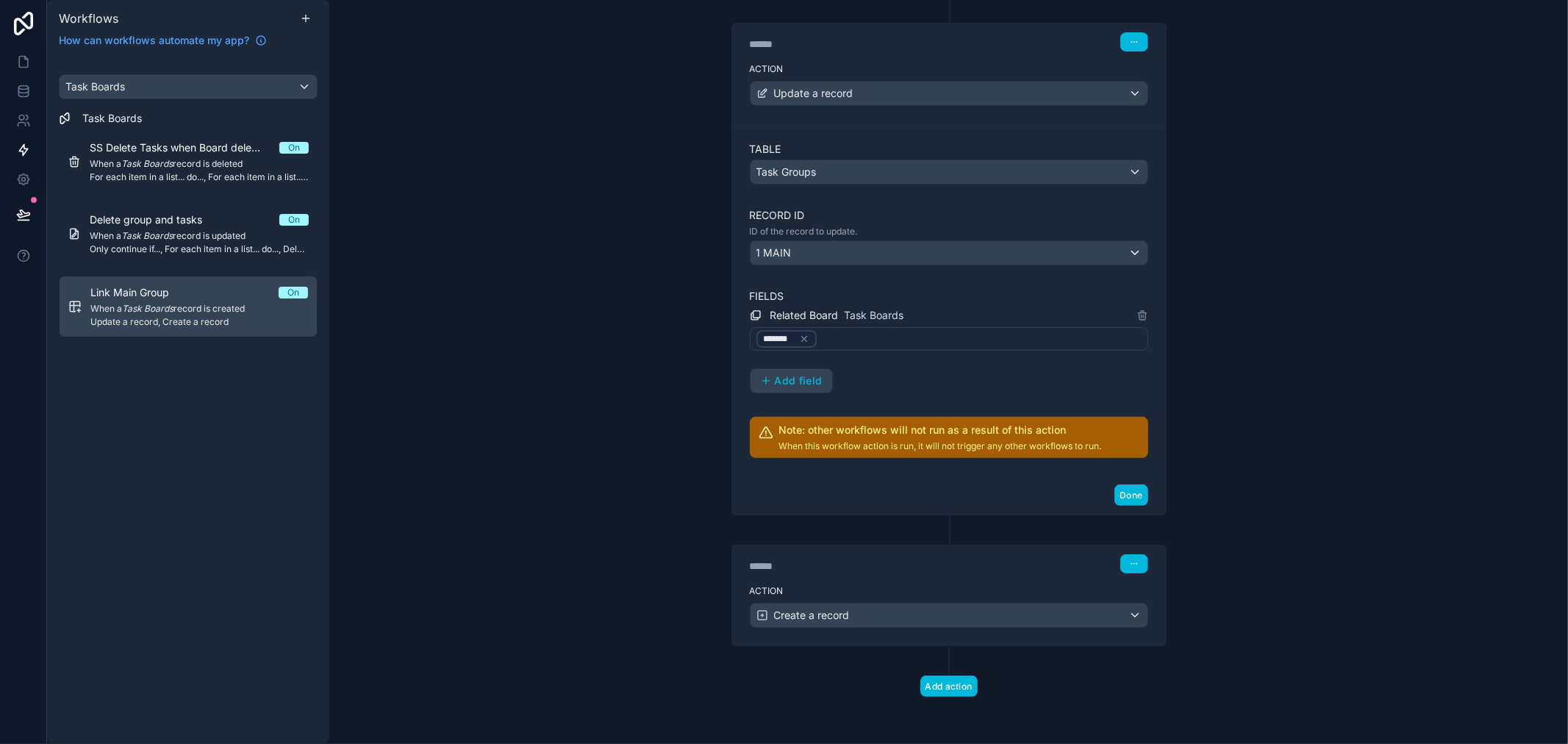
scroll to position [0, 0]
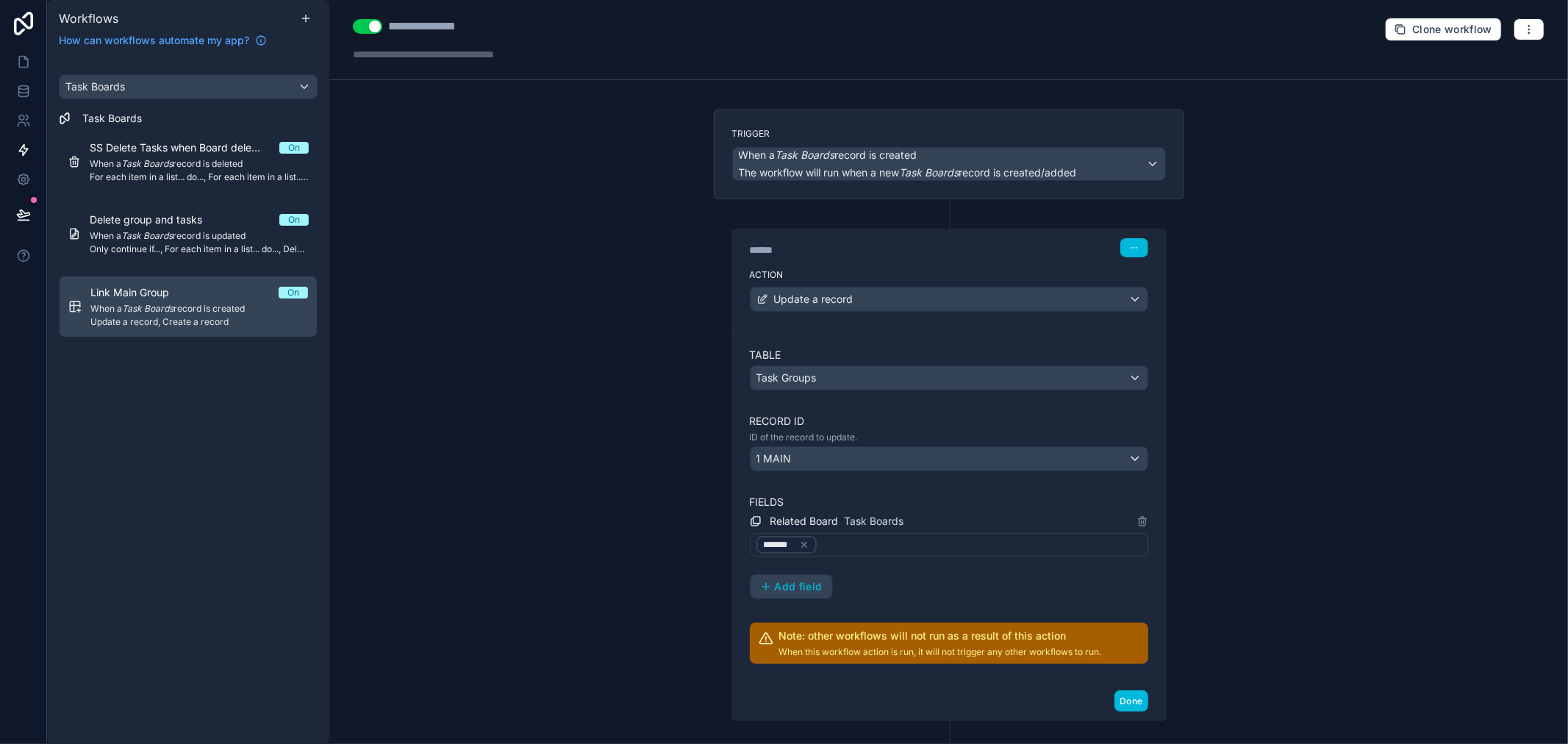
click at [1121, 703] on button "Done" at bounding box center [1131, 702] width 33 height 22
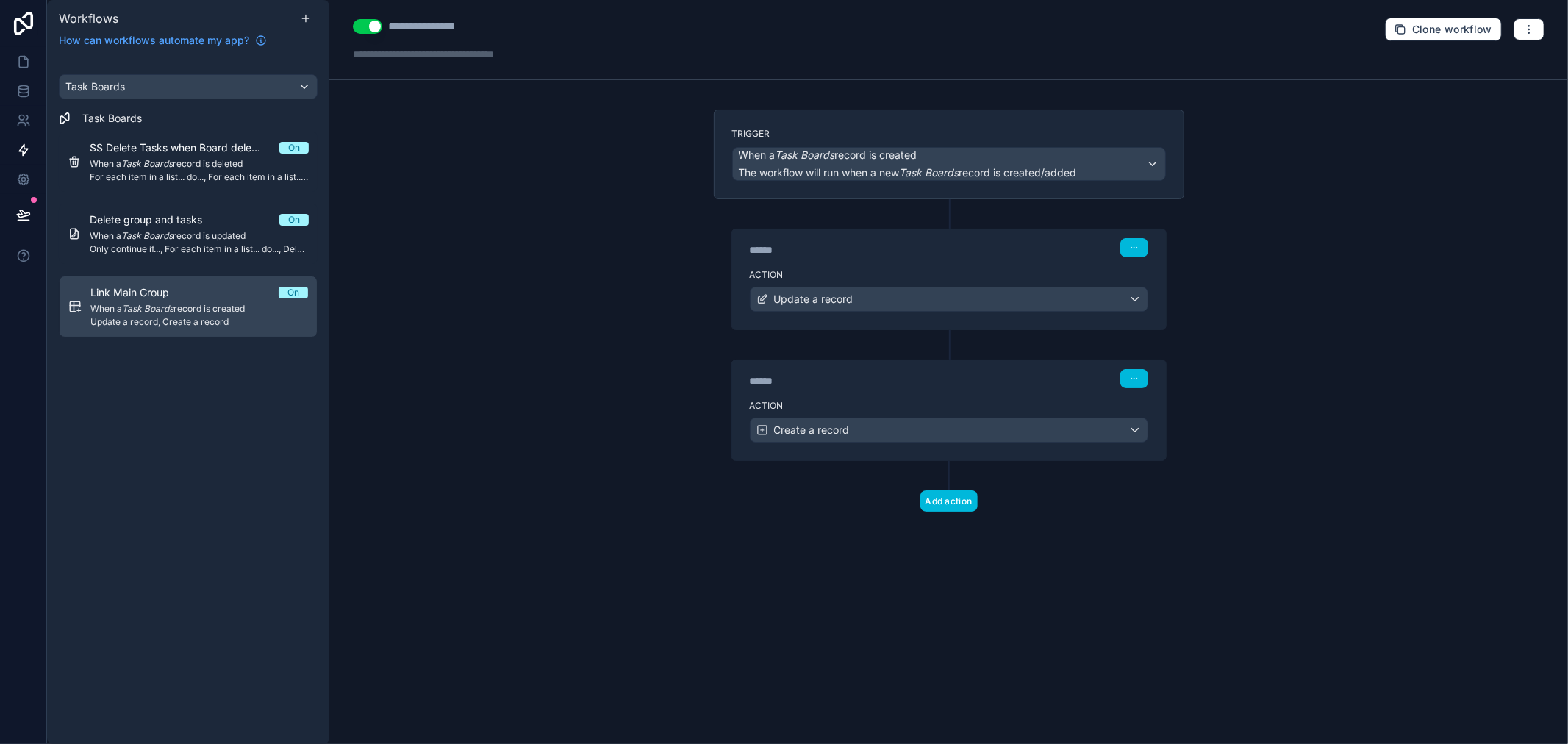
click at [362, 26] on button "Use setting" at bounding box center [367, 27] width 29 height 15
click at [32, 57] on link at bounding box center [23, 61] width 47 height 29
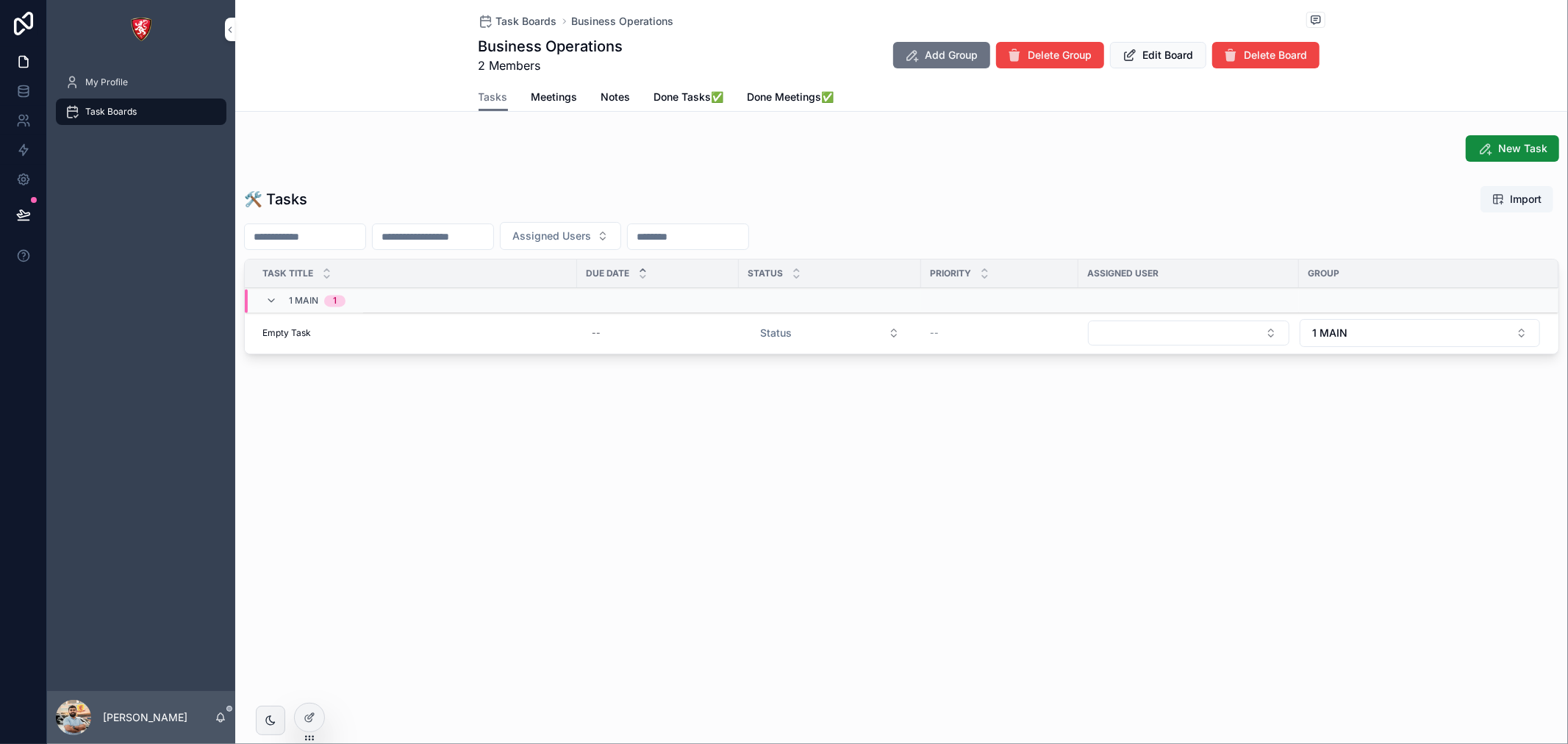
click at [550, 107] on link "Meetings" at bounding box center [555, 98] width 47 height 29
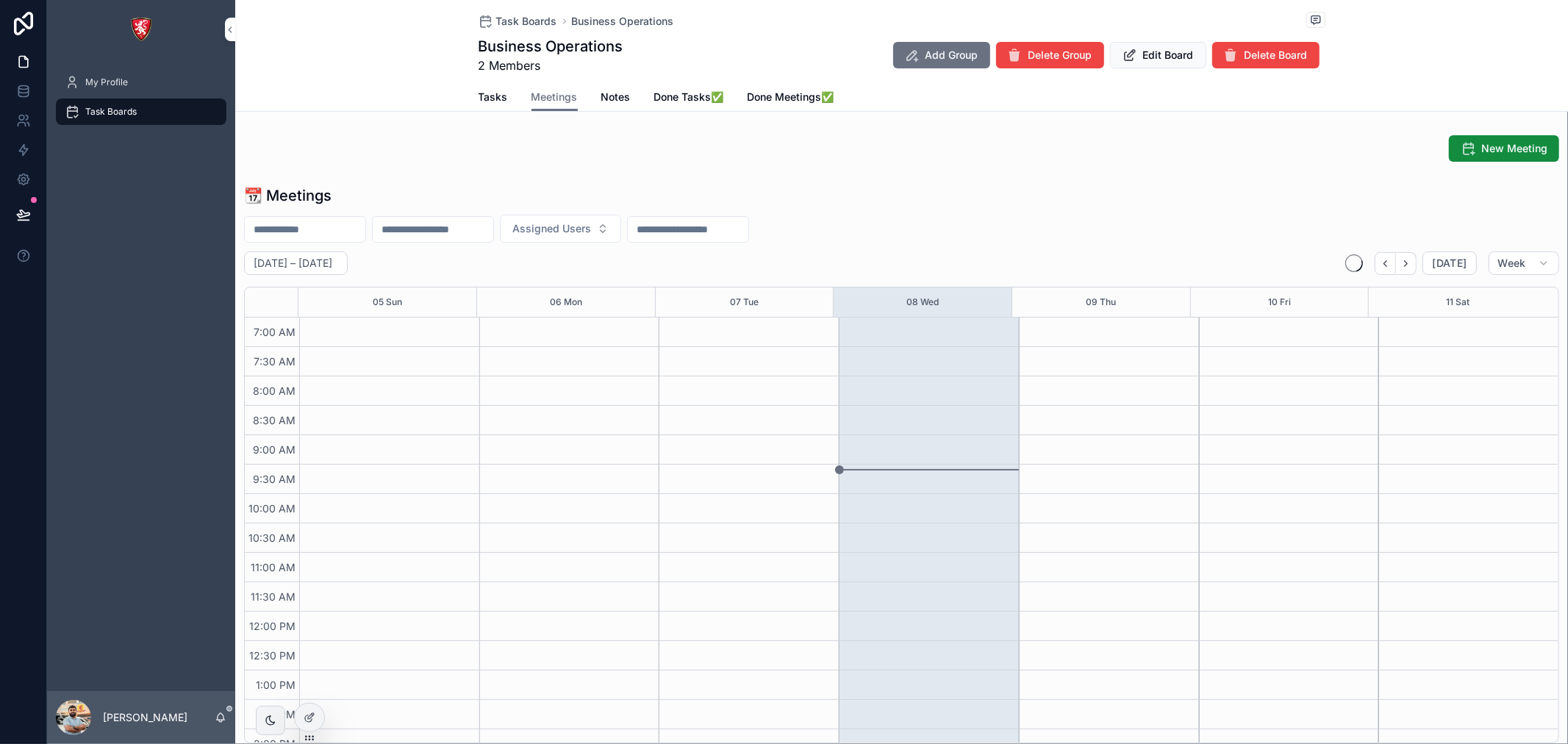
scroll to position [412, 0]
click at [303, 724] on div at bounding box center [309, 718] width 29 height 28
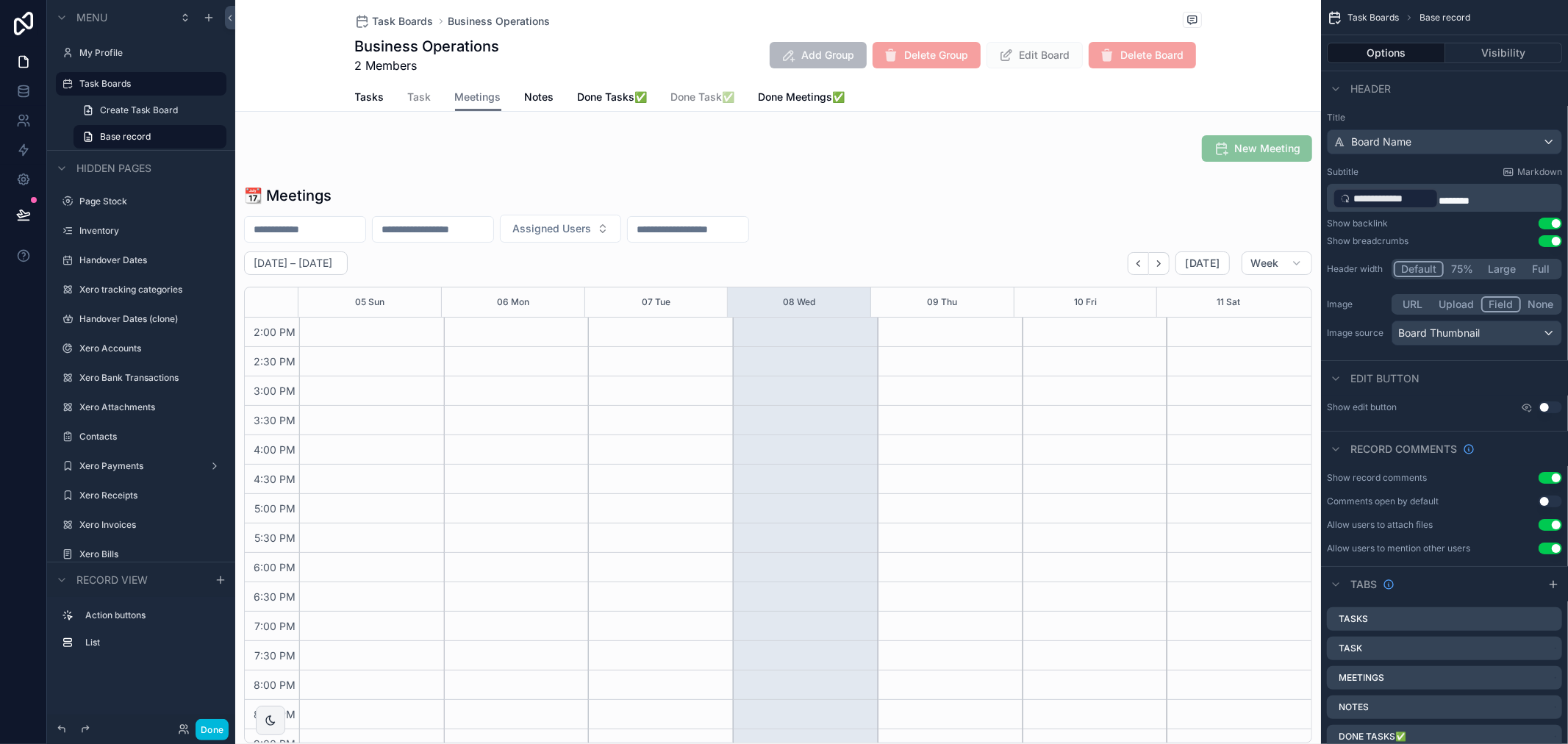
click at [582, 266] on div "scrollable content" at bounding box center [778, 464] width 1086 height 570
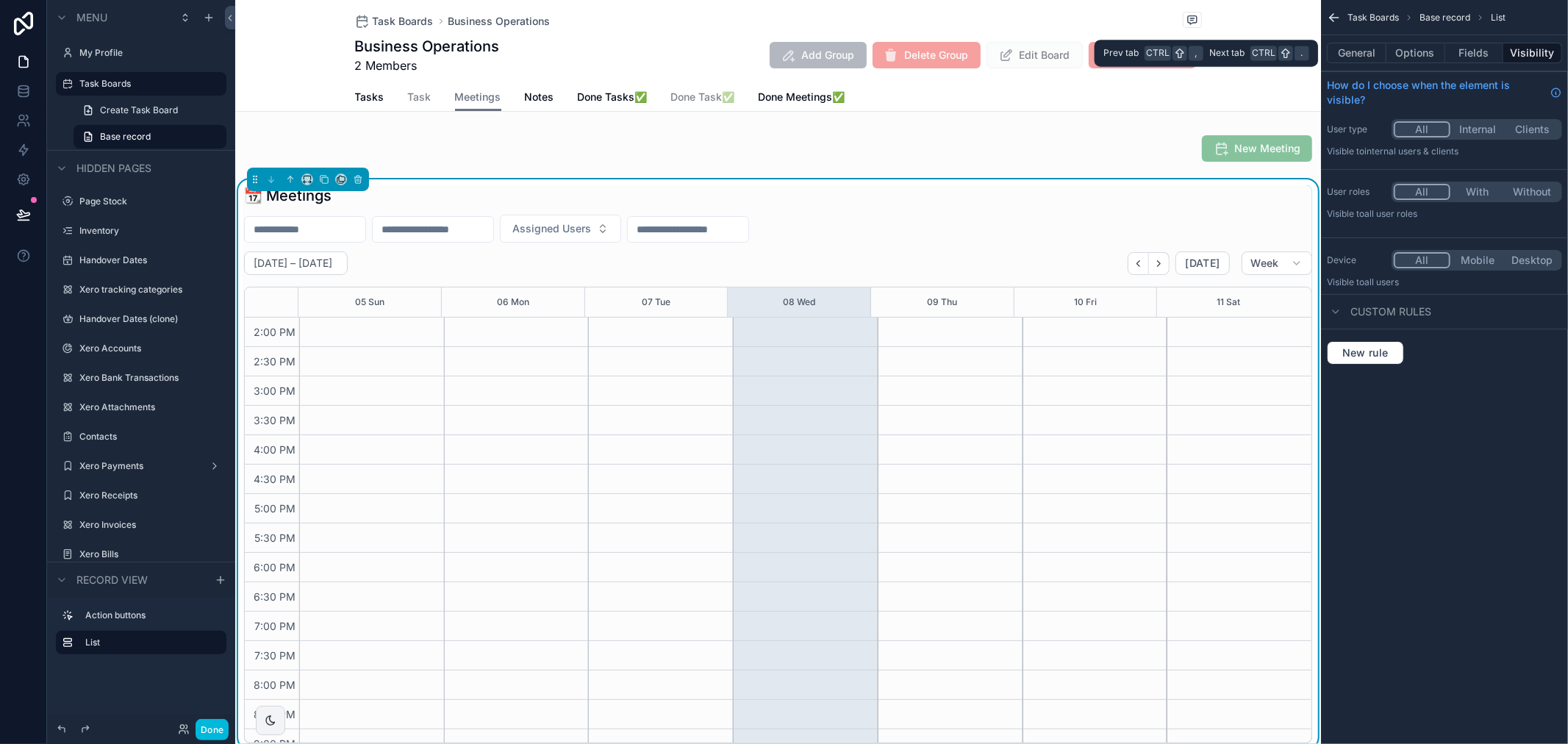
click at [1374, 53] on button "General" at bounding box center [1356, 52] width 59 height 21
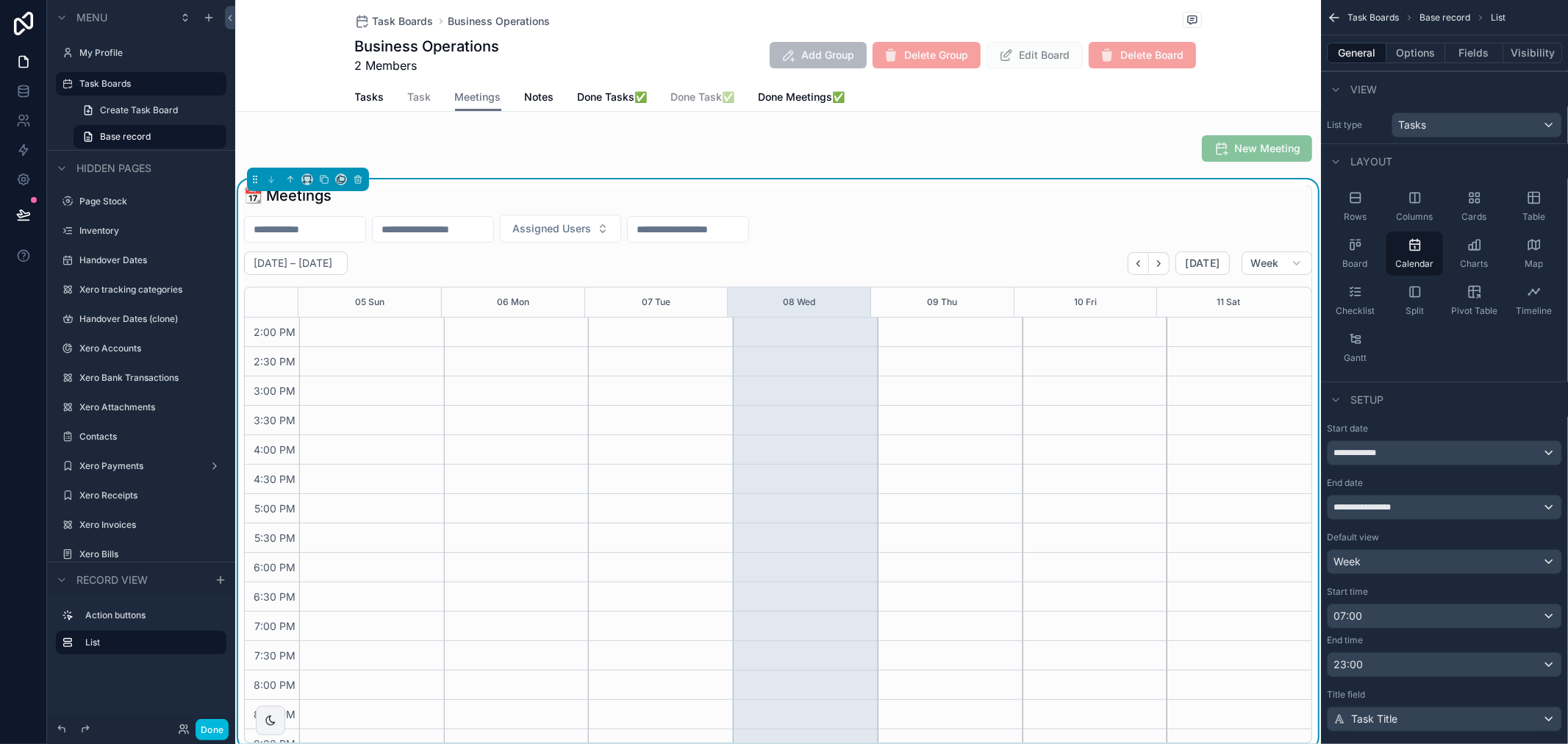
click at [361, 108] on link "Tasks" at bounding box center [369, 98] width 29 height 29
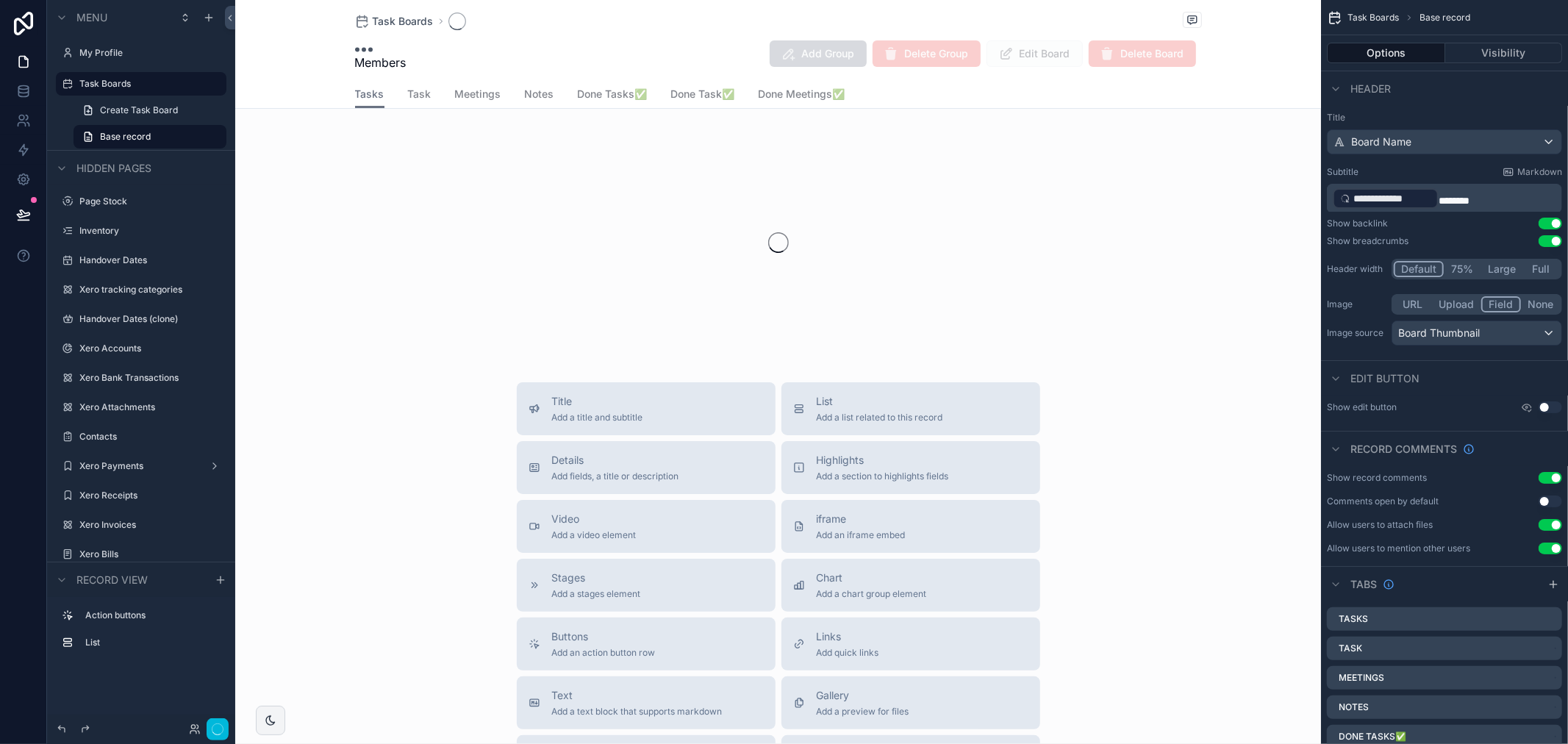
click at [408, 99] on span "Task" at bounding box center [420, 94] width 23 height 15
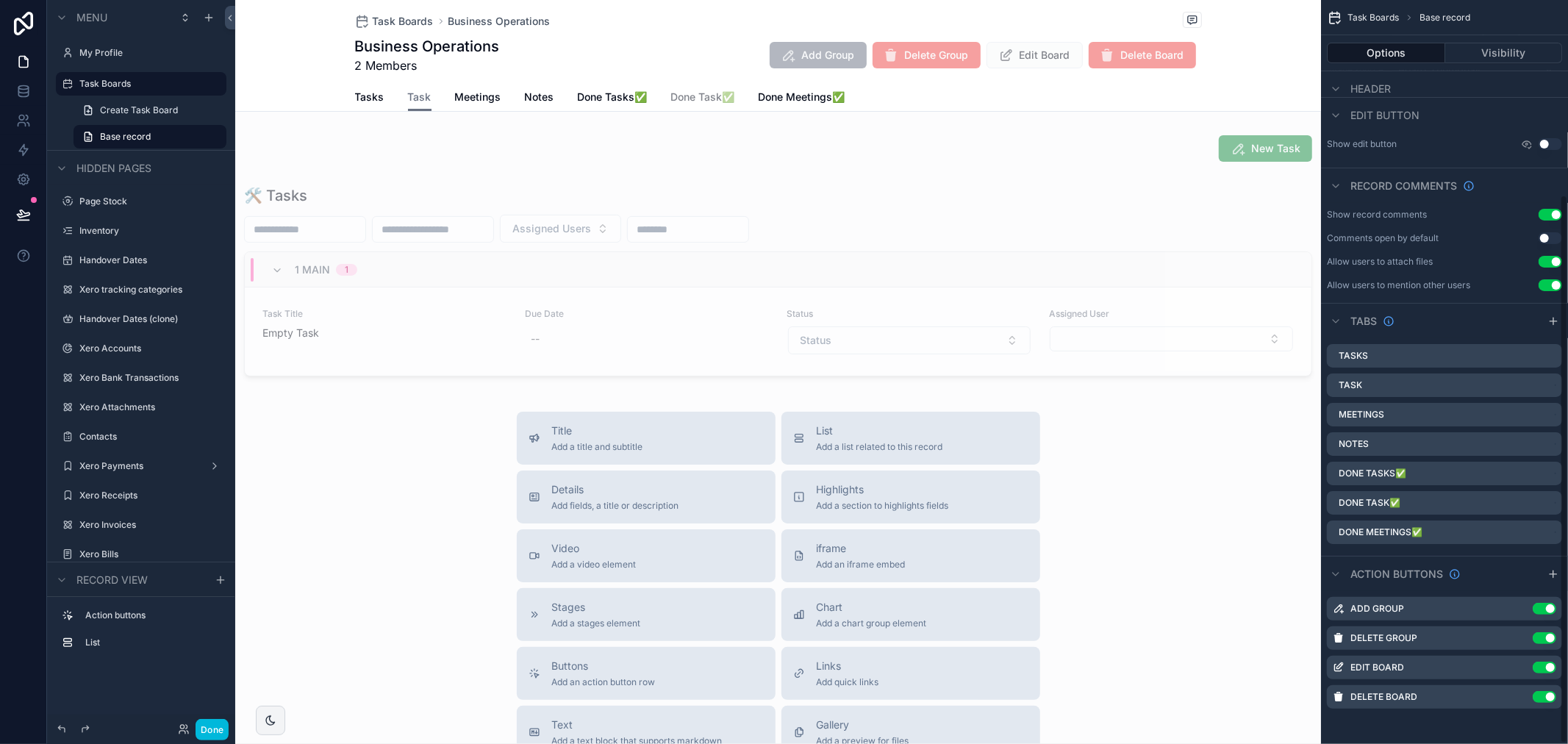
scroll to position [263, 0]
click at [0, 0] on icon "scrollable content" at bounding box center [0, 0] width 0 height 0
click at [1506, 402] on span "Remove tab and contents" at bounding box center [1481, 407] width 124 height 17
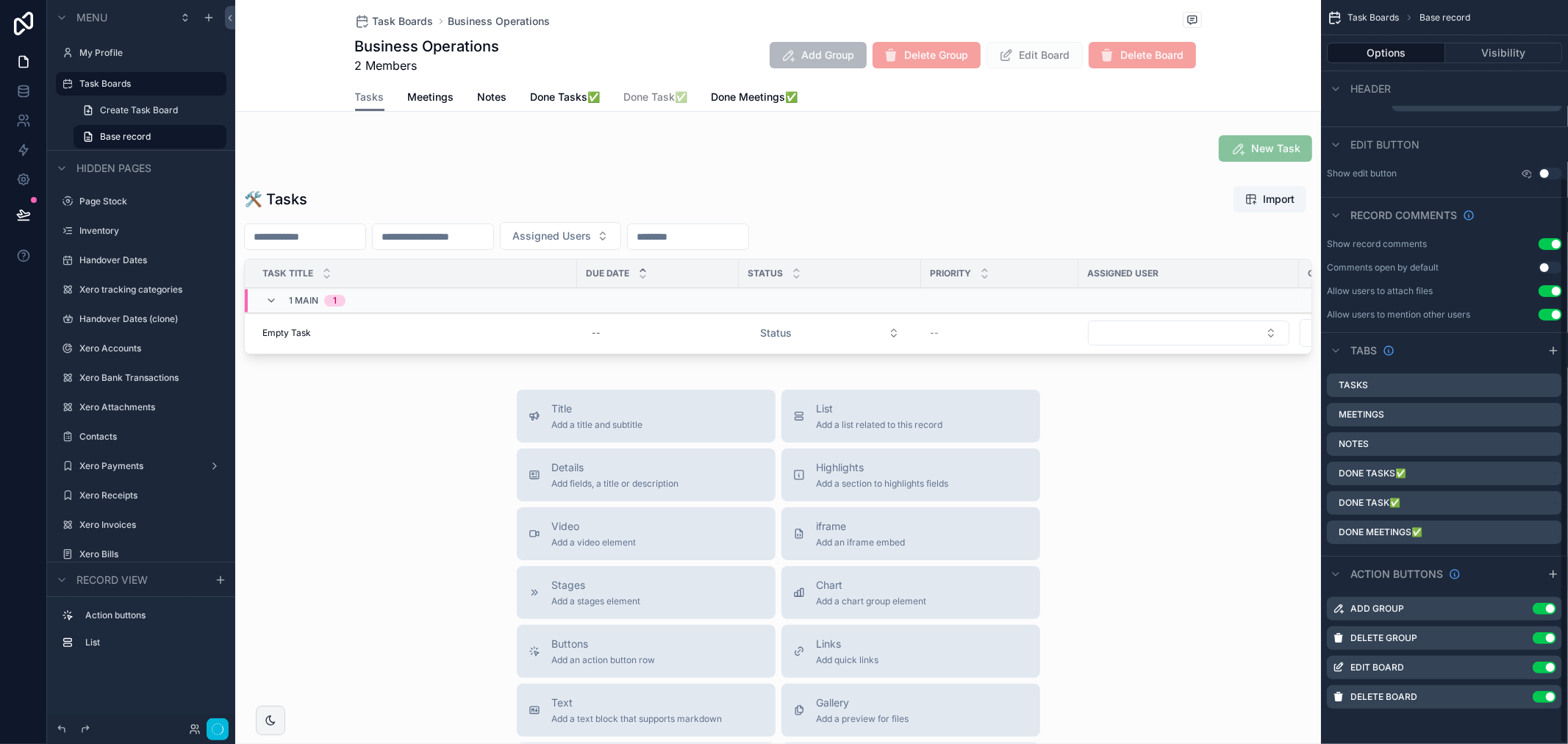
scroll to position [232, 0]
click at [1374, 385] on div "Tasks" at bounding box center [1445, 387] width 235 height 23
click at [0, 0] on icon "scrollable content" at bounding box center [0, 0] width 0 height 0
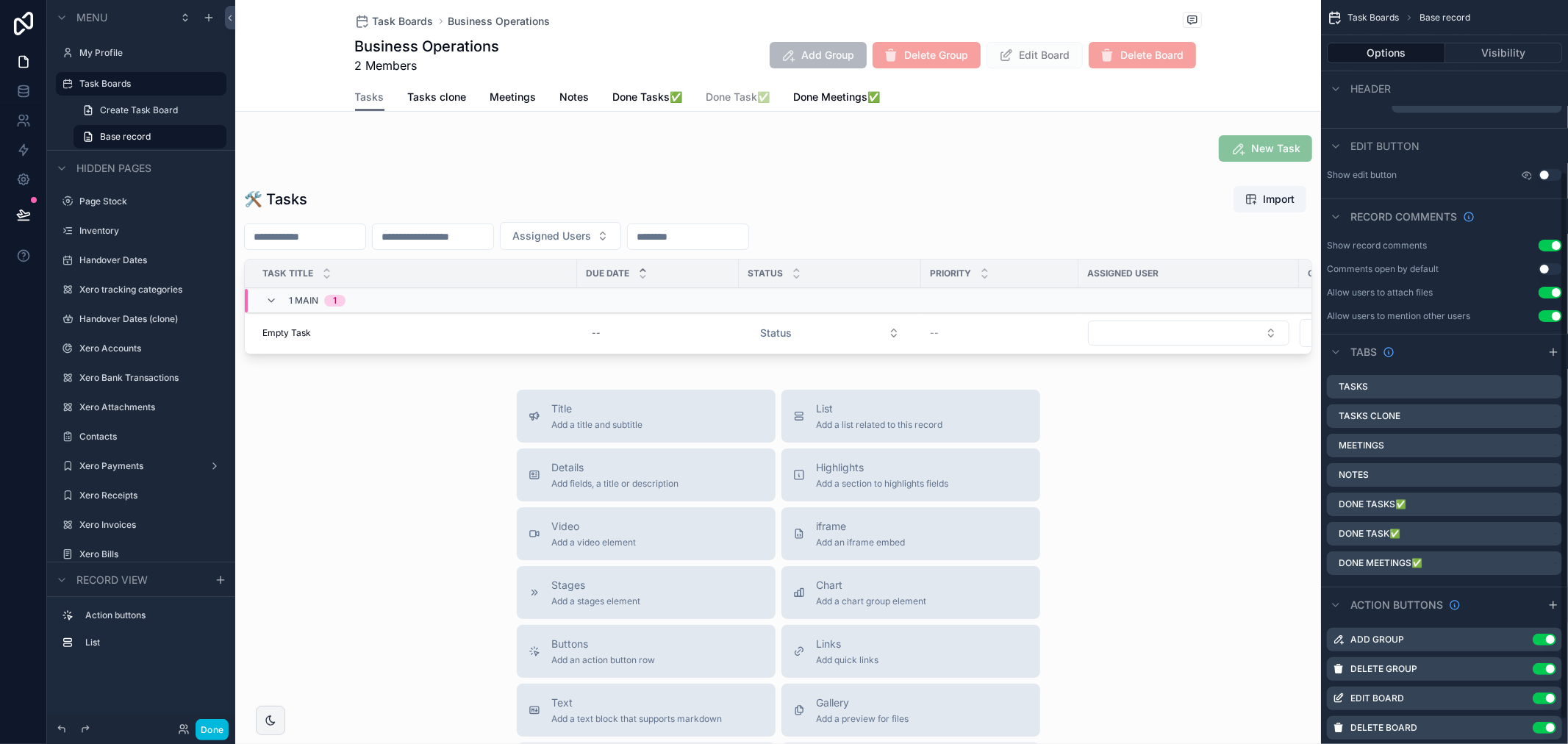
click at [1363, 417] on label "Tasks clone" at bounding box center [1370, 416] width 62 height 12
click at [0, 0] on icon "scrollable content" at bounding box center [0, 0] width 0 height 0
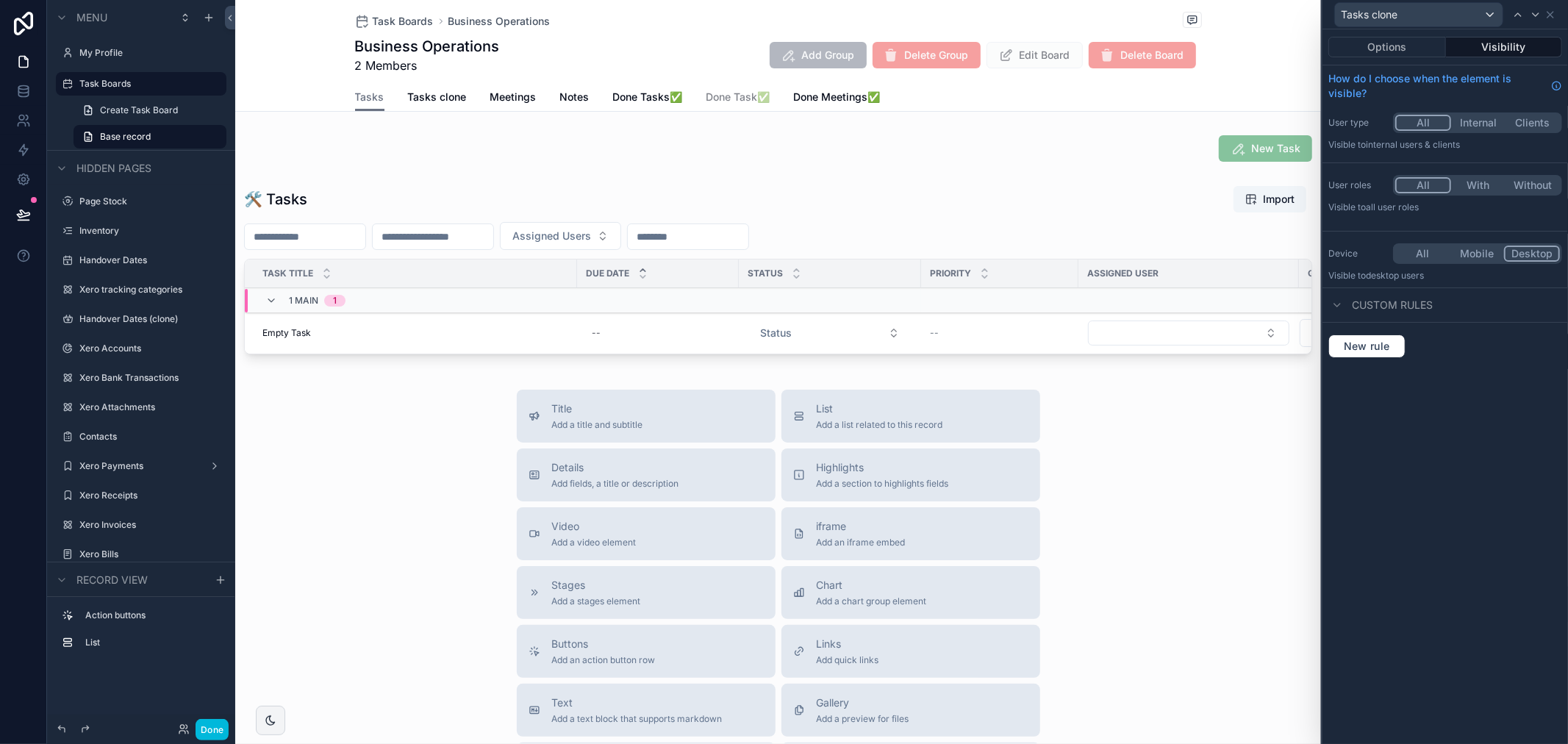
click at [1484, 247] on button "Mobile" at bounding box center [1476, 253] width 54 height 16
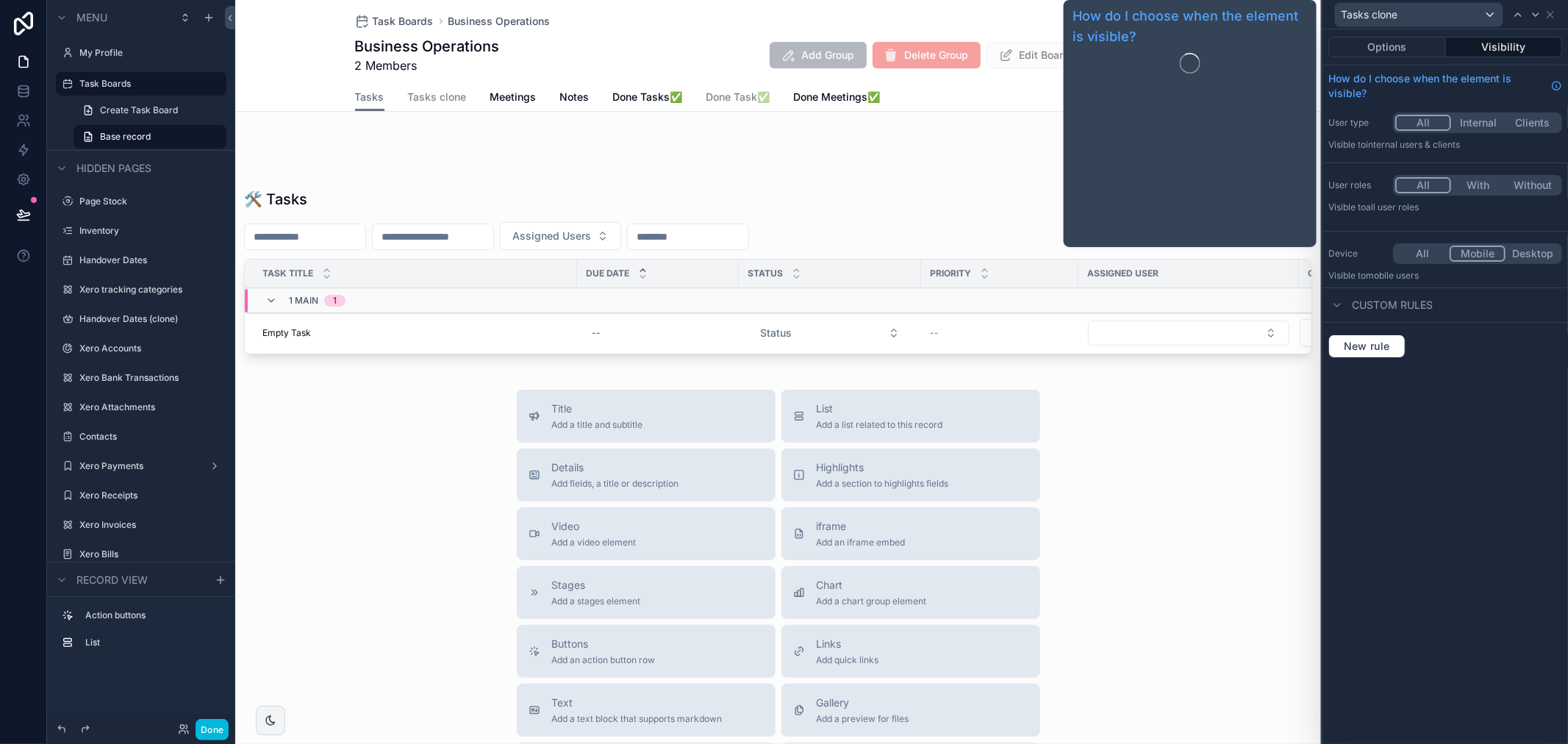
click at [1403, 49] on button "Options" at bounding box center [1387, 47] width 117 height 21
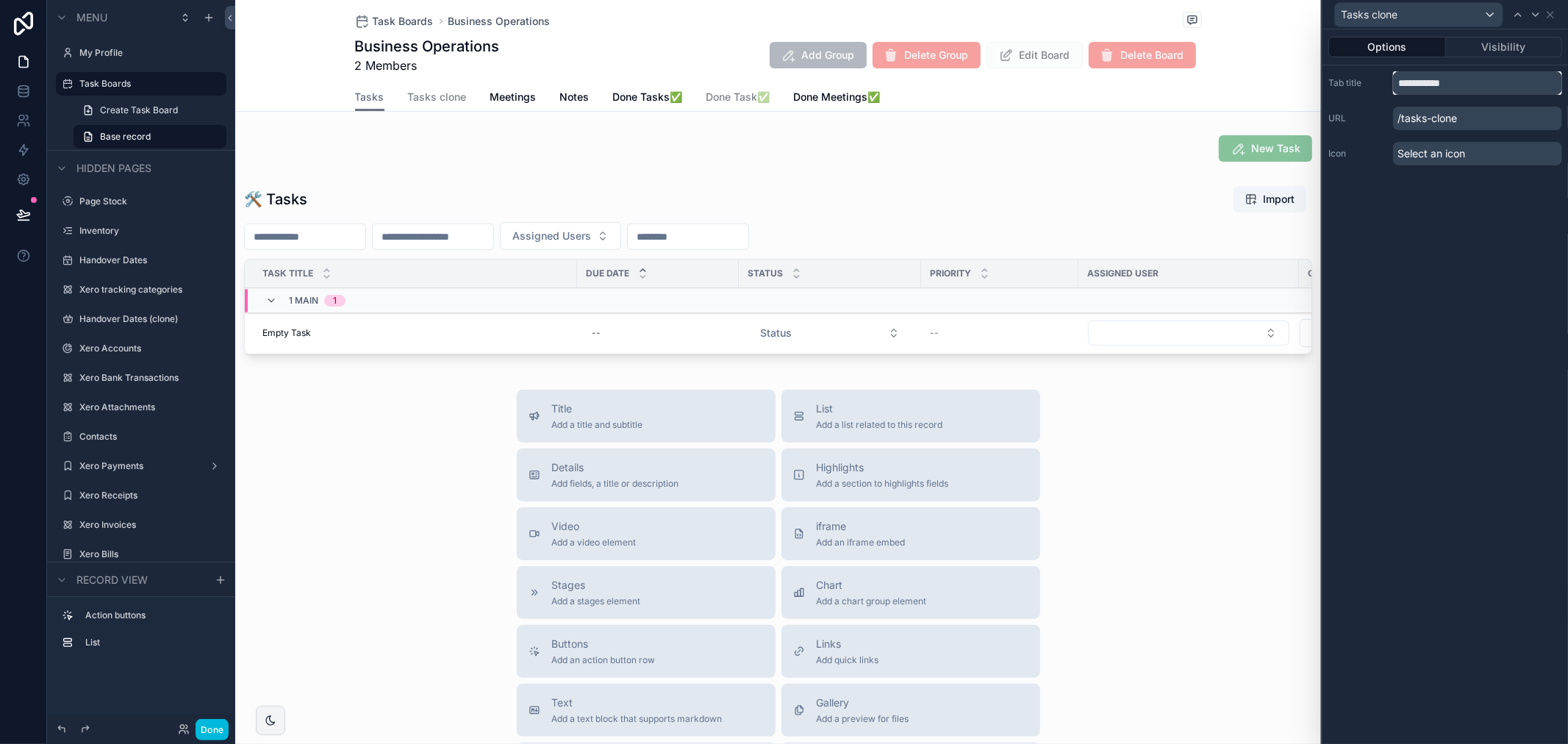
click at [1426, 78] on input "**********" at bounding box center [1477, 83] width 169 height 23
drag, startPoint x: 1469, startPoint y: 84, endPoint x: 1507, endPoint y: 84, distance: 38.0
click at [1506, 84] on input "**********" at bounding box center [1477, 83] width 169 height 23
type input "****"
drag, startPoint x: 1476, startPoint y: 222, endPoint x: 1476, endPoint y: 282, distance: 60.0
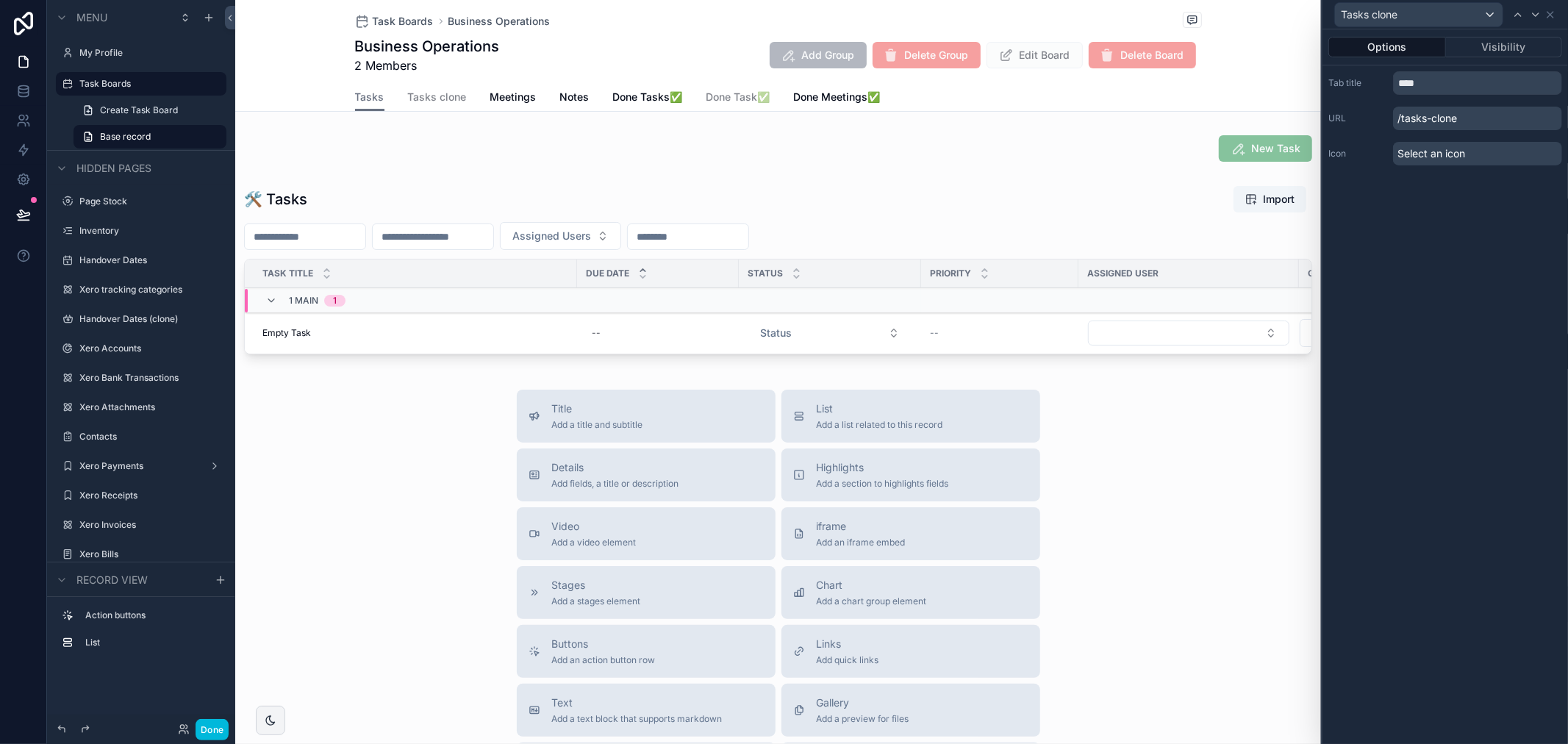
click at [1476, 282] on div "Options Visibility Tab title **** URL /tasks-clone Icon Select an icon" at bounding box center [1446, 387] width 246 height 715
click at [1547, 18] on icon at bounding box center [1551, 15] width 12 height 12
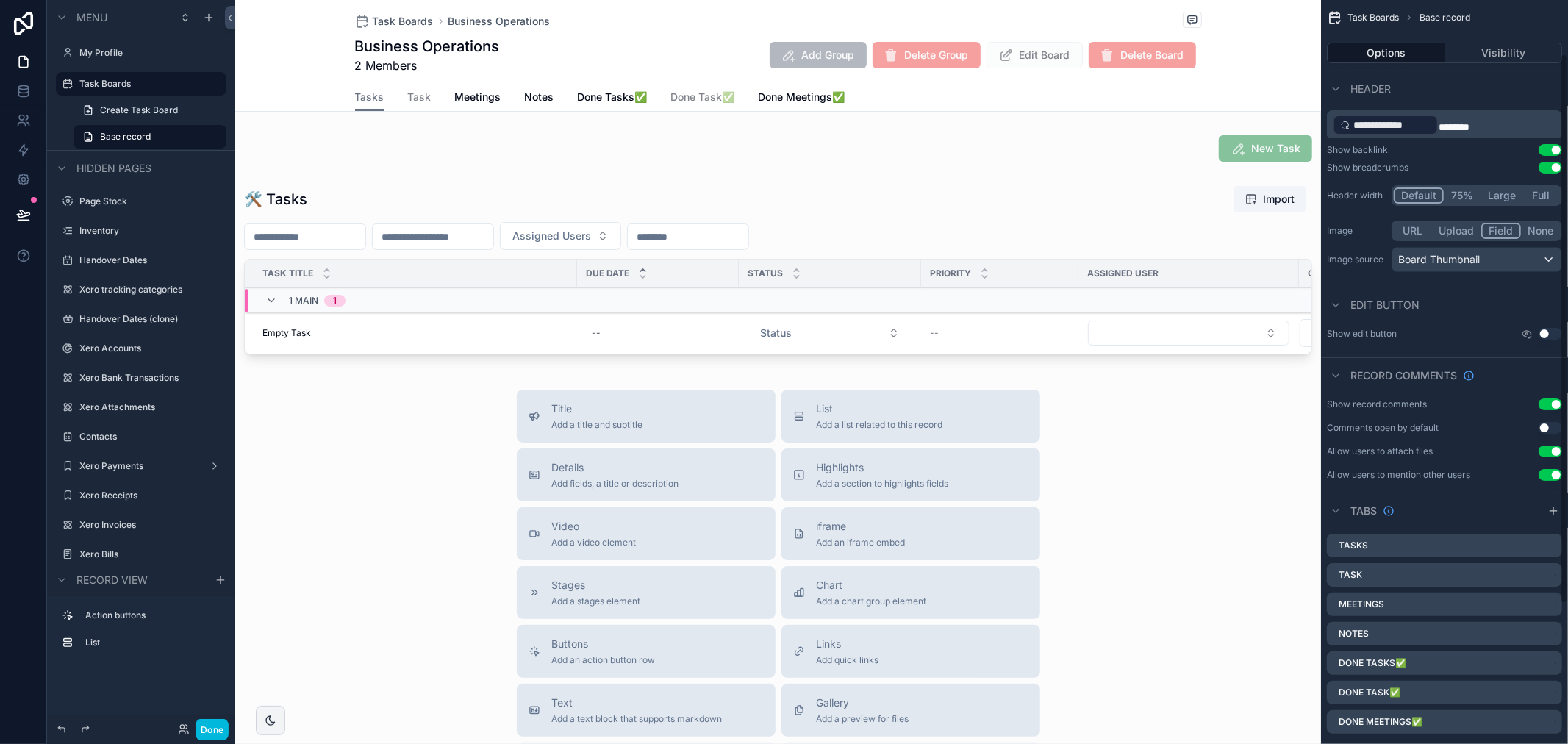
scroll to position [0, 0]
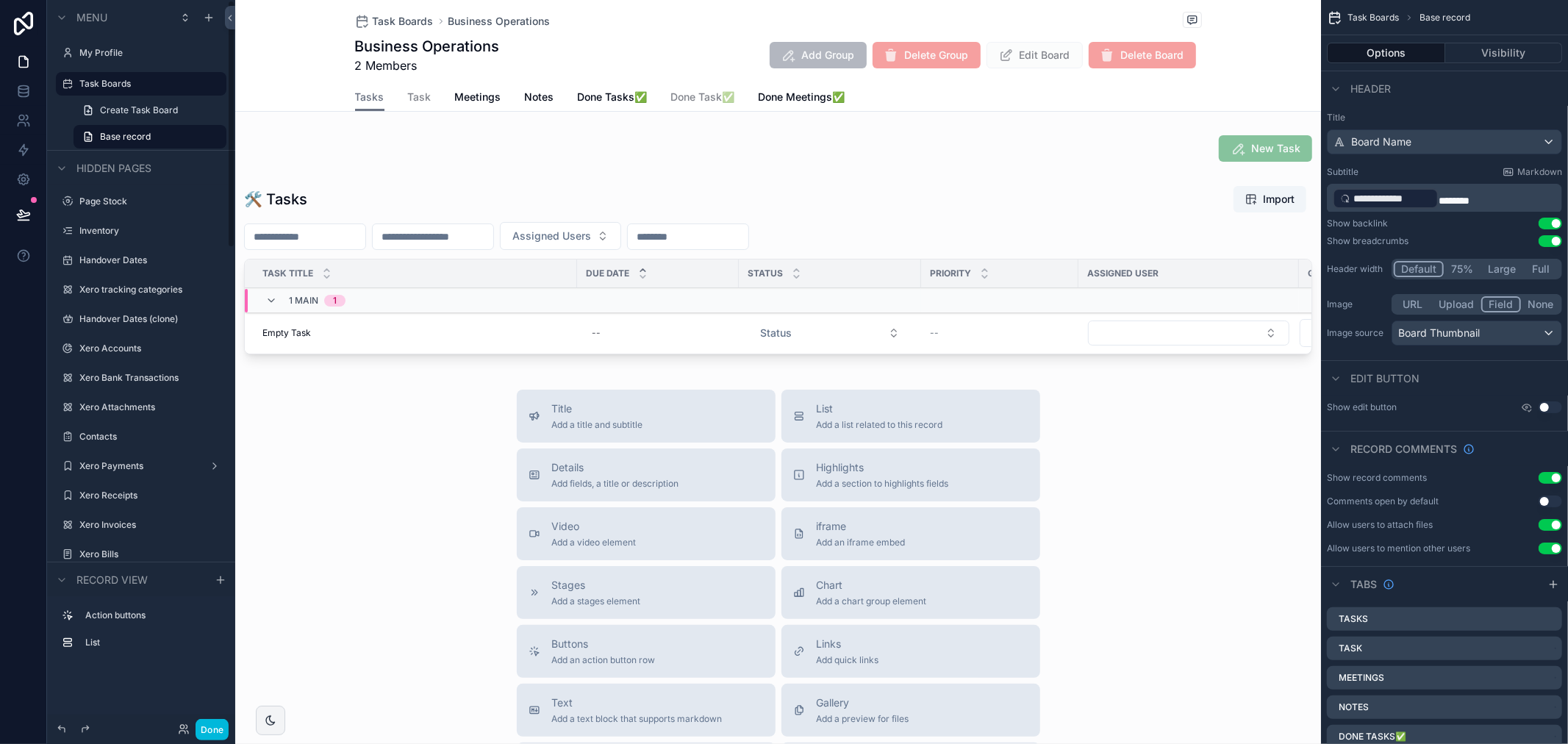
click at [408, 102] on span "Task" at bounding box center [420, 97] width 23 height 15
click at [509, 232] on div "scrollable content" at bounding box center [778, 272] width 1086 height 187
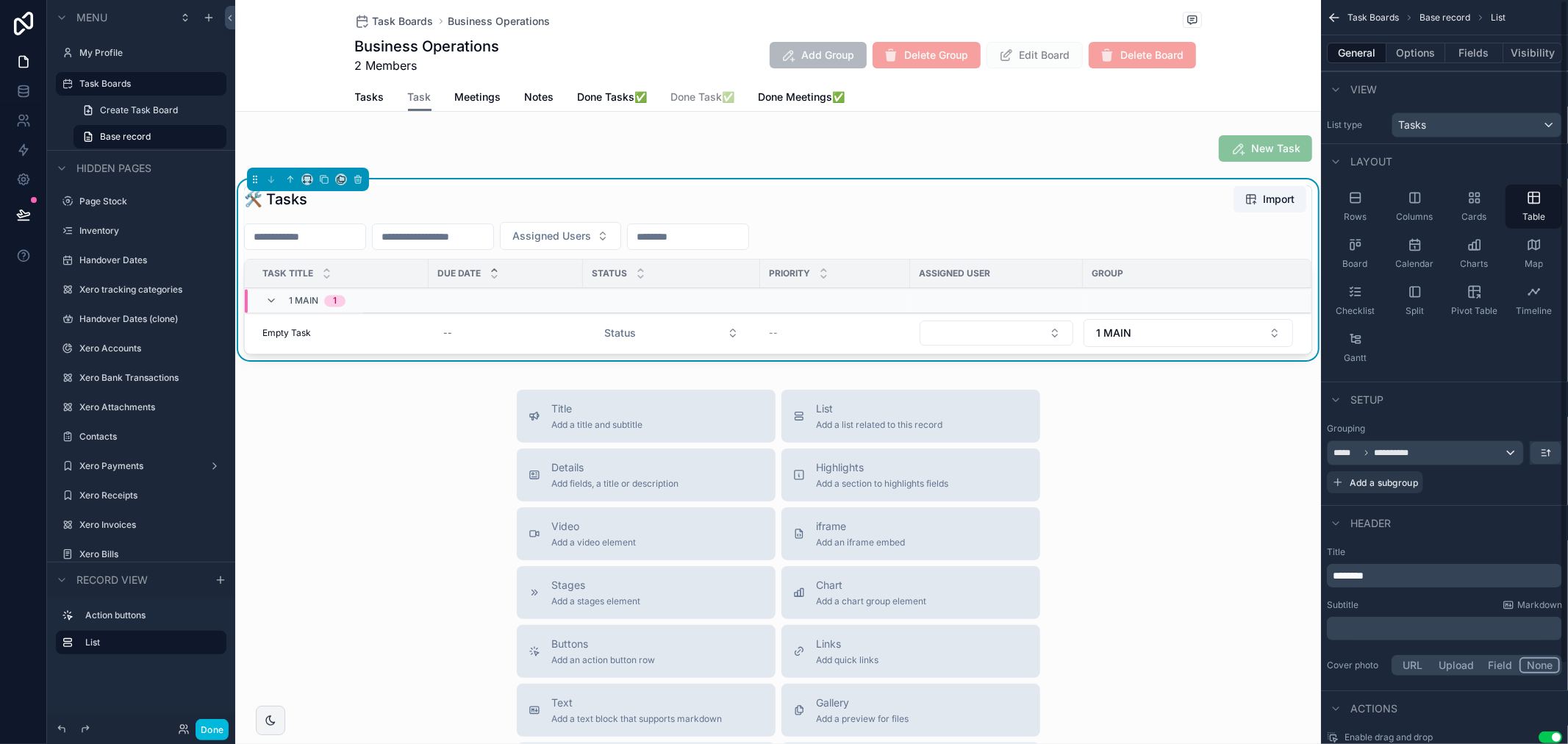
click at [1371, 216] on div "Rows" at bounding box center [1356, 207] width 57 height 44
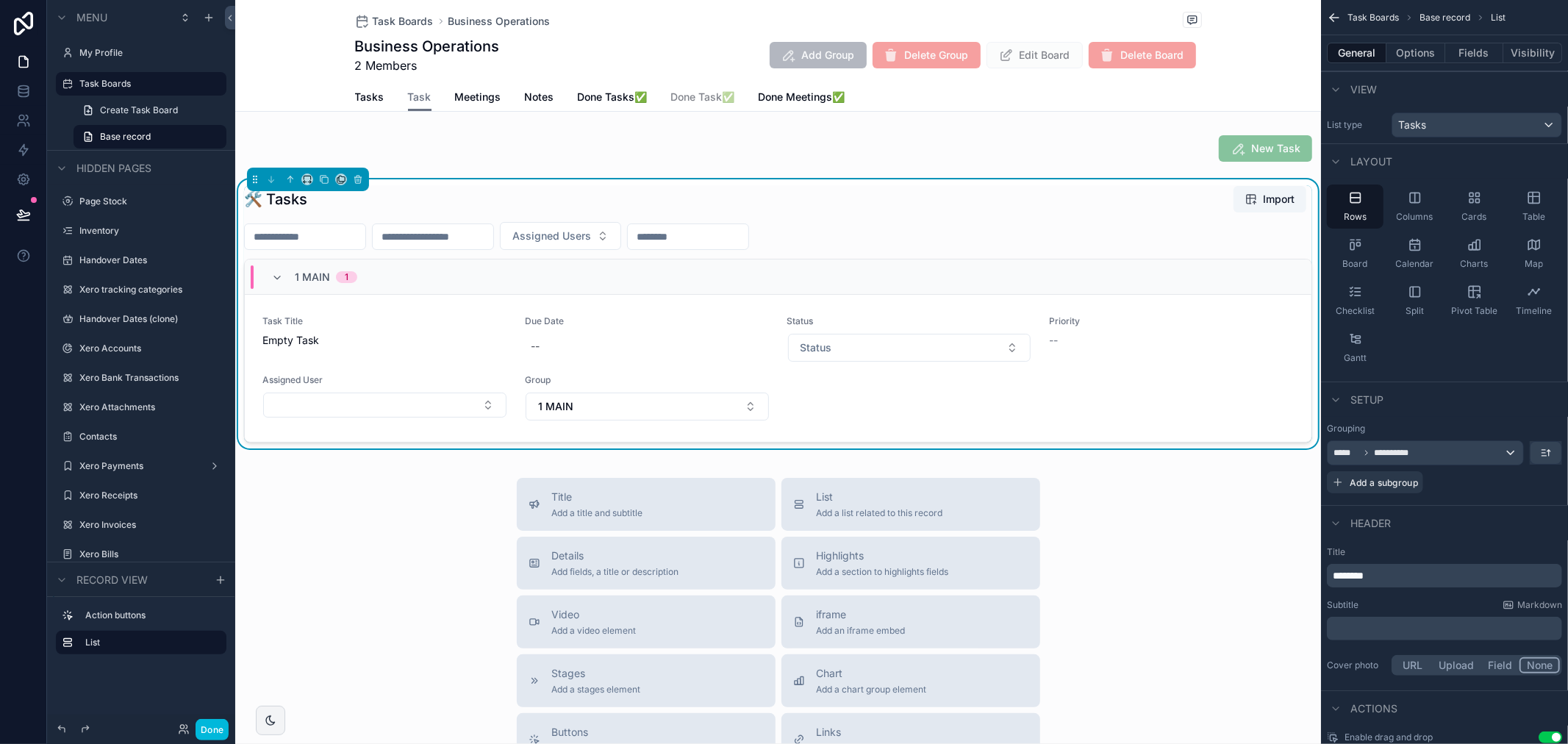
click at [466, 97] on span "Meetings" at bounding box center [478, 97] width 47 height 15
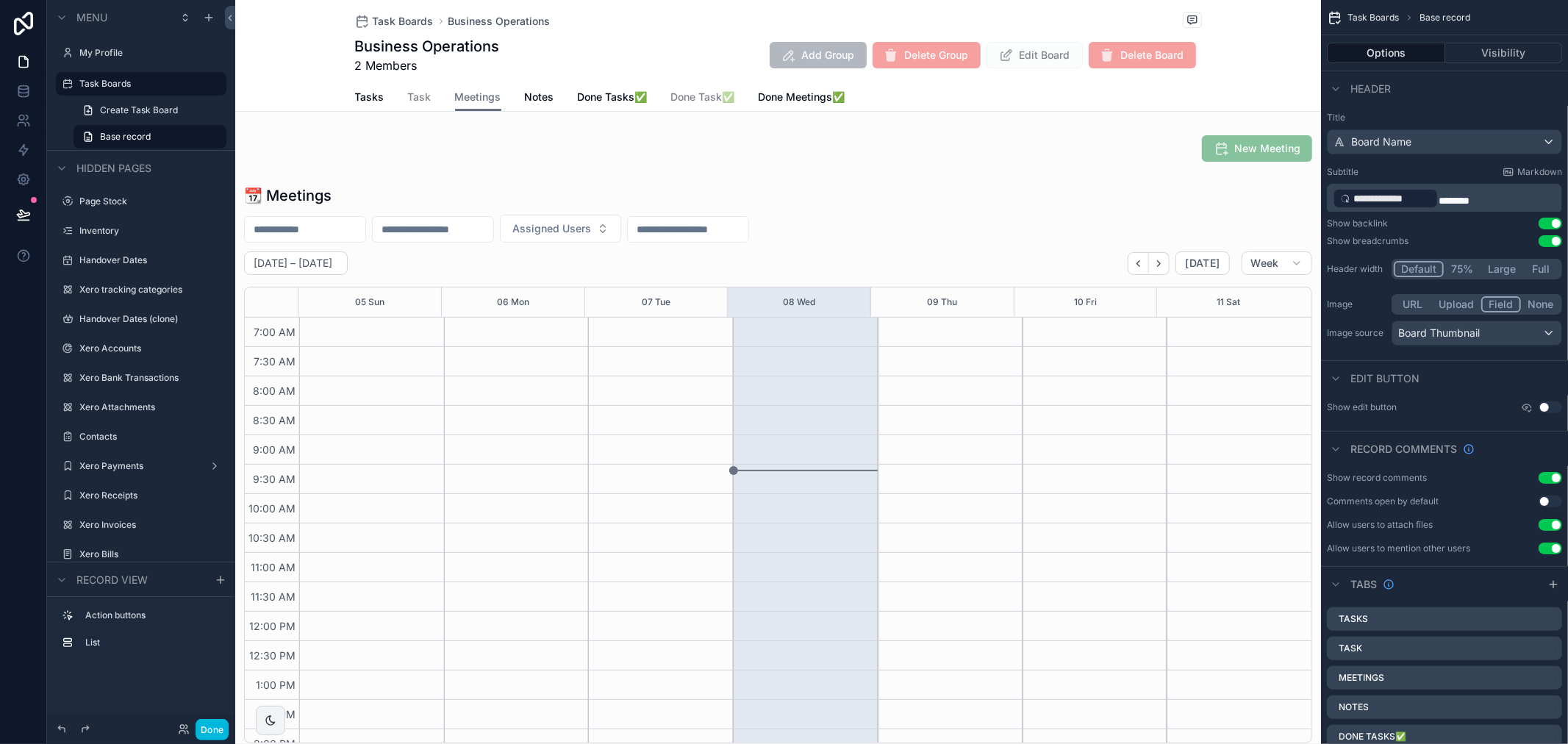
scroll to position [412, 0]
click at [625, 242] on div "scrollable content" at bounding box center [778, 464] width 1086 height 570
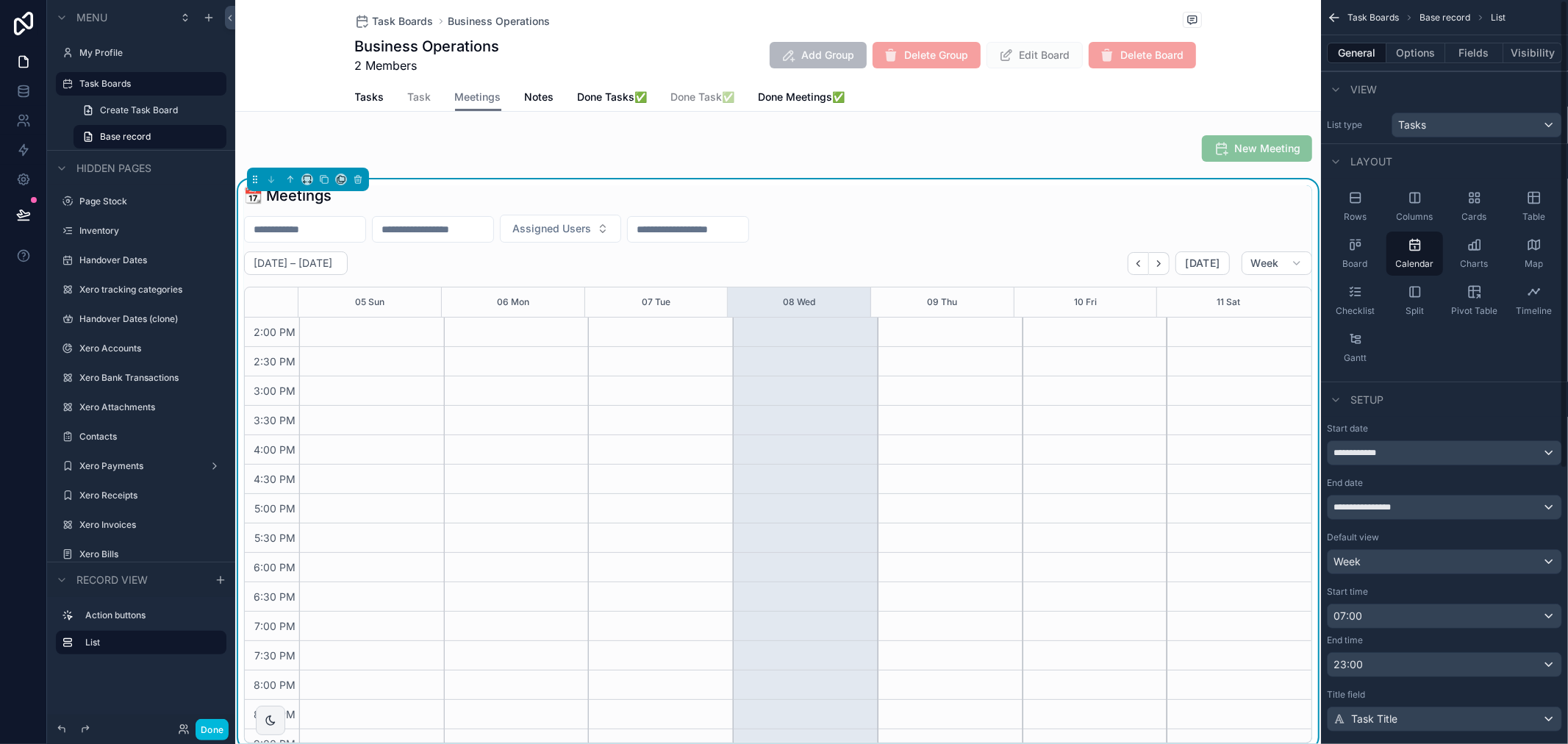
click at [1405, 37] on div "General Options Fields Visibility" at bounding box center [1445, 52] width 247 height 35
click at [1406, 41] on div "General Options Fields Visibility" at bounding box center [1445, 52] width 247 height 35
click at [1406, 44] on button "Options" at bounding box center [1416, 52] width 59 height 21
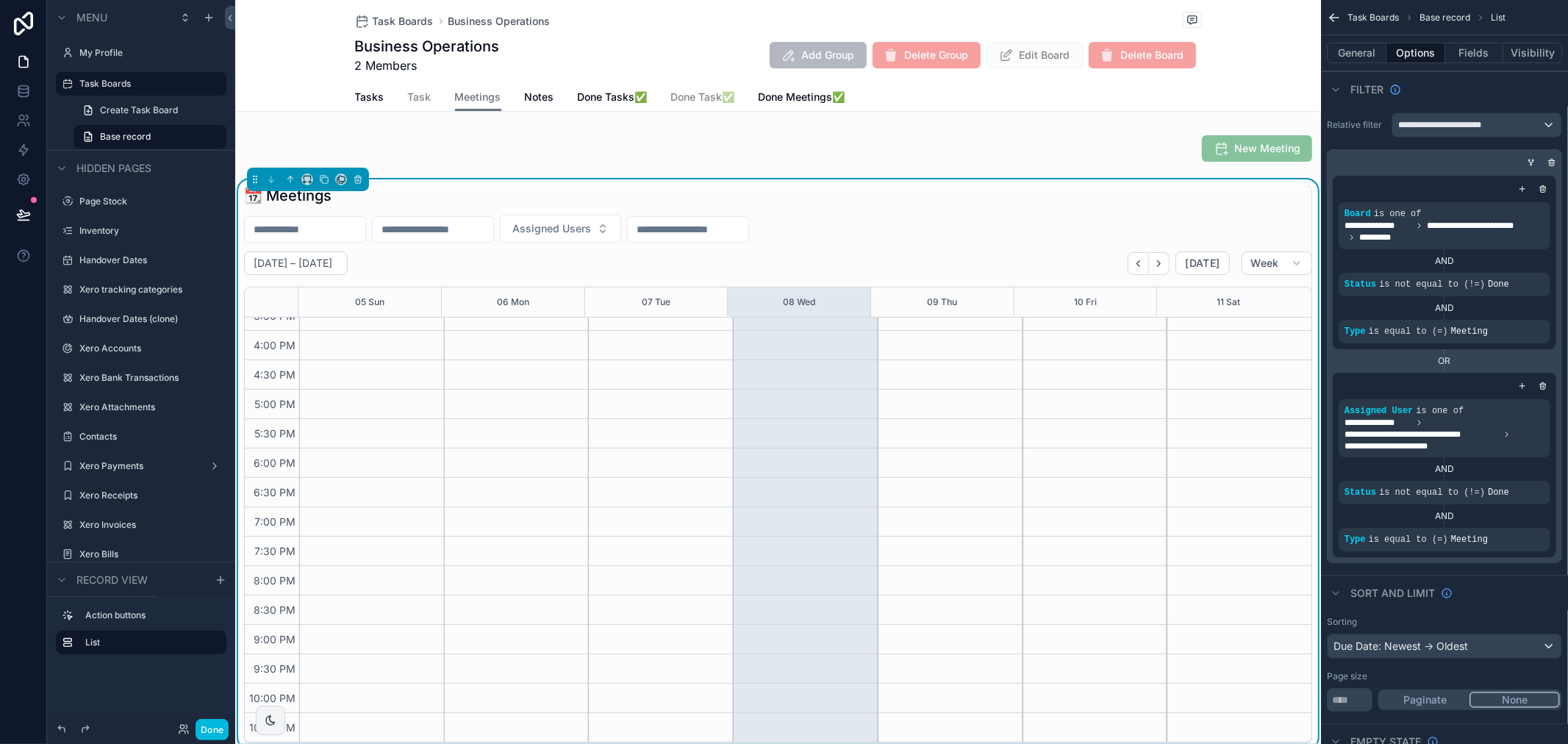
scroll to position [0, 0]
click at [210, 721] on button "Done" at bounding box center [212, 730] width 33 height 22
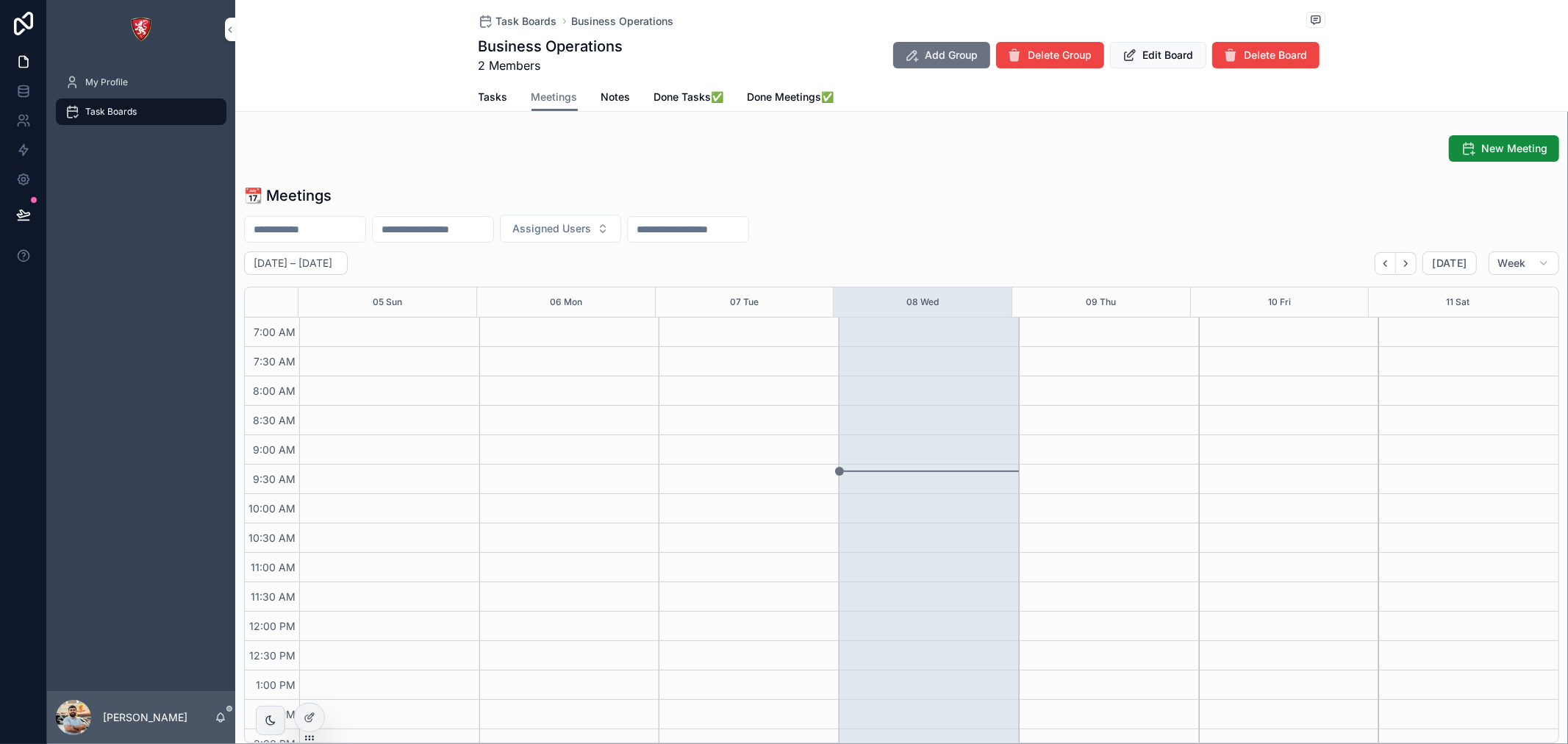
scroll to position [412, 0]
click at [1484, 157] on button "New Meeting" at bounding box center [1504, 148] width 110 height 27
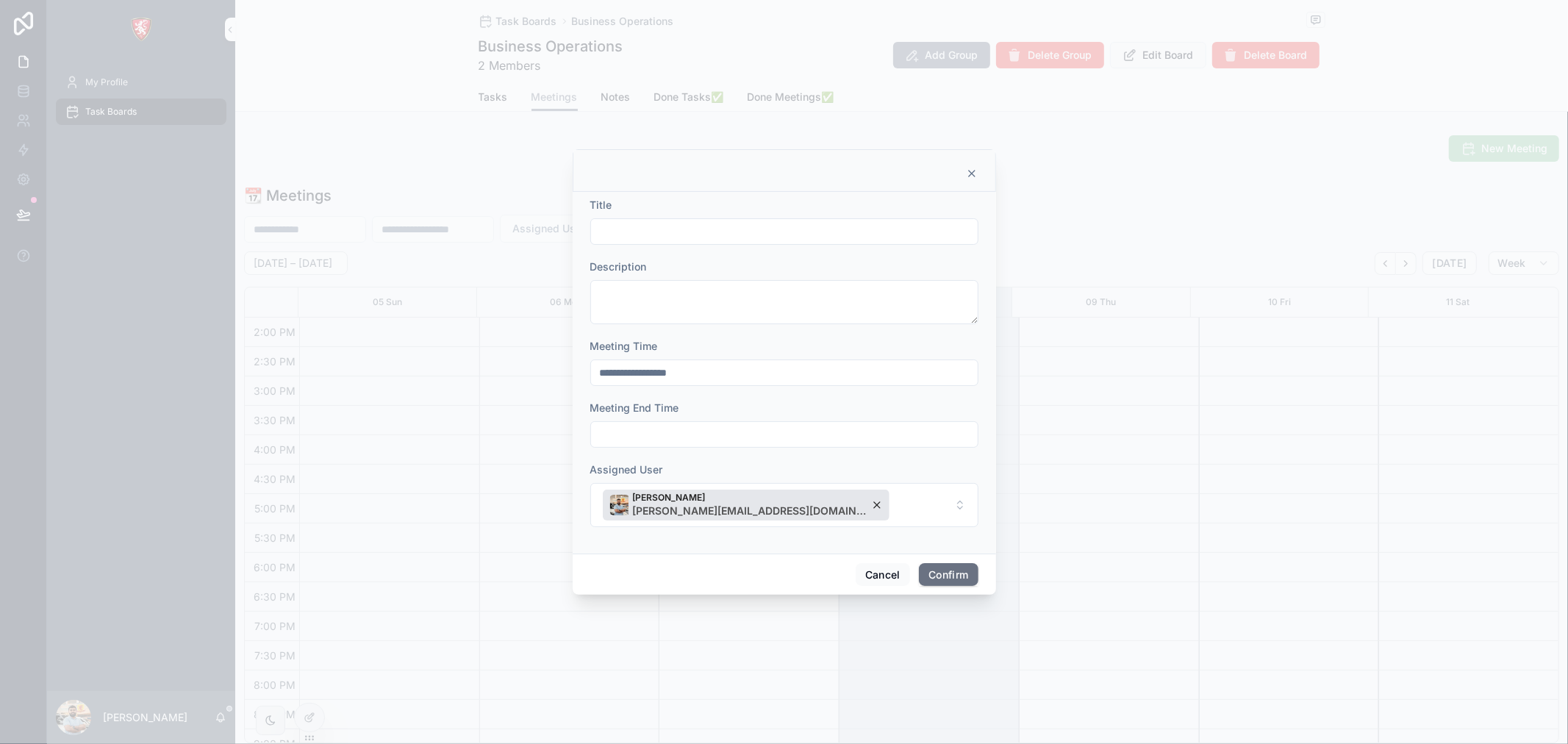
click at [796, 500] on button "Shadab Shakeel shadab@albacars.ae" at bounding box center [785, 505] width 388 height 44
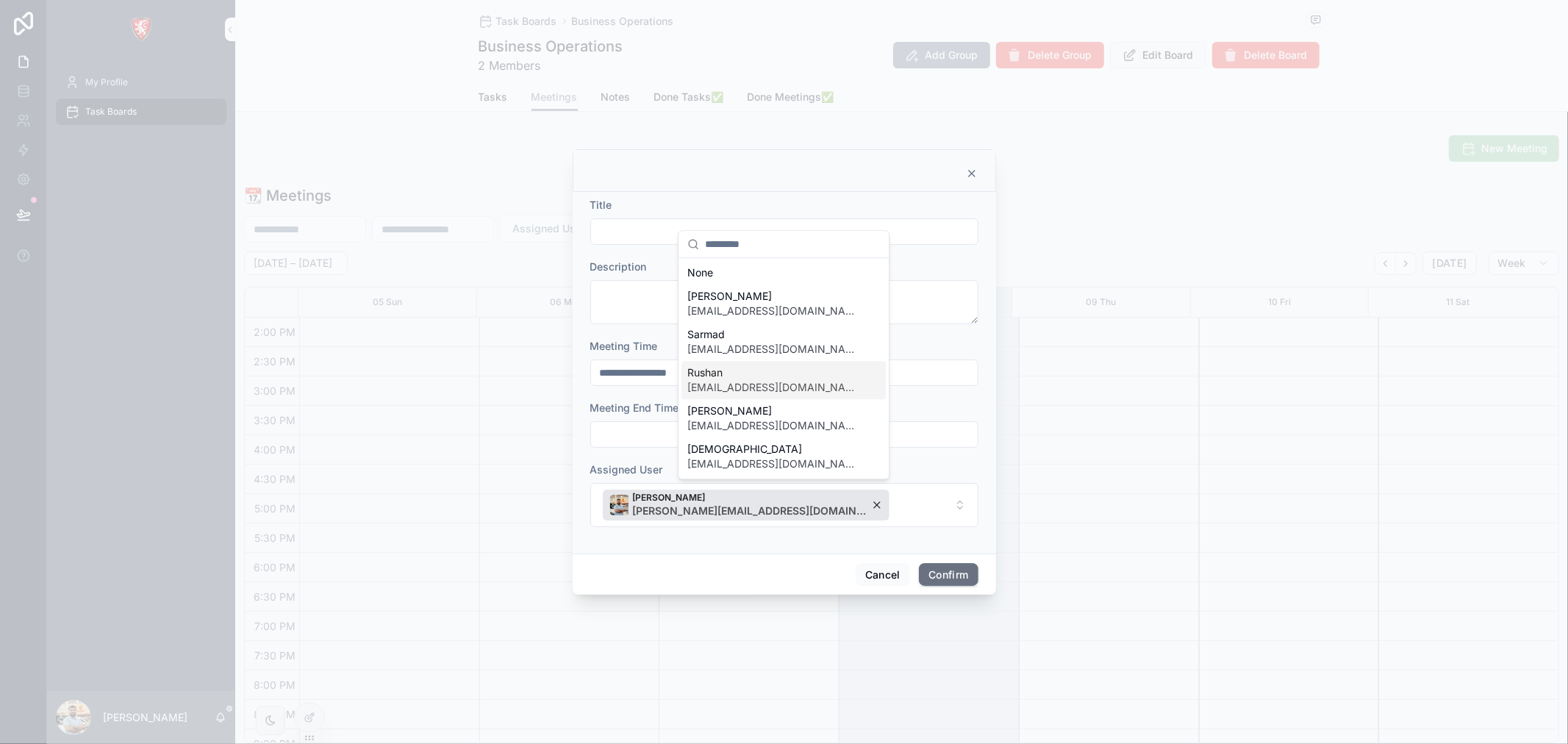
click at [773, 377] on span "Rushan" at bounding box center [775, 373] width 175 height 15
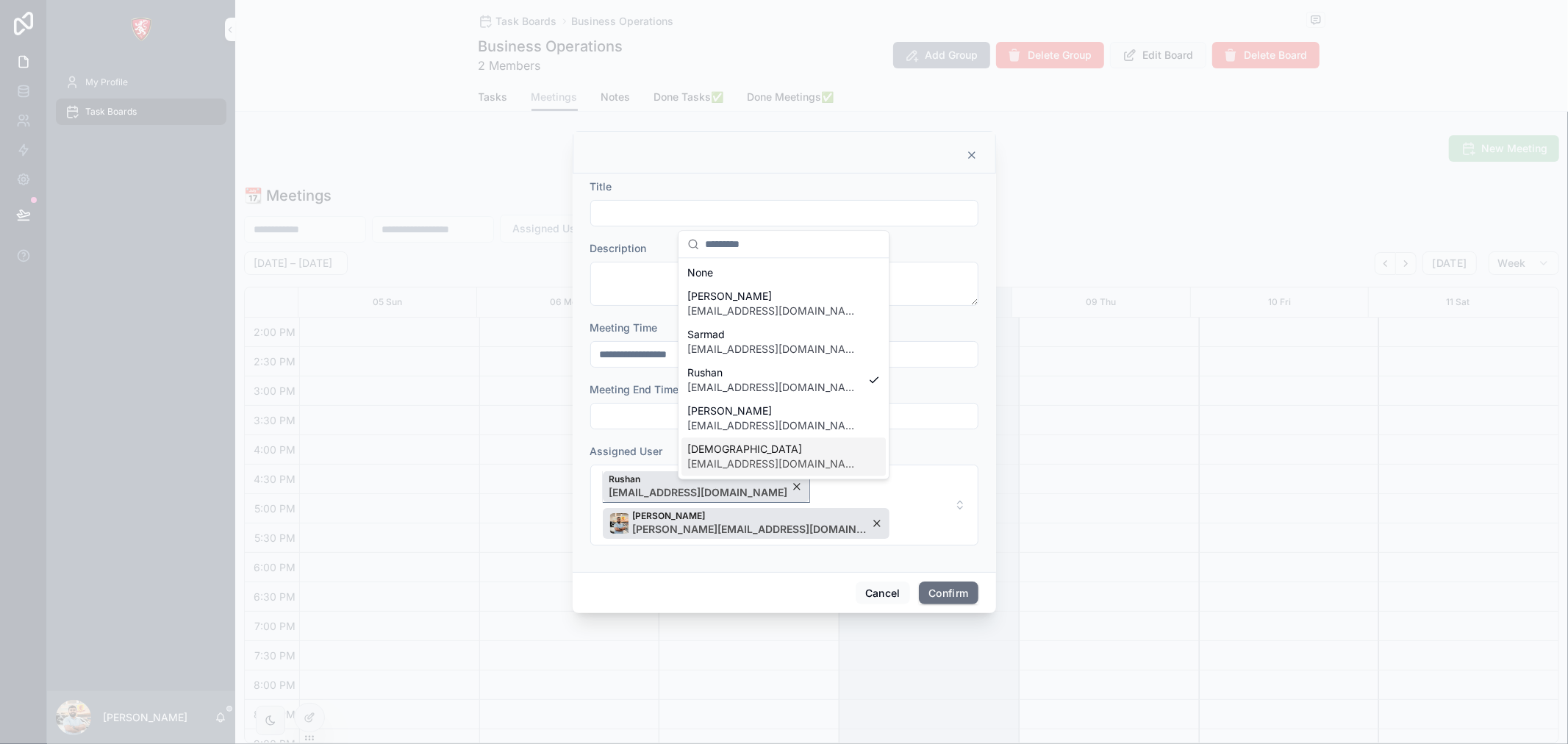
click at [721, 502] on div "Rushan rushan@albacars.ae" at bounding box center [707, 487] width 207 height 31
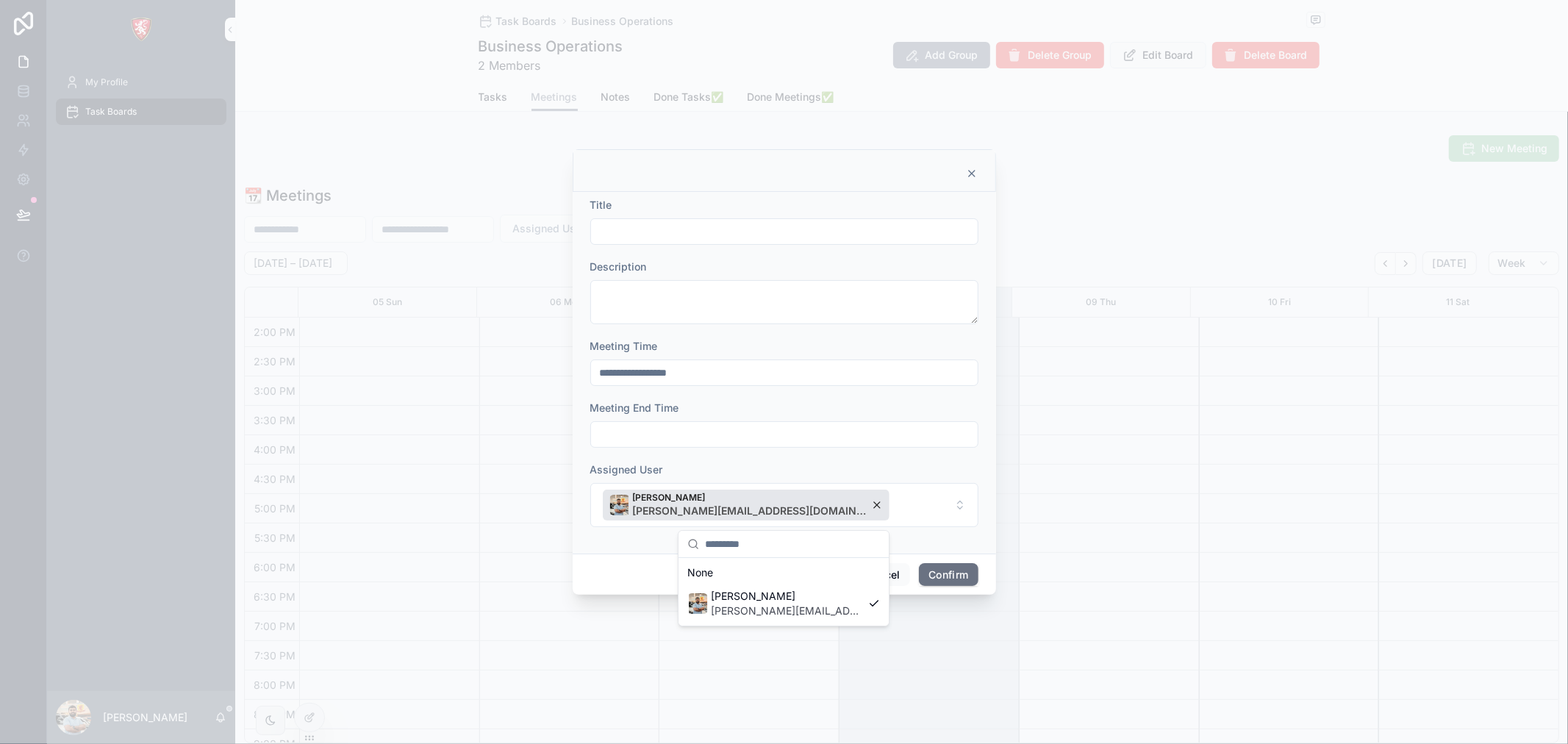
click at [593, 457] on form "**********" at bounding box center [785, 369] width 388 height 344
click at [971, 171] on icon at bounding box center [972, 173] width 12 height 12
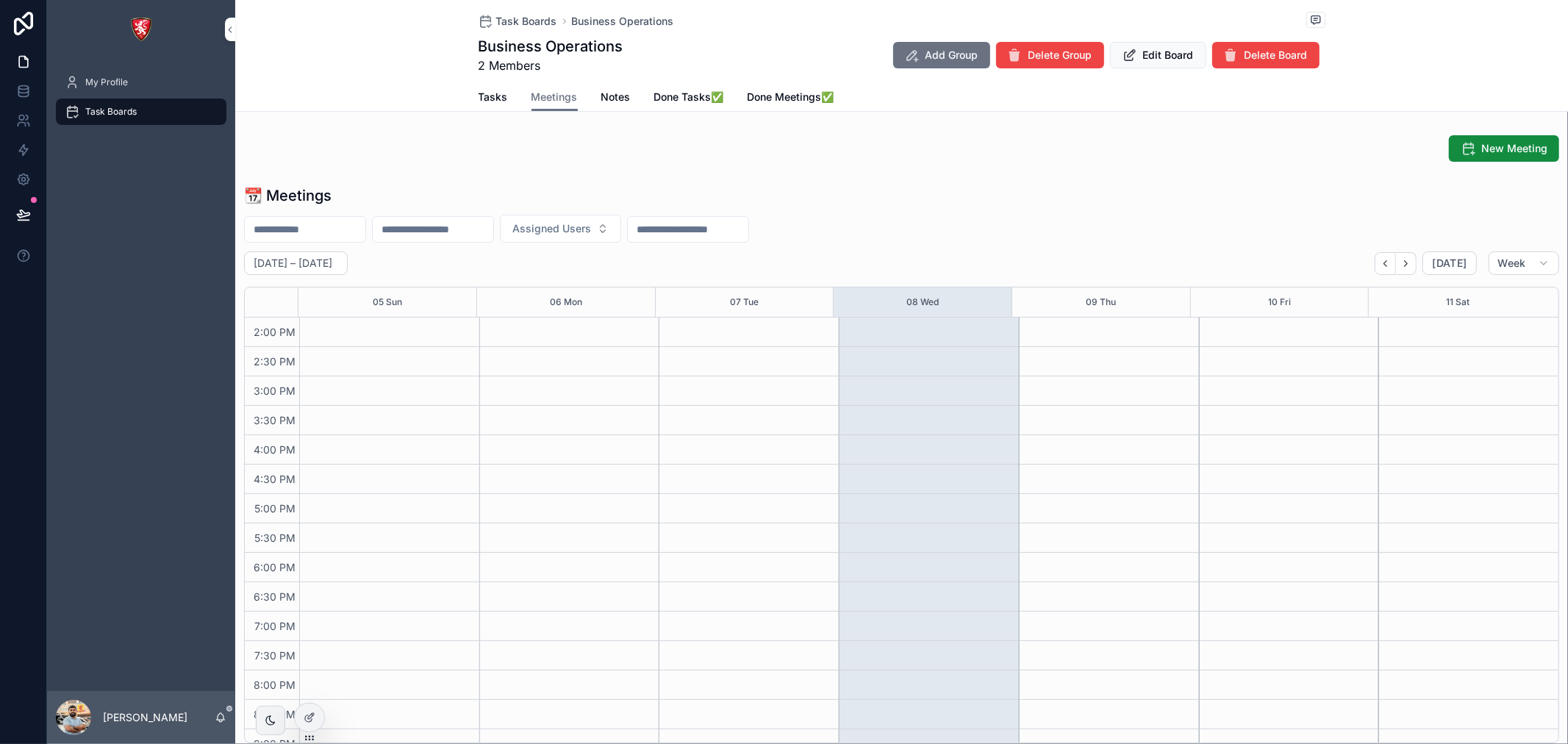
click at [607, 97] on span "Notes" at bounding box center [616, 97] width 29 height 15
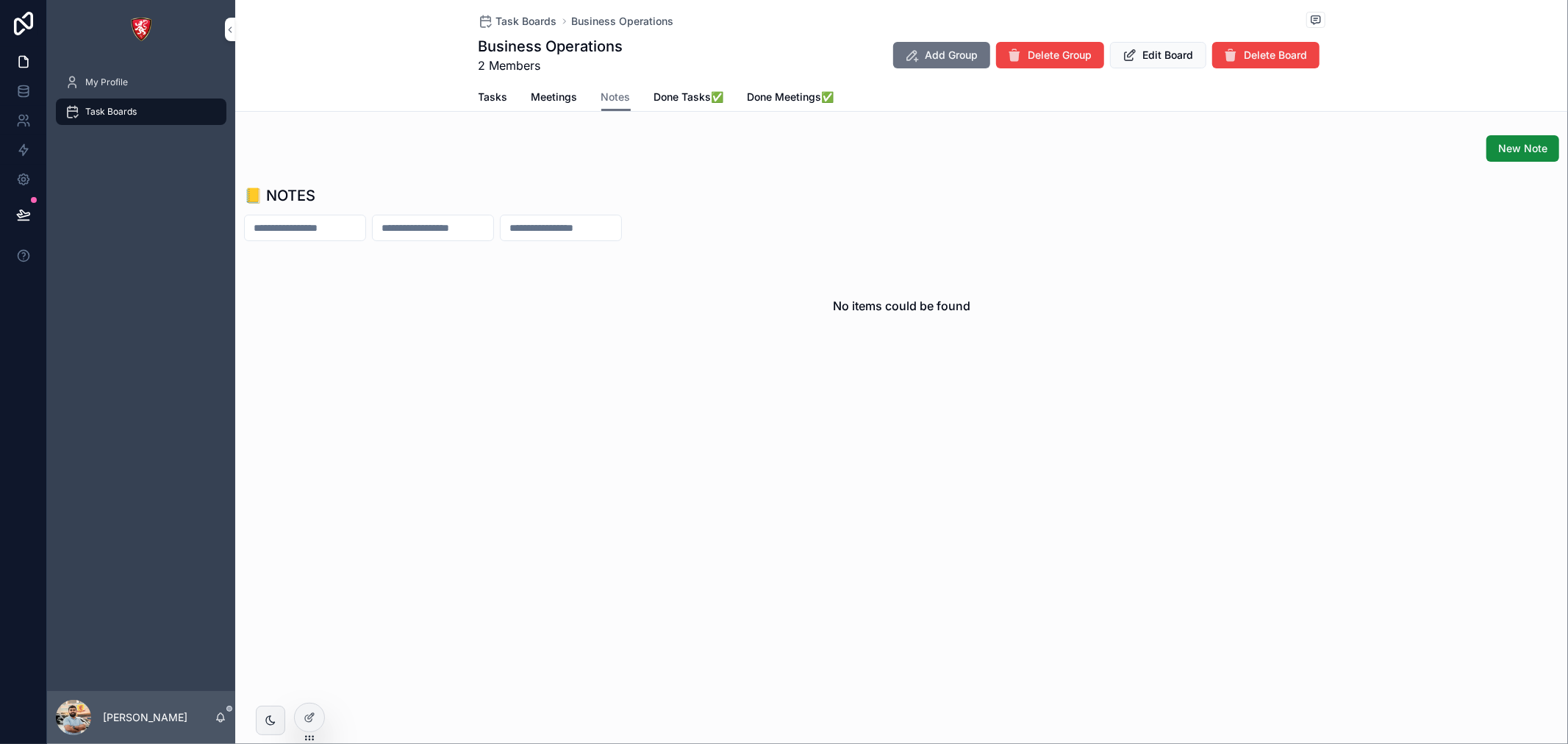
click at [487, 97] on span "Tasks" at bounding box center [493, 97] width 29 height 15
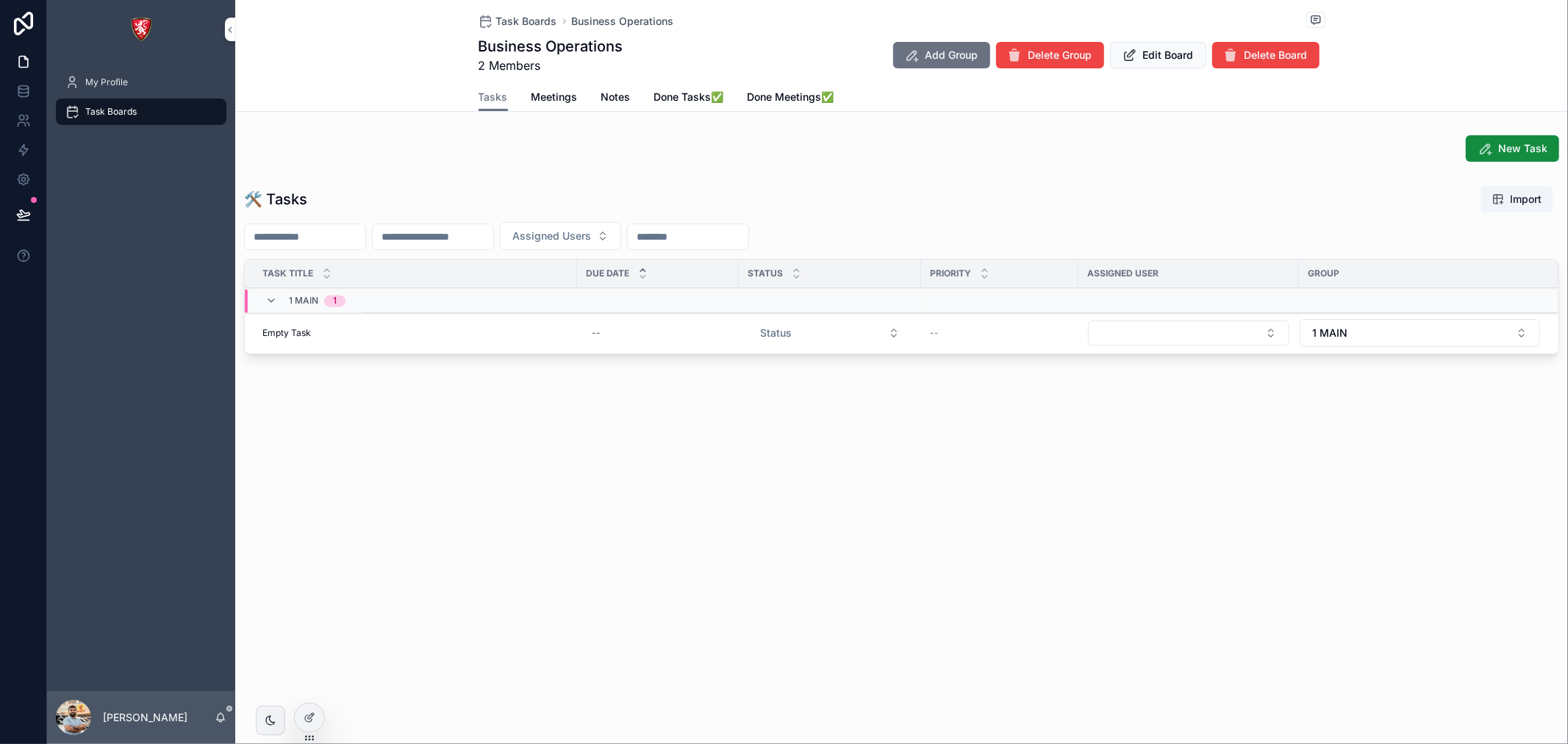
click at [396, 329] on div "Empty Task Empty Task" at bounding box center [415, 333] width 306 height 12
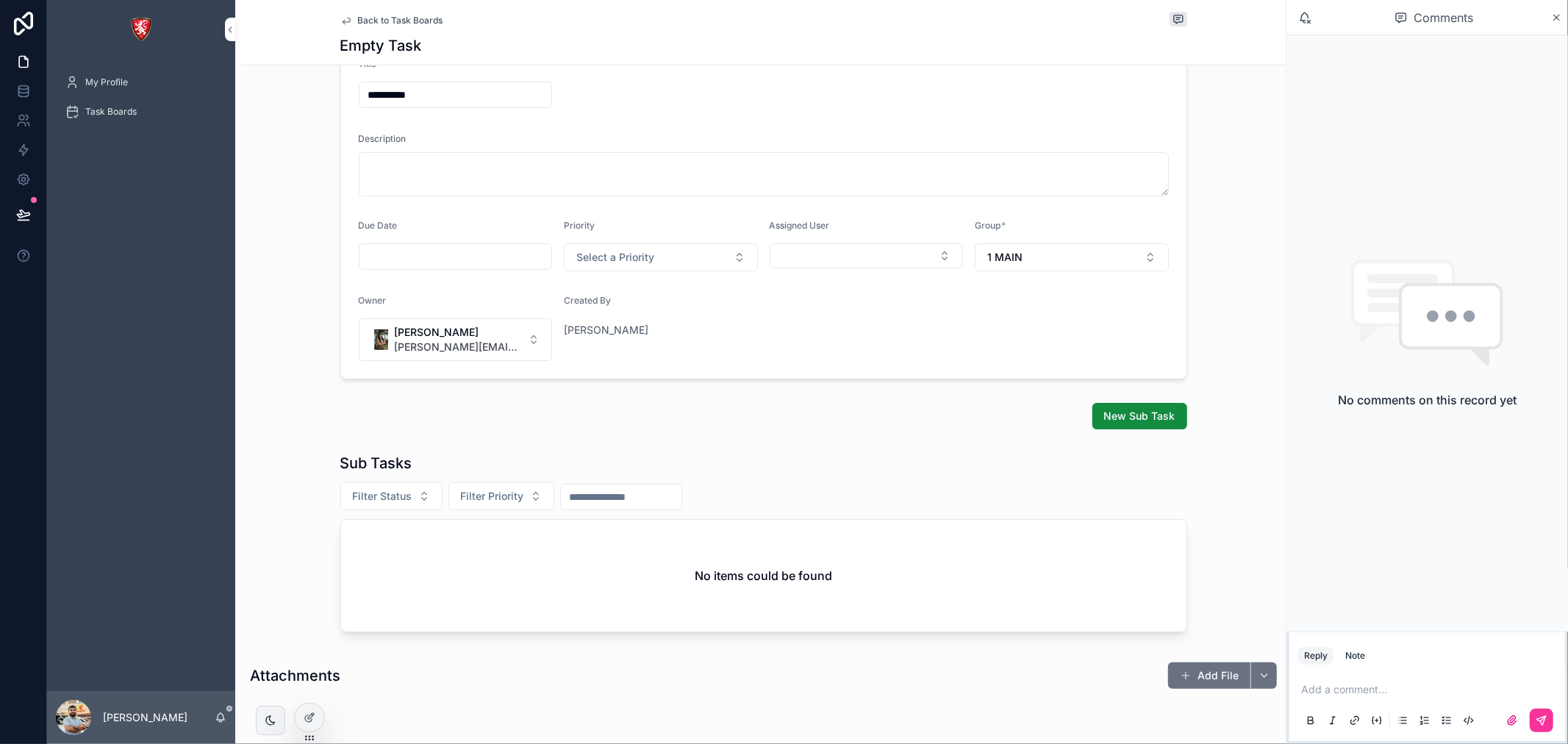
scroll to position [279, 0]
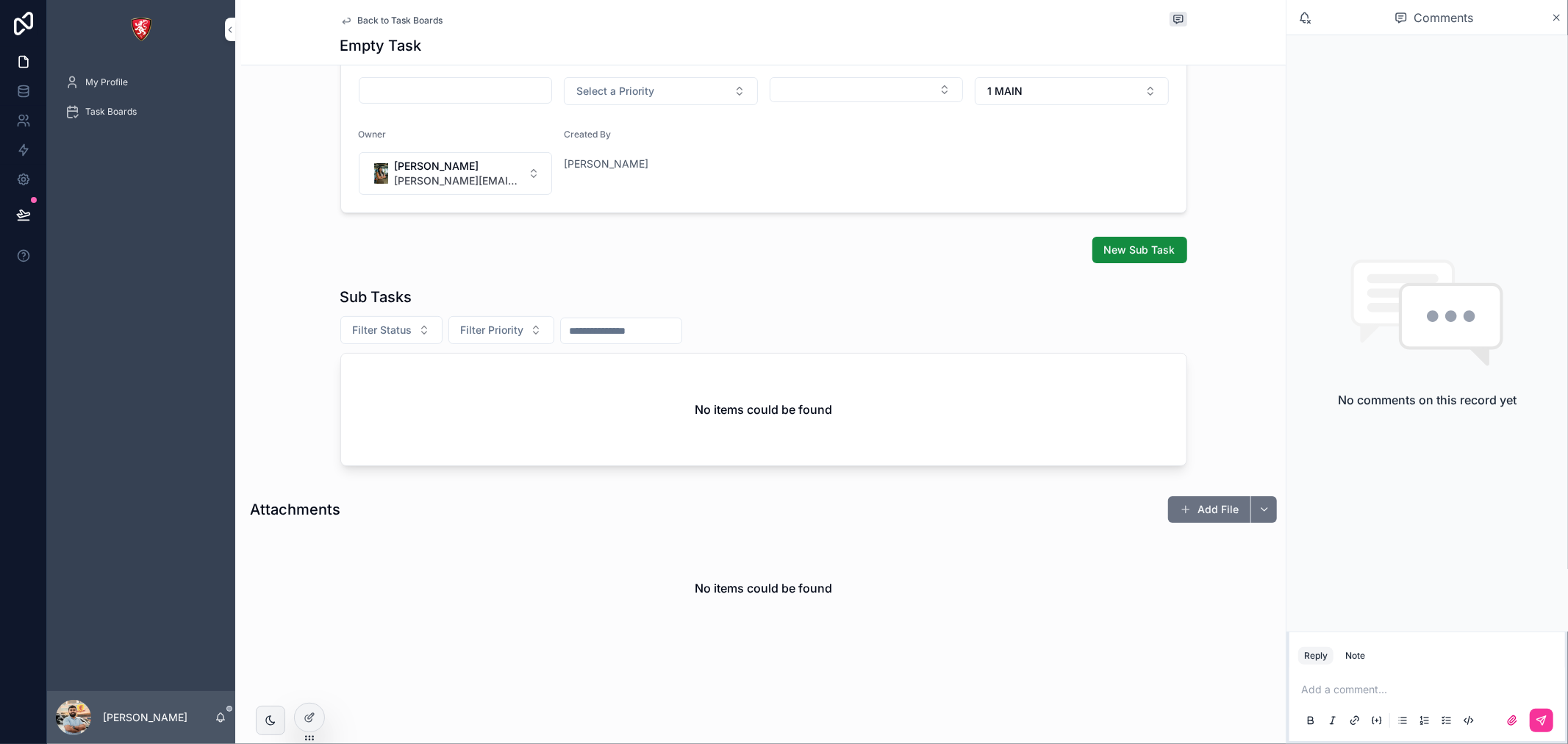
click at [1116, 252] on span "New Sub Task" at bounding box center [1141, 250] width 72 height 15
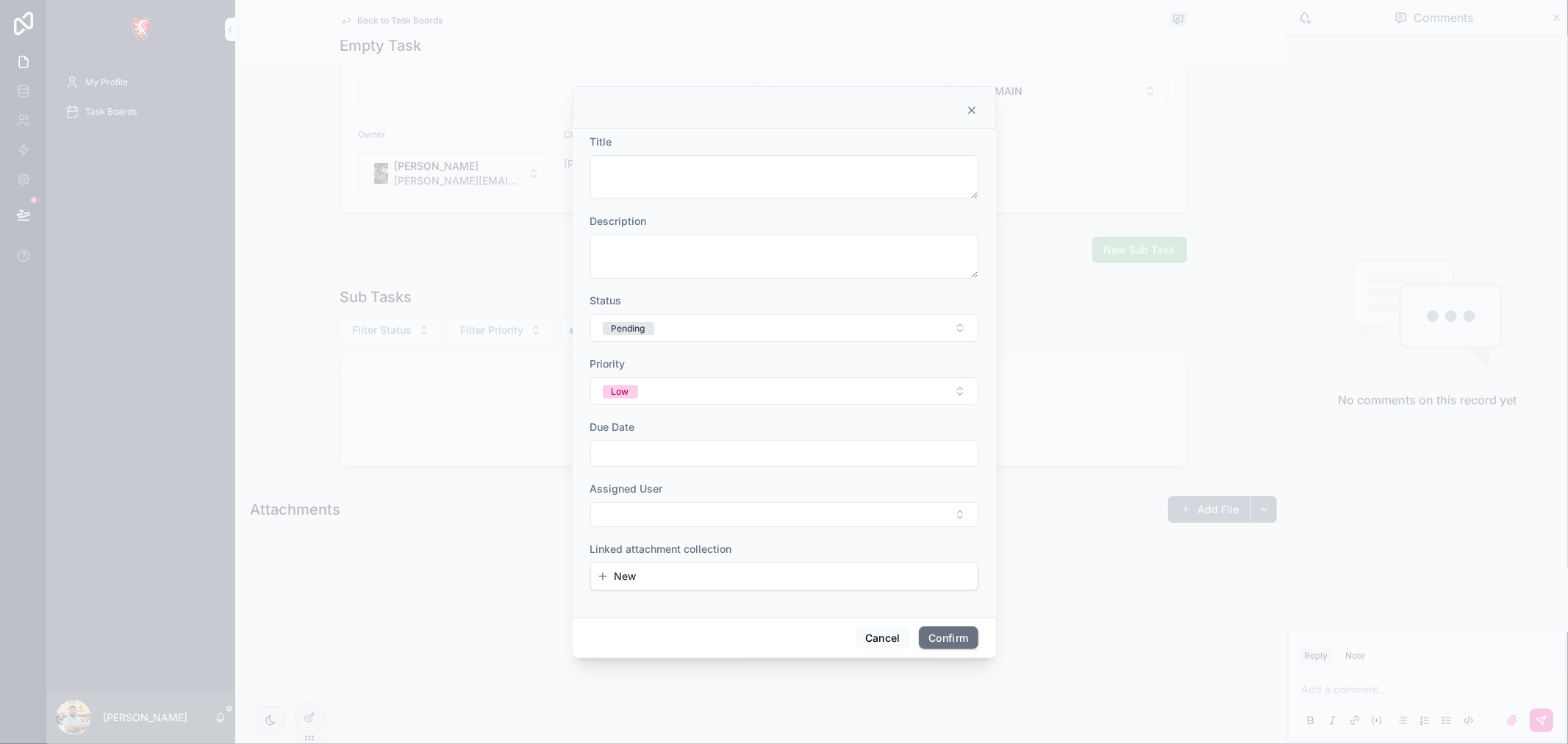
click at [975, 109] on icon at bounding box center [972, 110] width 12 height 12
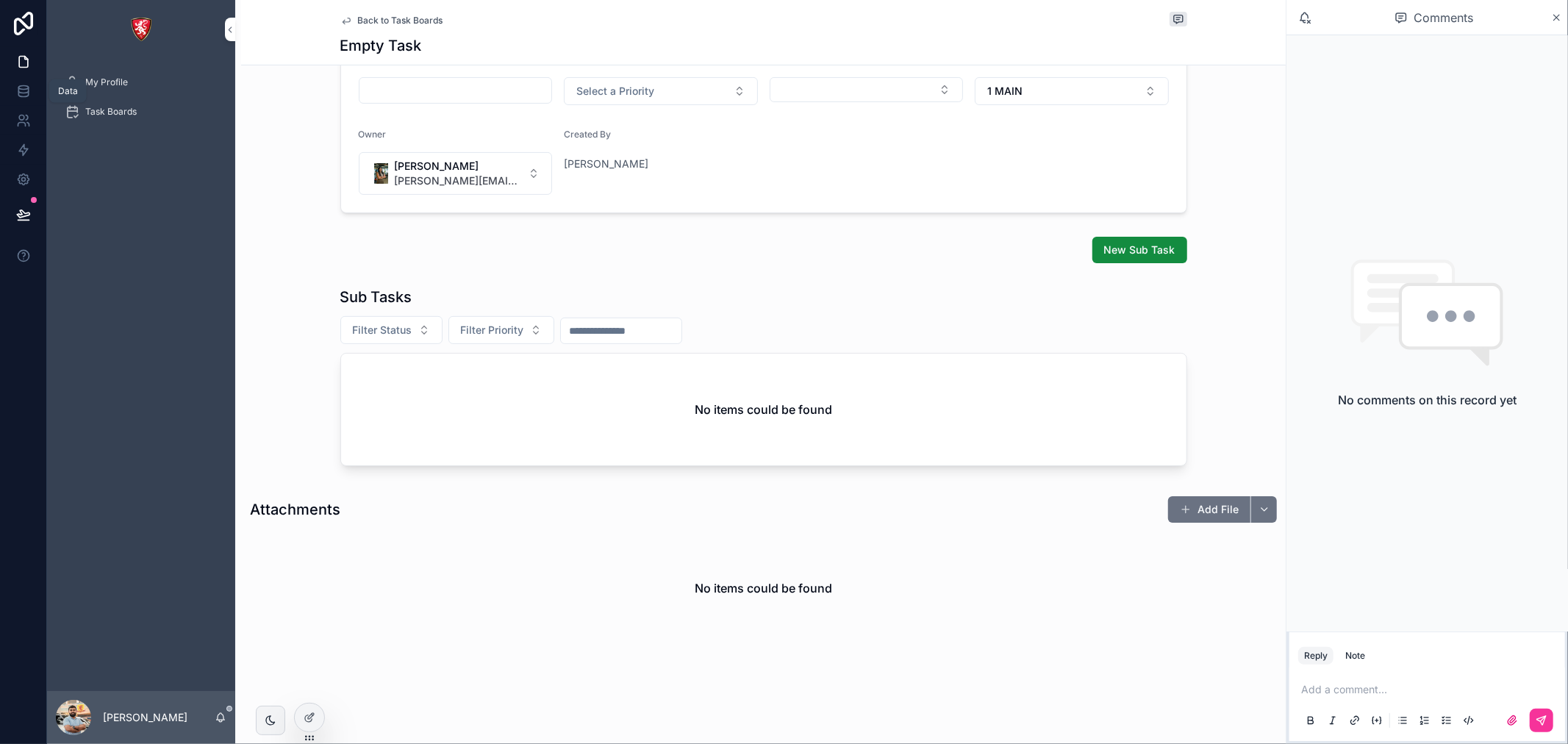
click at [32, 82] on link at bounding box center [23, 91] width 47 height 29
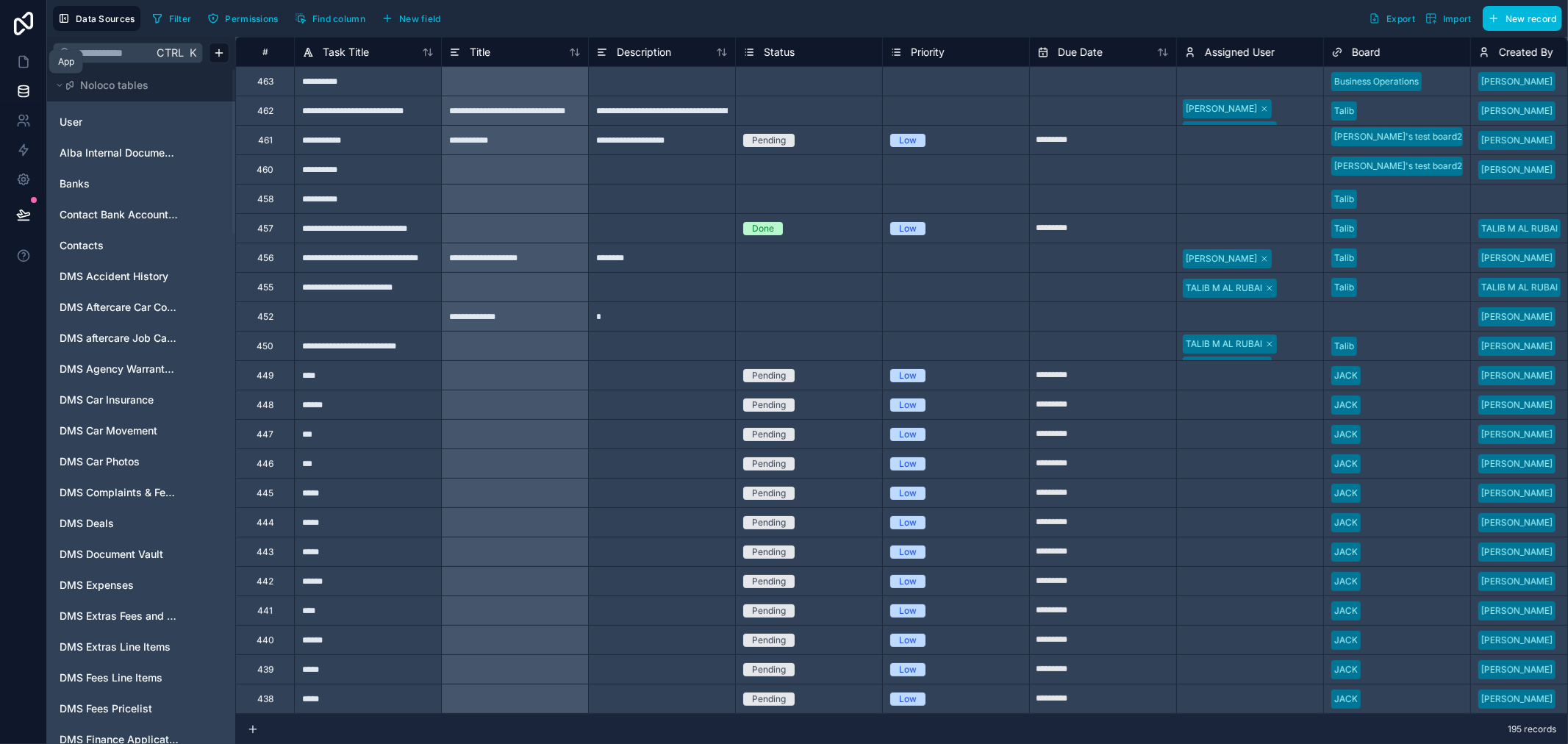
click at [34, 64] on link at bounding box center [23, 61] width 47 height 29
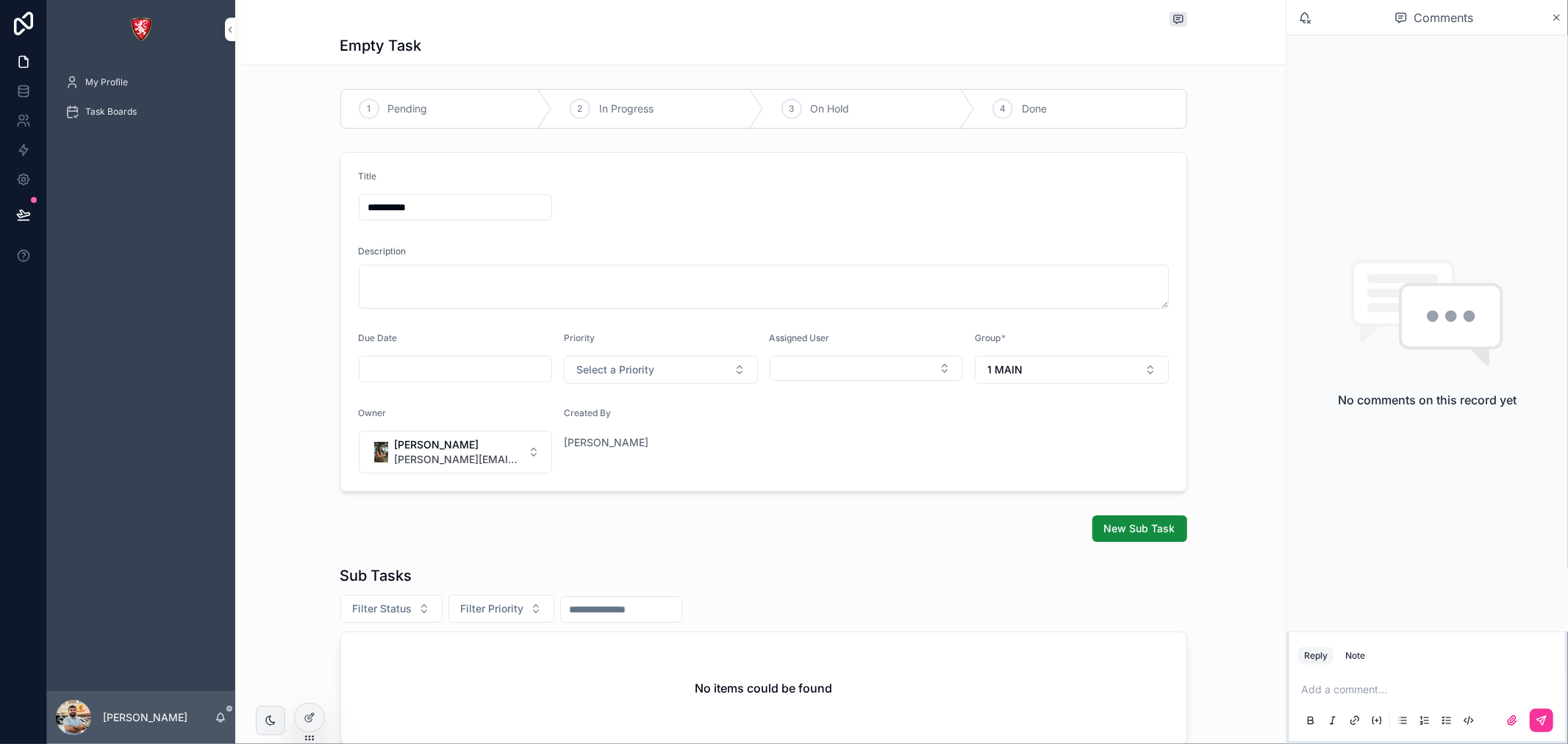
click at [322, 713] on div at bounding box center [309, 718] width 29 height 28
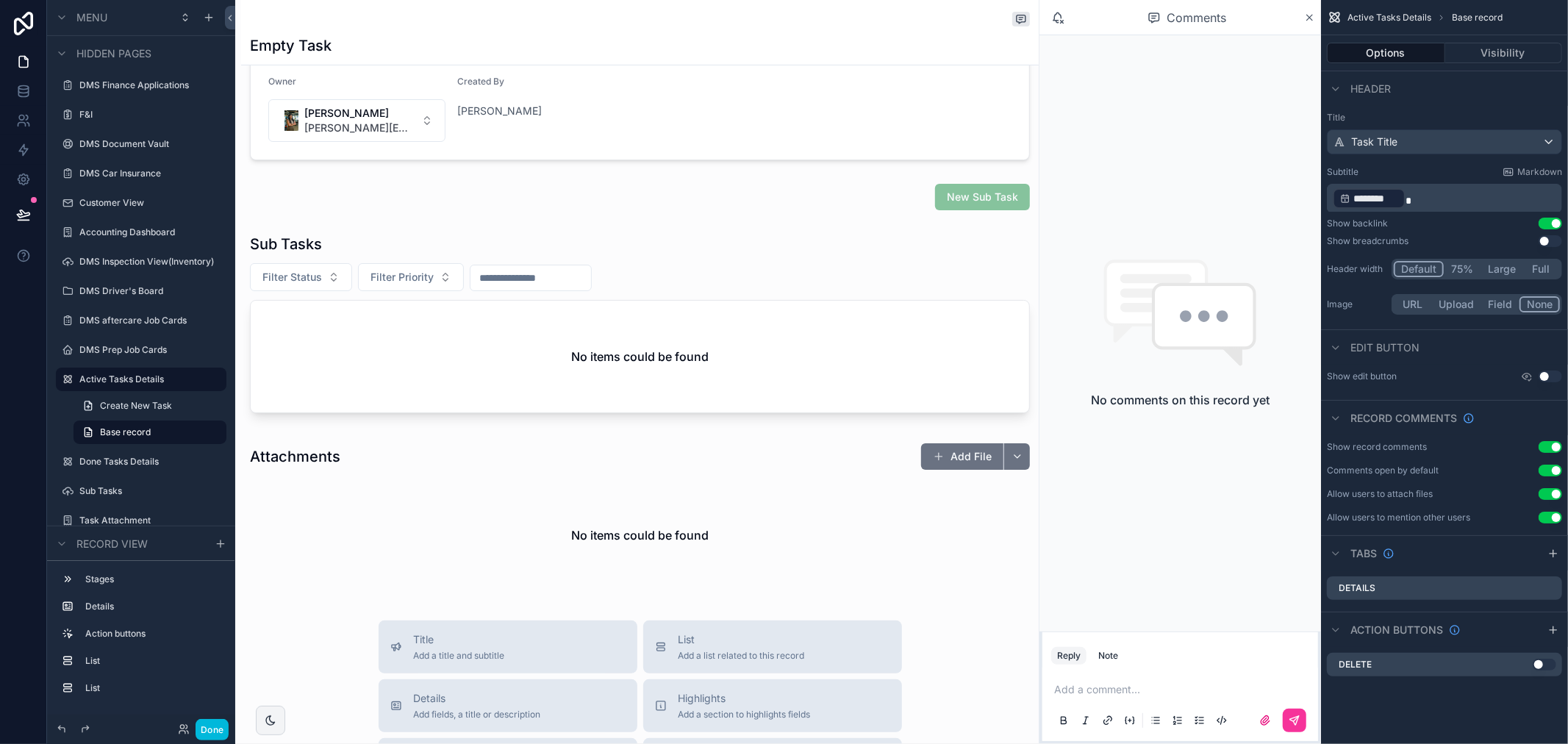
scroll to position [82, 0]
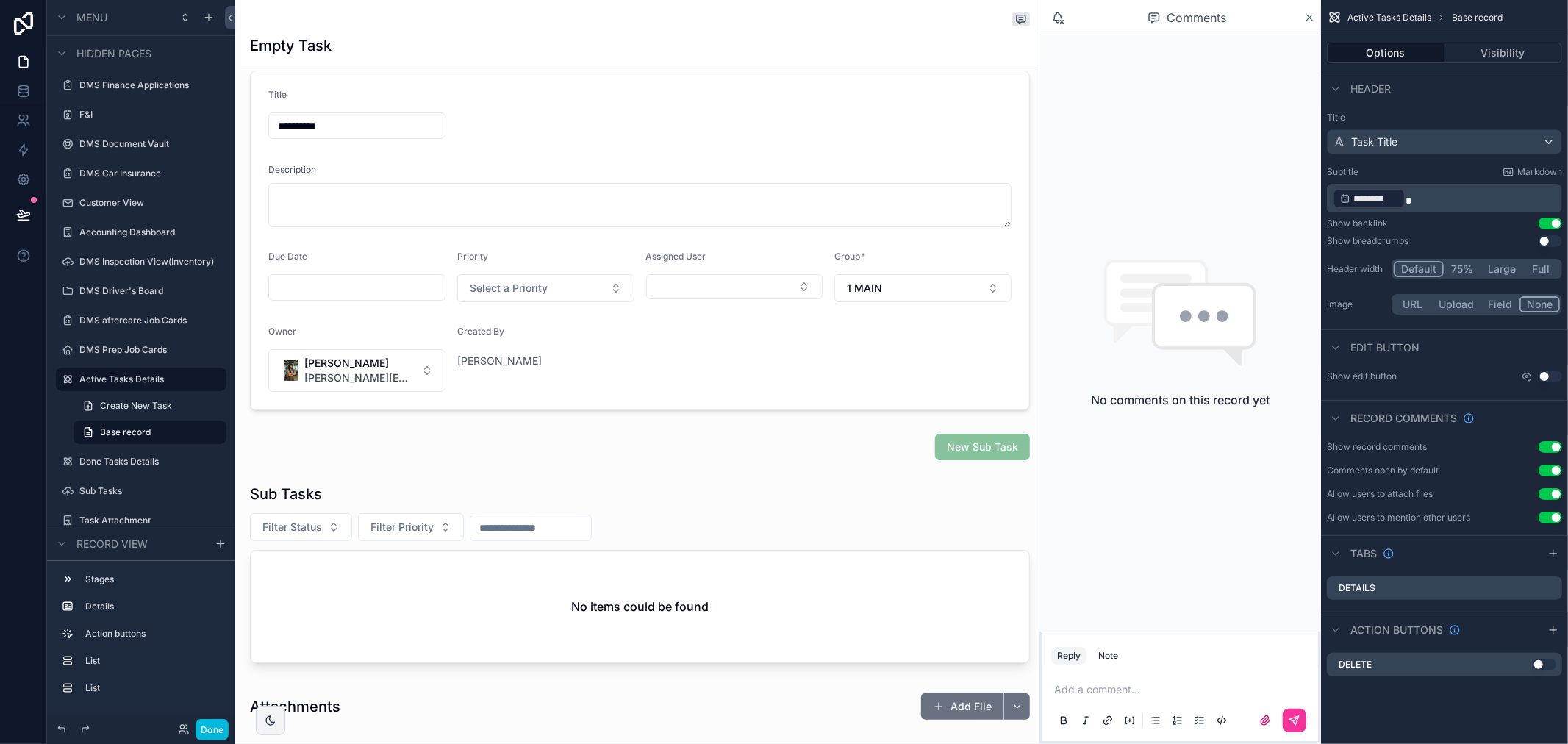
click at [997, 448] on div "scrollable content" at bounding box center [640, 447] width 798 height 38
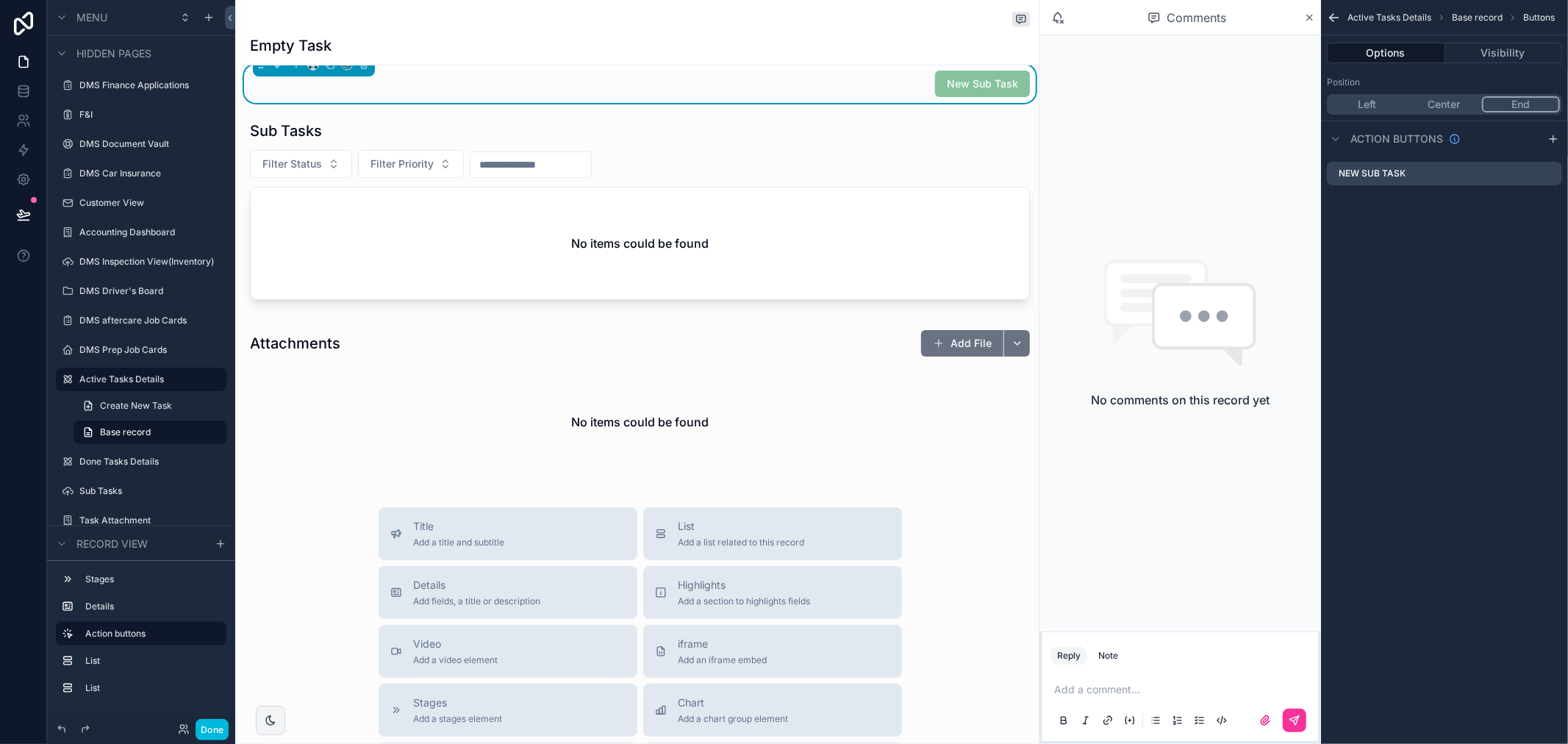
scroll to position [572, 0]
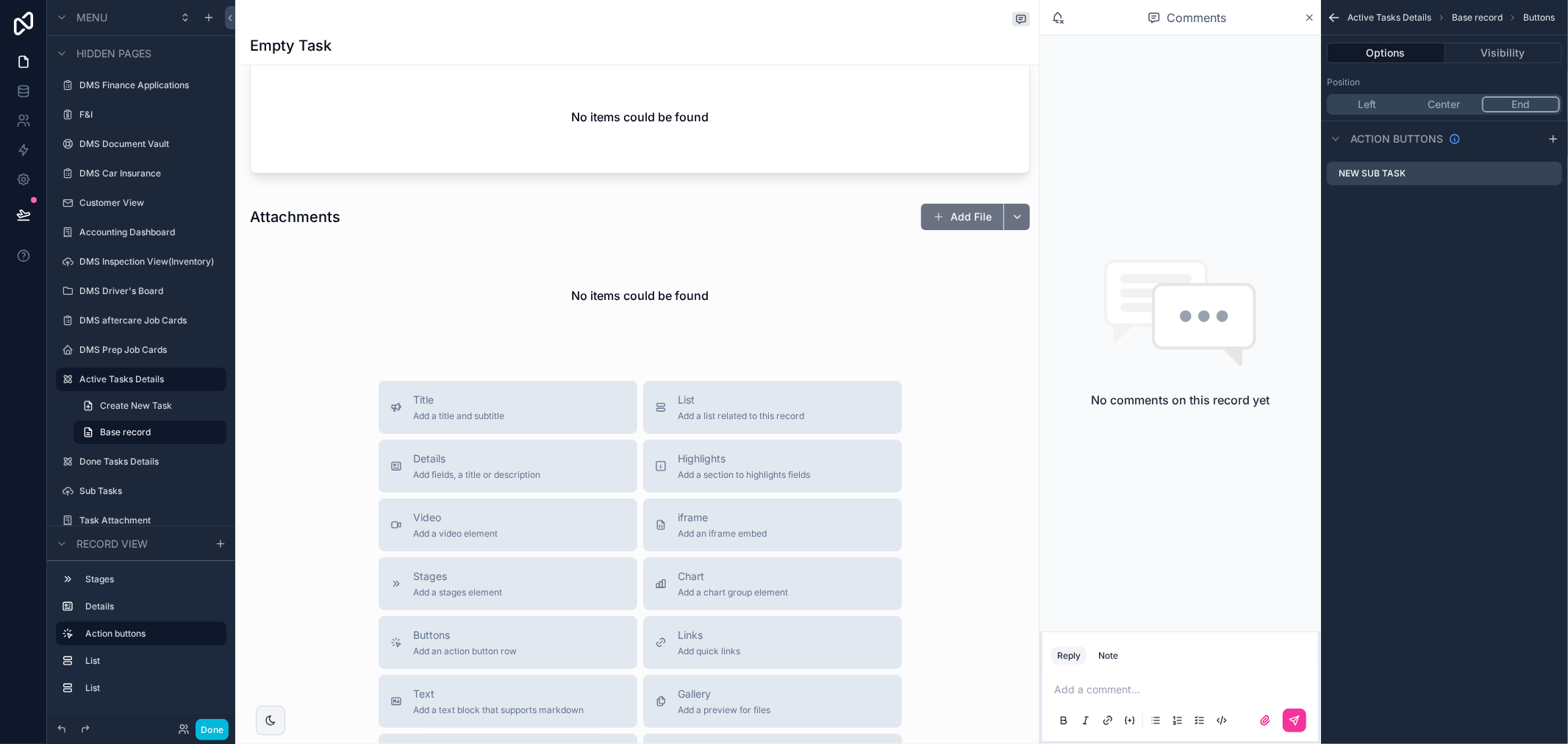
click at [131, 497] on div "Sub Tasks" at bounding box center [151, 491] width 144 height 12
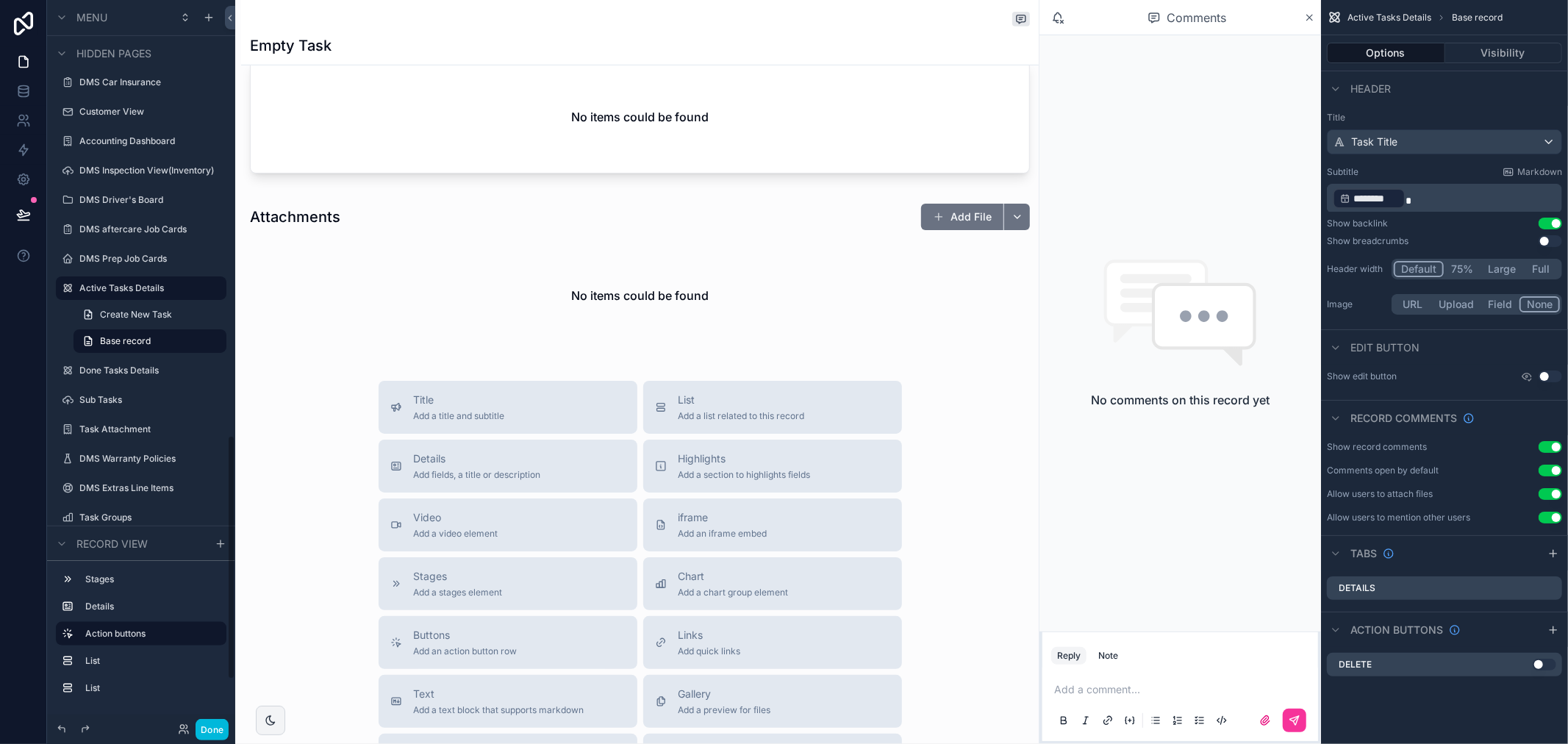
scroll to position [1344, 0]
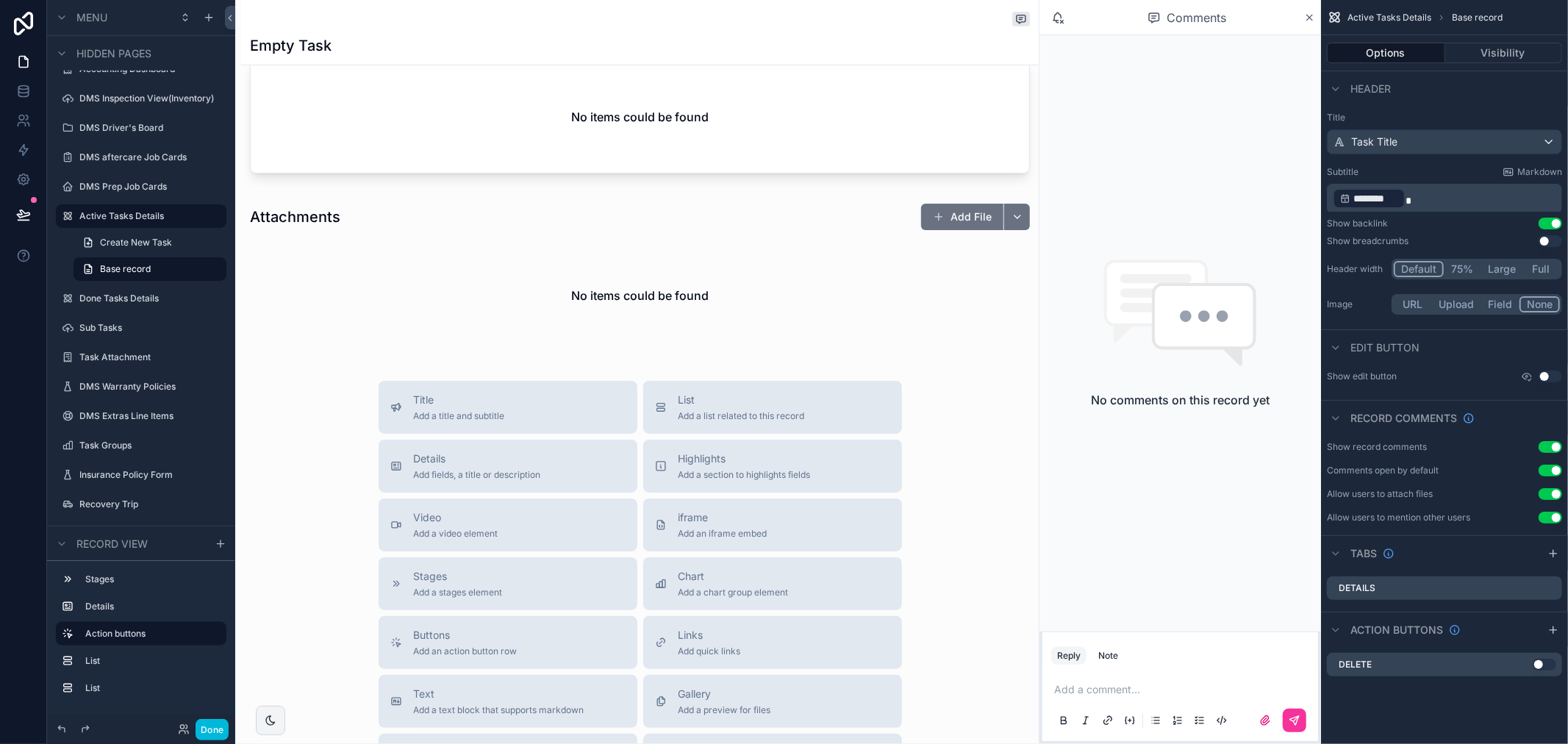
click at [106, 325] on label "Sub Tasks" at bounding box center [148, 328] width 138 height 12
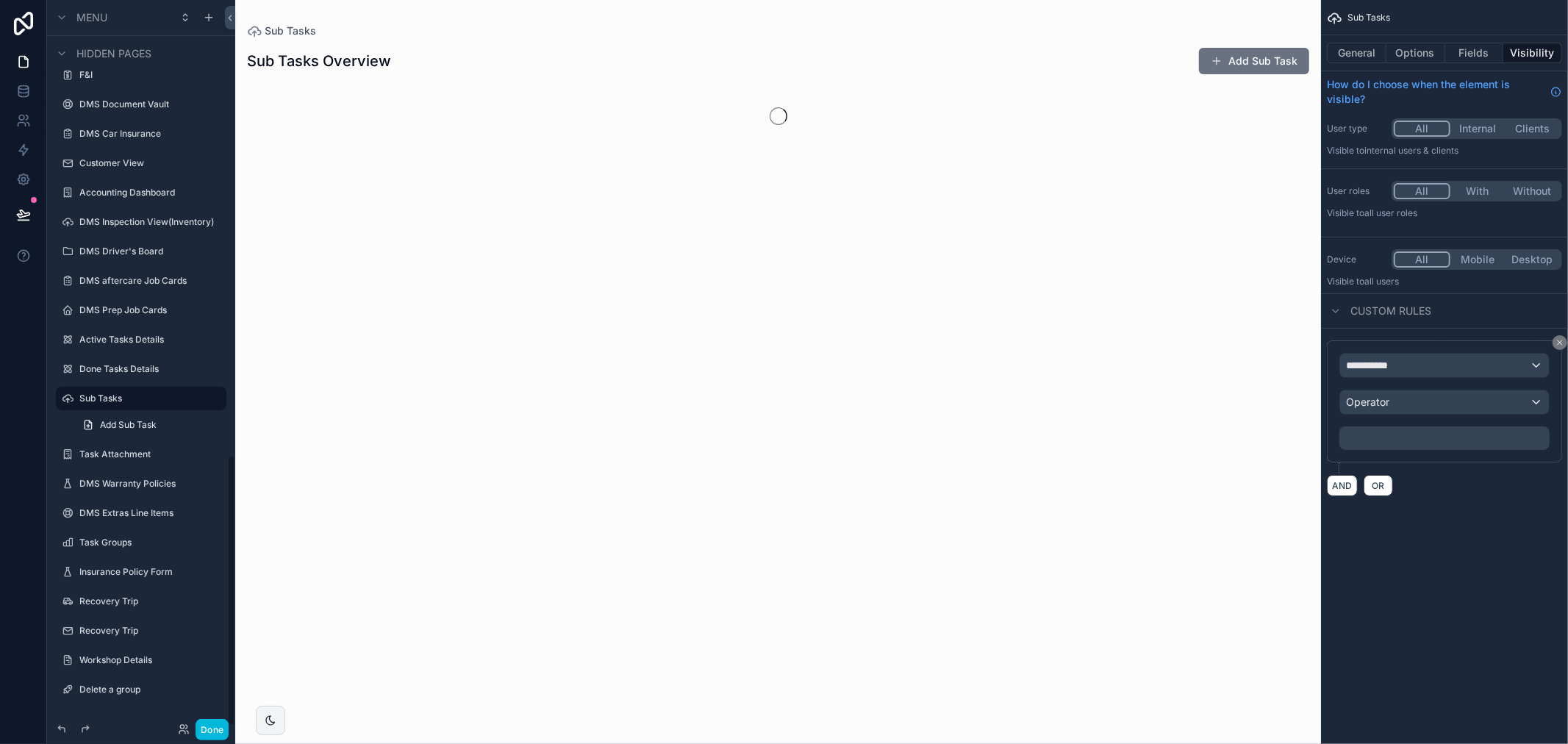
click at [106, 325] on div "scrollable content" at bounding box center [141, 325] width 188 height 3
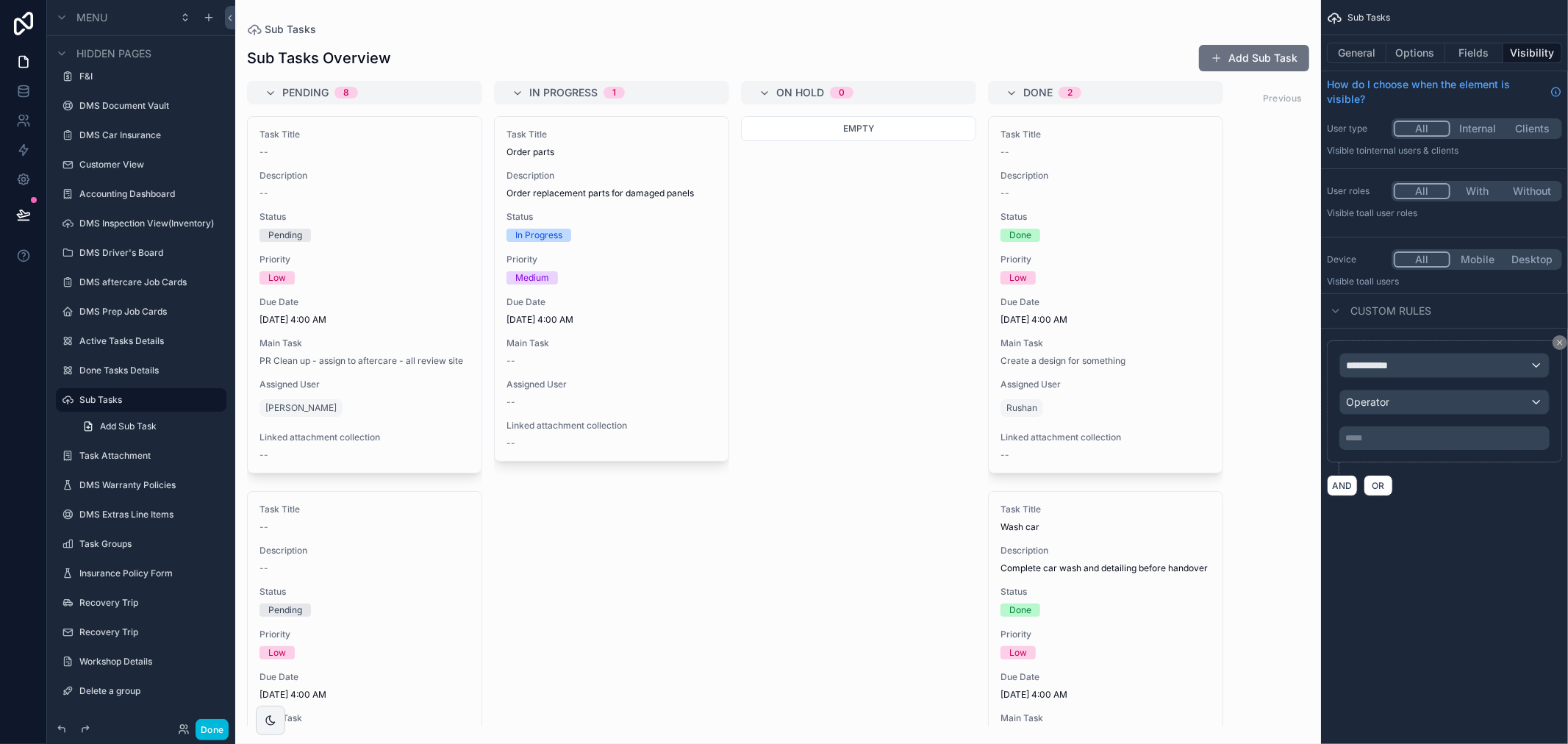
click at [574, 372] on div "scrollable content" at bounding box center [778, 372] width 1086 height 744
click at [574, 372] on div "Task Title Order parts Description Order replacement parts for damaged panels S…" at bounding box center [612, 288] width 234 height 344
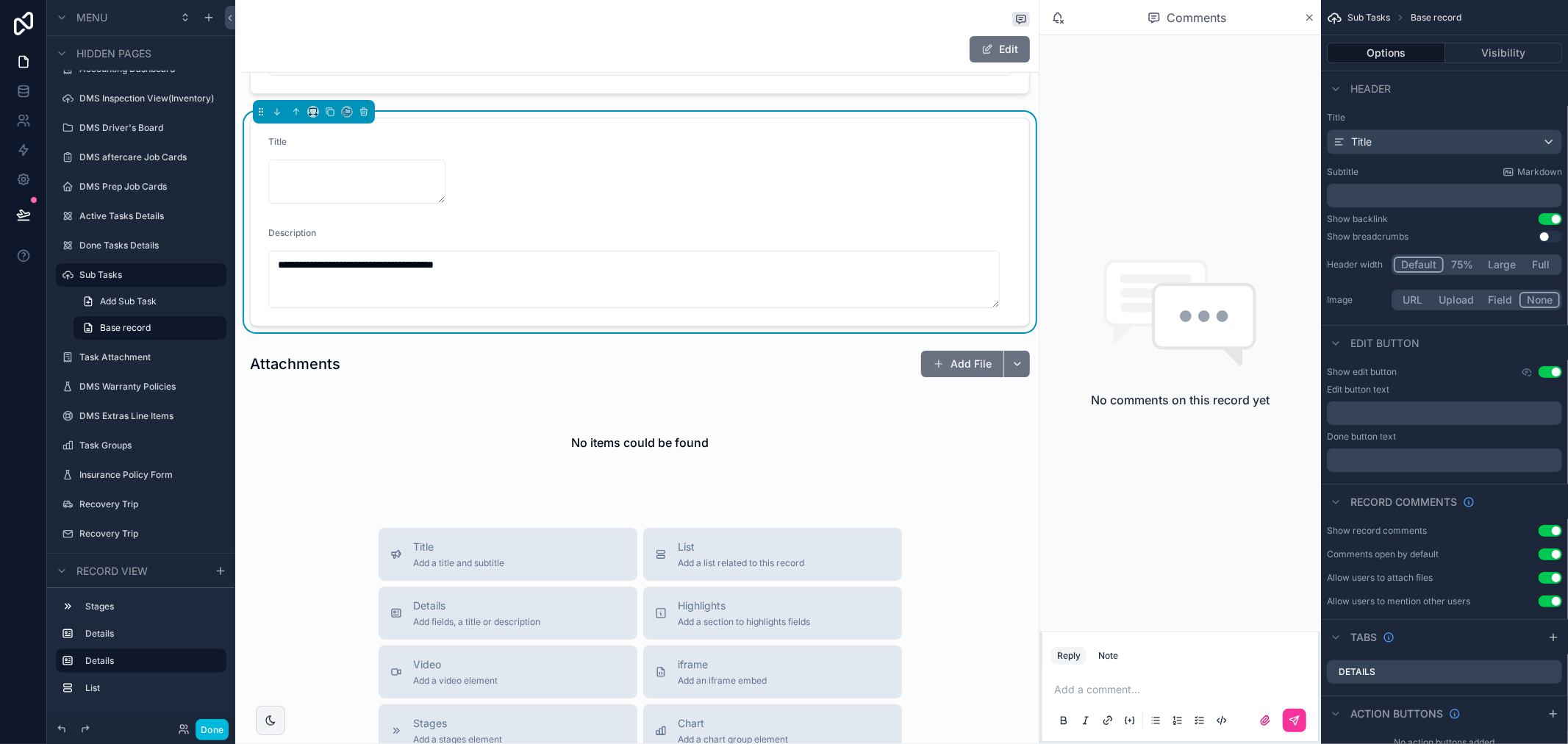
scroll to position [245, 0]
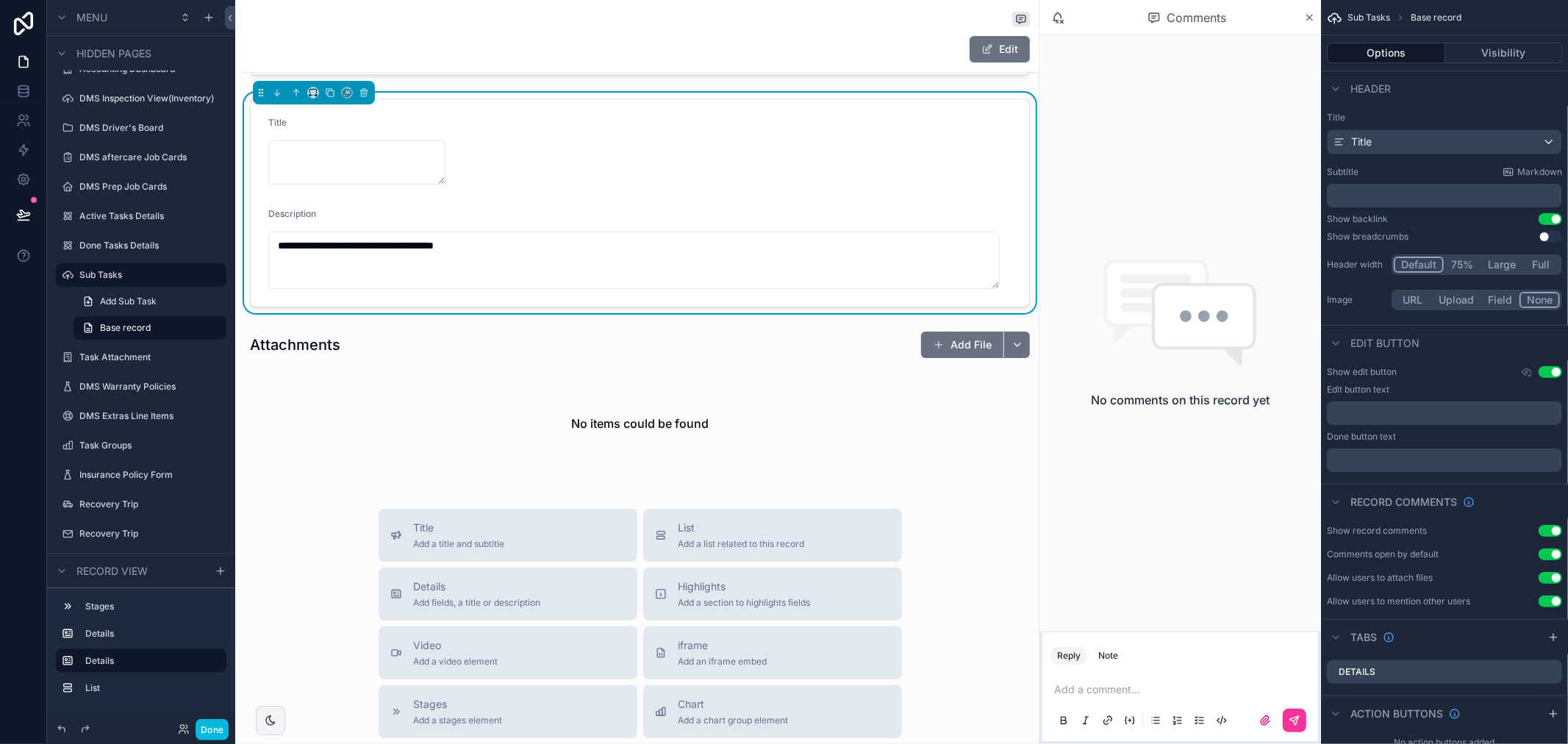
click at [614, 448] on div "scrollable content" at bounding box center [640, 405] width 798 height 160
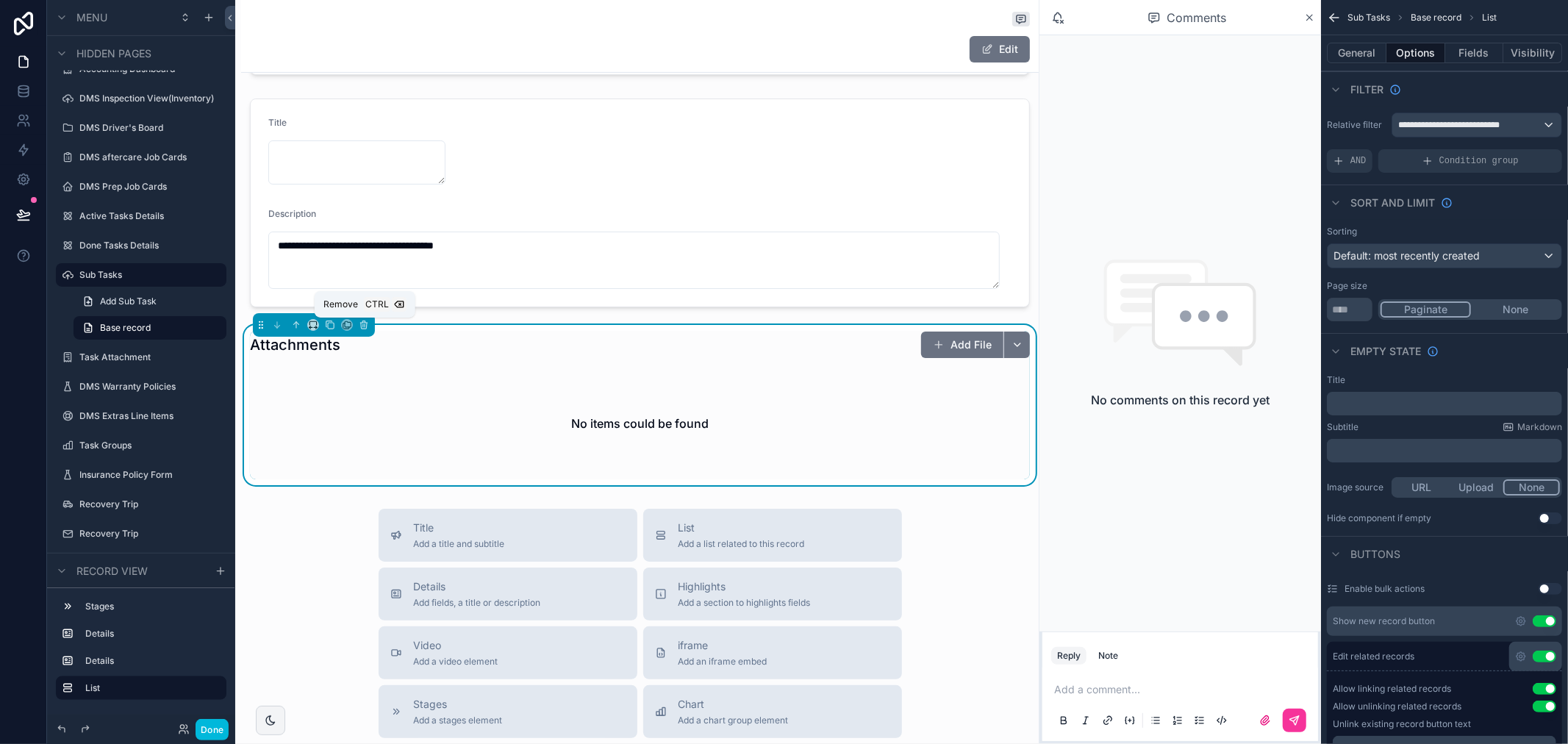
click at [369, 327] on icon "scrollable content" at bounding box center [364, 325] width 10 height 10
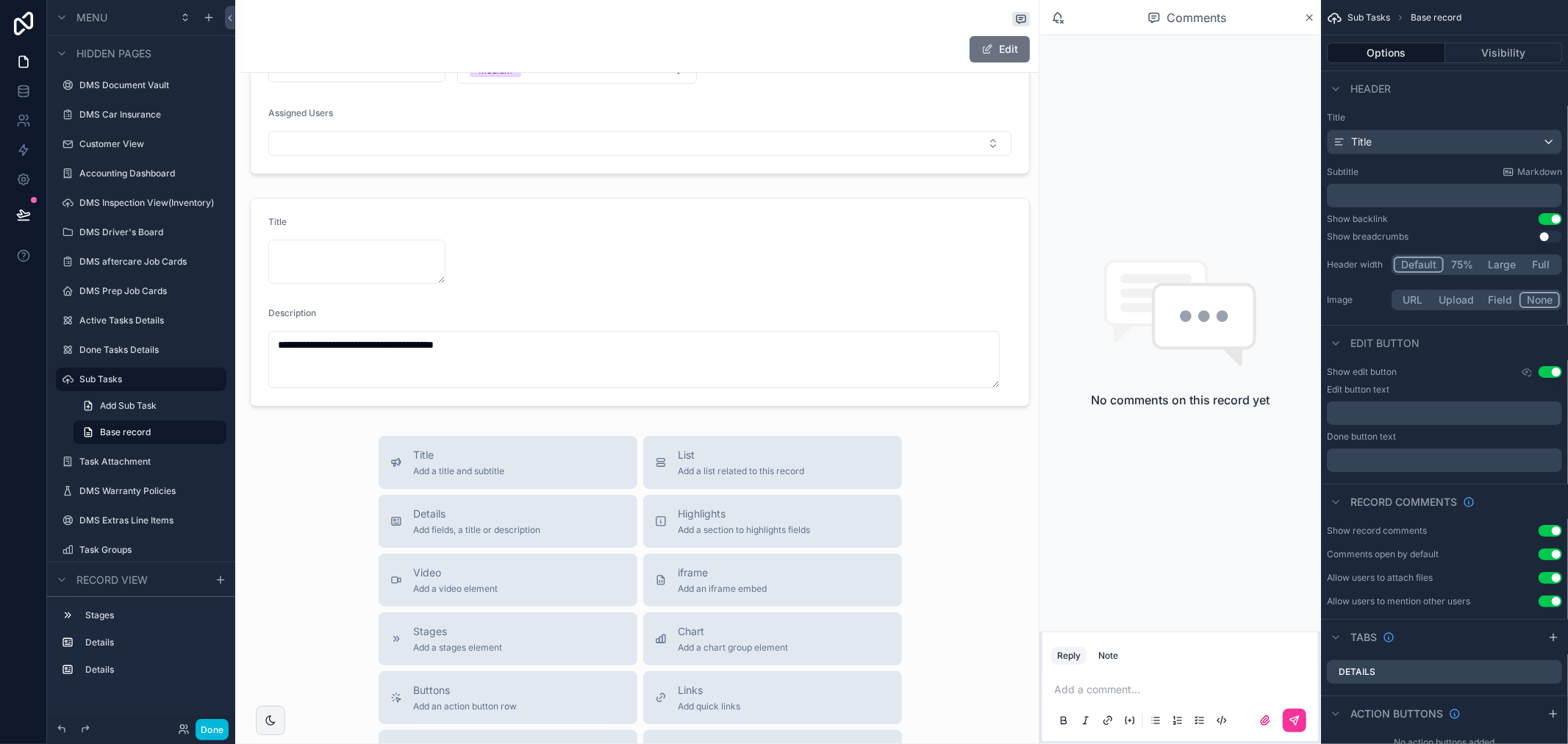
scroll to position [0, 0]
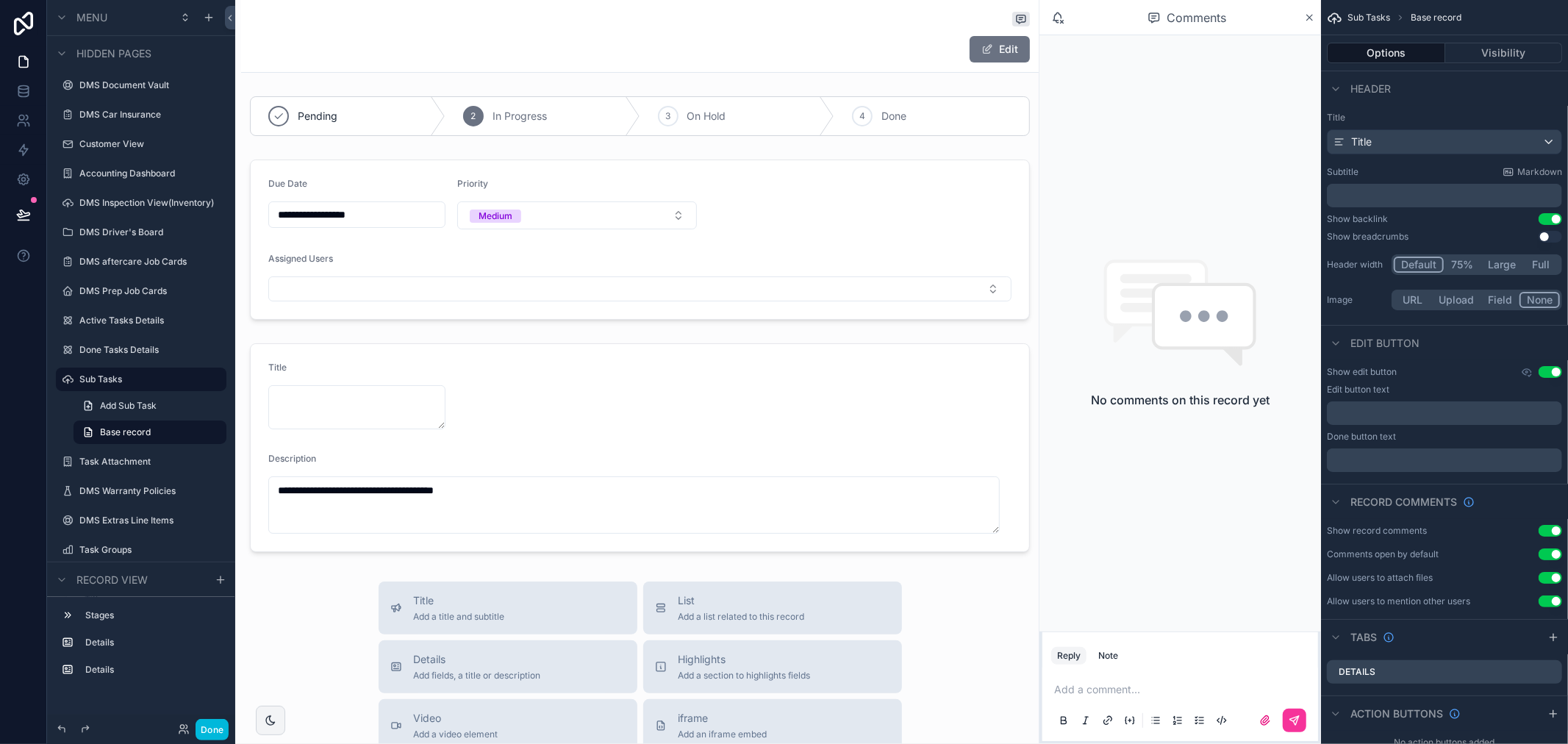
click at [133, 403] on span "Add Sub Task" at bounding box center [128, 406] width 57 height 12
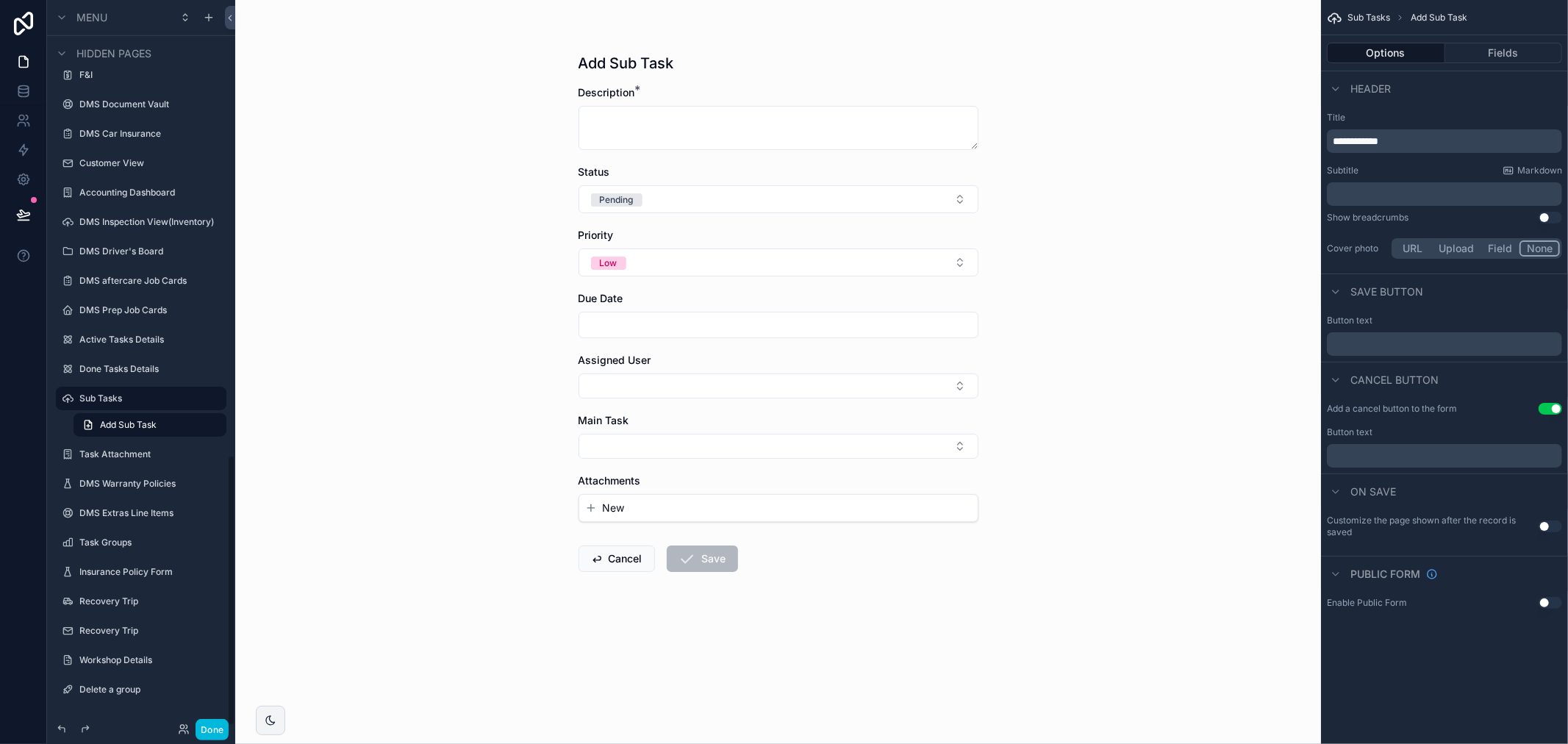
scroll to position [1219, 0]
click at [1523, 55] on button "Fields" at bounding box center [1504, 52] width 117 height 21
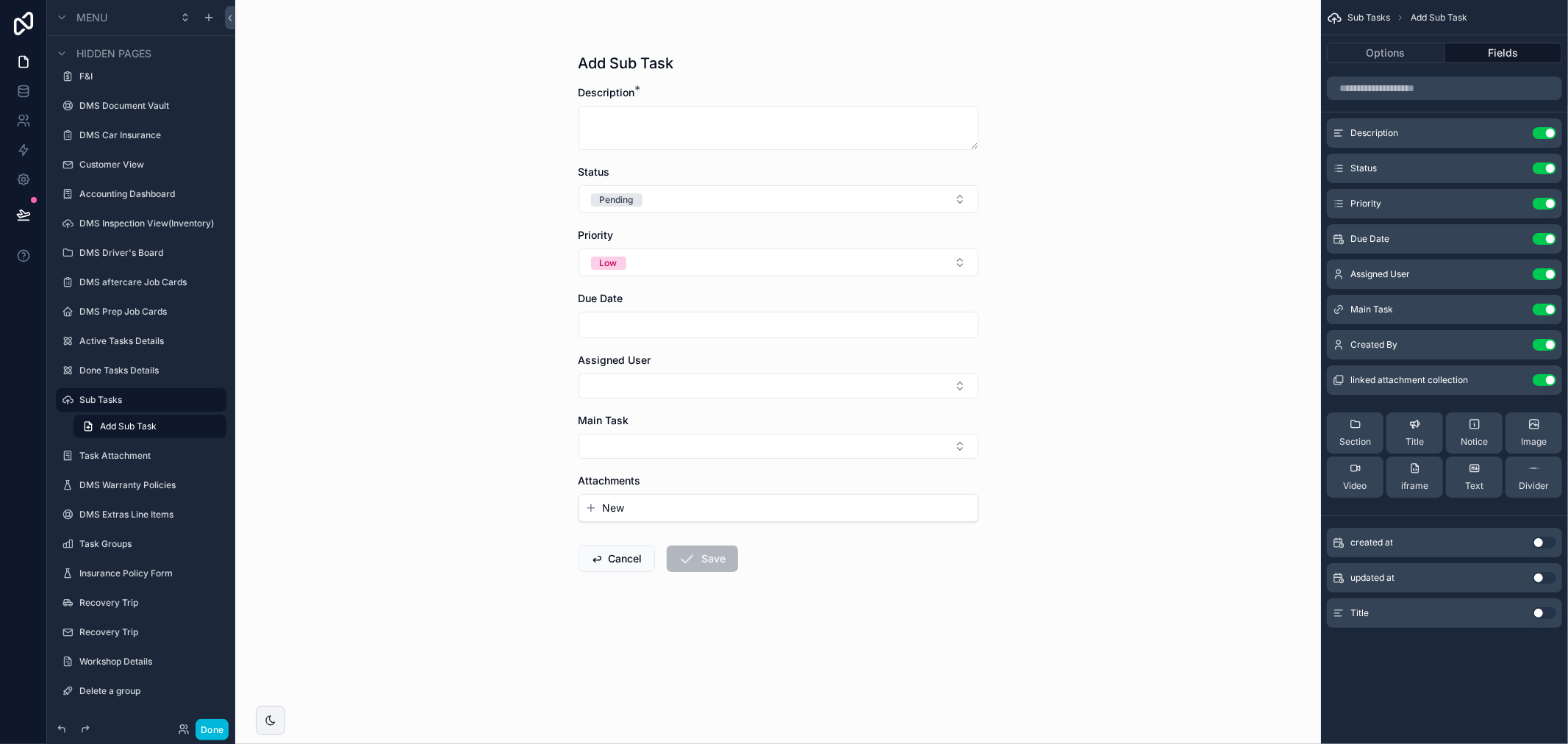
click at [1542, 380] on button "Use setting" at bounding box center [1545, 380] width 23 height 12
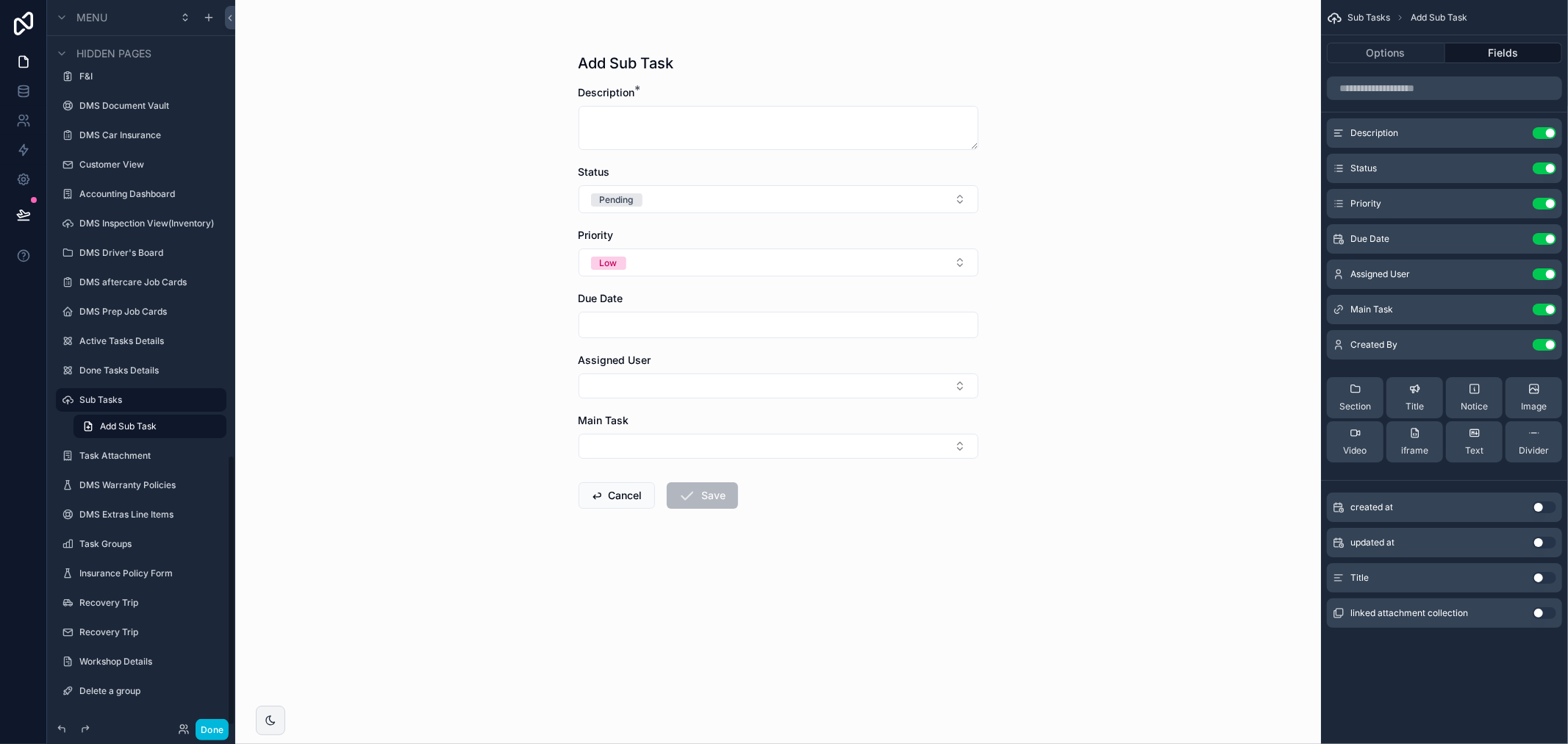
click at [217, 727] on button "Done" at bounding box center [212, 730] width 33 height 22
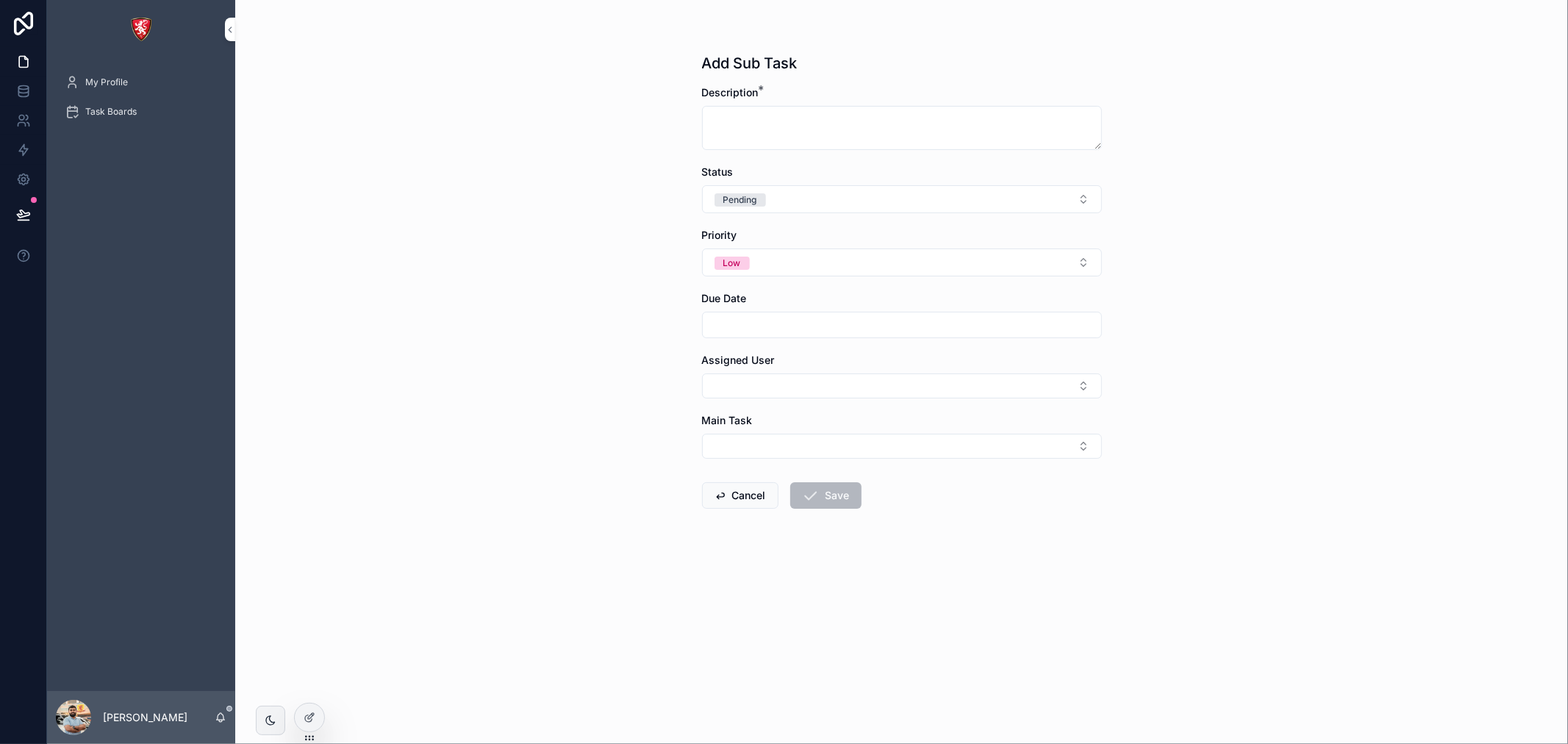
click at [128, 109] on span "Task Boards" at bounding box center [111, 112] width 52 height 12
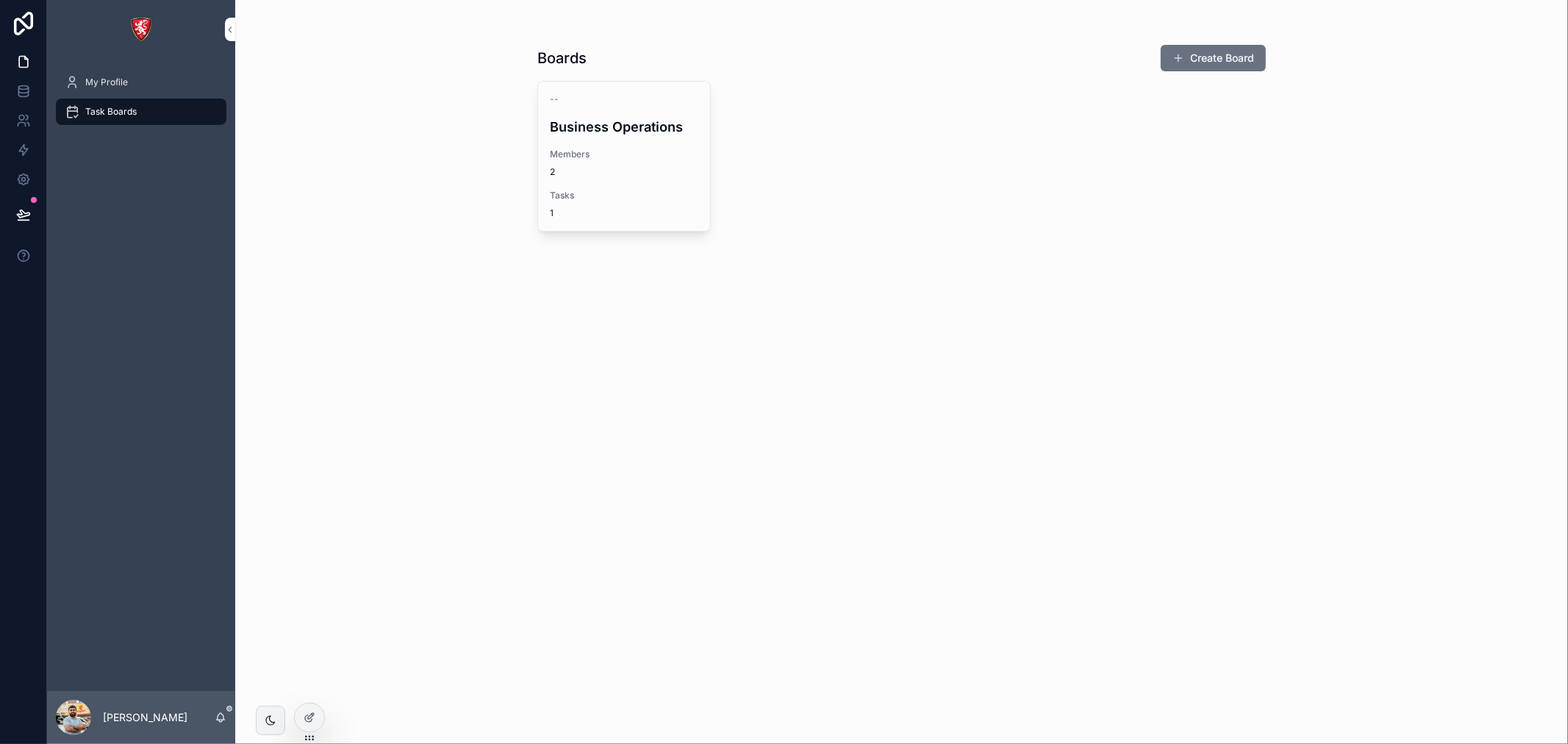
click at [642, 160] on div "Members 2" at bounding box center [624, 162] width 148 height 29
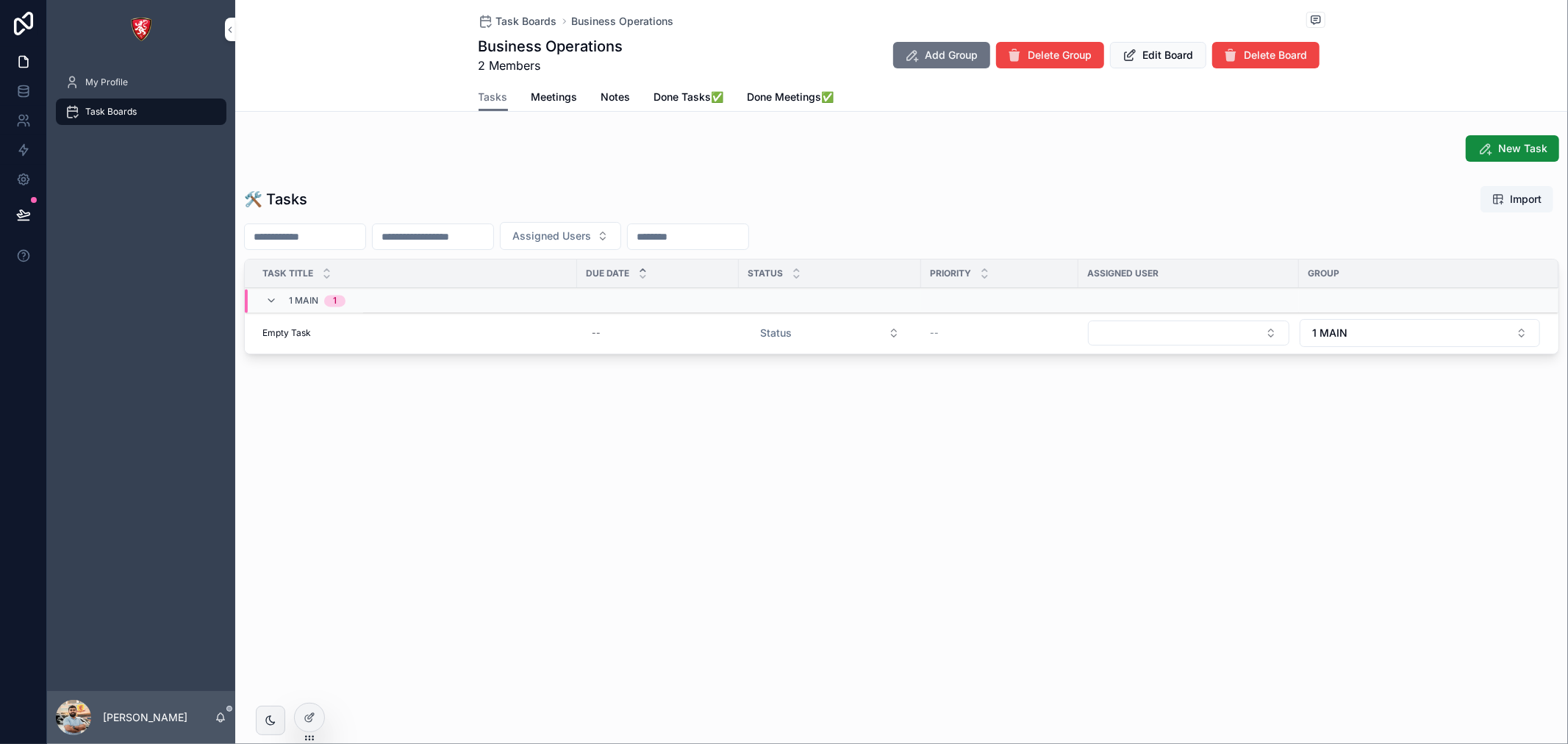
click at [423, 338] on div "Empty Task Empty Task" at bounding box center [415, 333] width 306 height 12
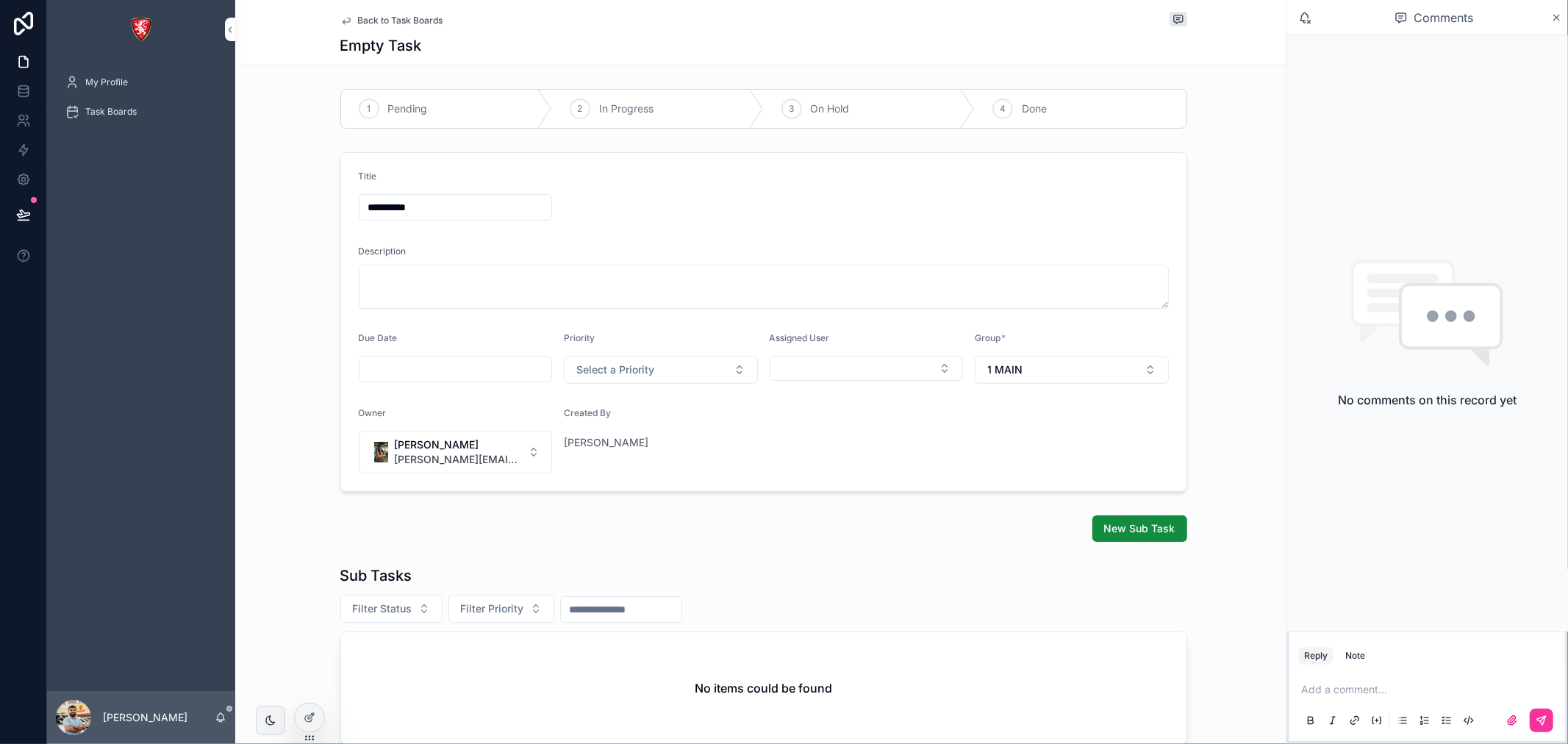
click at [1136, 535] on span "New Sub Task" at bounding box center [1141, 529] width 72 height 15
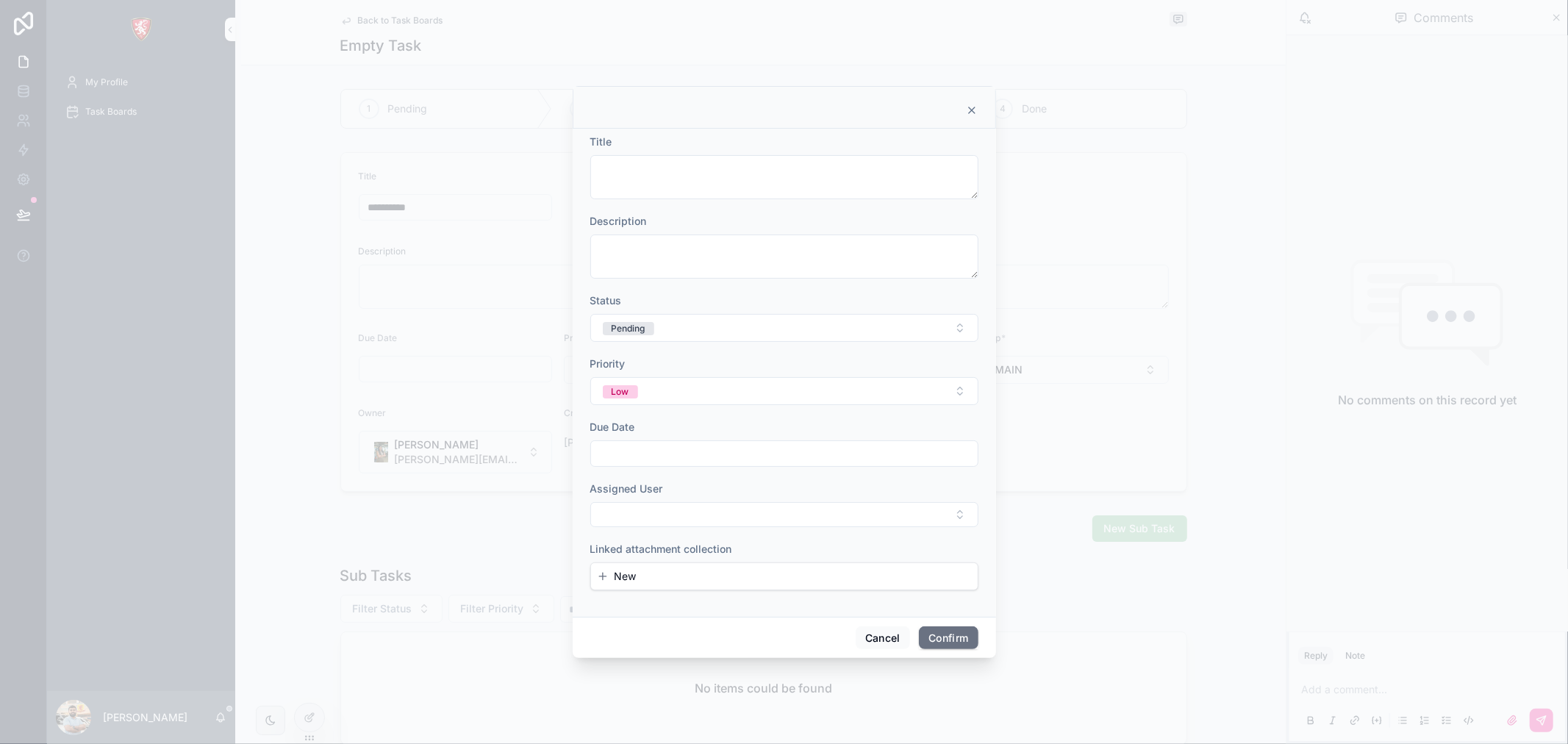
click at [973, 110] on icon at bounding box center [972, 110] width 12 height 12
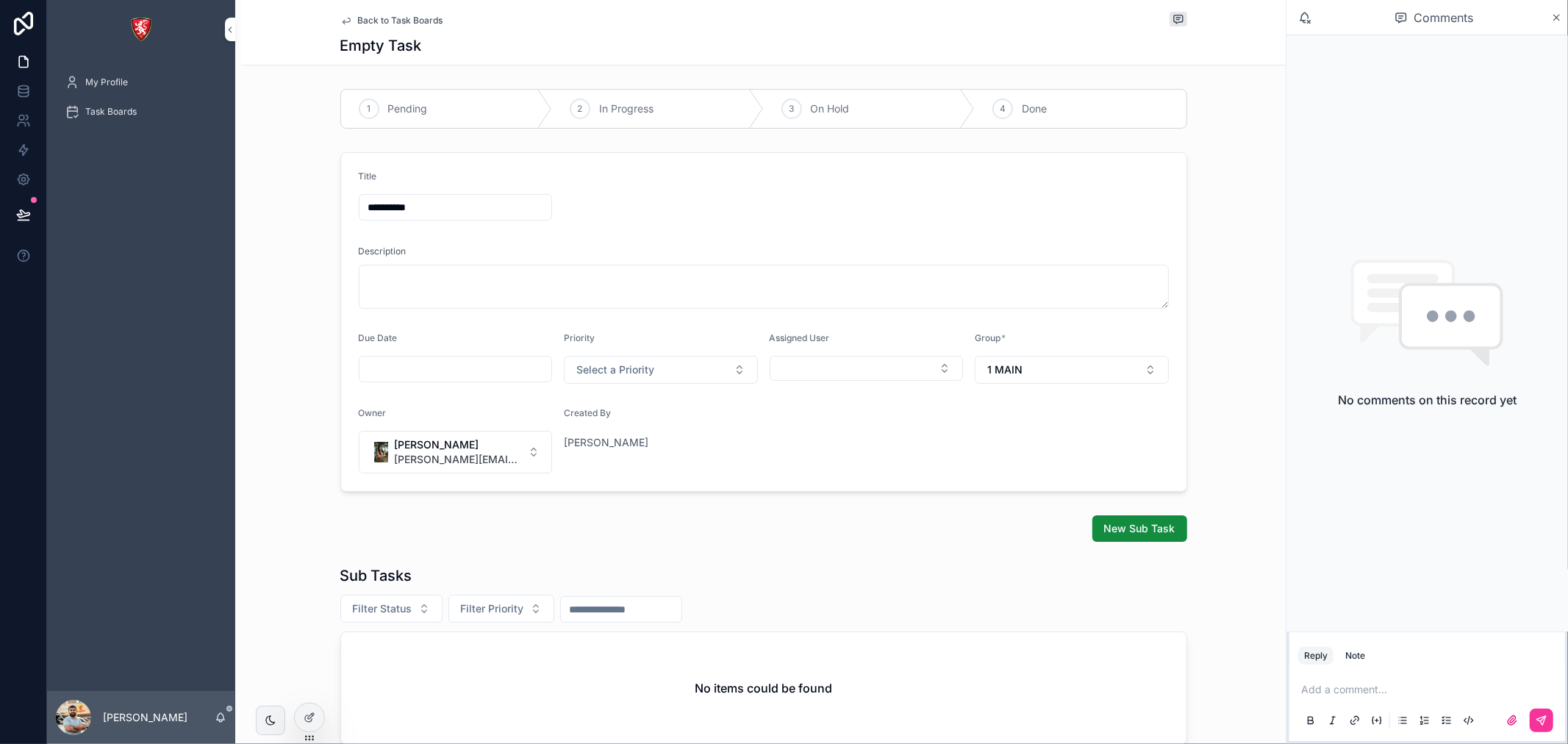
drag, startPoint x: 347, startPoint y: 719, endPoint x: 319, endPoint y: 716, distance: 28.2
click at [341, 719] on div "No items could be found" at bounding box center [763, 688] width 846 height 112
click at [311, 715] on icon at bounding box center [311, 716] width 6 height 6
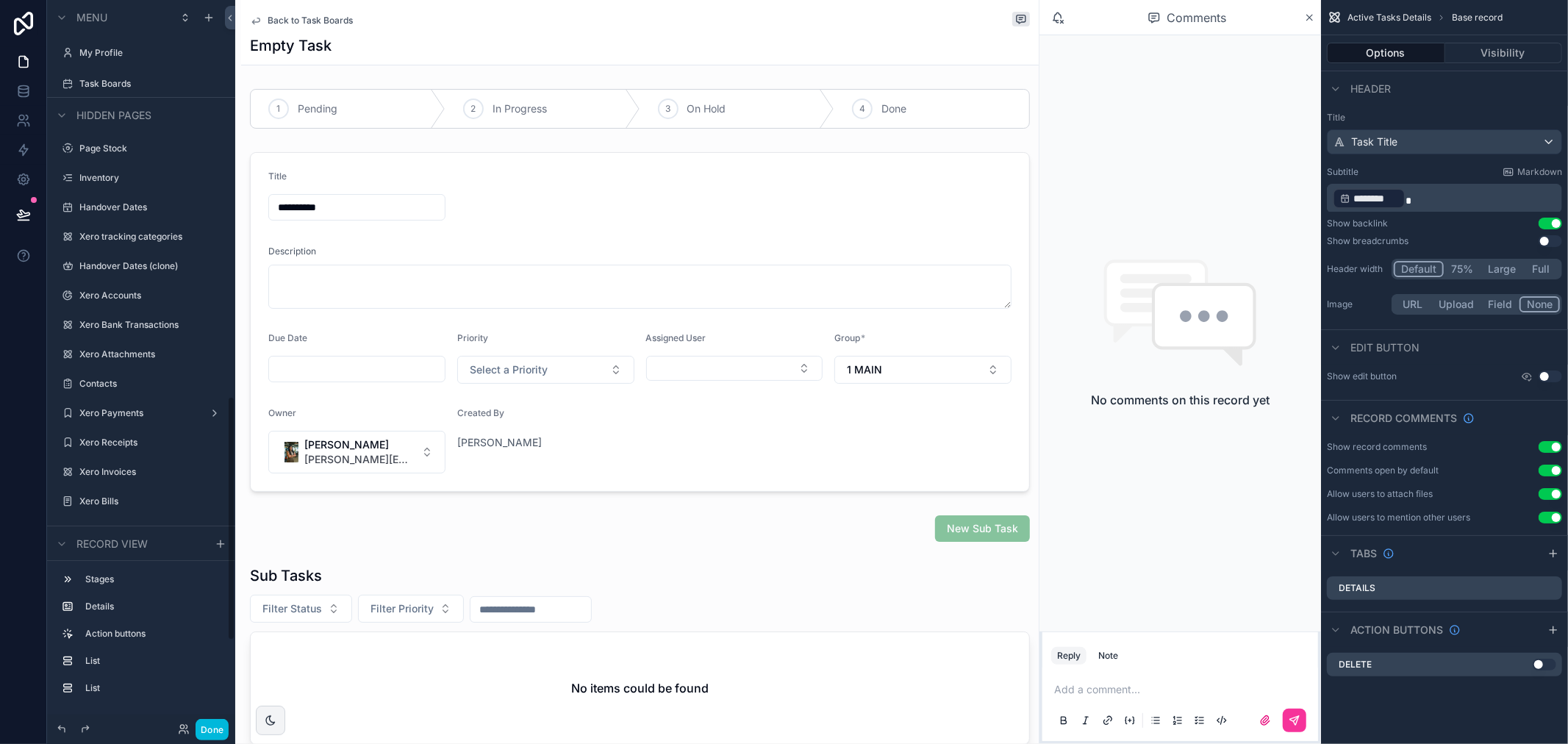
scroll to position [1181, 0]
click at [901, 535] on div "scrollable content" at bounding box center [640, 529] width 798 height 38
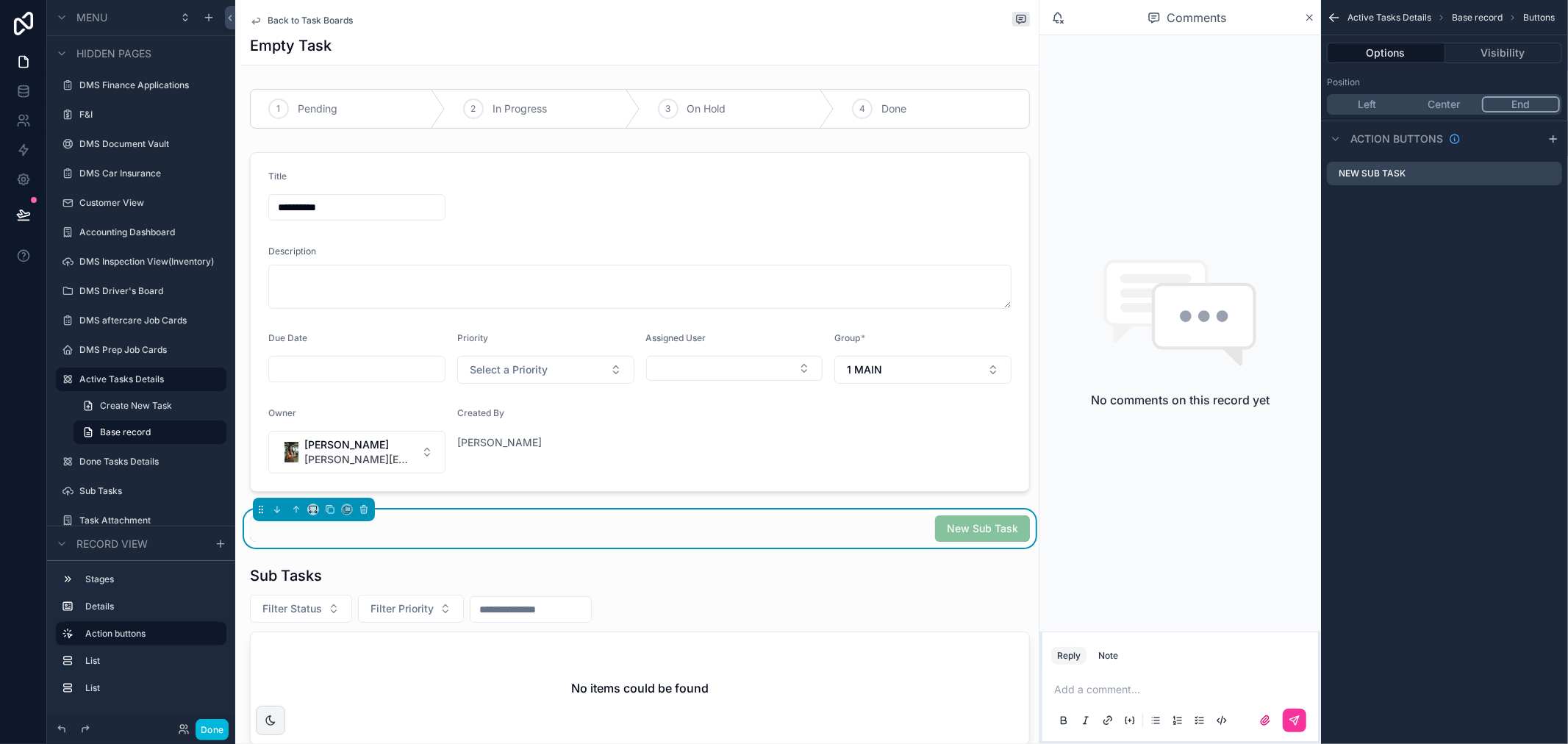
click at [0, 0] on icon "scrollable content" at bounding box center [0, 0] width 0 height 0
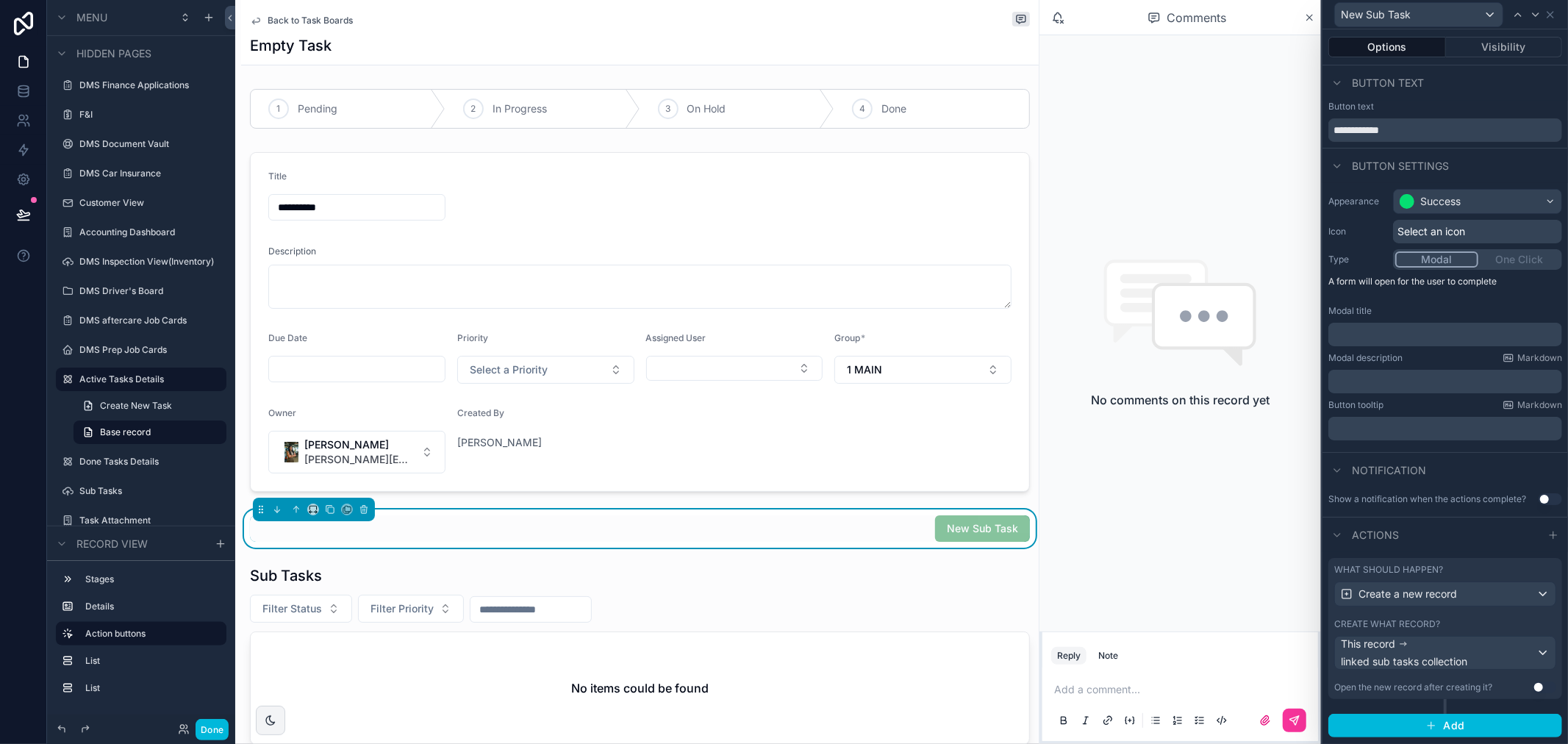
click at [1440, 625] on div "Create what record?" at bounding box center [1446, 624] width 222 height 12
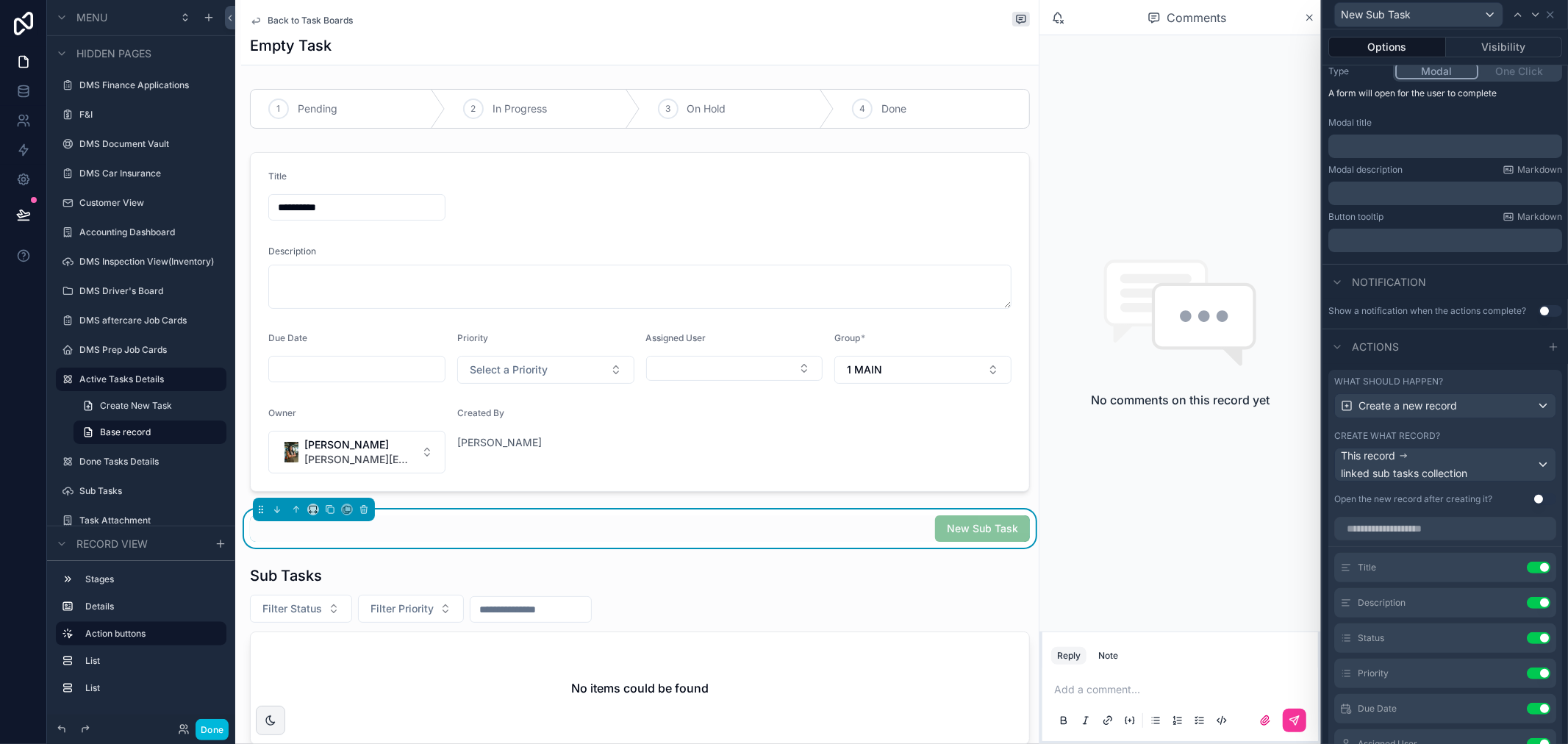
scroll to position [419, 0]
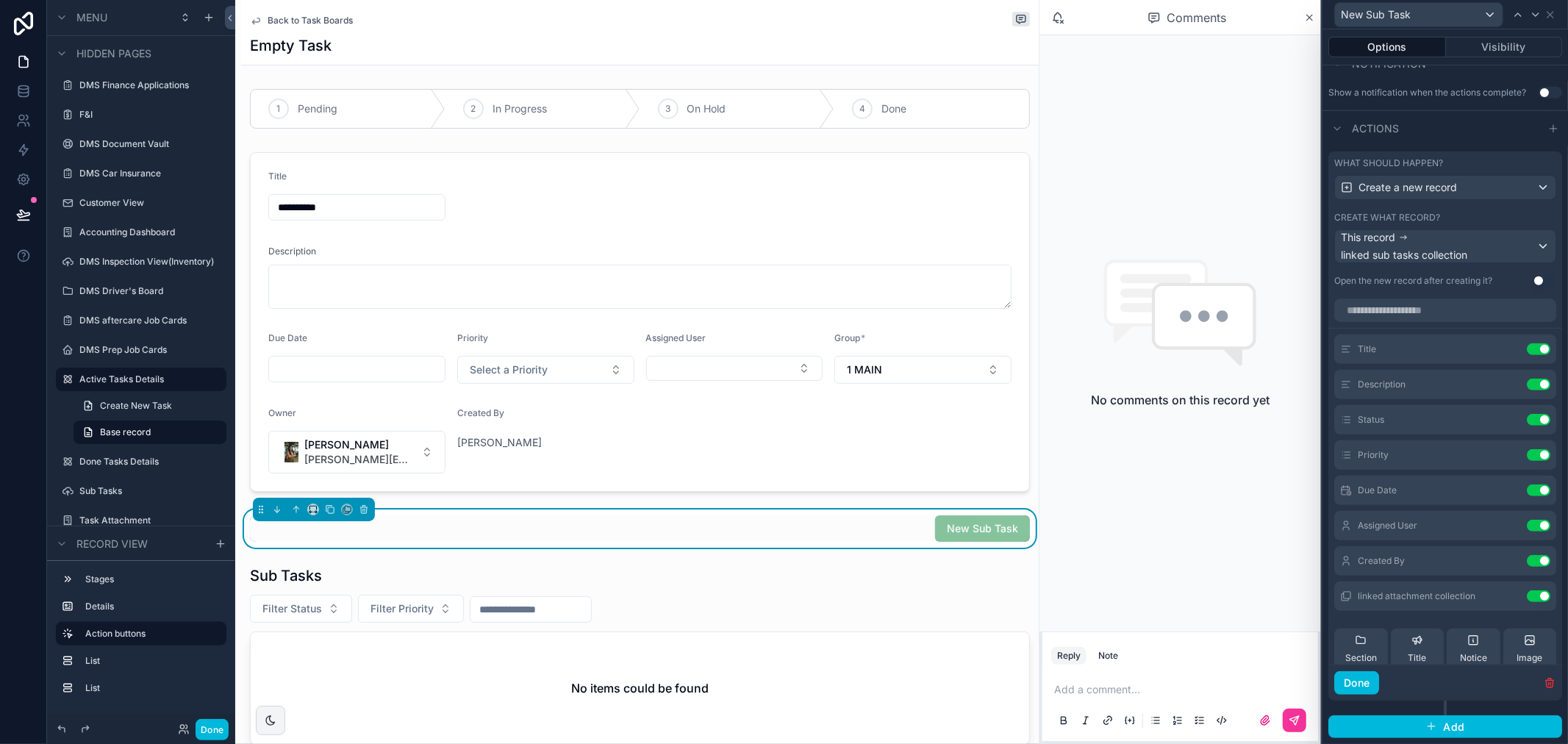
click at [1527, 593] on button "Use setting" at bounding box center [1539, 597] width 23 height 12
click at [1365, 687] on button "Done" at bounding box center [1357, 683] width 45 height 23
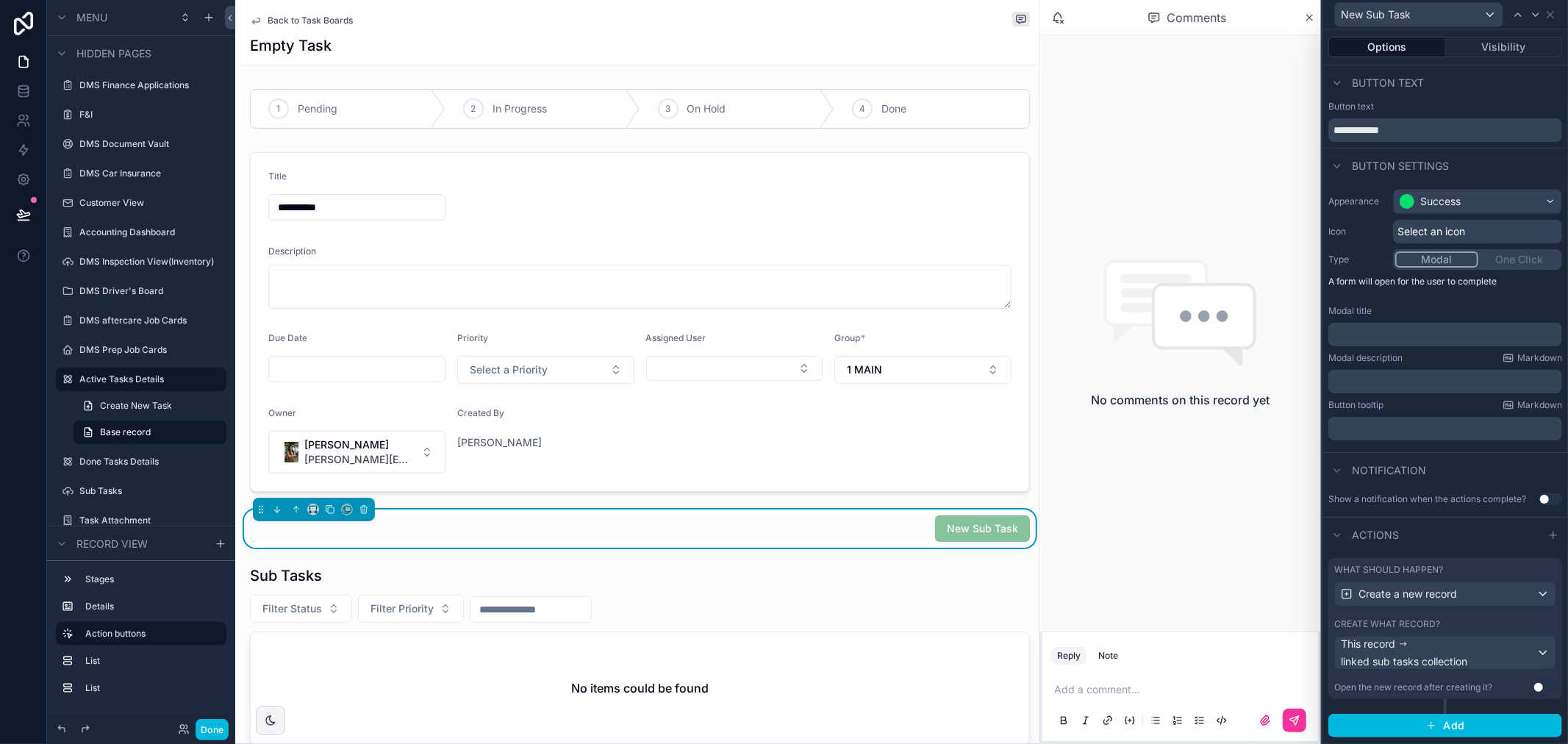
scroll to position [0, 0]
click at [210, 729] on button "Done" at bounding box center [212, 730] width 33 height 22
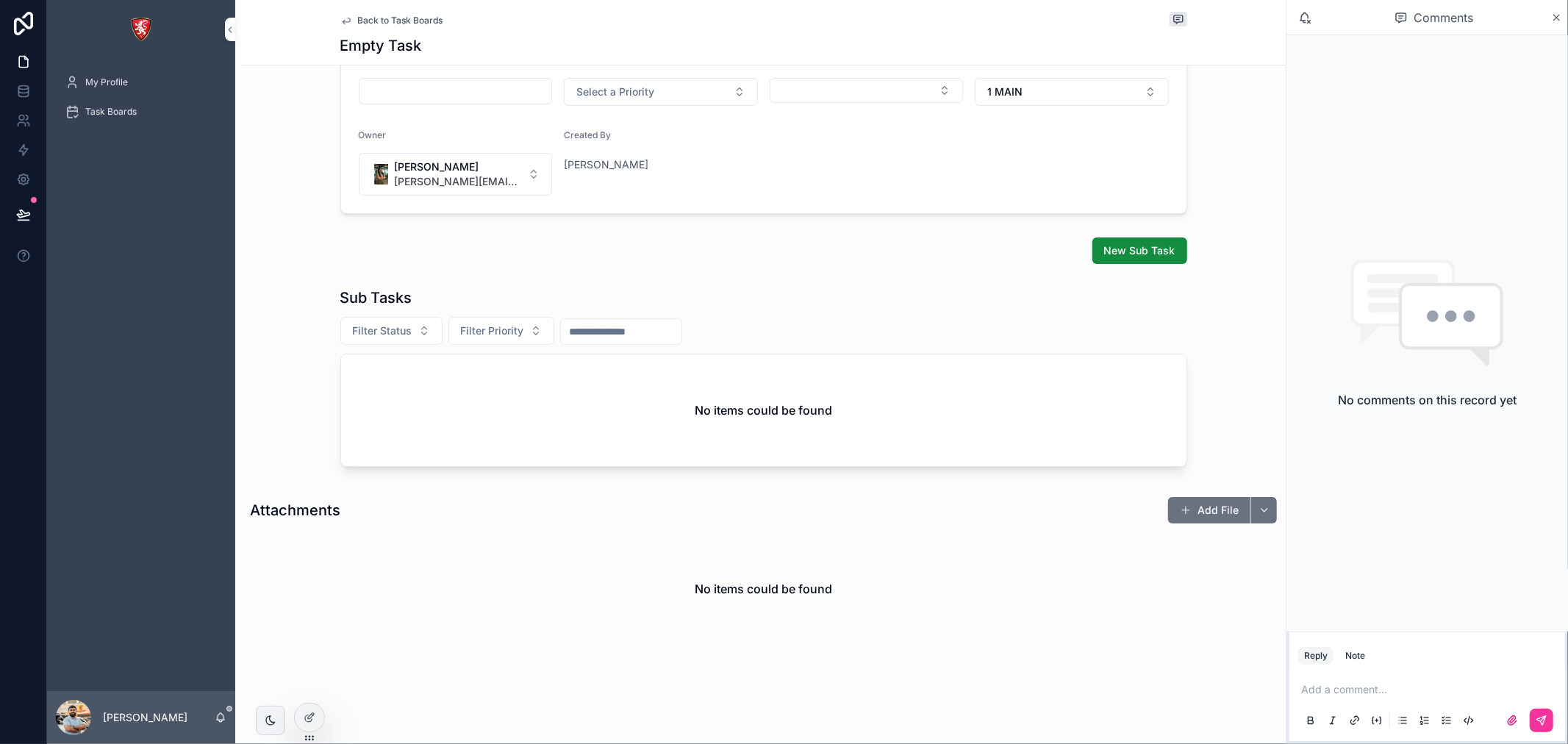
scroll to position [279, 0]
click at [1159, 241] on button "New Sub Task" at bounding box center [1140, 250] width 95 height 27
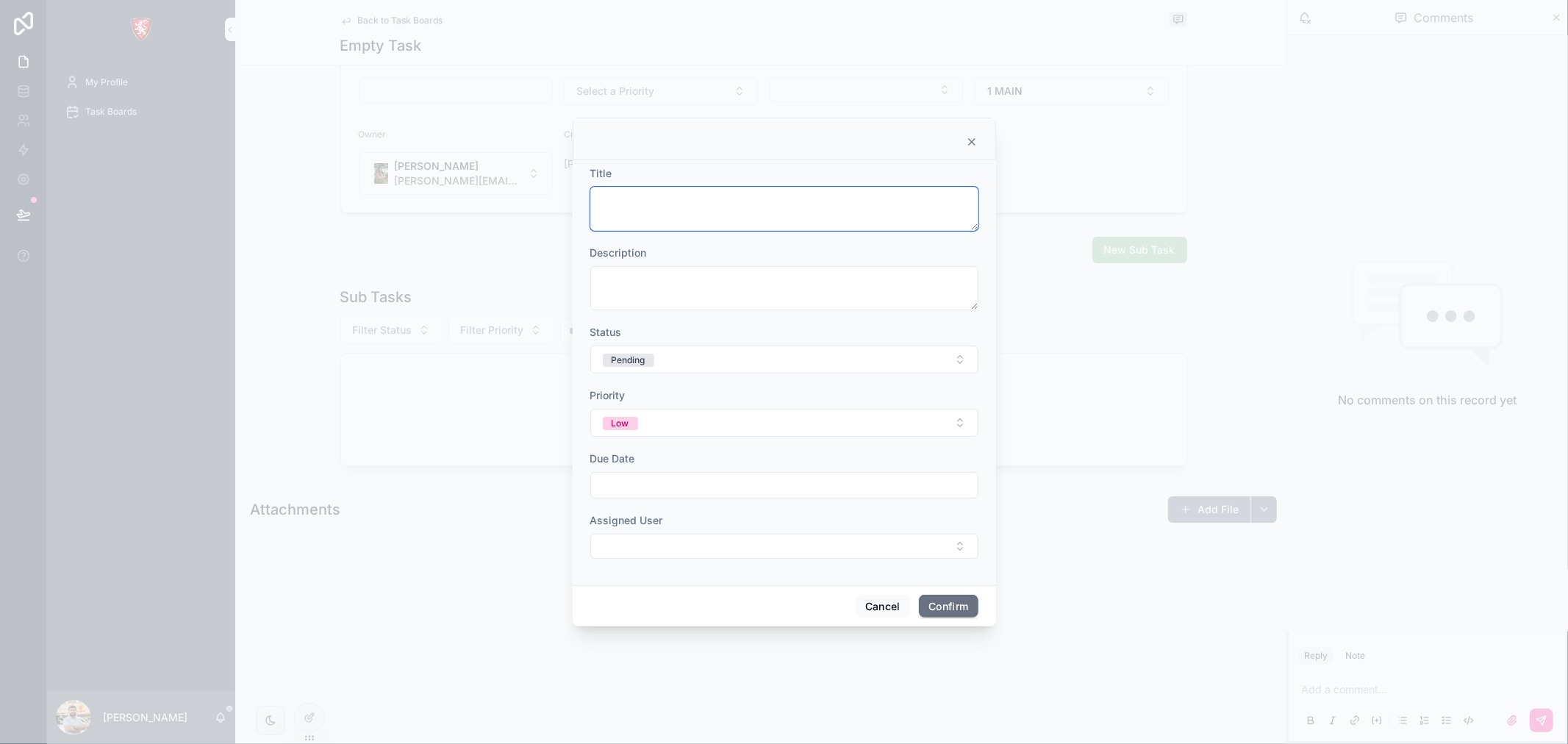
click at [711, 199] on textarea at bounding box center [785, 208] width 388 height 44
type textarea "****"
drag, startPoint x: 751, startPoint y: 297, endPoint x: 766, endPoint y: 376, distance: 80.4
click at [766, 378] on form "Title **** Description Status Pending Priority Low Due Date Assigned User" at bounding box center [785, 369] width 388 height 407
type textarea "****"
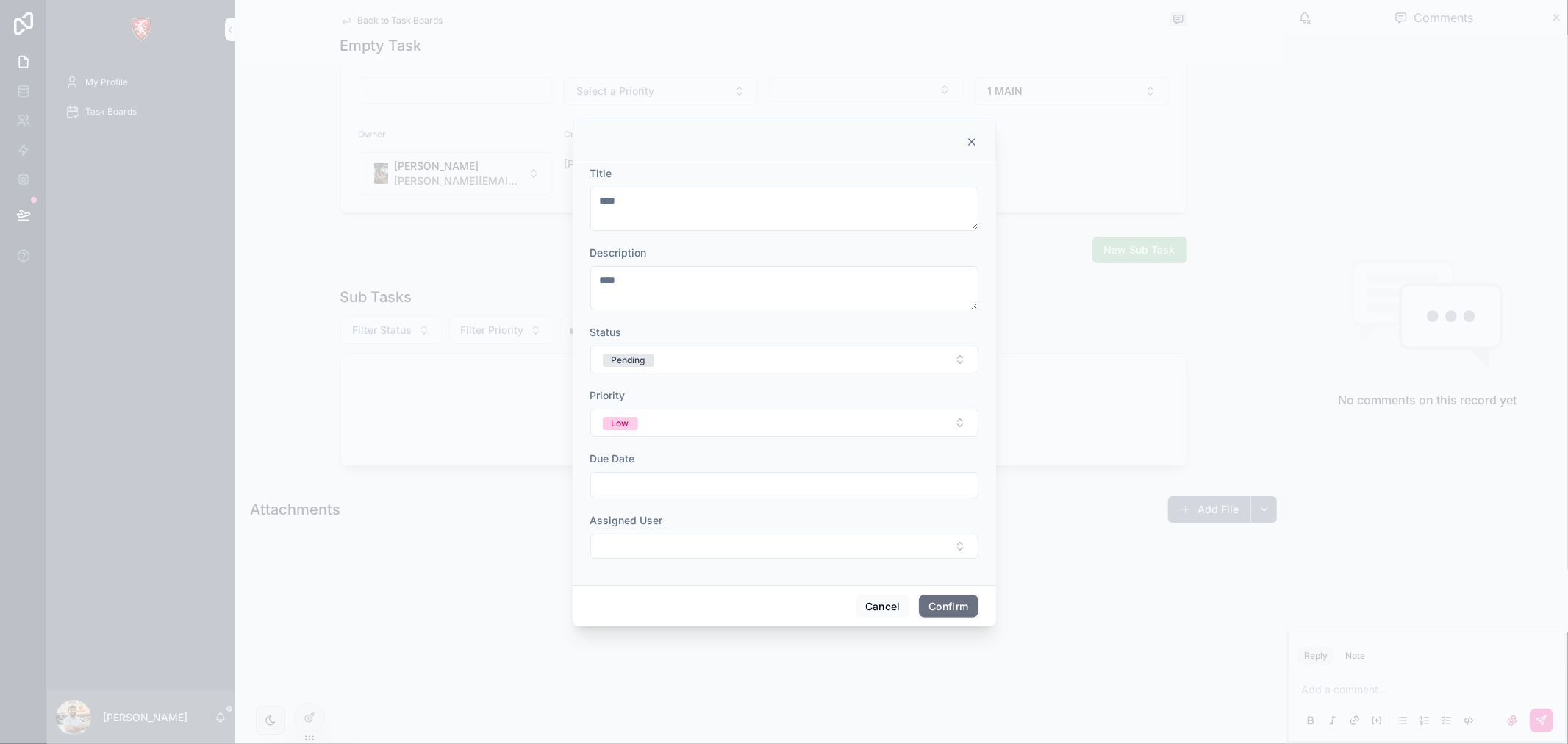
click at [955, 605] on button "Confirm" at bounding box center [948, 607] width 59 height 23
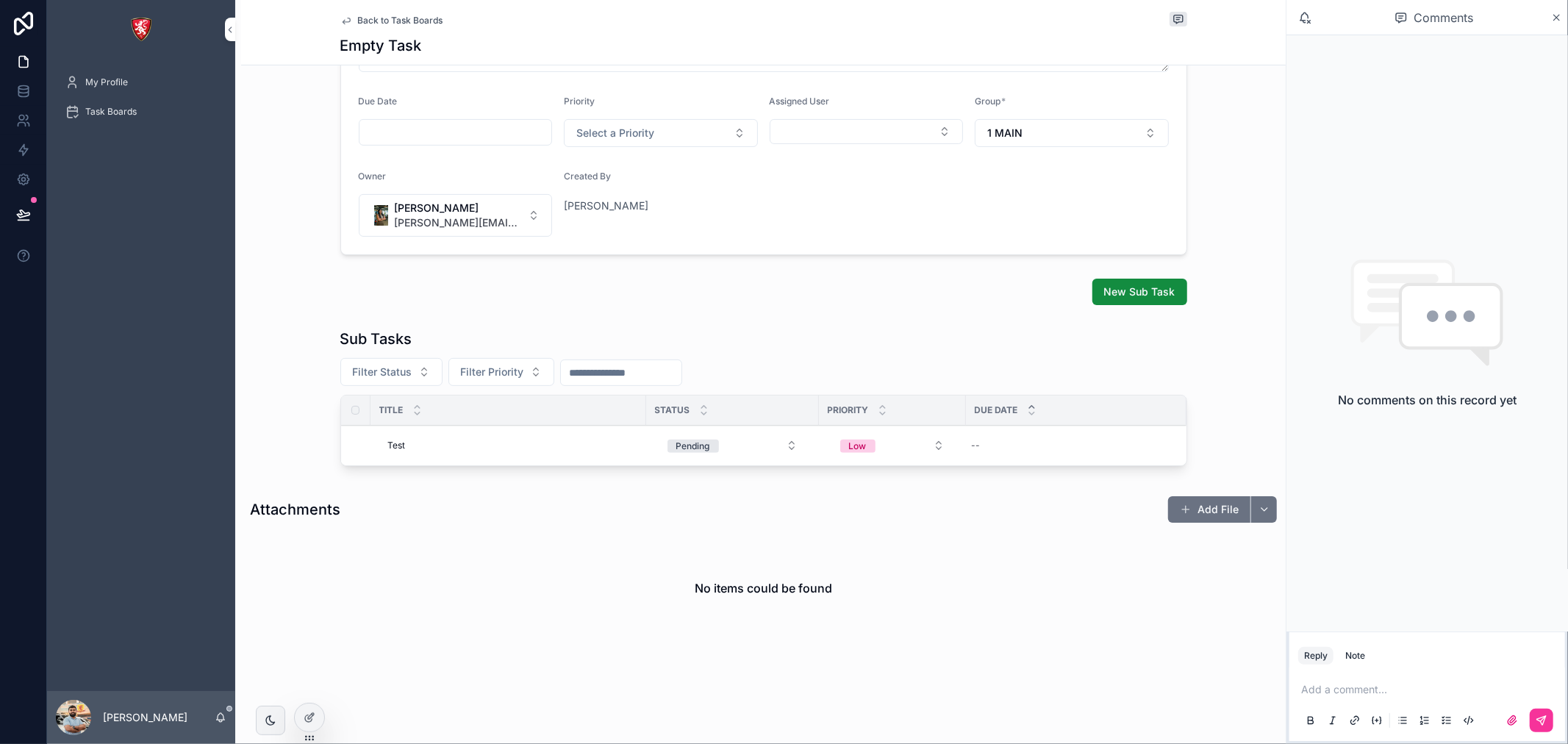
scroll to position [237, 0]
click at [478, 454] on td "Test Test" at bounding box center [508, 446] width 276 height 41
click at [422, 437] on td "Test Test" at bounding box center [508, 446] width 276 height 41
click at [392, 443] on span "Test" at bounding box center [397, 446] width 17 height 12
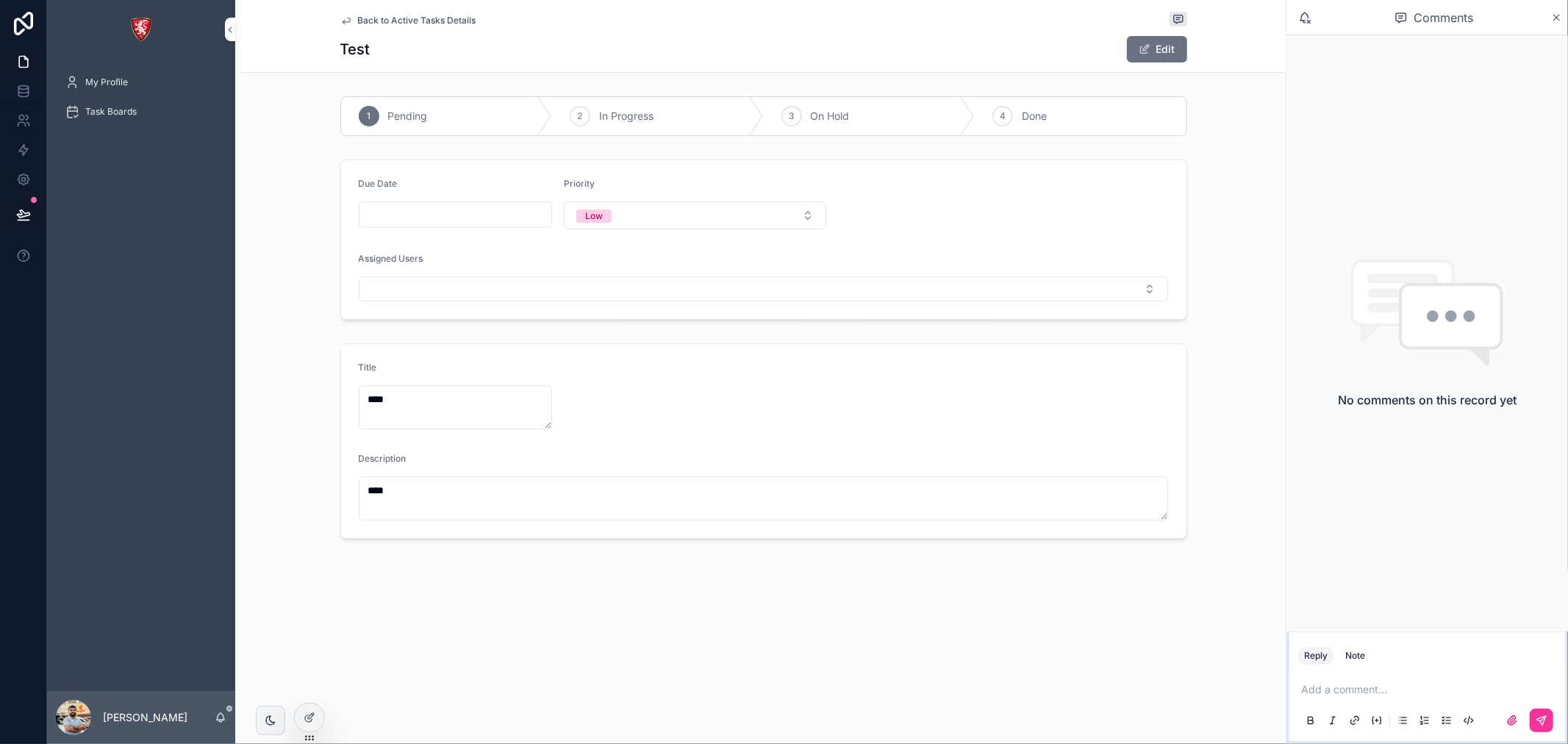
click at [410, 21] on span "Back to Active Tasks Details" at bounding box center [417, 21] width 118 height 12
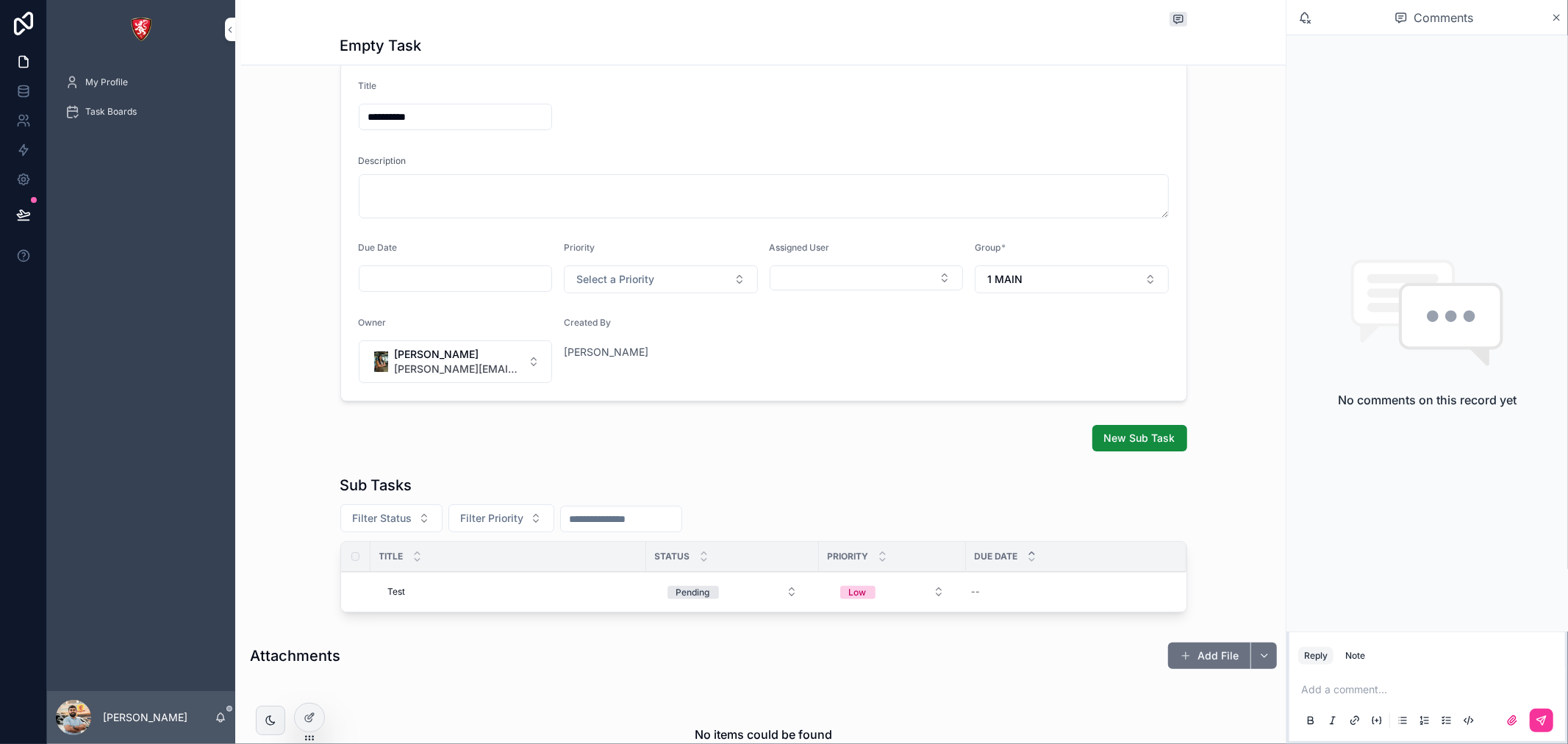
scroll to position [237, 0]
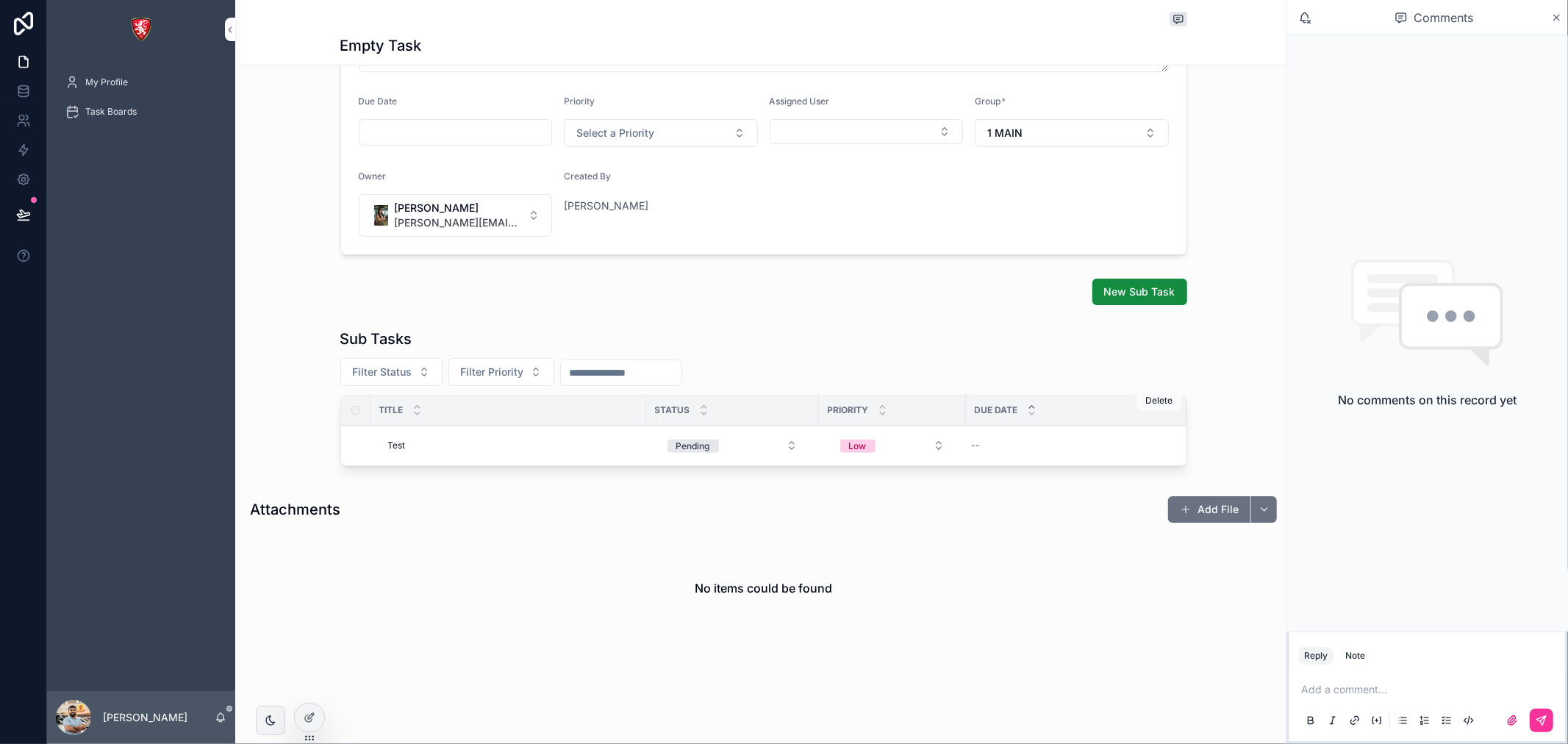
click at [0, 0] on button "scrollable content" at bounding box center [0, 0] width 0 height 0
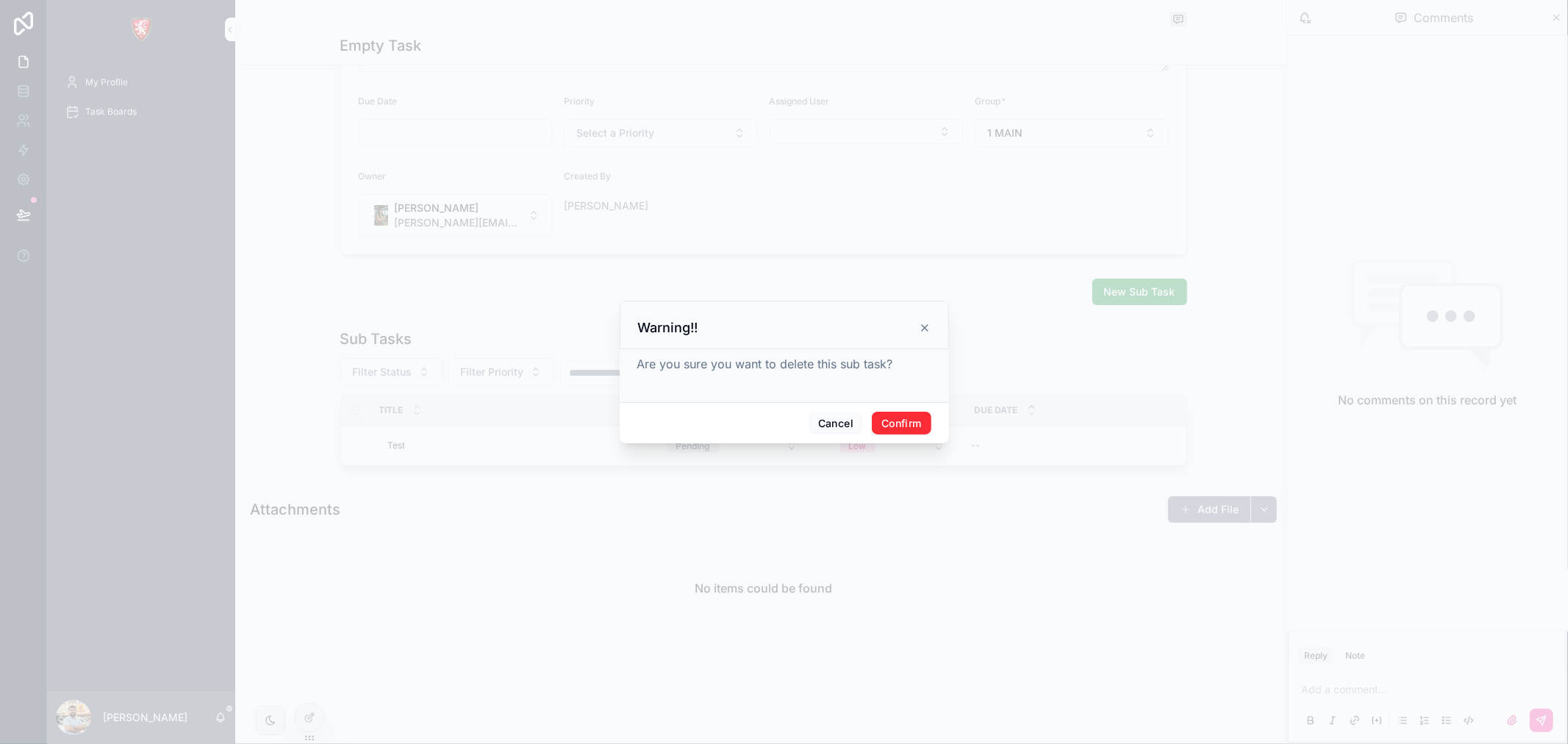
click at [917, 415] on button "Confirm" at bounding box center [901, 423] width 59 height 23
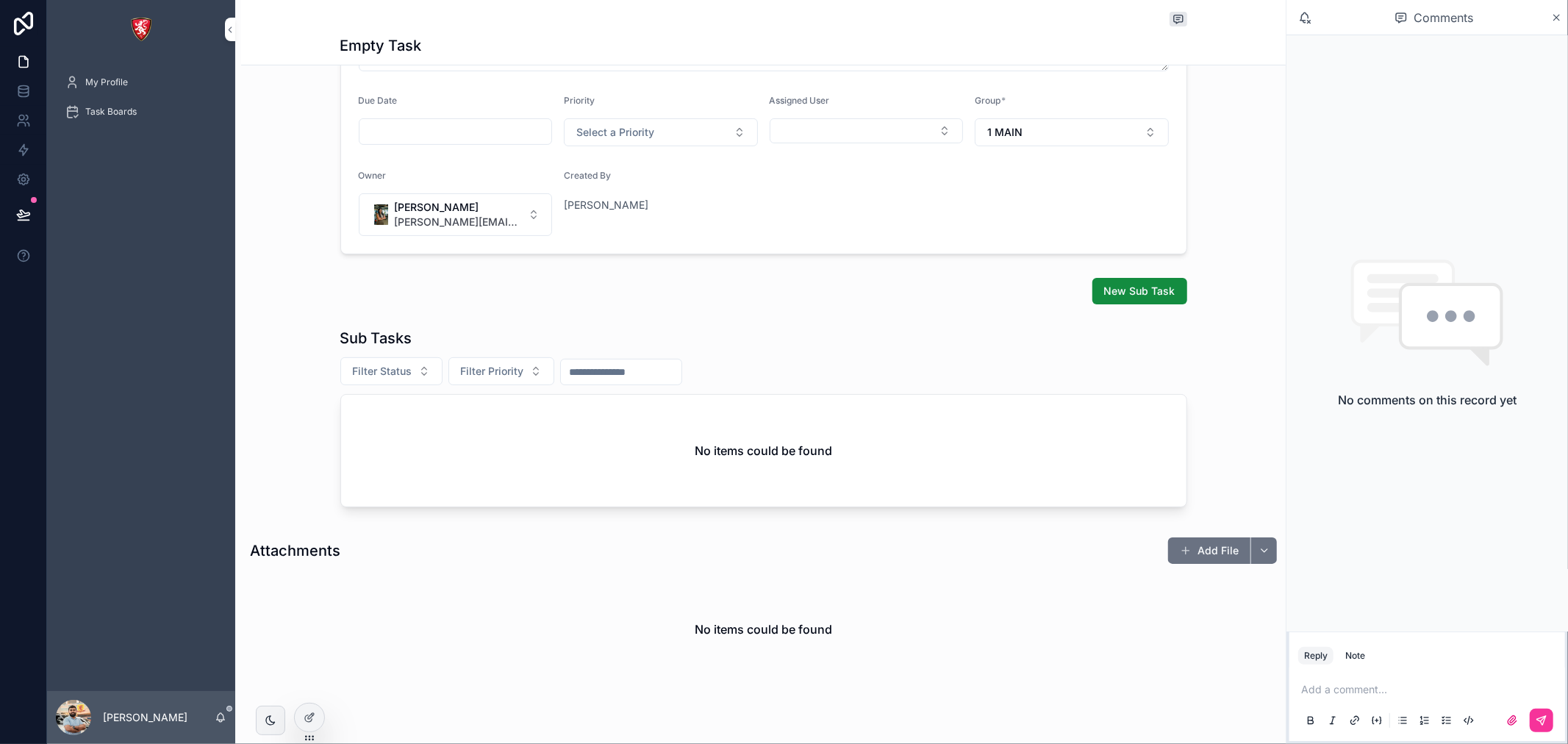
scroll to position [0, 0]
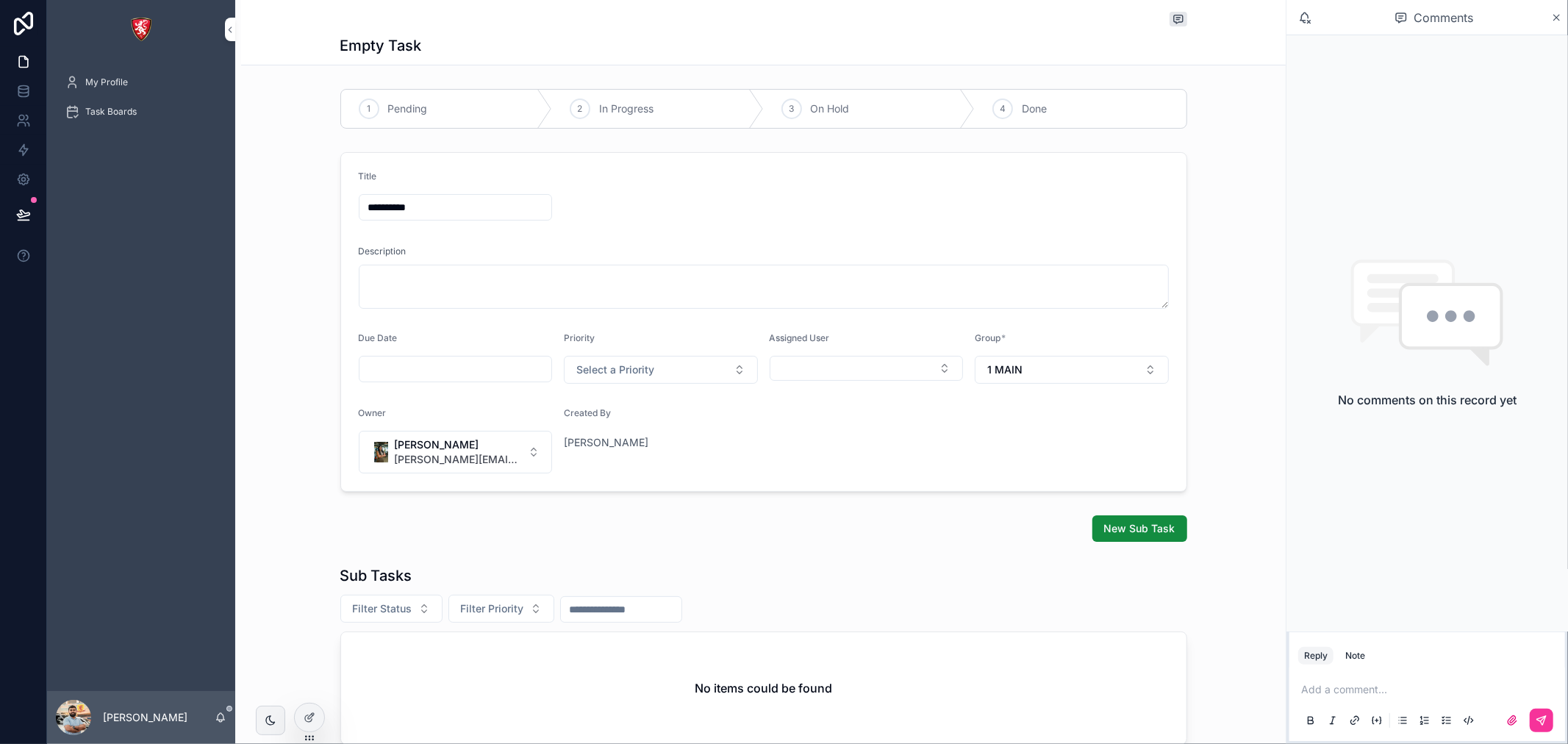
click at [108, 123] on link "Task Boards" at bounding box center [141, 112] width 171 height 27
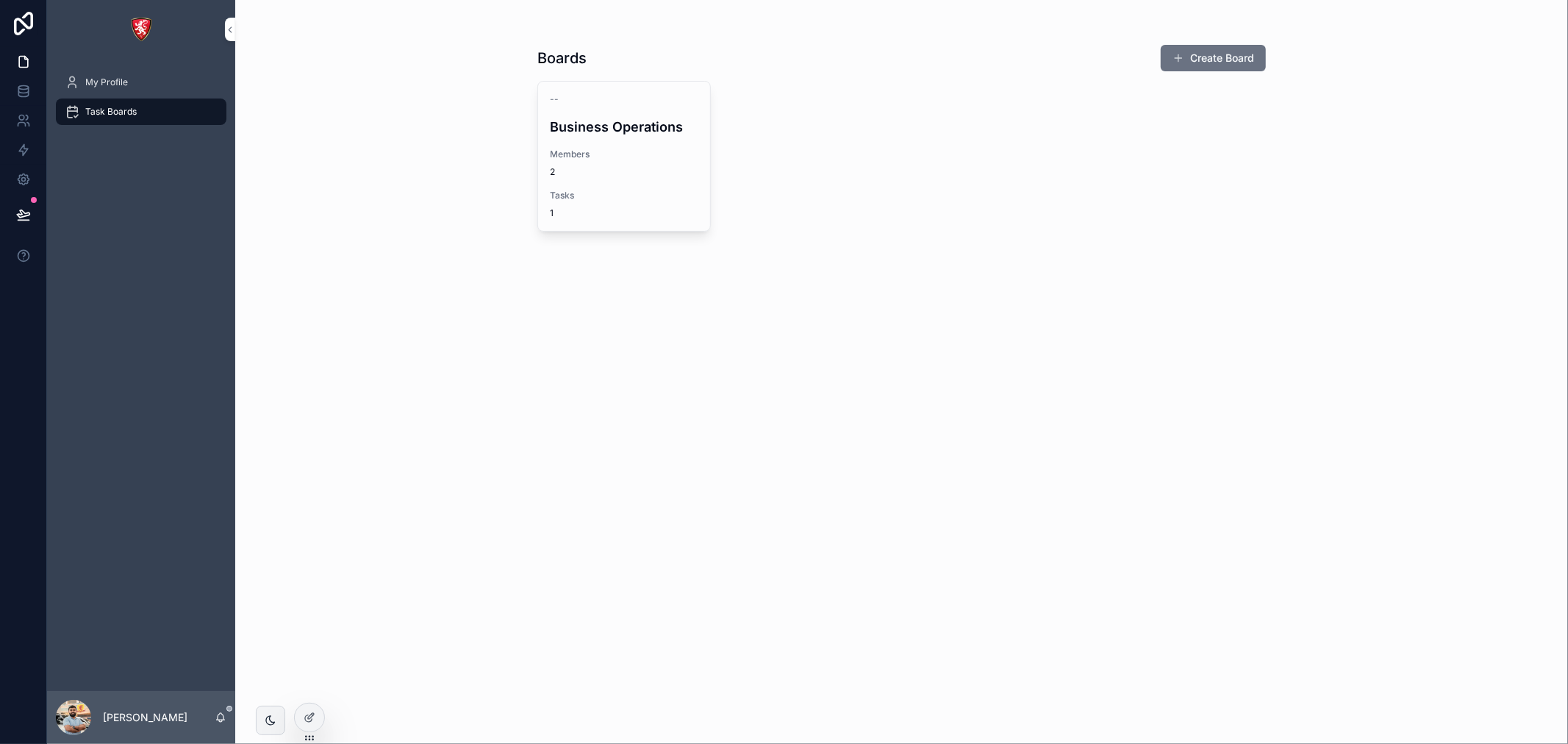
click at [328, 715] on div "Boards Create Board -- Business Operations Members 2 Tasks 1" at bounding box center [901, 372] width 1333 height 744
click at [317, 715] on div at bounding box center [309, 718] width 29 height 28
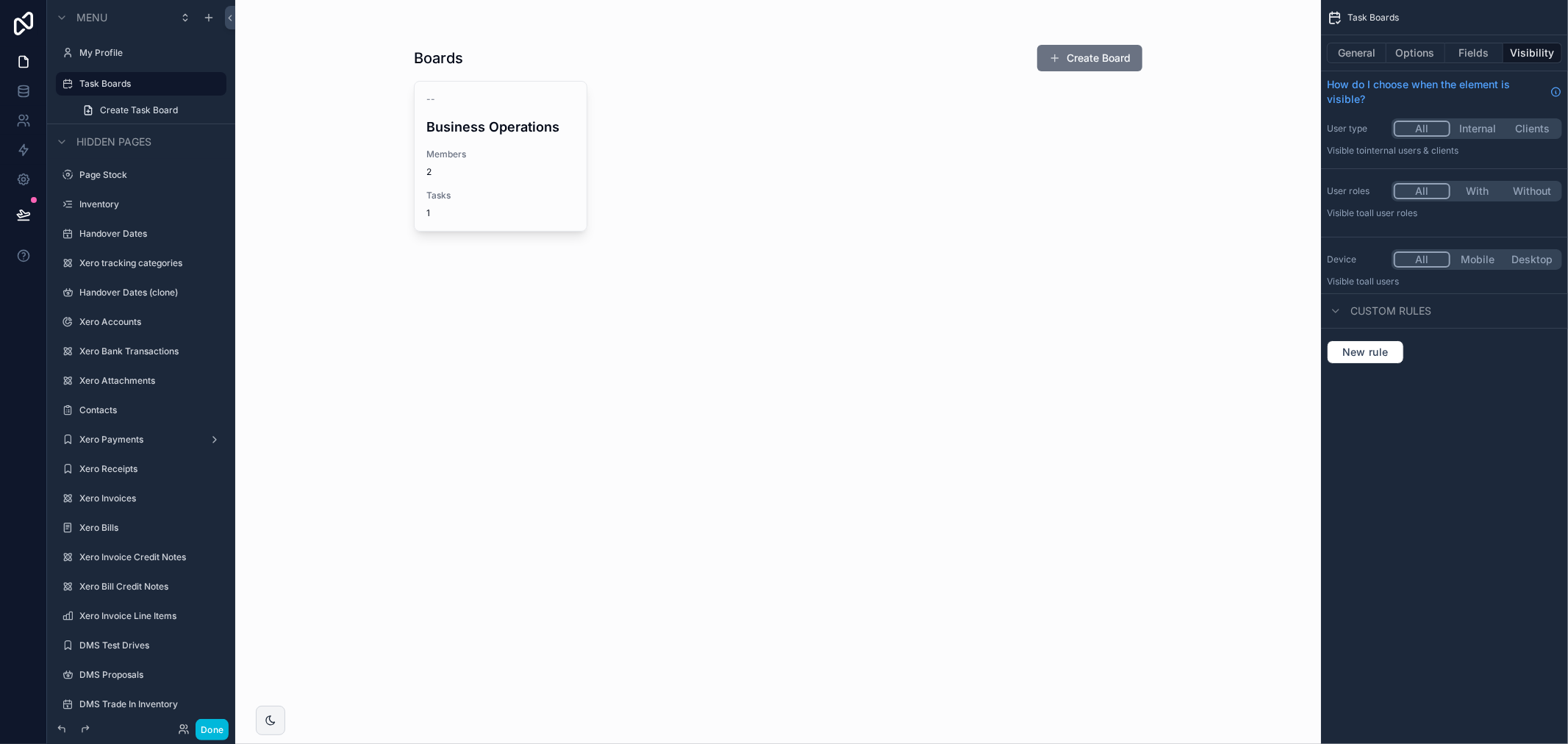
click at [1358, 53] on button "General" at bounding box center [1356, 52] width 59 height 21
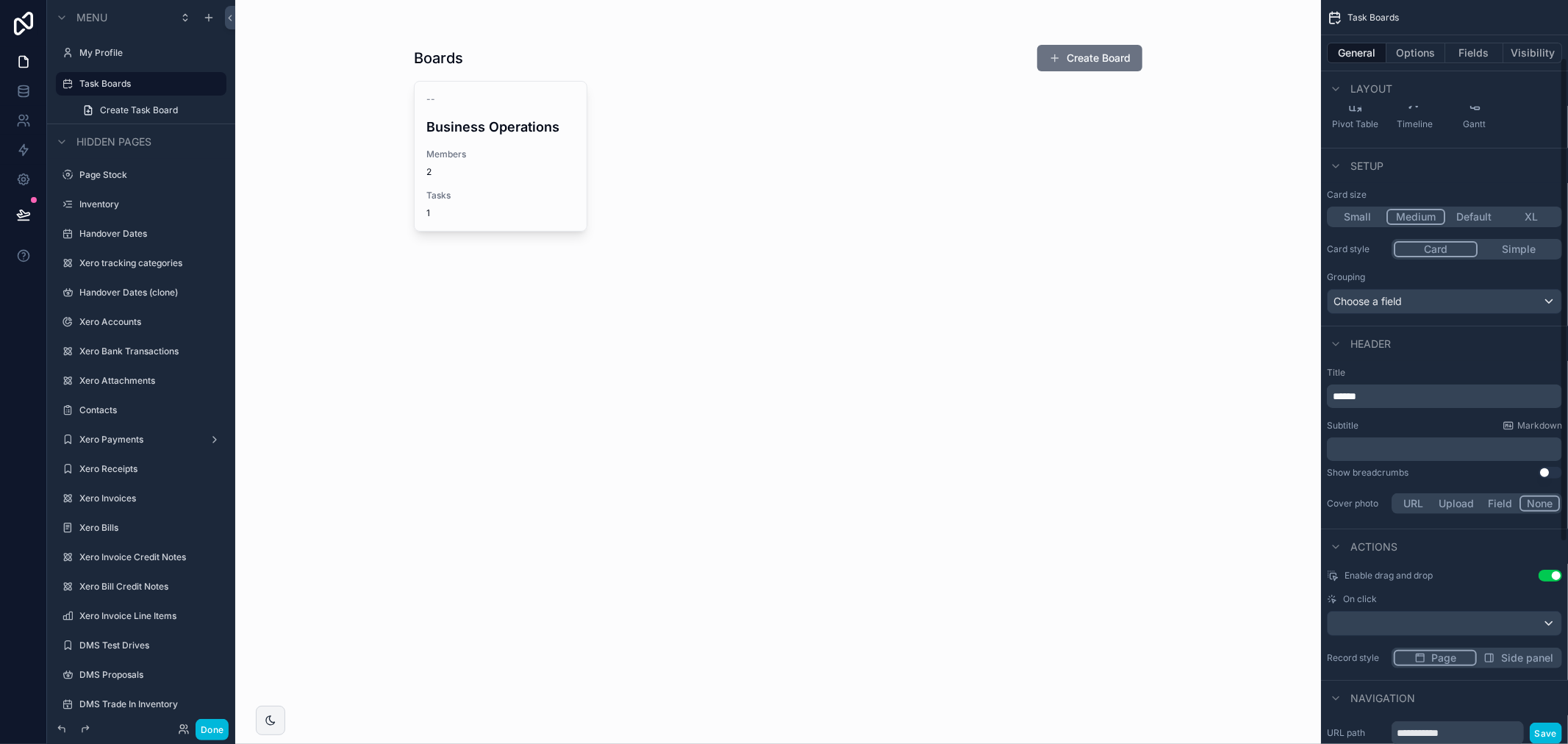
scroll to position [397, 0]
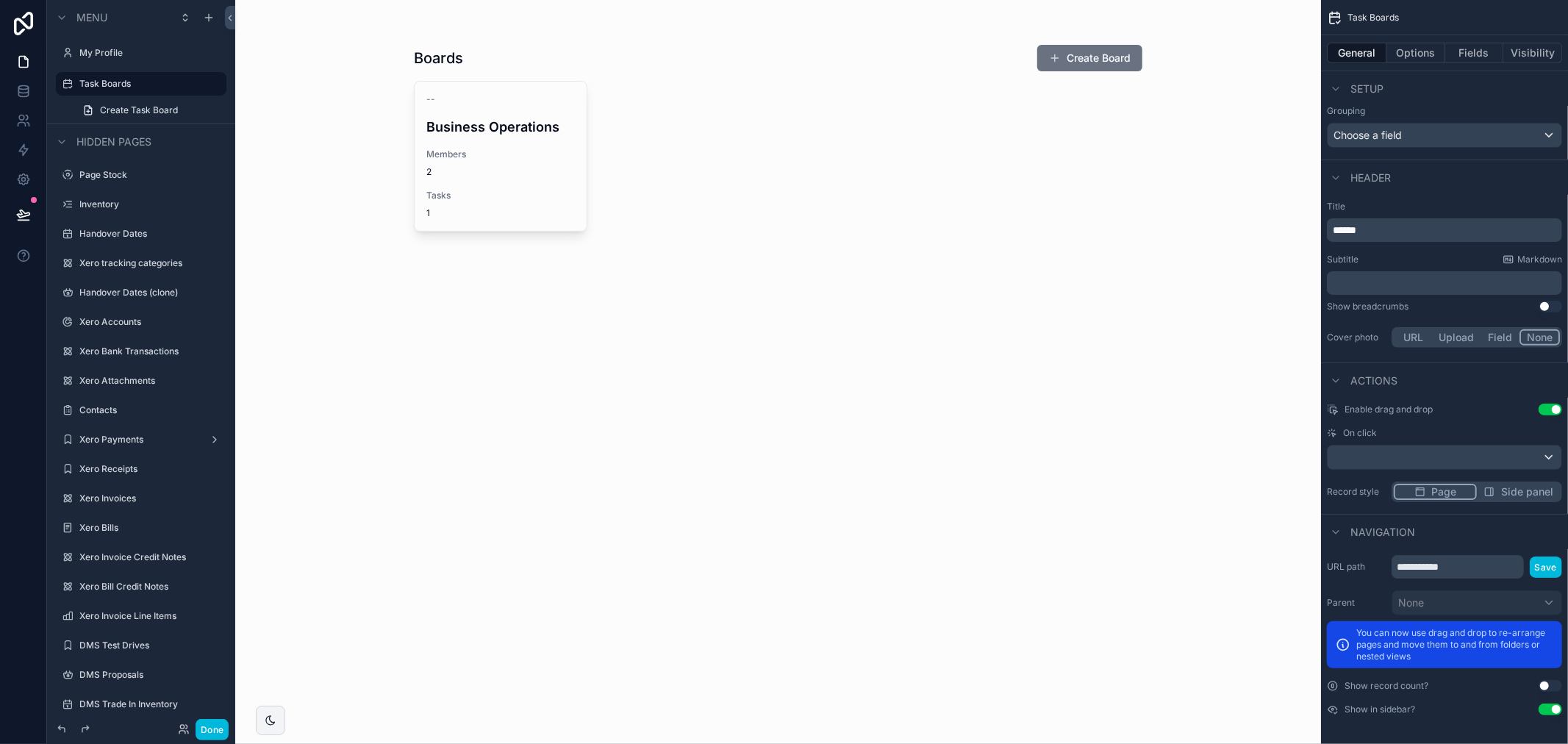
click at [1082, 303] on div "Boards Create Board -- Business Operations Members 2 Tasks 1" at bounding box center [778, 372] width 1086 height 744
click at [896, 175] on div "scrollable content" at bounding box center [778, 139] width 752 height 278
click at [842, 97] on div "-- Business Operations Members 2 Tasks 1" at bounding box center [778, 156] width 729 height 151
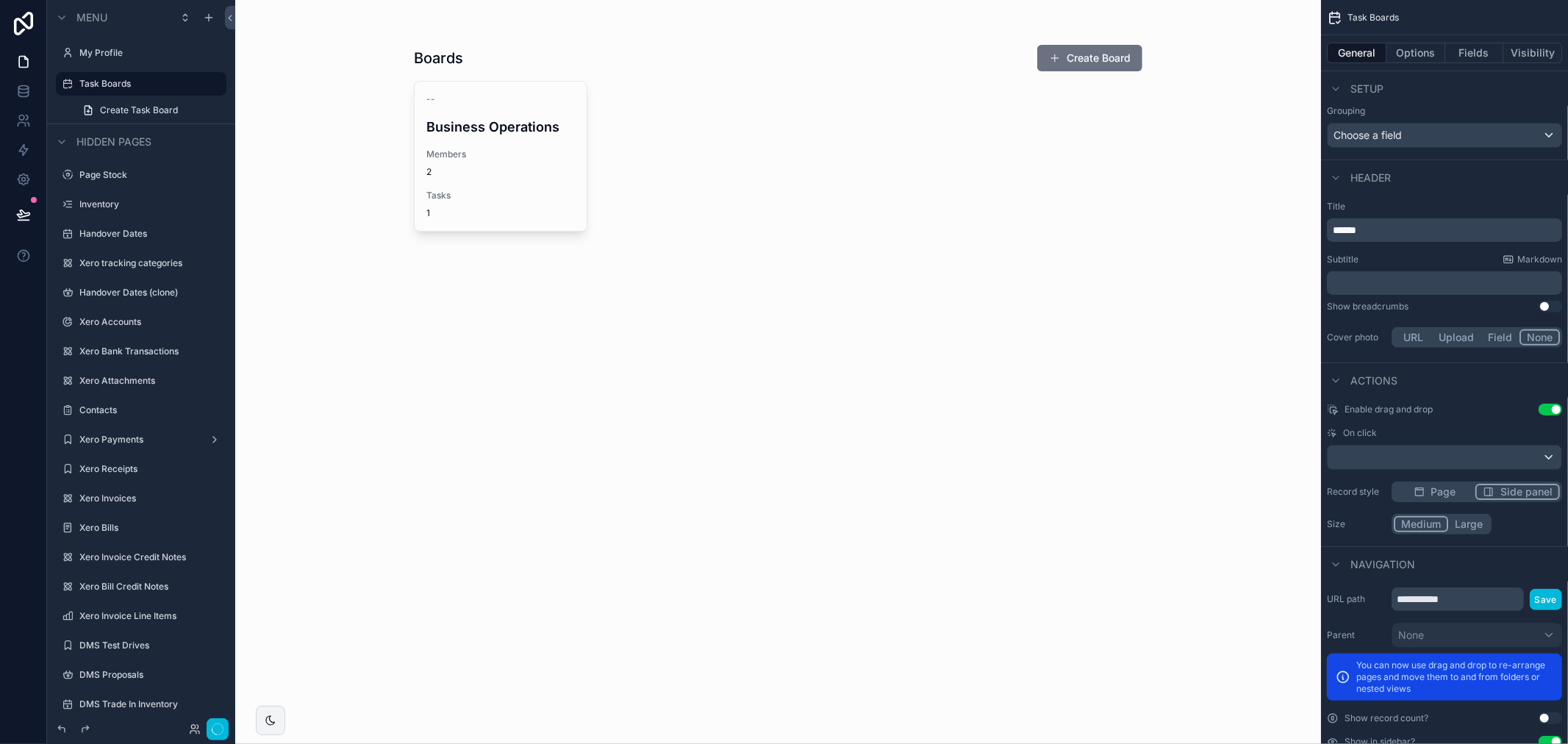
click at [1503, 491] on span "Side panel" at bounding box center [1526, 492] width 52 height 15
click at [1431, 492] on span "Page" at bounding box center [1444, 492] width 25 height 15
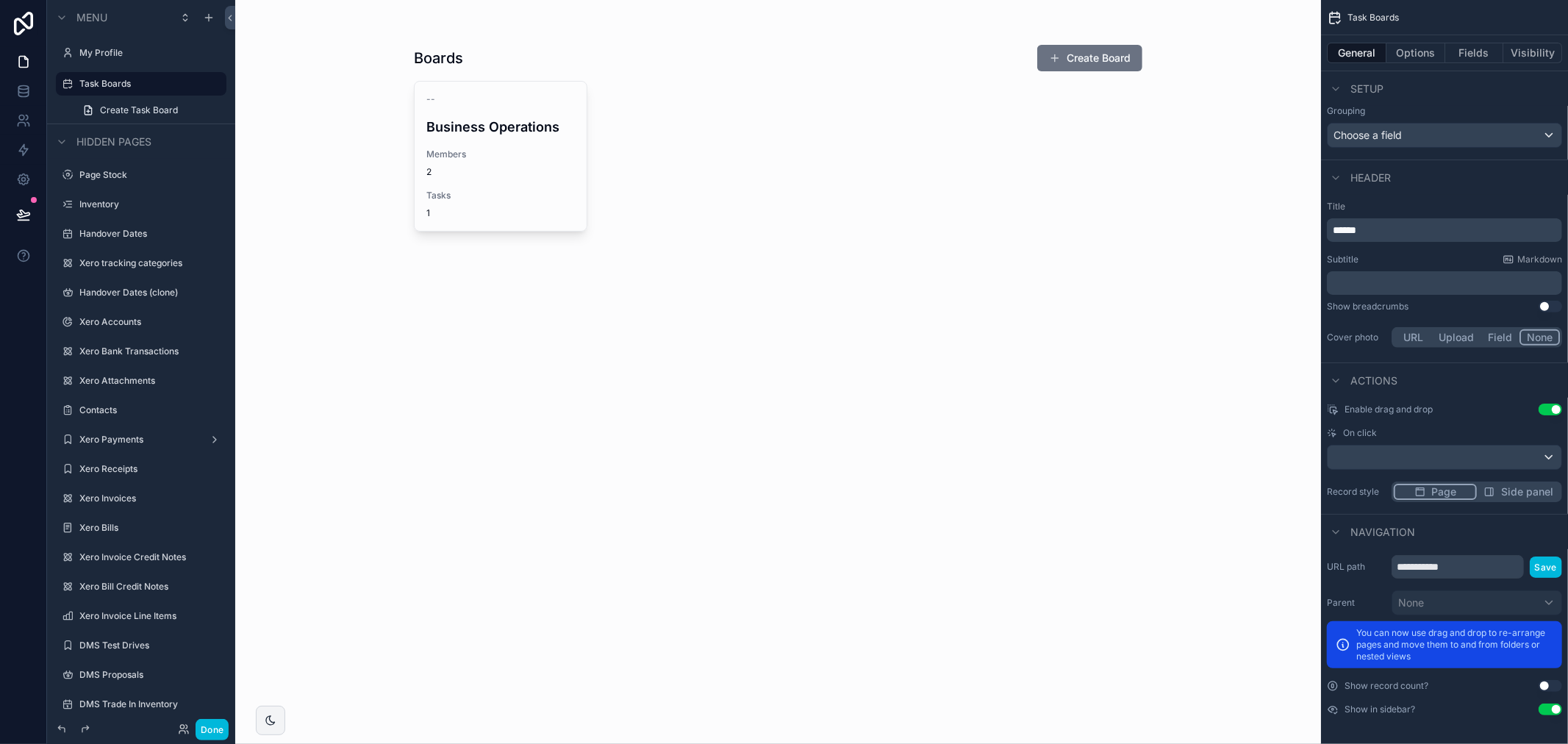
click at [1517, 488] on span "Side panel" at bounding box center [1527, 492] width 52 height 15
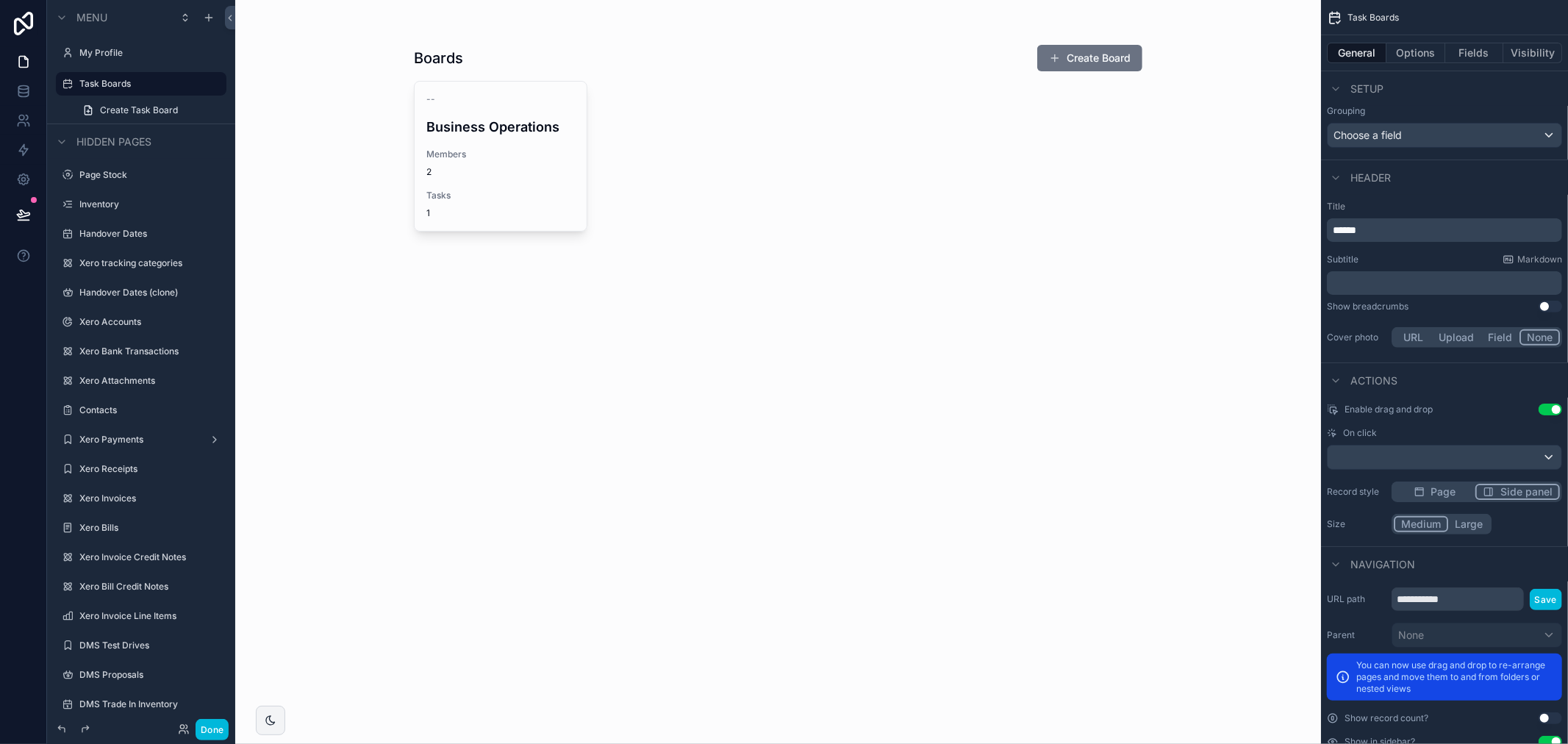
click at [1427, 491] on button "Page" at bounding box center [1435, 492] width 82 height 16
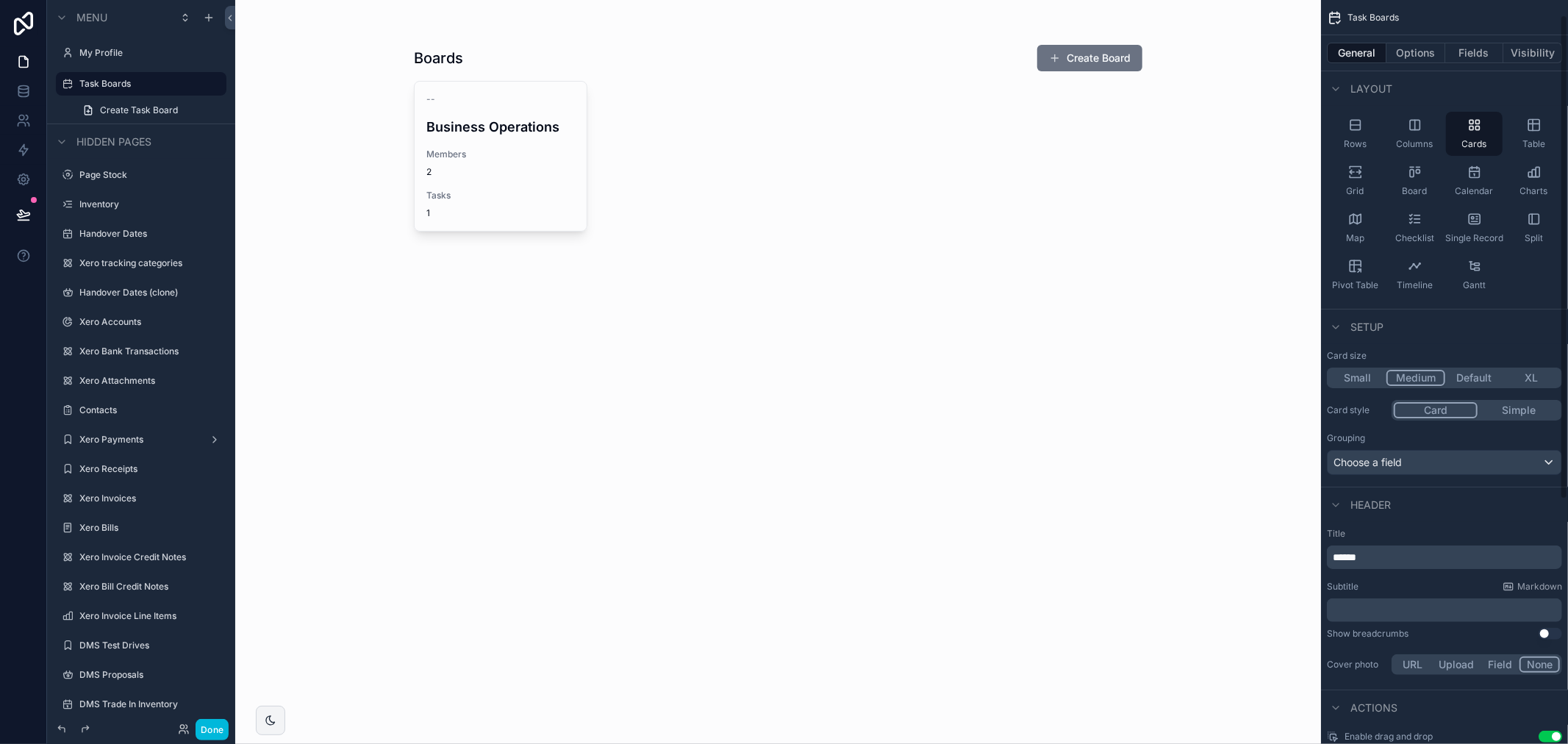
scroll to position [0, 0]
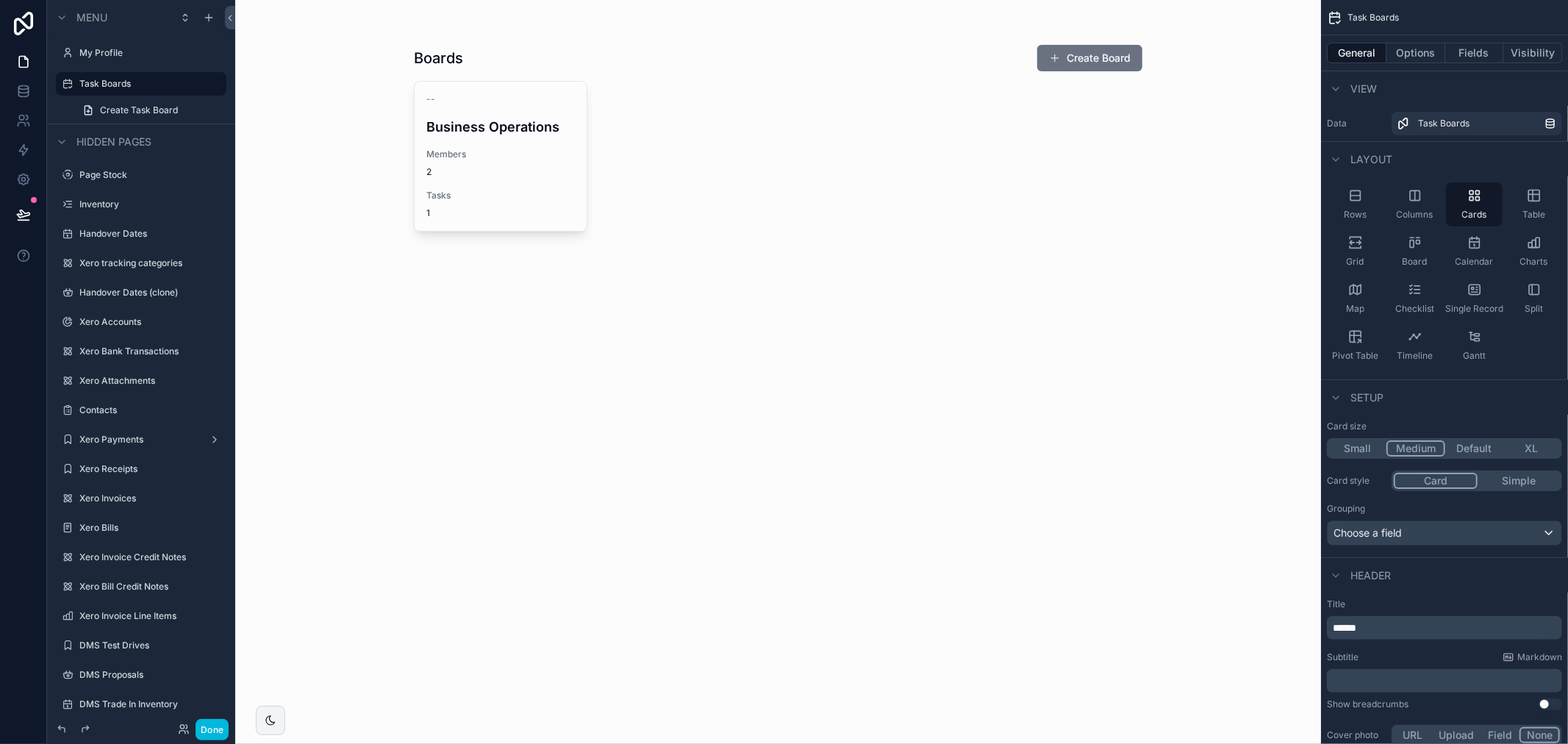
click at [0, 0] on icon "scrollable content" at bounding box center [0, 0] width 0 height 0
click at [210, 10] on div "scrollable content" at bounding box center [208, 17] width 17 height 17
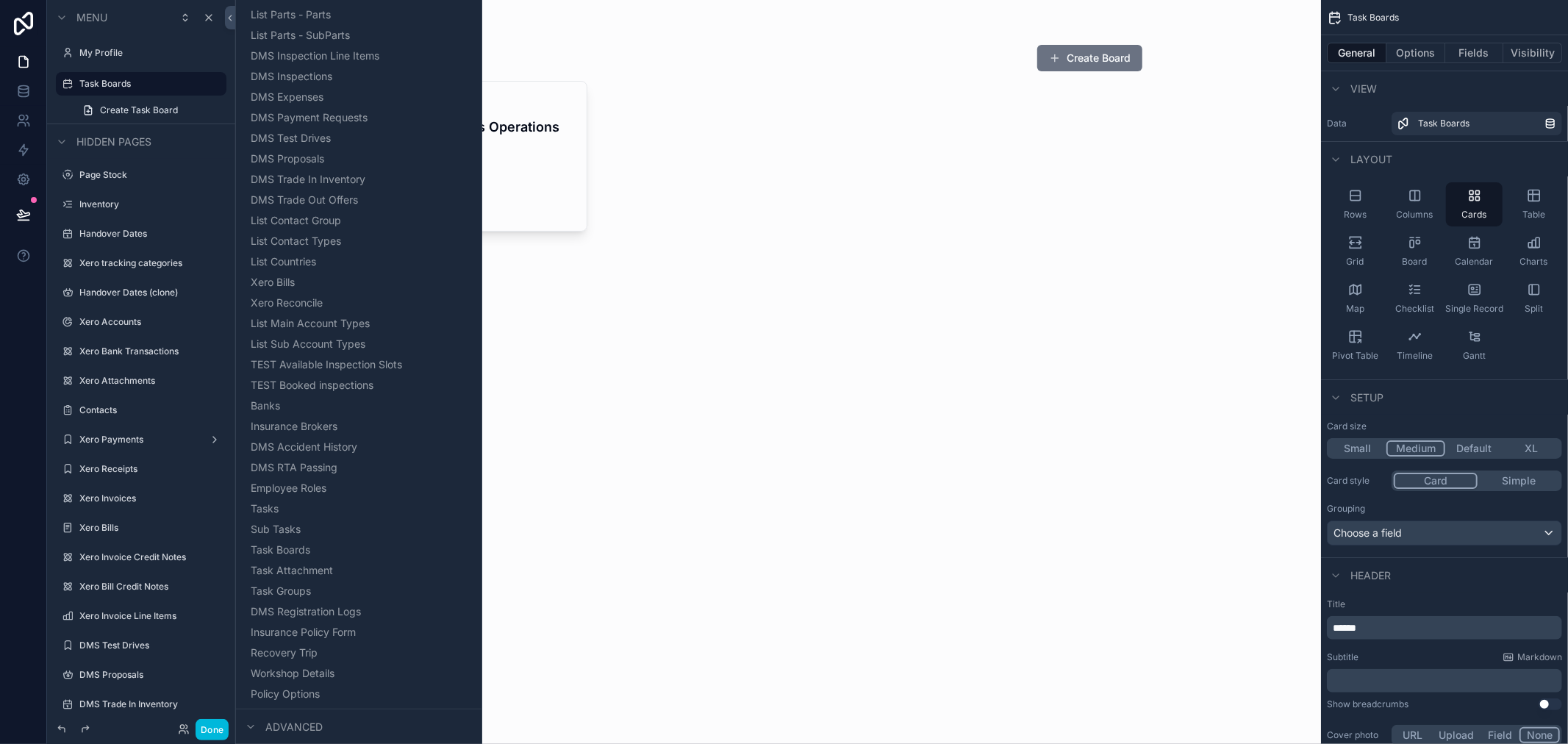
scroll to position [1332, 0]
click at [634, 342] on div "Boards Create Board -- Business Operations Members 2 Tasks 1" at bounding box center [778, 372] width 1086 height 744
click at [732, 118] on div "-- Business Operations Members 2 Tasks 1" at bounding box center [778, 156] width 729 height 151
click at [207, 727] on button "Done" at bounding box center [212, 730] width 33 height 22
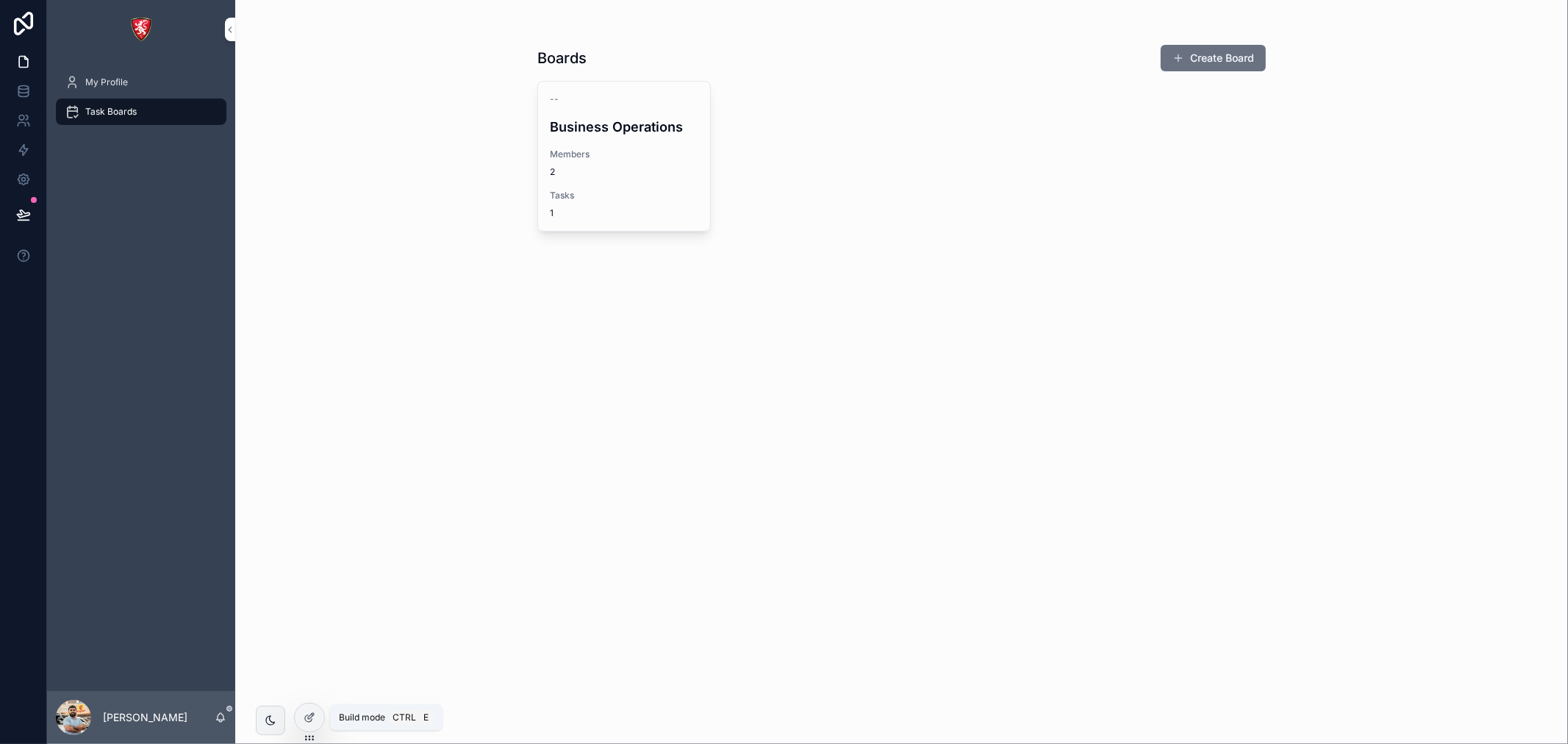
click at [311, 717] on icon at bounding box center [311, 716] width 6 height 6
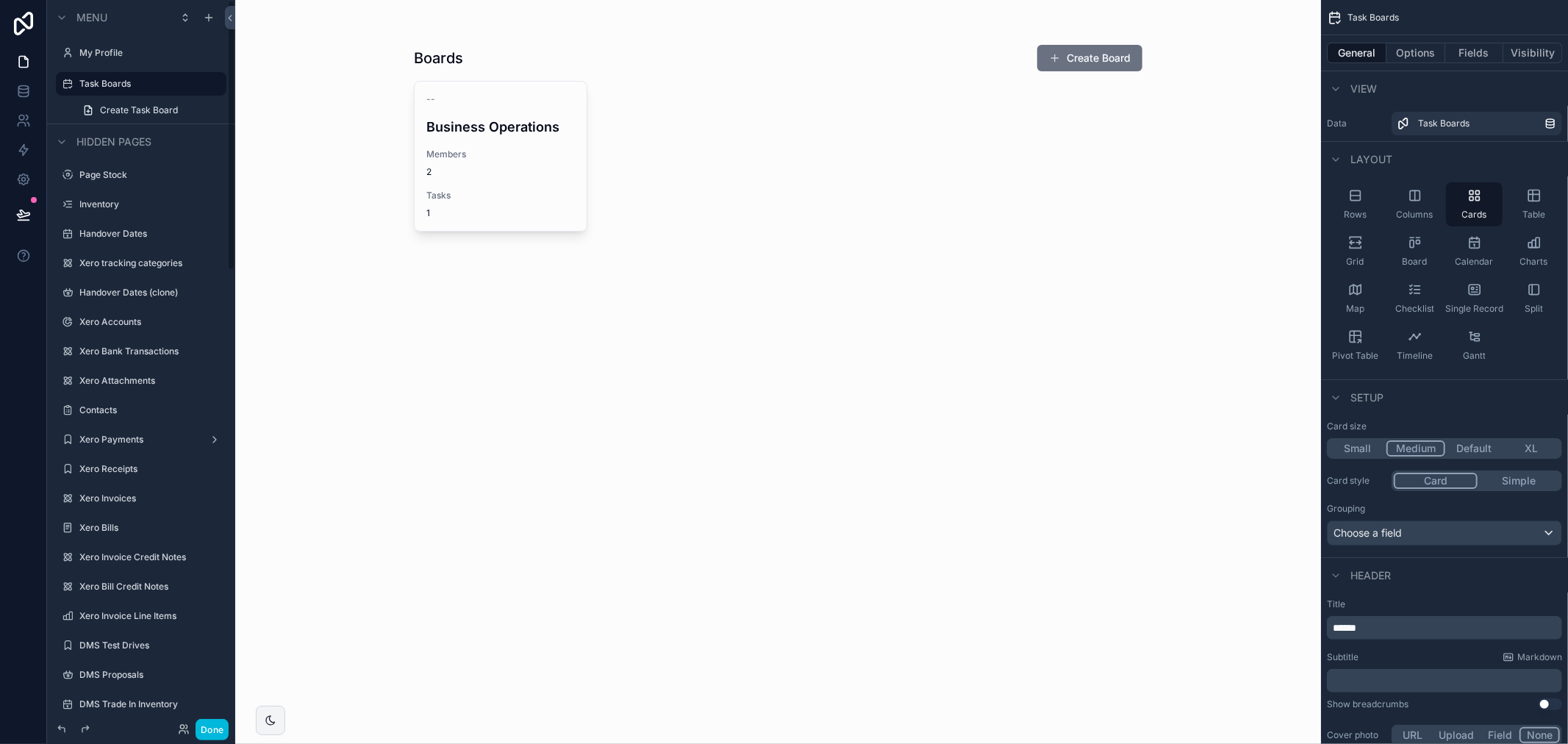
click at [690, 156] on div "scrollable content" at bounding box center [778, 139] width 752 height 278
click at [1419, 59] on button "Options" at bounding box center [1416, 52] width 59 height 21
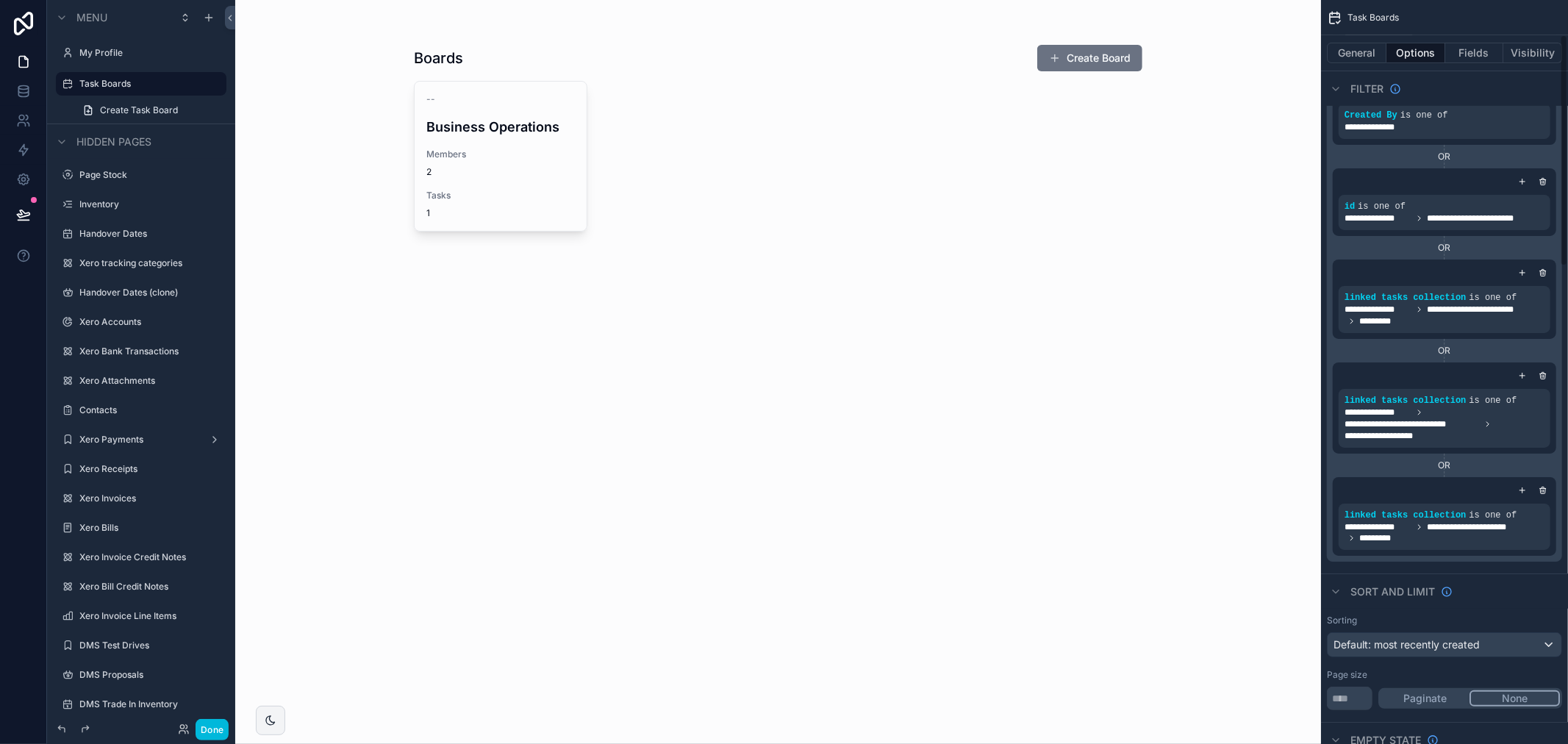
scroll to position [0, 0]
